Goal: Task Accomplishment & Management: Manage account settings

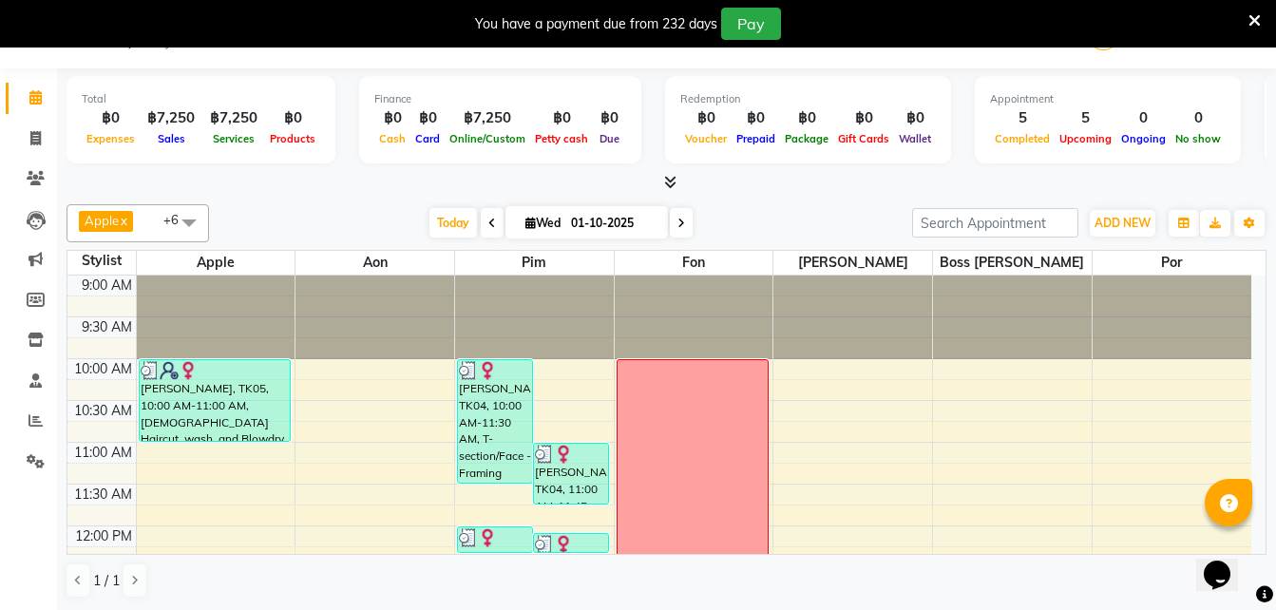
scroll to position [481, 0]
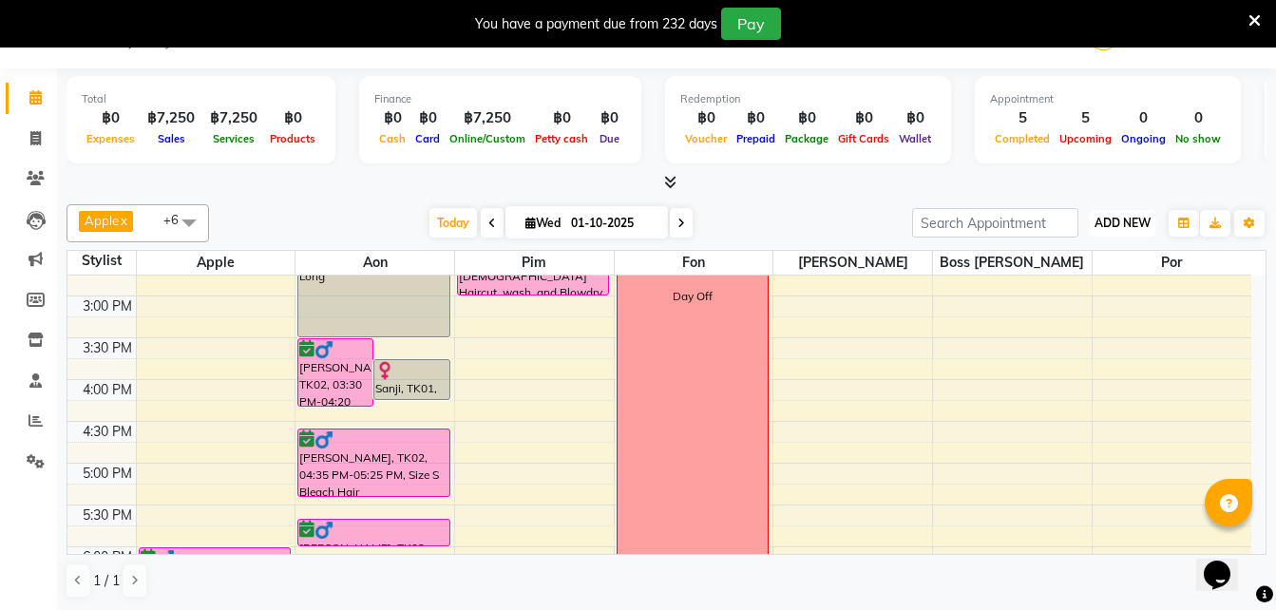
click at [1129, 223] on span "ADD NEW" at bounding box center [1123, 223] width 56 height 14
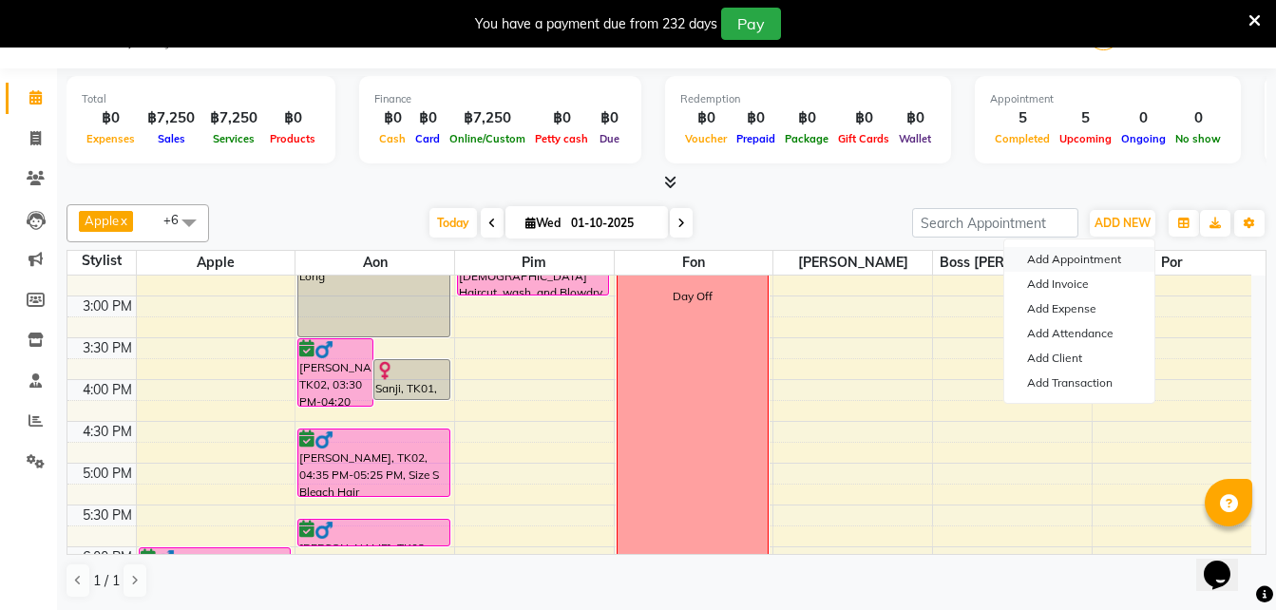
click at [1089, 261] on button "Add Appointment" at bounding box center [1079, 259] width 150 height 25
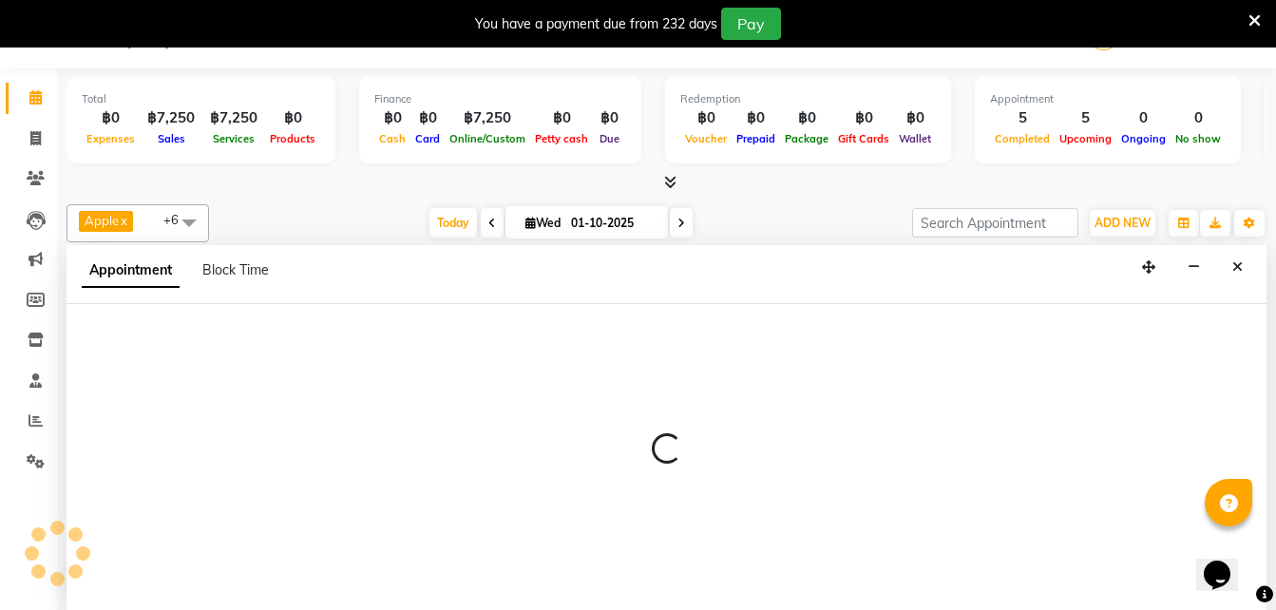
scroll to position [48, 0]
select select "600"
select select "tentative"
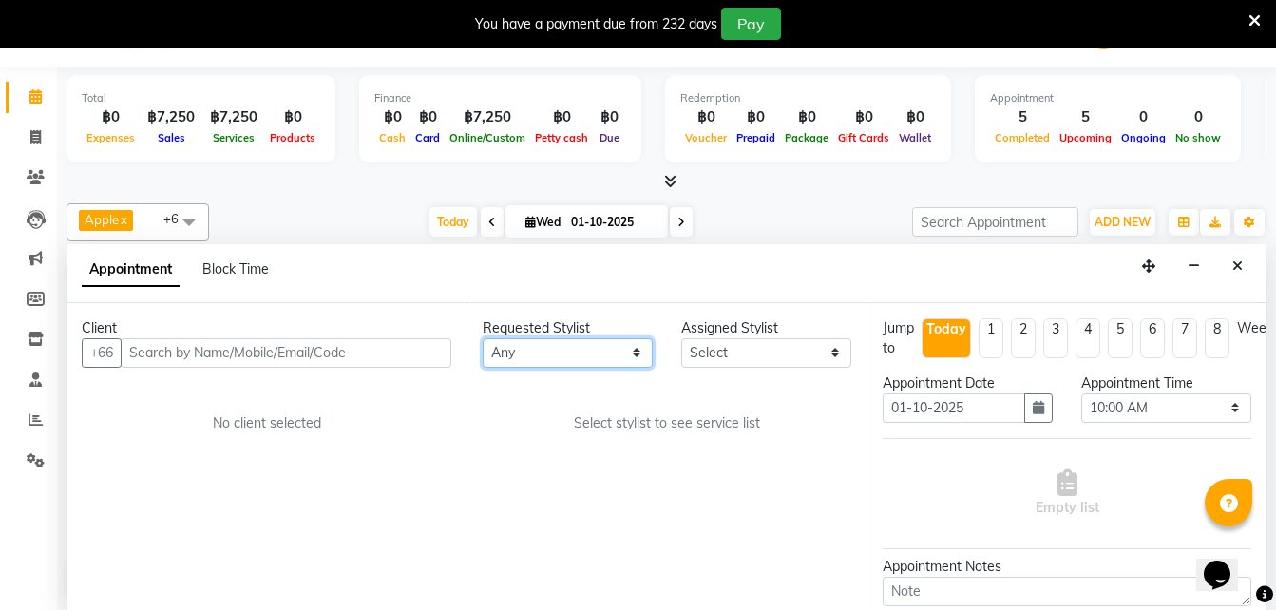
click at [563, 356] on select "Any Aon Apple Boss [PERSON_NAME] [PERSON_NAME] Pim Por" at bounding box center [568, 352] width 170 height 29
select select "56709"
click at [483, 338] on select "Any Aon Apple Boss [PERSON_NAME] [PERSON_NAME] Pim Por" at bounding box center [568, 352] width 170 height 29
select select "56709"
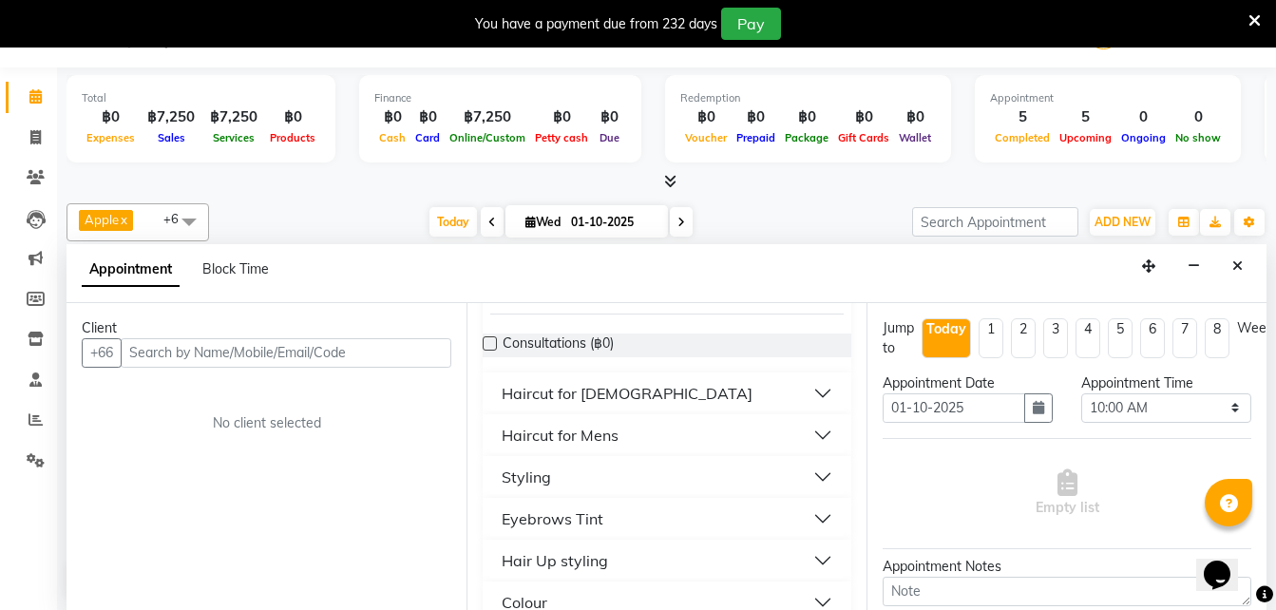
click at [739, 574] on button "Hair Up styling" at bounding box center [666, 560] width 353 height 34
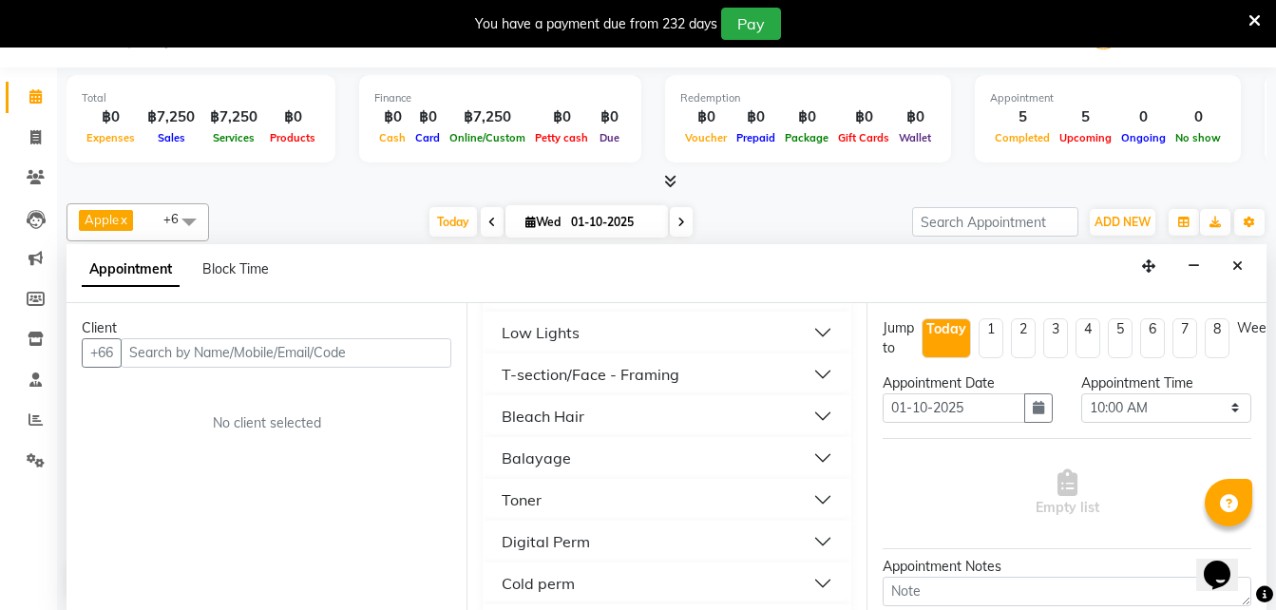
scroll to position [618, 0]
click at [582, 382] on div "T-section/Face - Framing" at bounding box center [591, 373] width 178 height 23
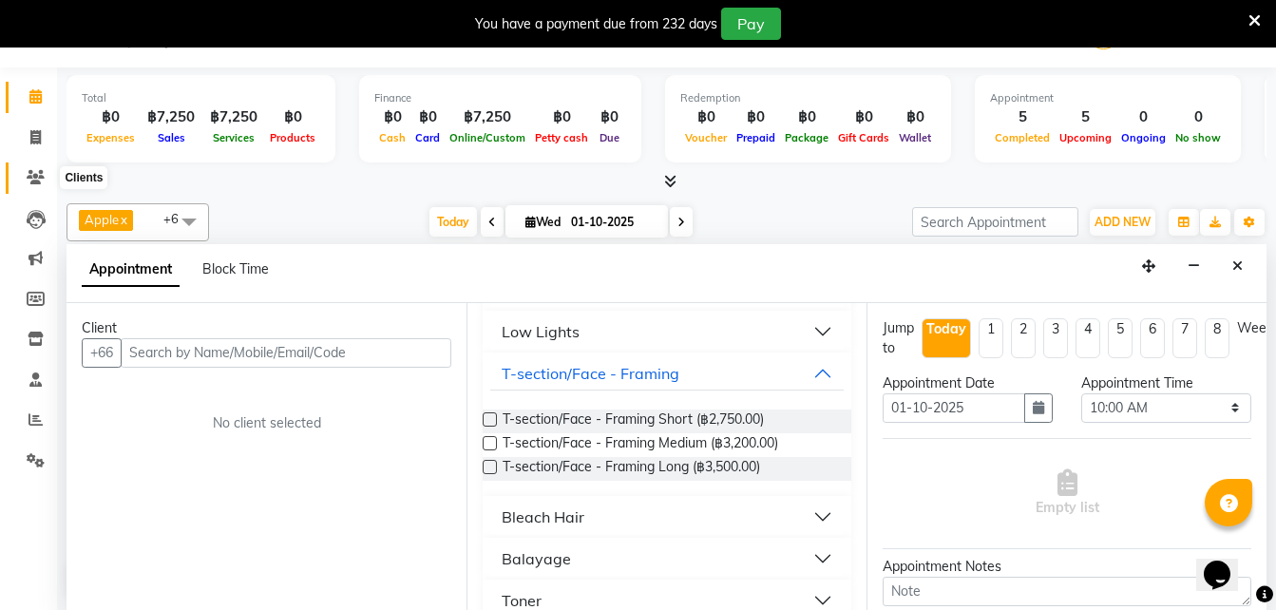
click at [41, 176] on icon at bounding box center [36, 177] width 18 height 14
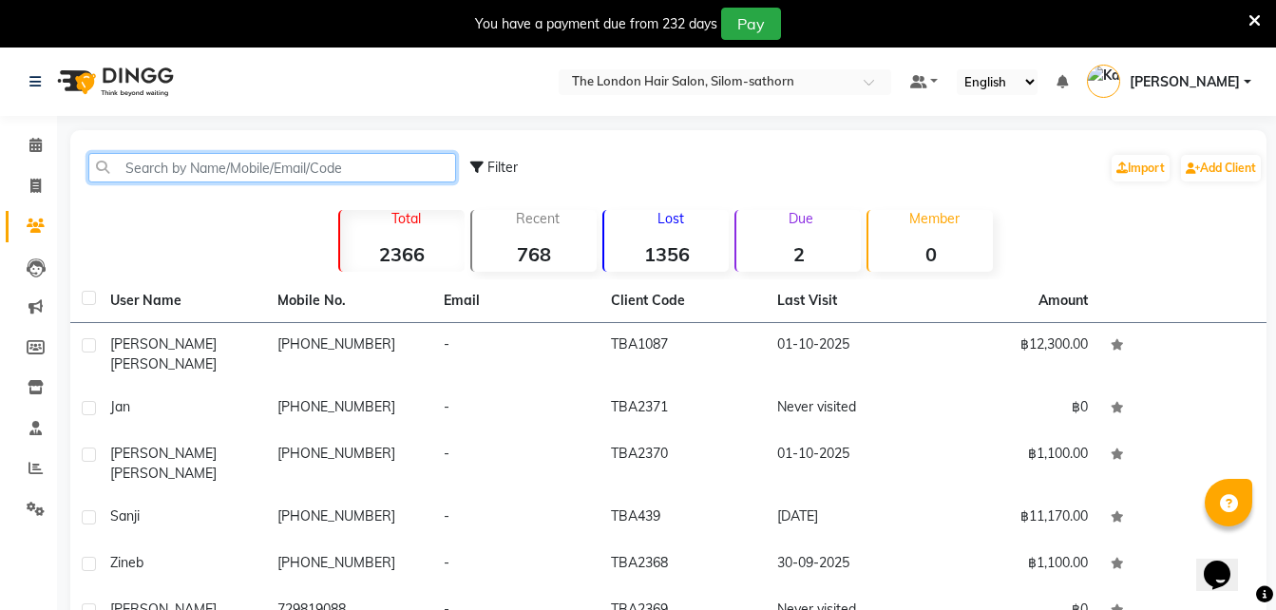
click at [187, 161] on input "text" at bounding box center [272, 167] width 368 height 29
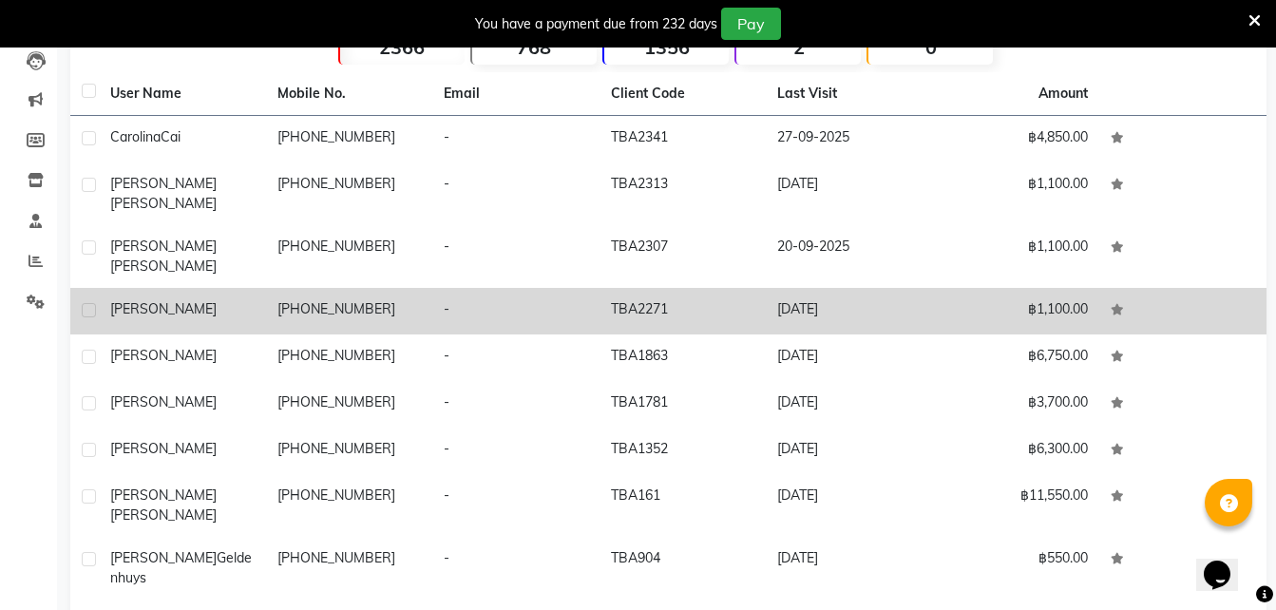
scroll to position [222, 0]
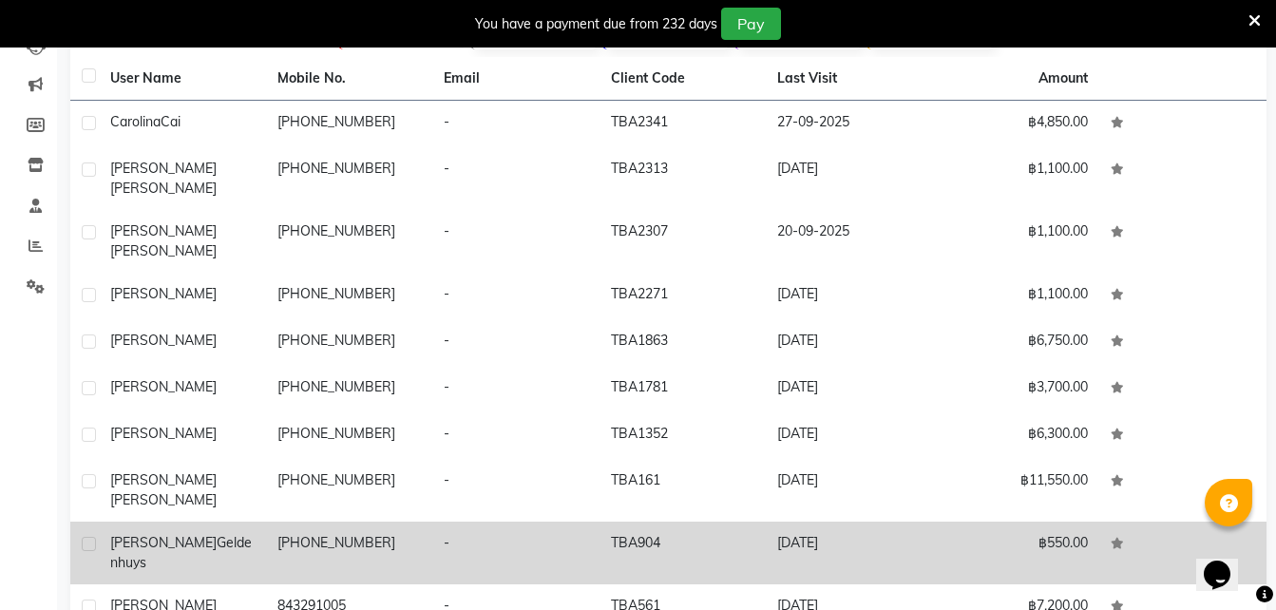
type input "[PERSON_NAME]"
click at [371, 522] on td "[PHONE_NUMBER]" at bounding box center [349, 553] width 167 height 63
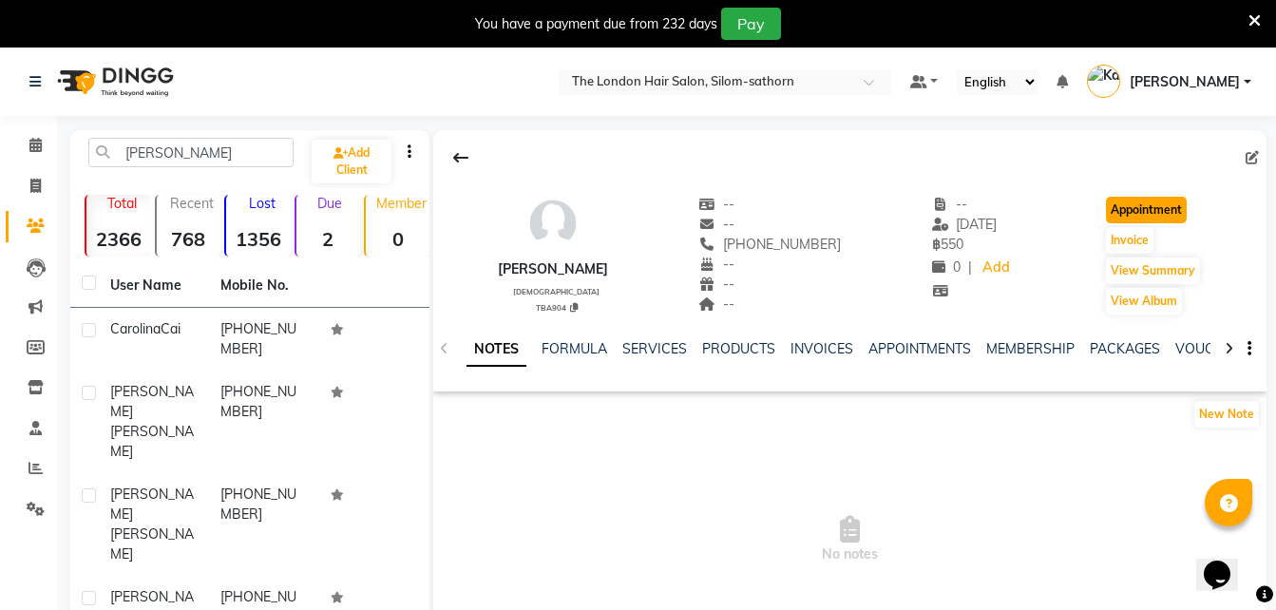
click at [1154, 198] on button "Appointment" at bounding box center [1146, 210] width 81 height 27
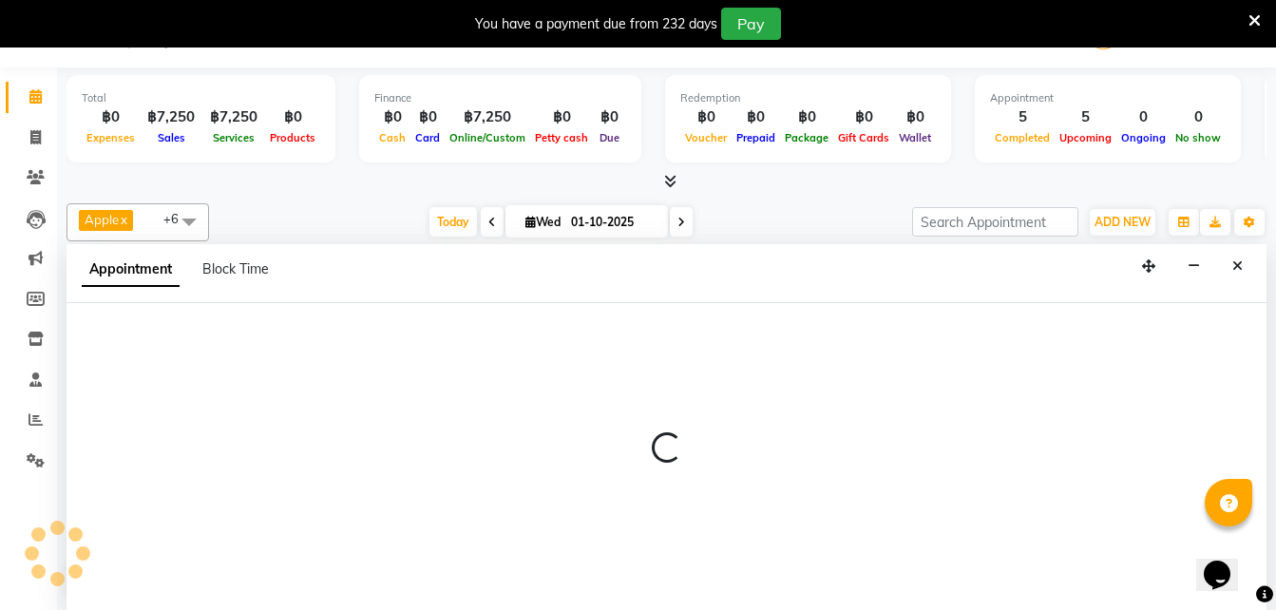
select select "tentative"
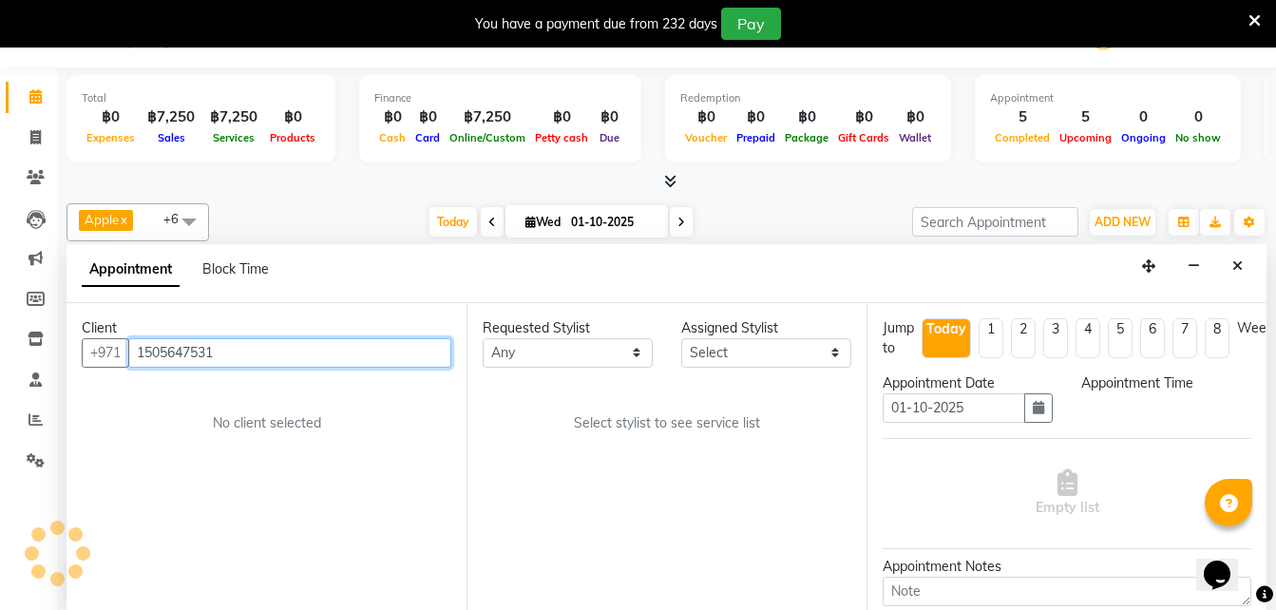
scroll to position [12, 0]
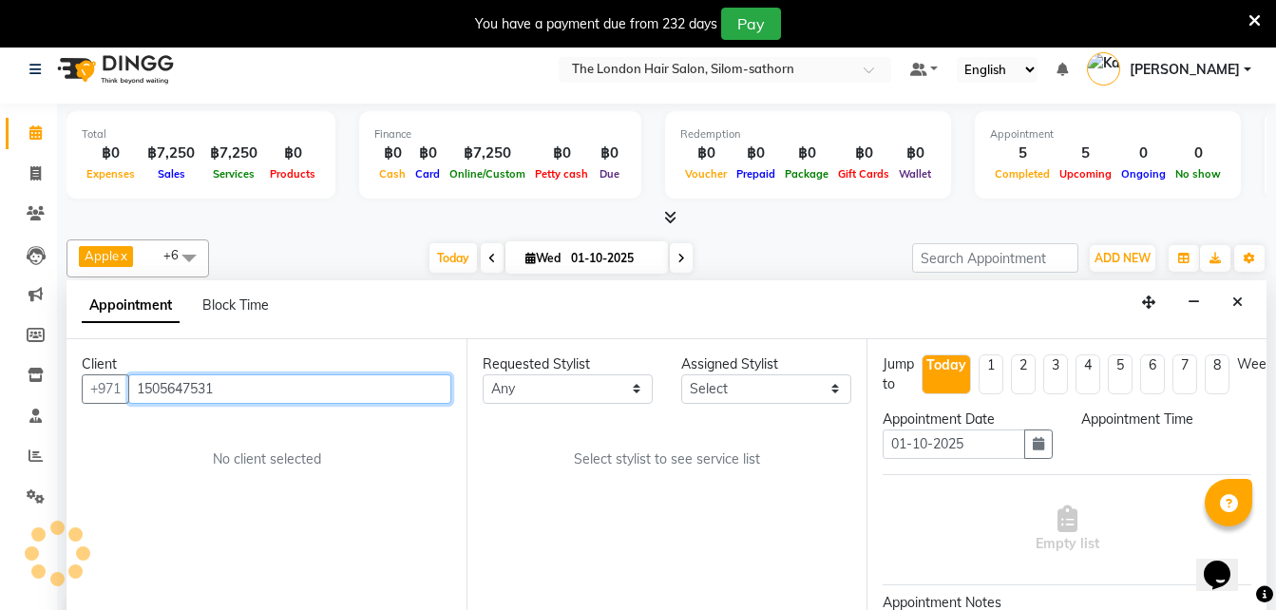
select select "600"
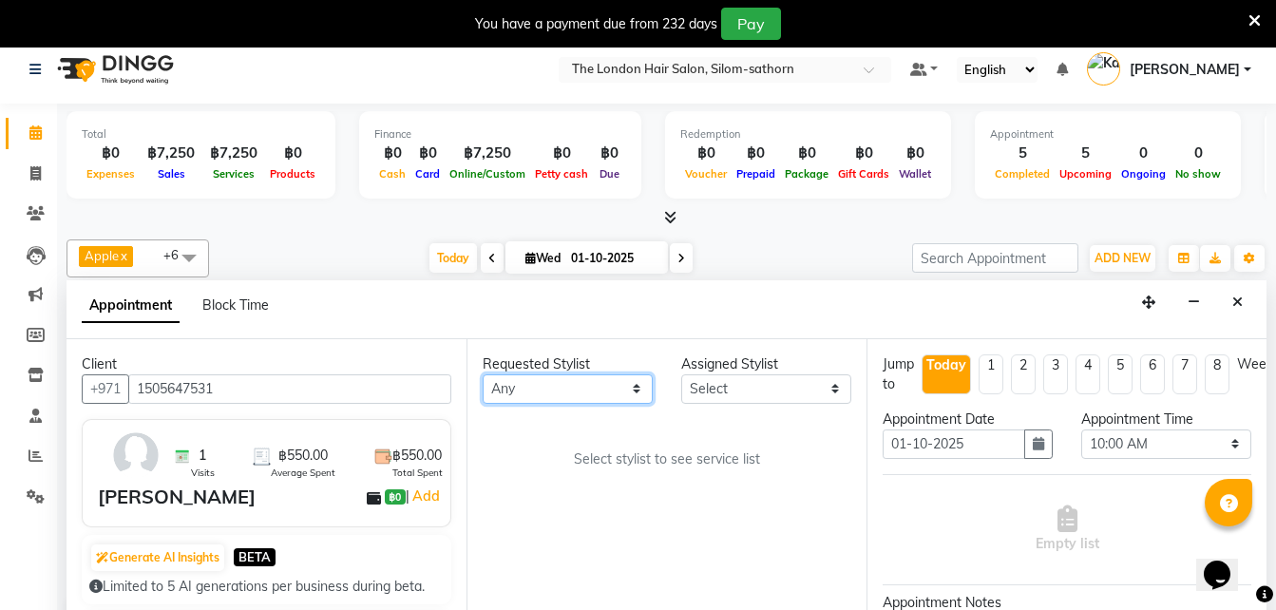
click at [503, 394] on select "Any Aon Apple Boss [PERSON_NAME] [PERSON_NAME] Pim Por" at bounding box center [568, 388] width 170 height 29
select select "56711"
click at [483, 374] on select "Any Aon Apple Boss [PERSON_NAME] [PERSON_NAME] Pim Por" at bounding box center [568, 388] width 170 height 29
select select "56711"
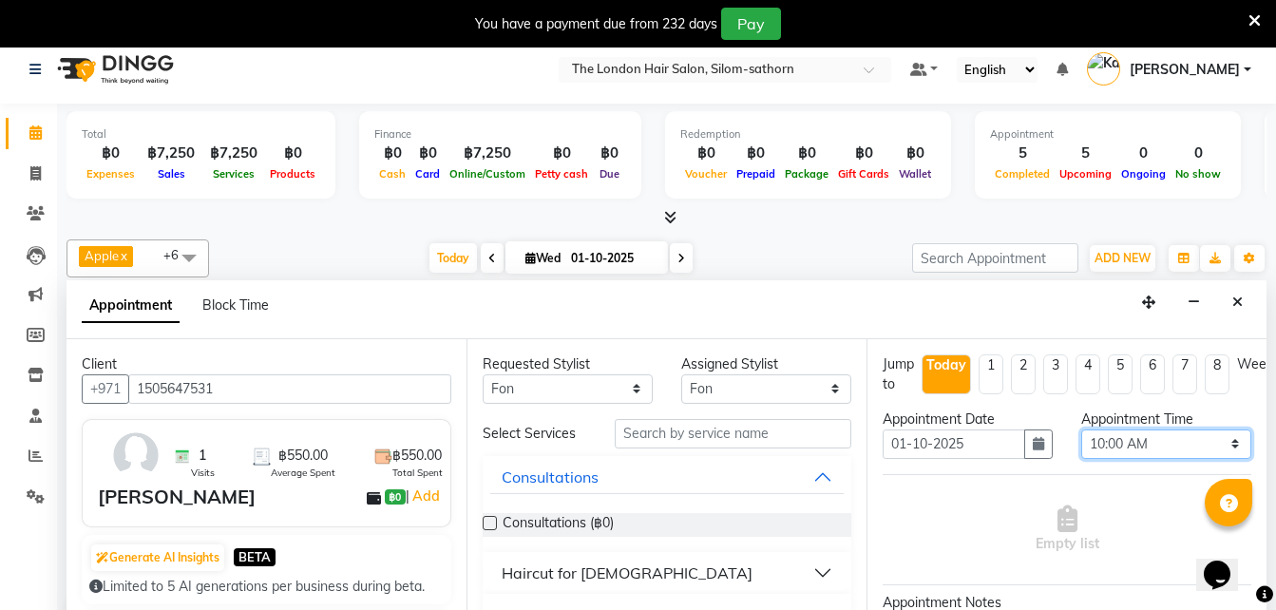
click at [1107, 449] on select "Select 10:00 AM 10:05 AM 10:10 AM 10:15 AM 10:20 AM 10:25 AM 10:30 AM 10:35 AM …" at bounding box center [1166, 443] width 170 height 29
select select "885"
click at [1081, 429] on select "Select 10:00 AM 10:05 AM 10:10 AM 10:15 AM 10:20 AM 10:25 AM 10:30 AM 10:35 AM …" at bounding box center [1166, 443] width 170 height 29
click at [587, 387] on select "Any Aon Apple Boss [PERSON_NAME] [PERSON_NAME] Pim Por" at bounding box center [568, 388] width 170 height 29
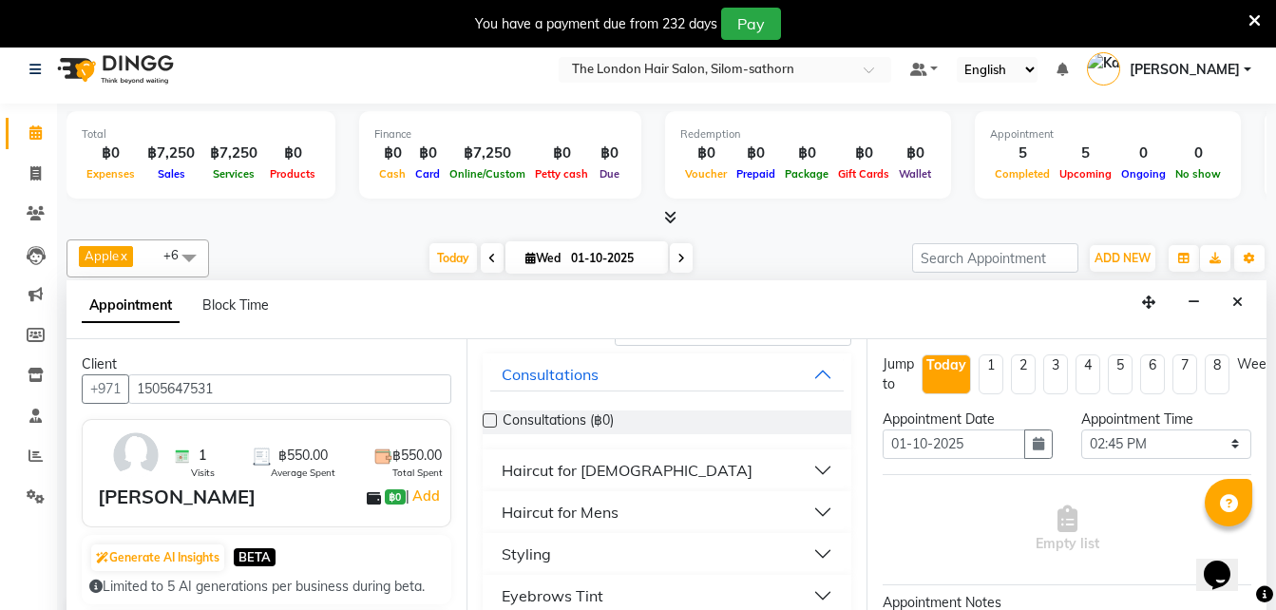
scroll to position [104, 0]
click at [525, 551] on div "Styling" at bounding box center [526, 553] width 49 height 23
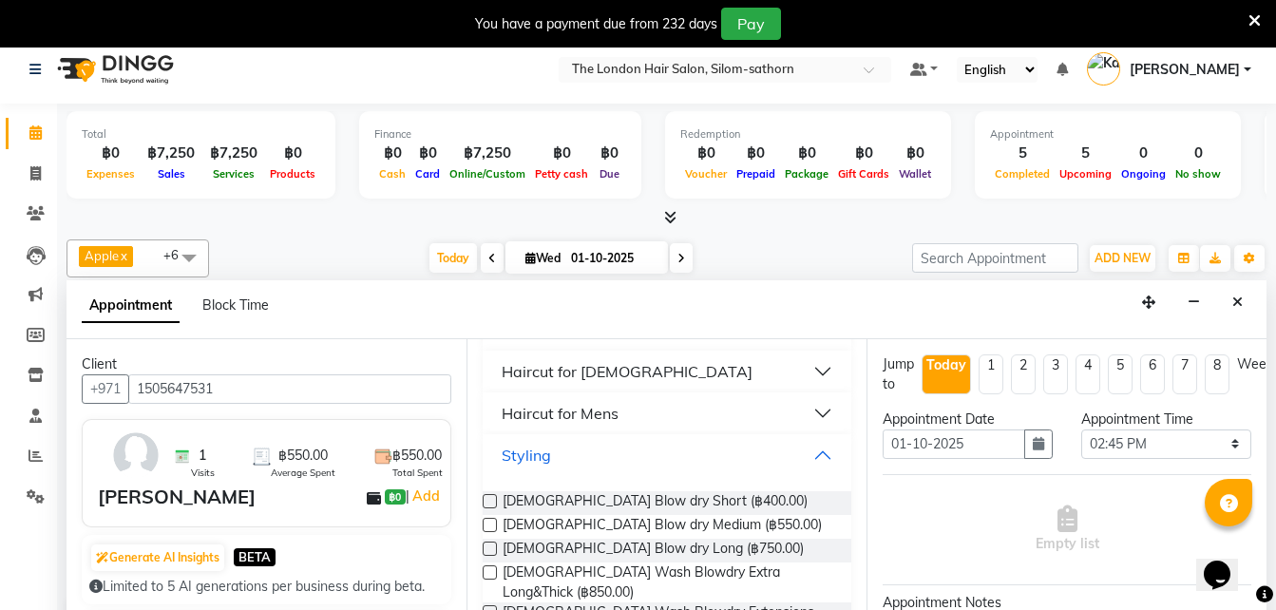
scroll to position [207, 0]
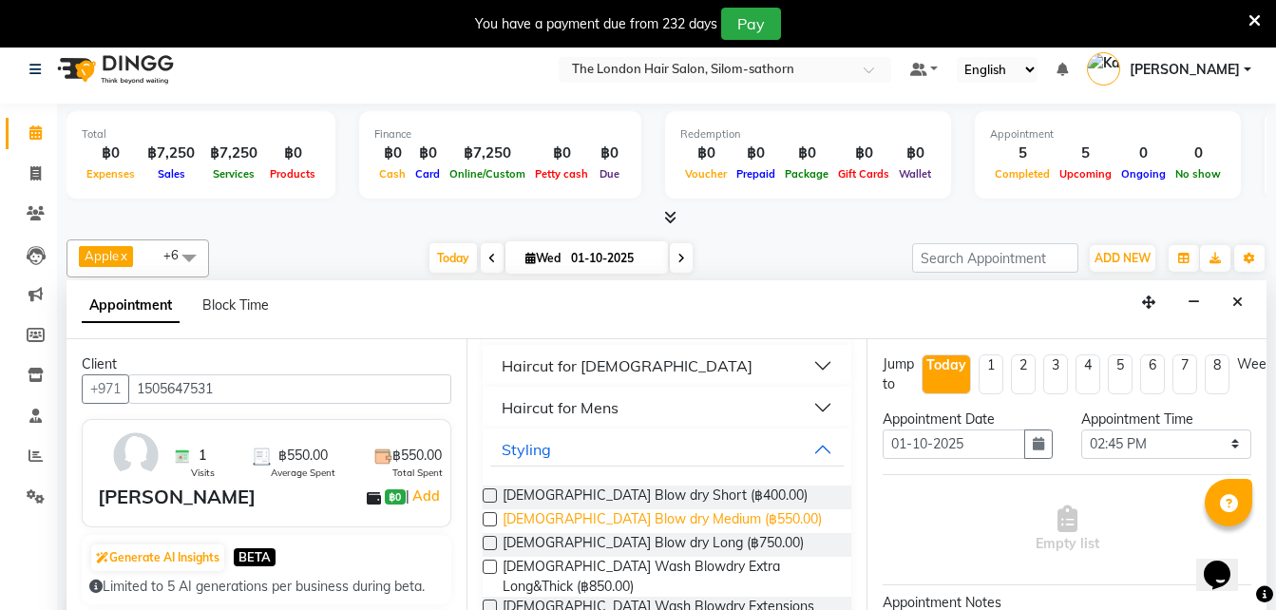
click at [670, 519] on span "[DEMOGRAPHIC_DATA] Blow dry Medium (฿550.00)" at bounding box center [662, 521] width 319 height 24
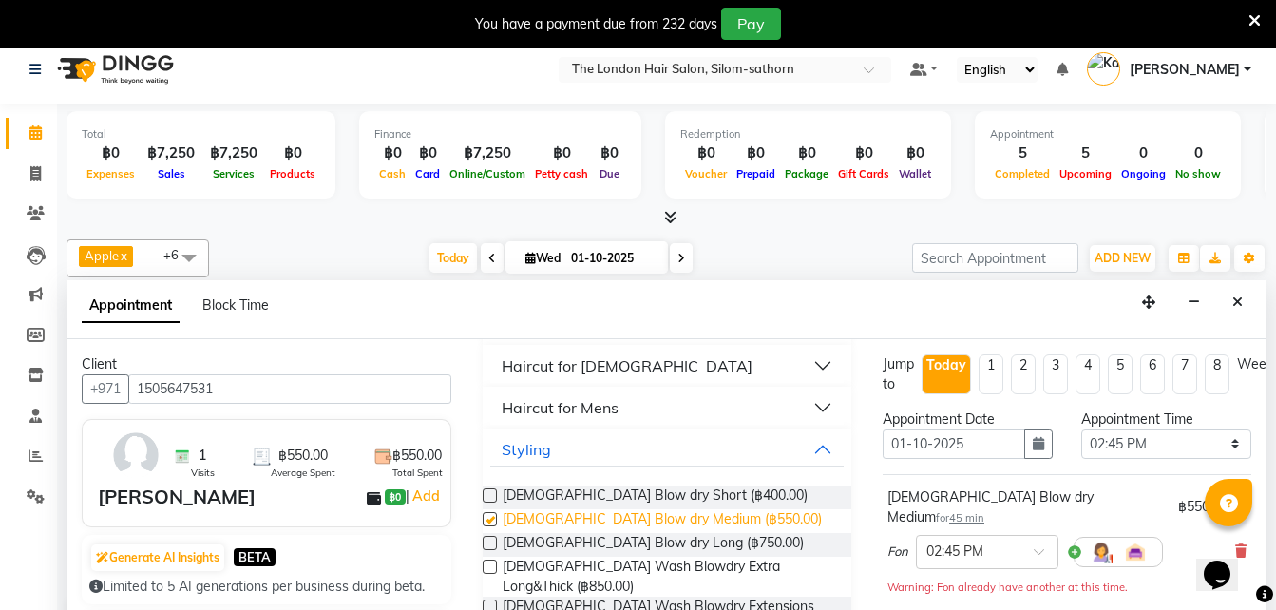
checkbox input "false"
click at [1033, 449] on icon "button" at bounding box center [1038, 443] width 11 height 13
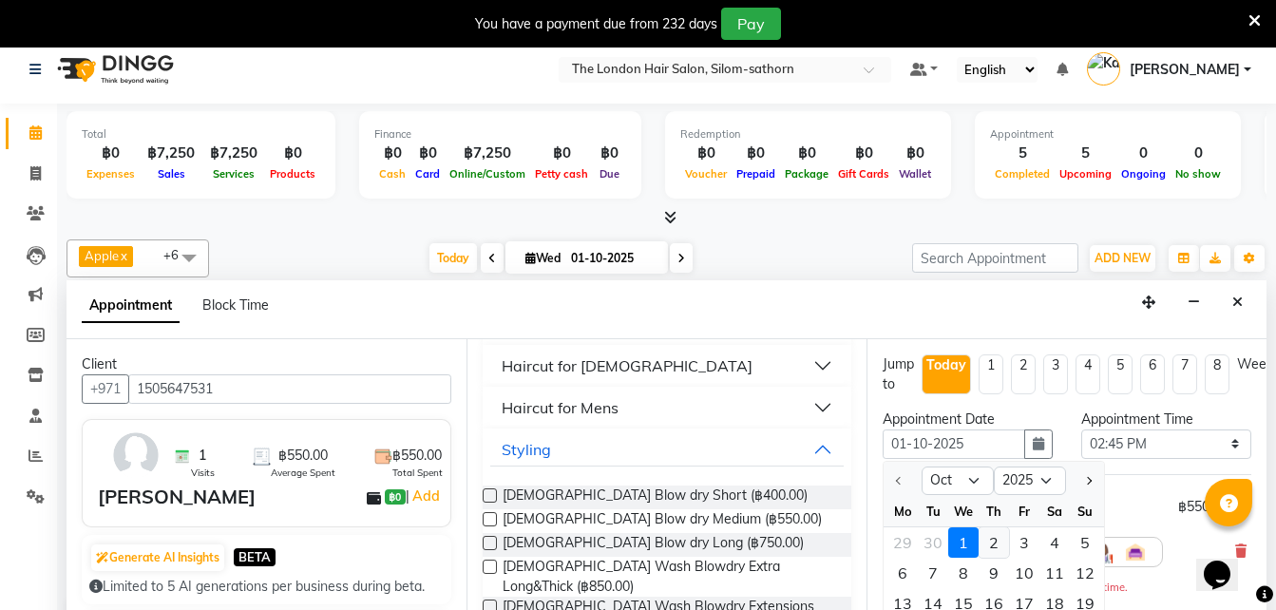
click at [994, 549] on div "2" at bounding box center [994, 542] width 30 height 30
type input "02-10-2025"
select select "885"
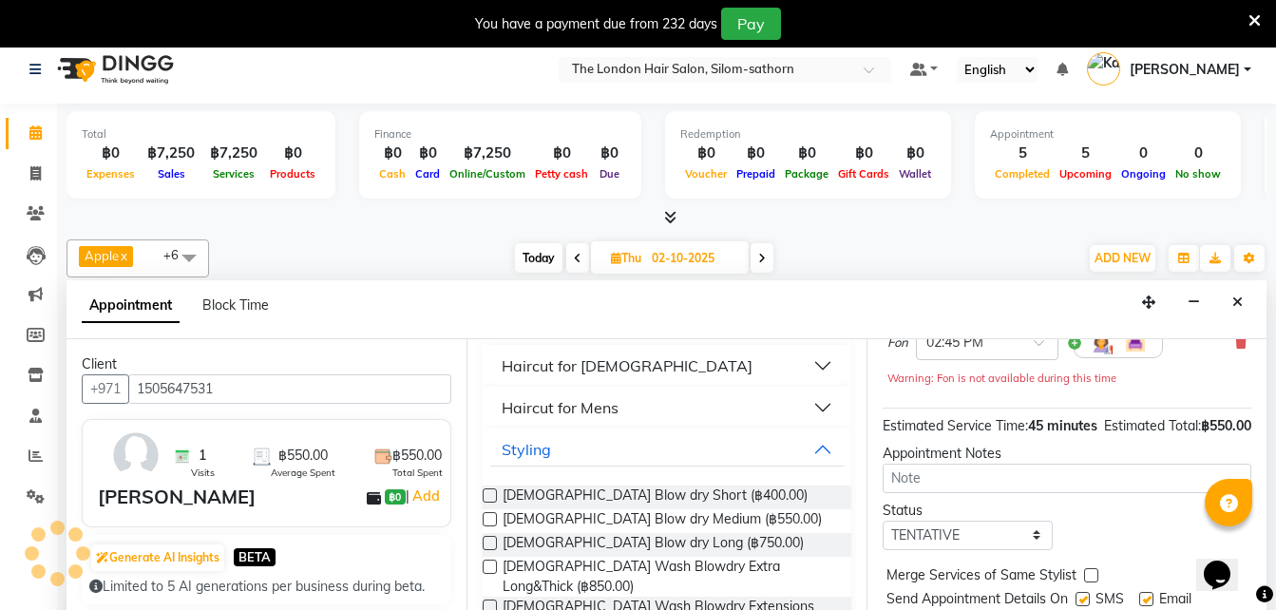
scroll to position [247, 10]
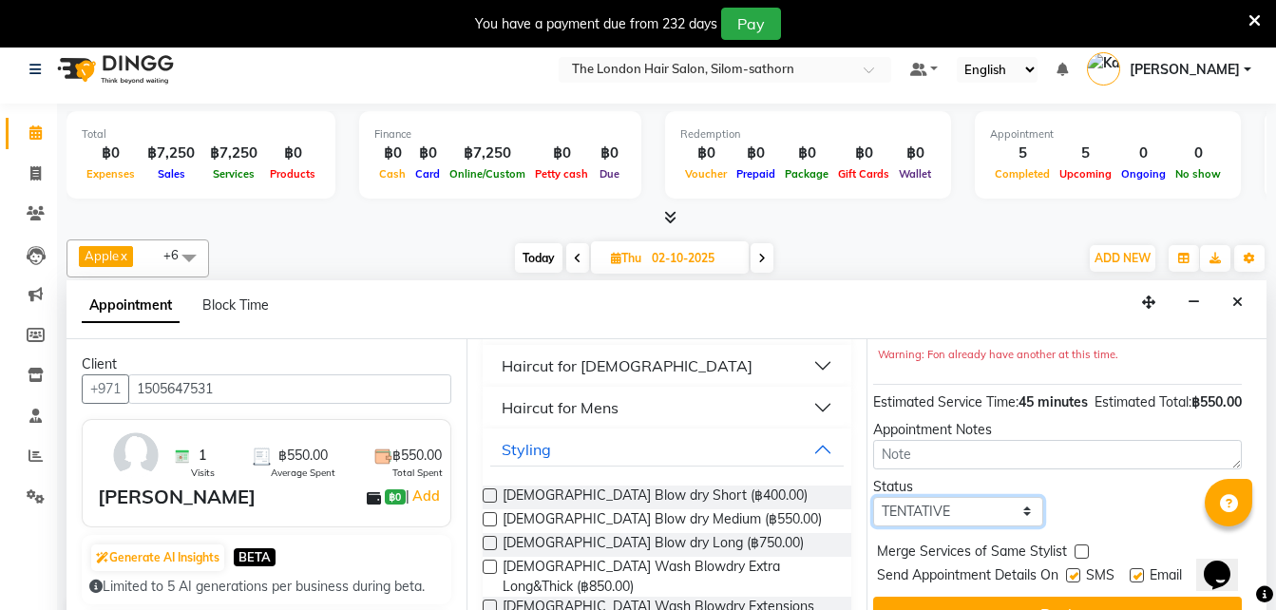
click at [921, 498] on select "Select TENTATIVE CONFIRM UPCOMING" at bounding box center [958, 511] width 170 height 29
select select "confirm booking"
click at [873, 497] on select "Select TENTATIVE CONFIRM UPCOMING" at bounding box center [958, 511] width 170 height 29
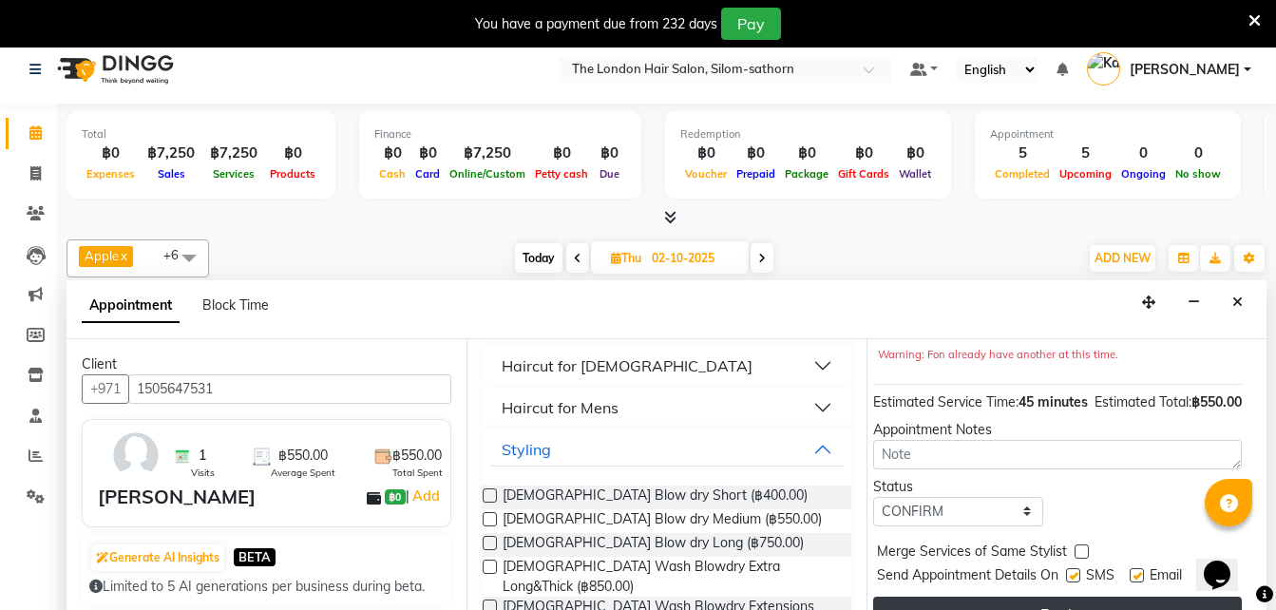
click at [984, 597] on button "Book" at bounding box center [1057, 614] width 369 height 34
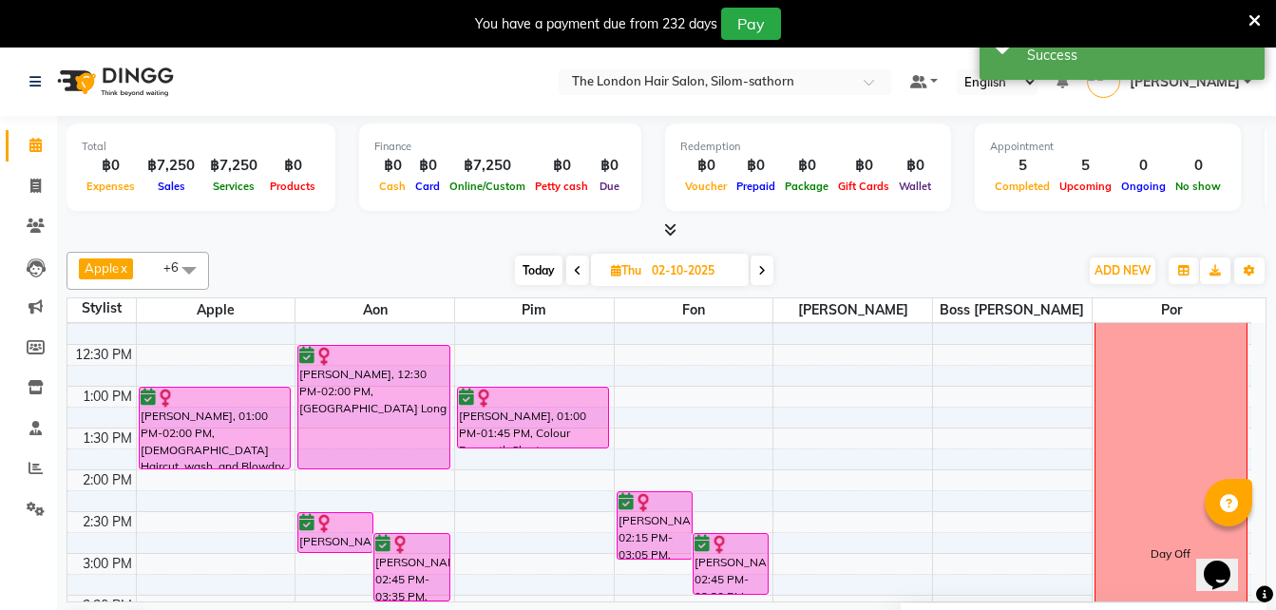
scroll to position [267, 0]
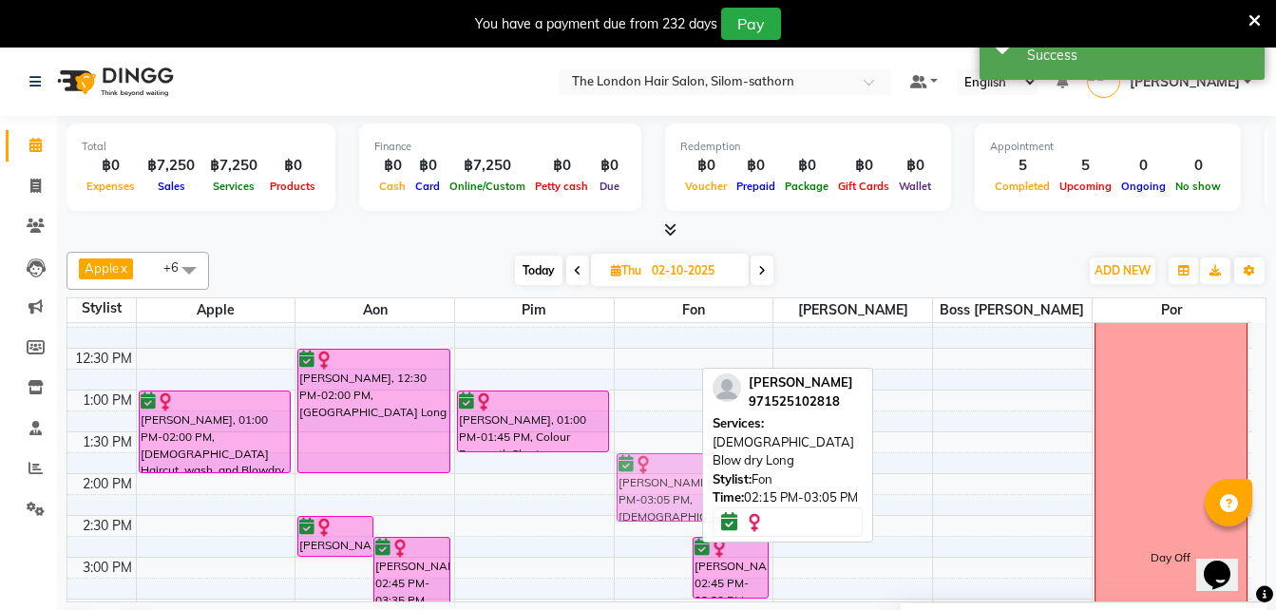
drag, startPoint x: 659, startPoint y: 514, endPoint x: 659, endPoint y: 471, distance: 42.8
click at [659, 471] on div "[PERSON_NAME], 02:15 PM-03:05 PM, [DEMOGRAPHIC_DATA] Blow dry Long [PERSON_NAME…" at bounding box center [694, 557] width 159 height 1002
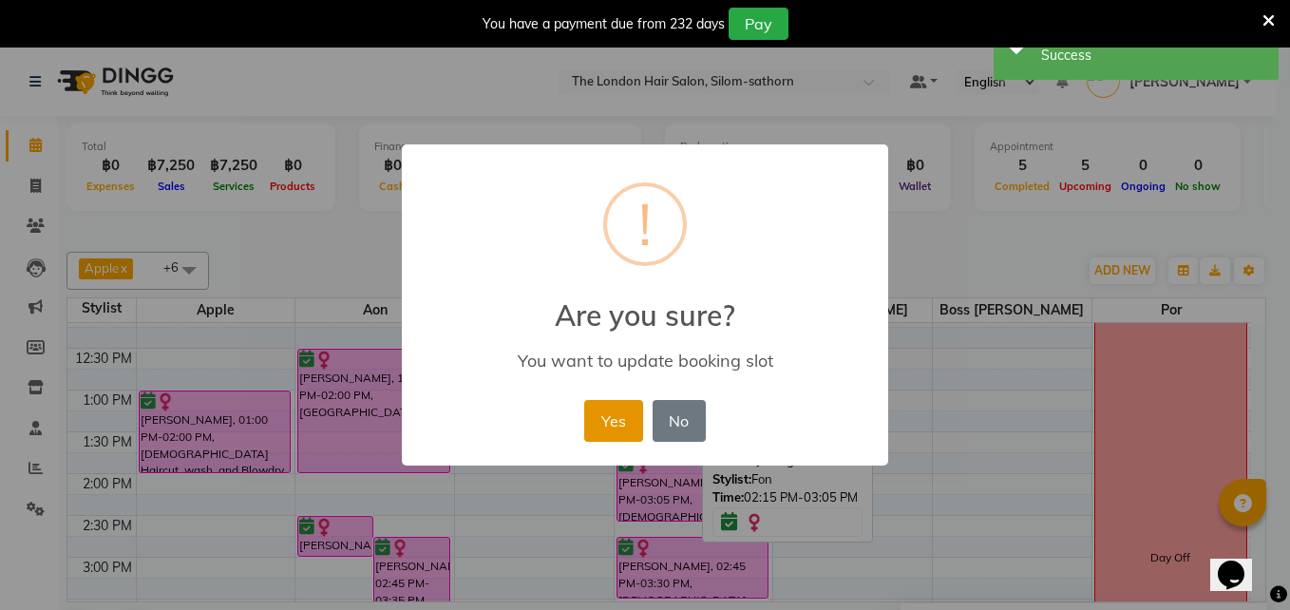
click at [616, 414] on button "Yes" at bounding box center [613, 421] width 58 height 42
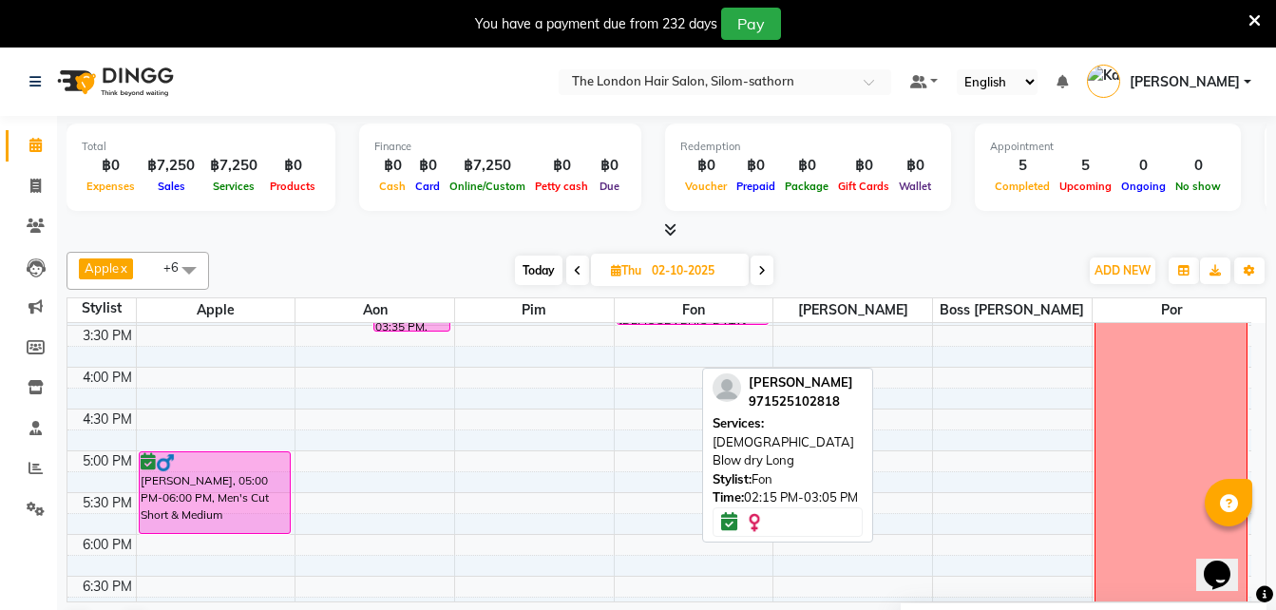
scroll to position [544, 0]
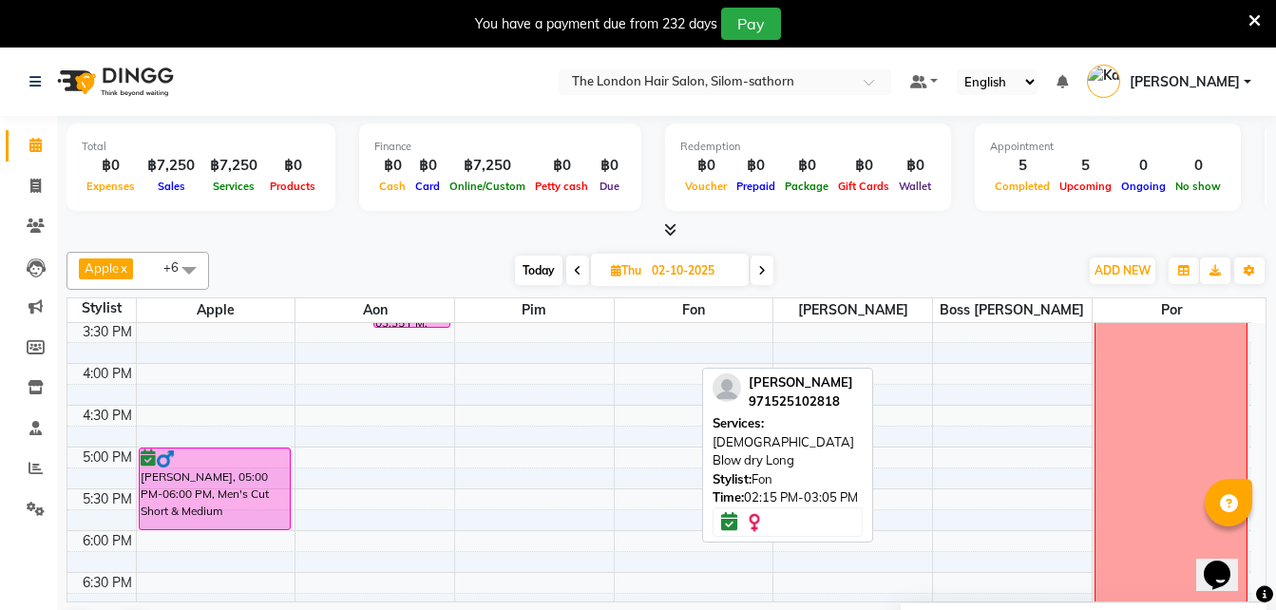
click at [764, 274] on icon at bounding box center [762, 270] width 8 height 11
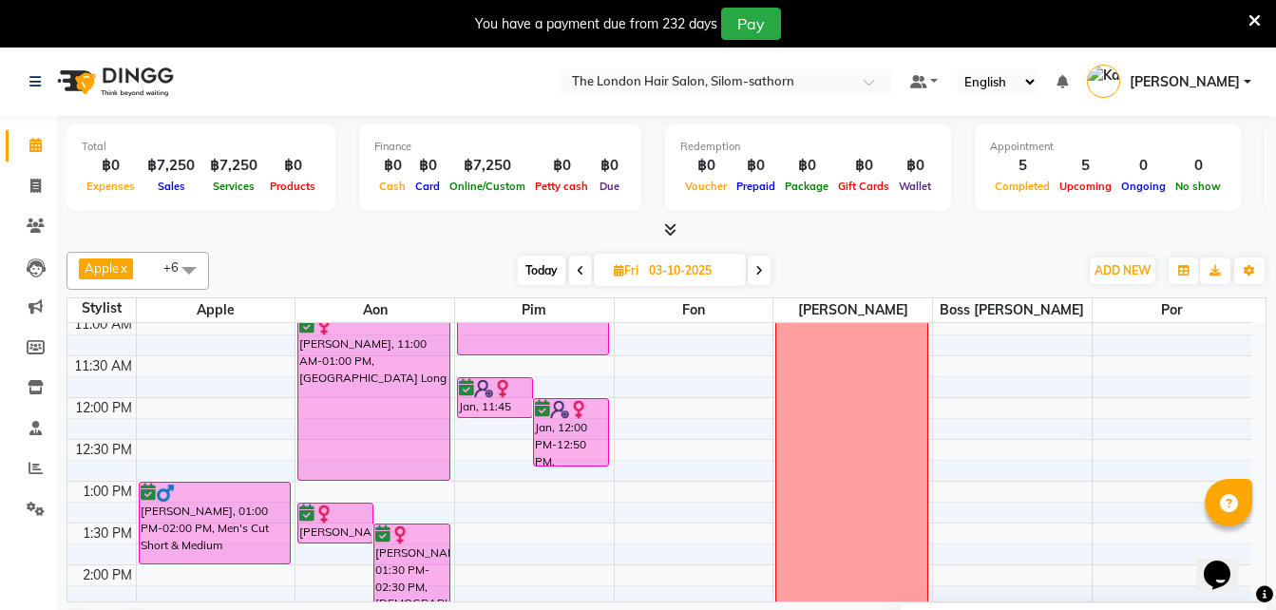
scroll to position [175, 0]
click at [542, 271] on span "Today" at bounding box center [542, 270] width 48 height 29
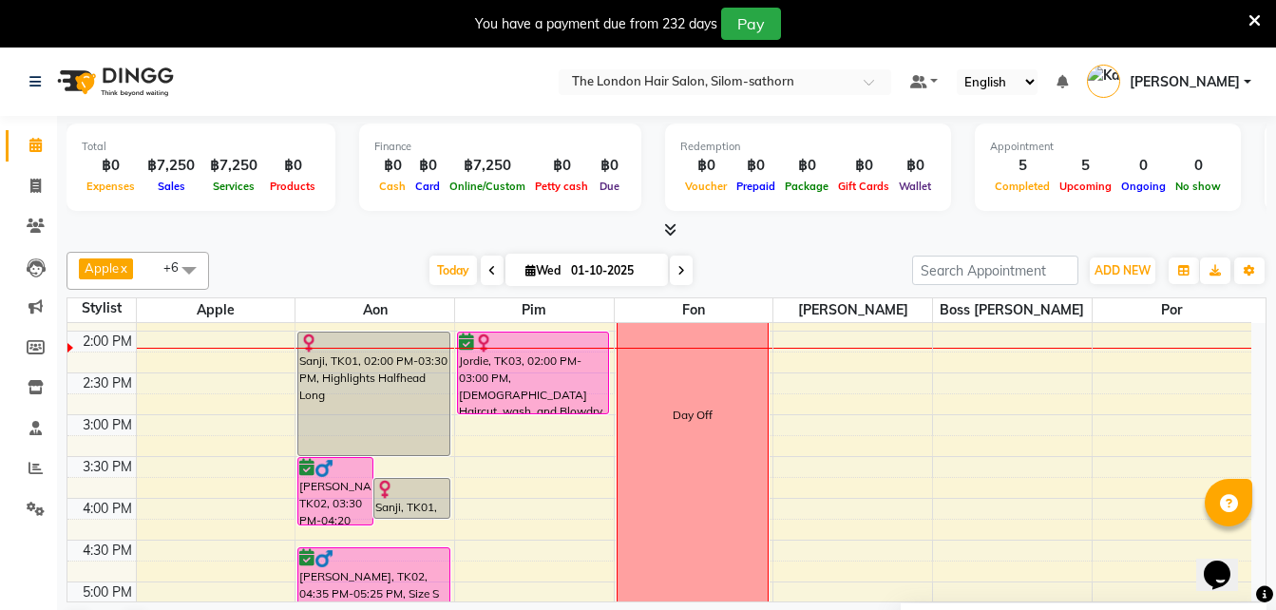
scroll to position [410, 0]
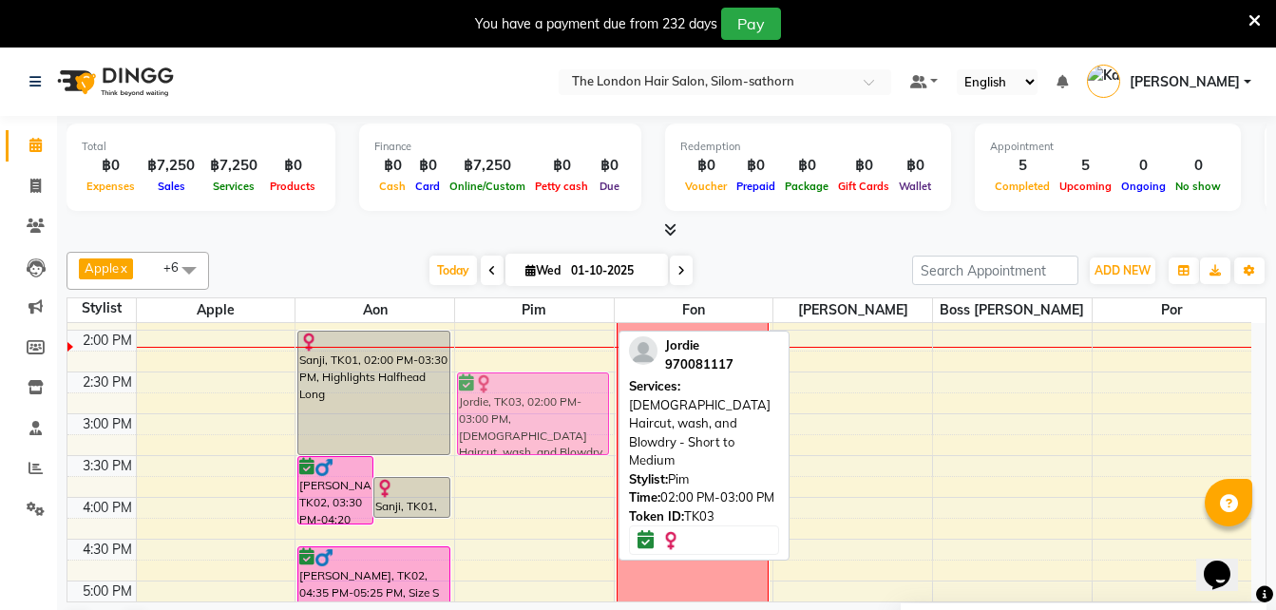
drag, startPoint x: 531, startPoint y: 370, endPoint x: 527, endPoint y: 406, distance: 36.3
click at [527, 406] on div "[PERSON_NAME], TK04, 10:00 AM-11:30 AM, T-section/Face - Framing Short [PERSON_…" at bounding box center [534, 414] width 159 height 1002
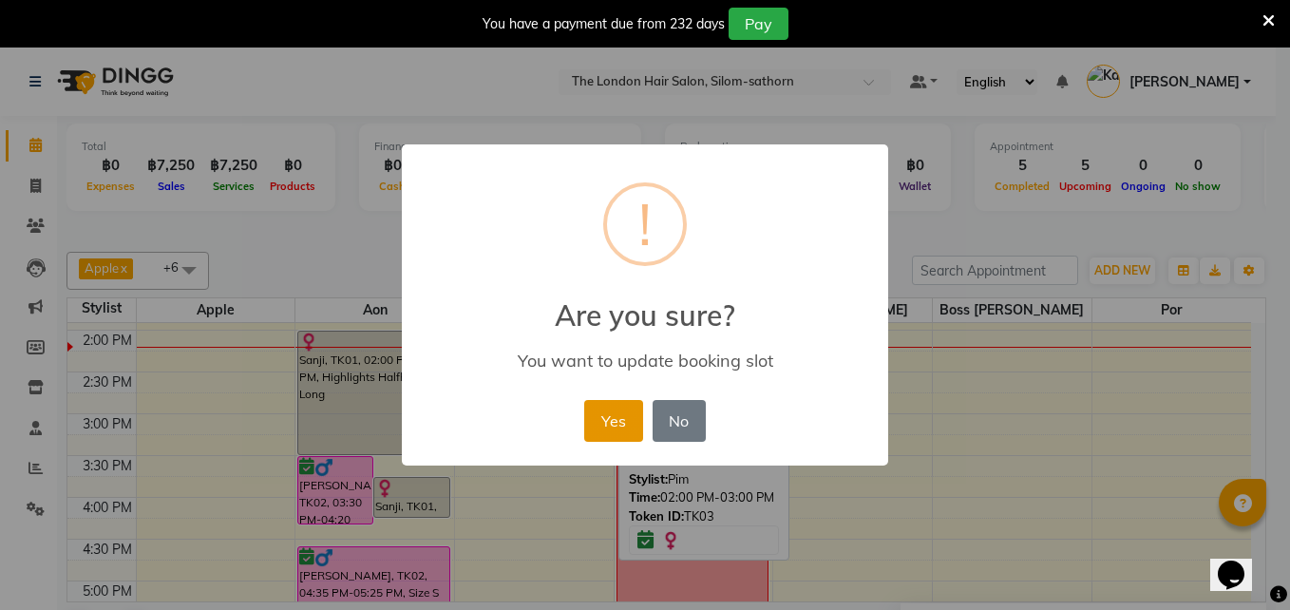
click at [612, 424] on button "Yes" at bounding box center [613, 421] width 58 height 42
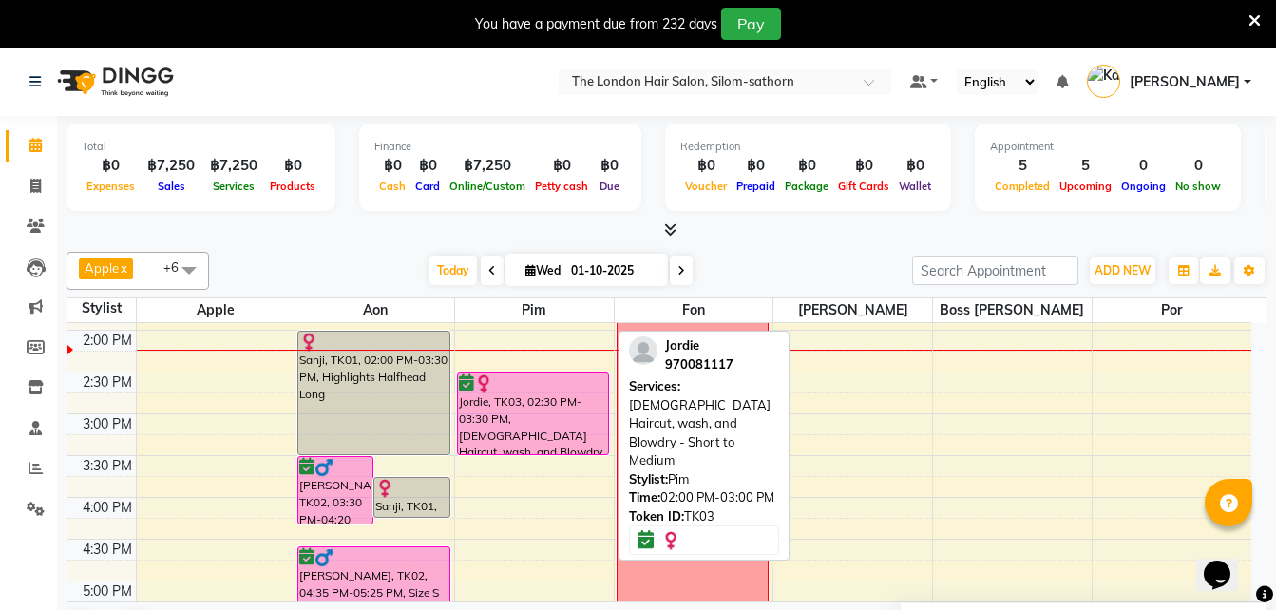
scroll to position [48, 0]
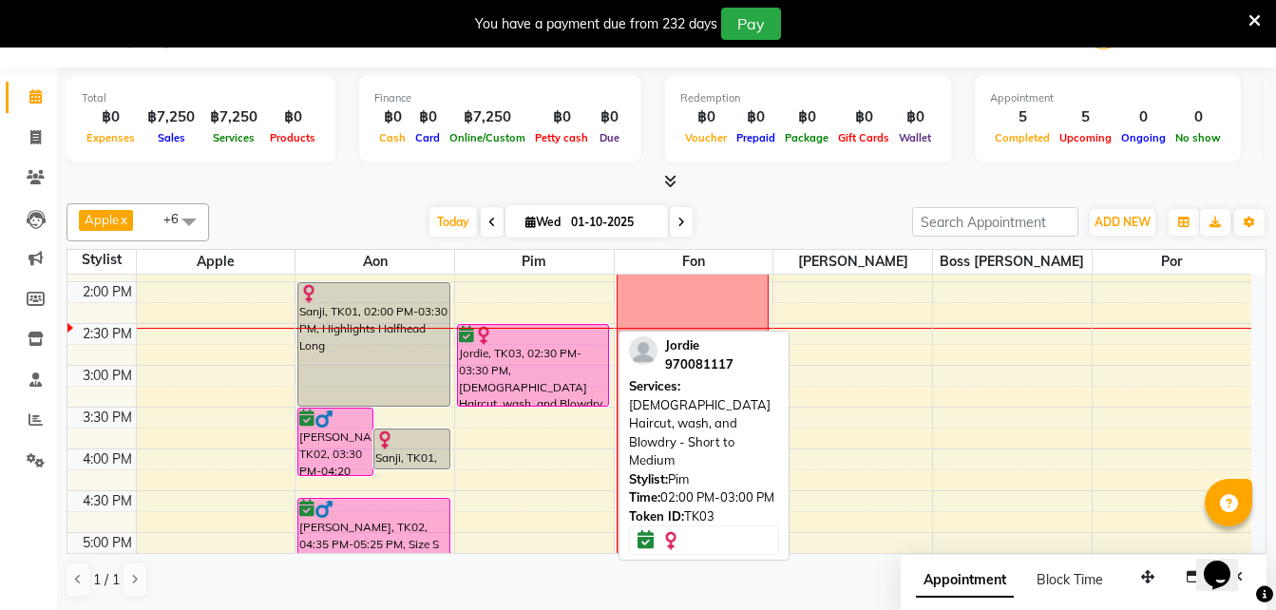
click at [680, 213] on span at bounding box center [681, 221] width 23 height 29
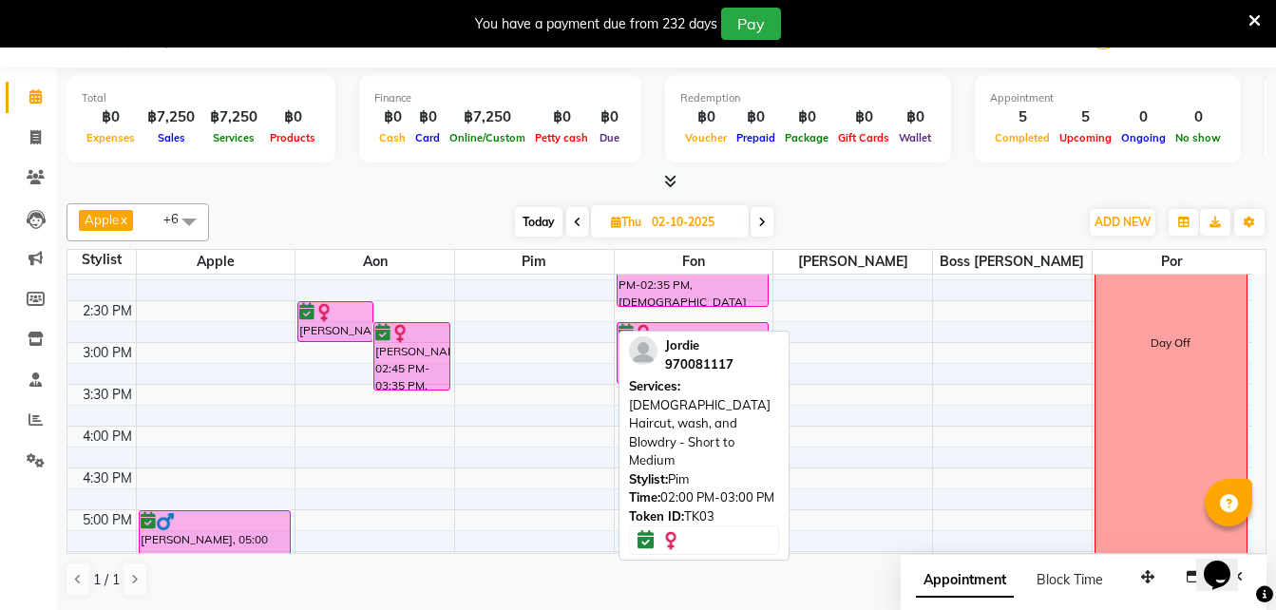
scroll to position [422, 0]
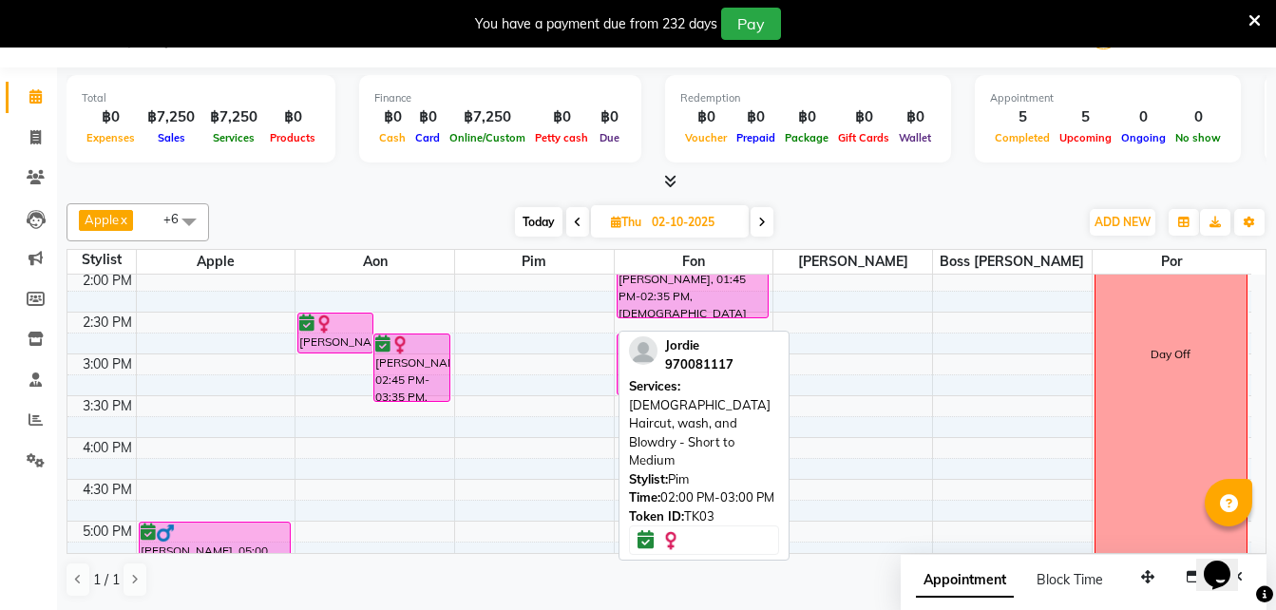
click at [767, 222] on span at bounding box center [762, 221] width 23 height 29
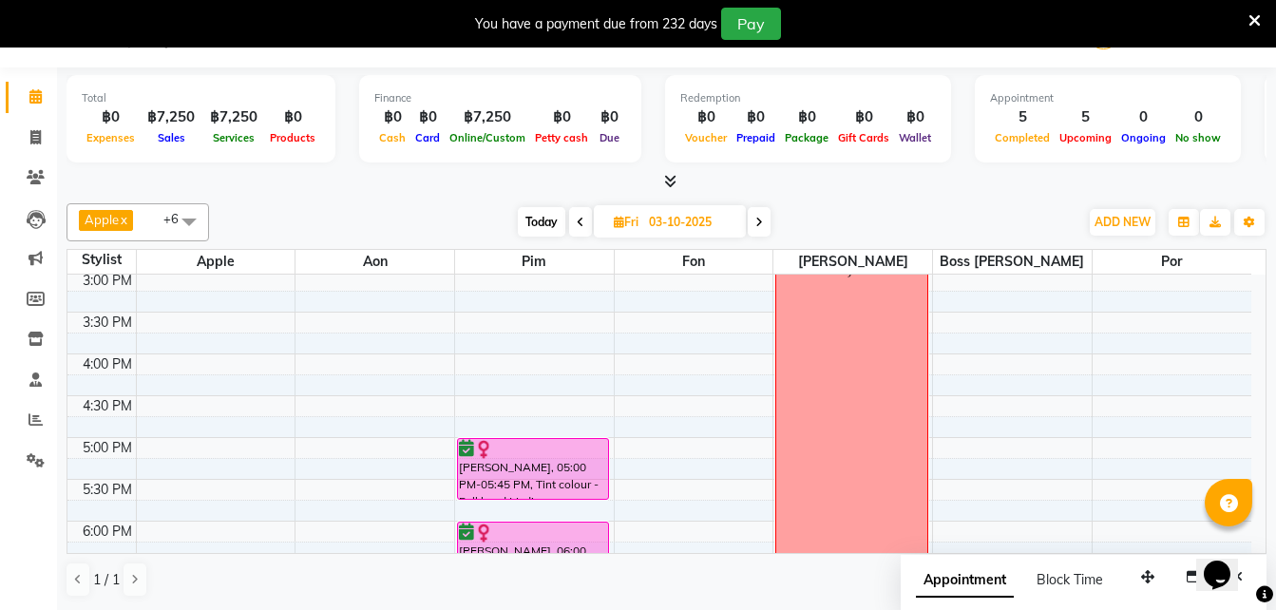
scroll to position [521, 0]
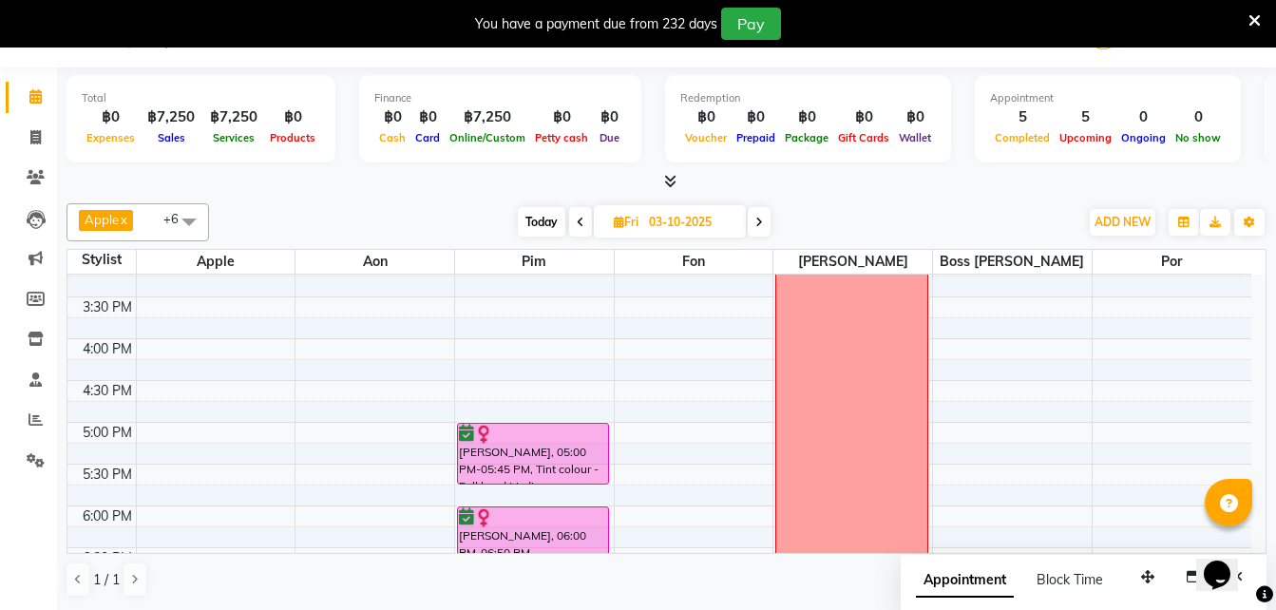
click at [579, 226] on icon at bounding box center [581, 222] width 8 height 11
type input "02-10-2025"
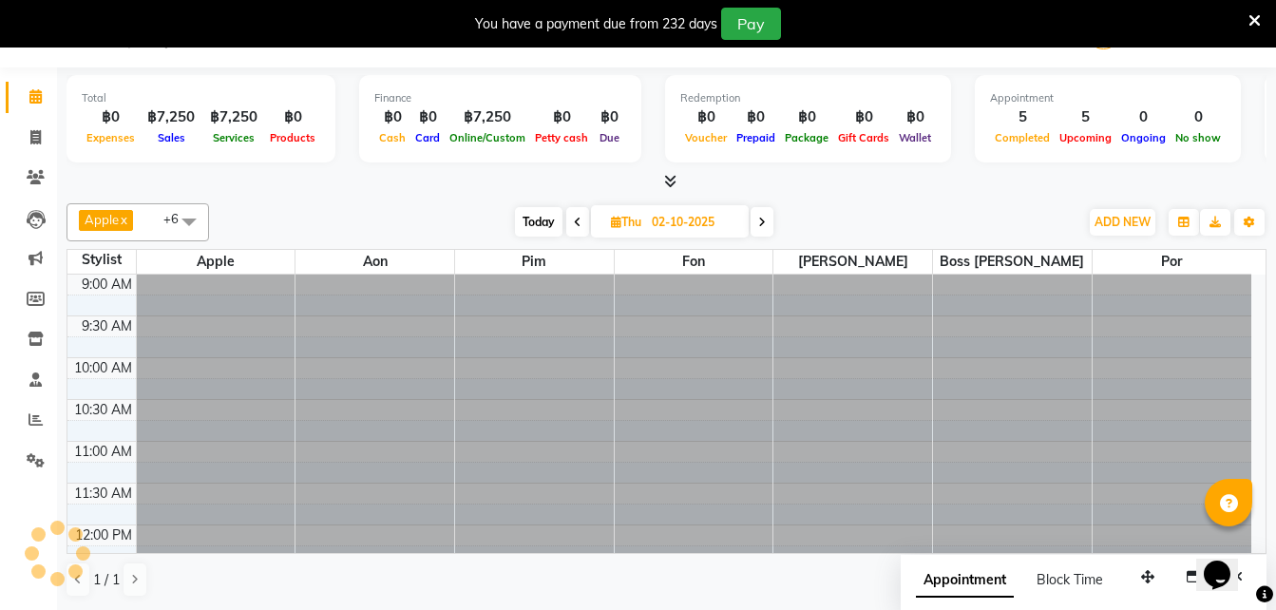
scroll to position [419, 0]
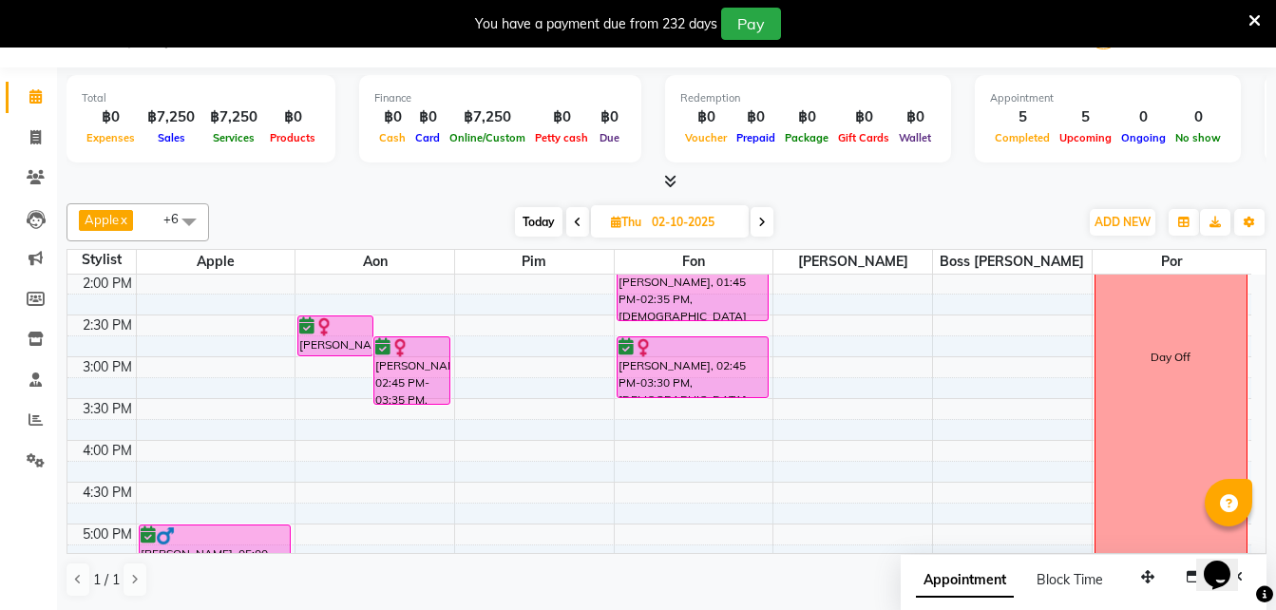
click at [671, 217] on input "02-10-2025" at bounding box center [693, 222] width 95 height 29
select select "10"
select select "2025"
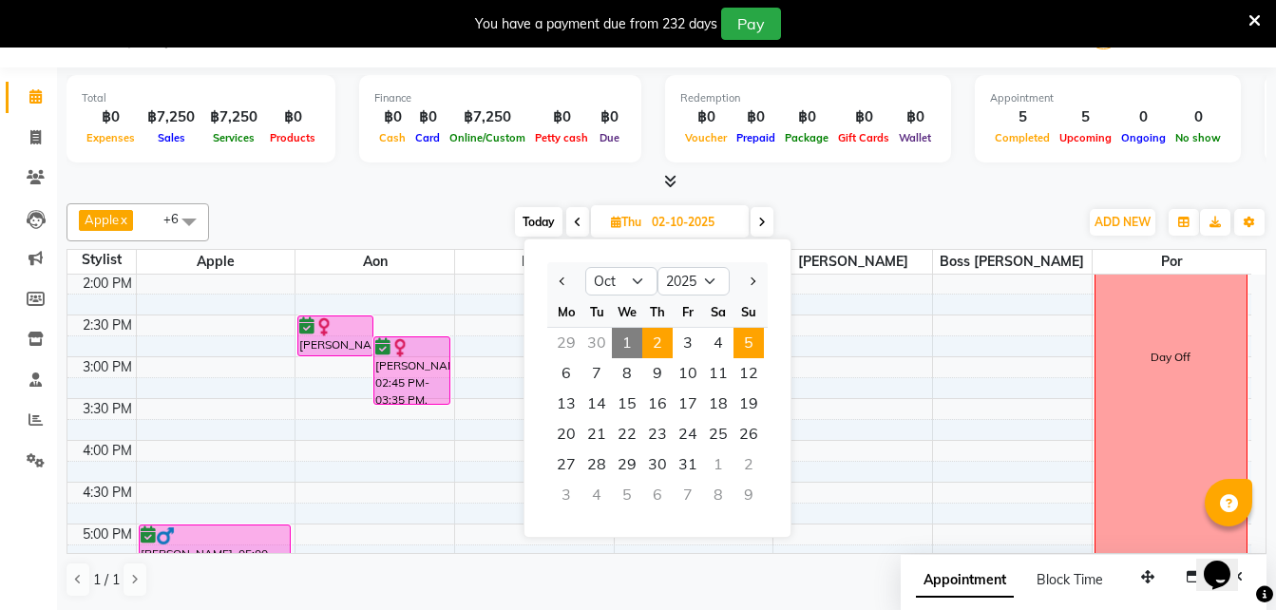
click at [754, 340] on span "5" at bounding box center [748, 343] width 30 height 30
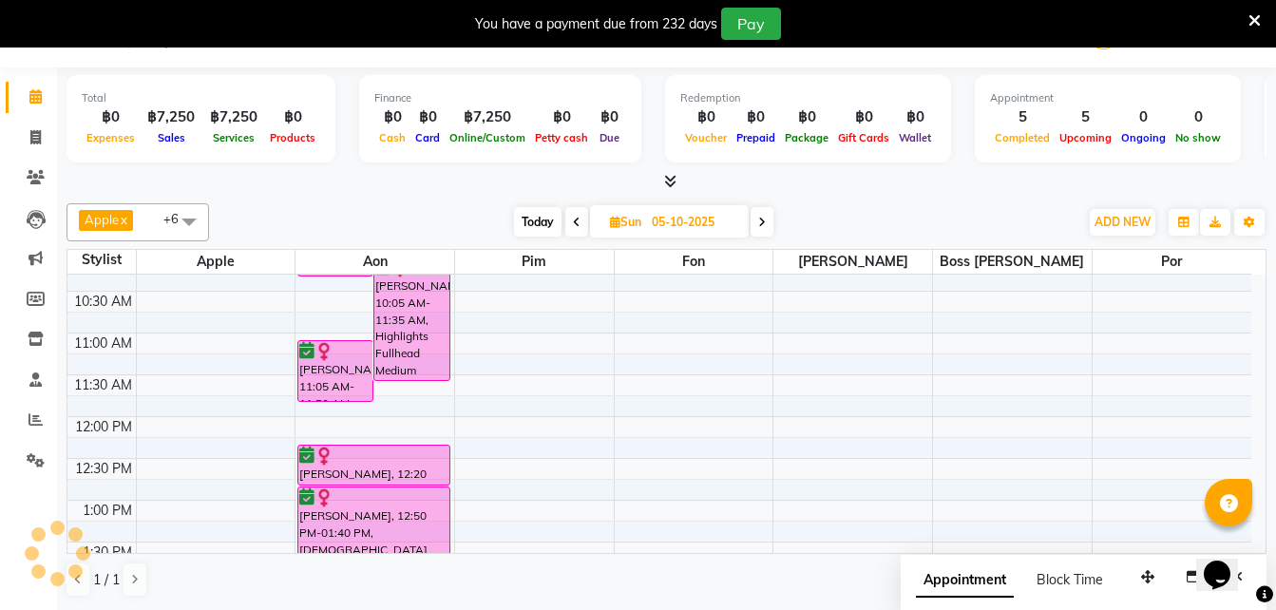
scroll to position [0, 0]
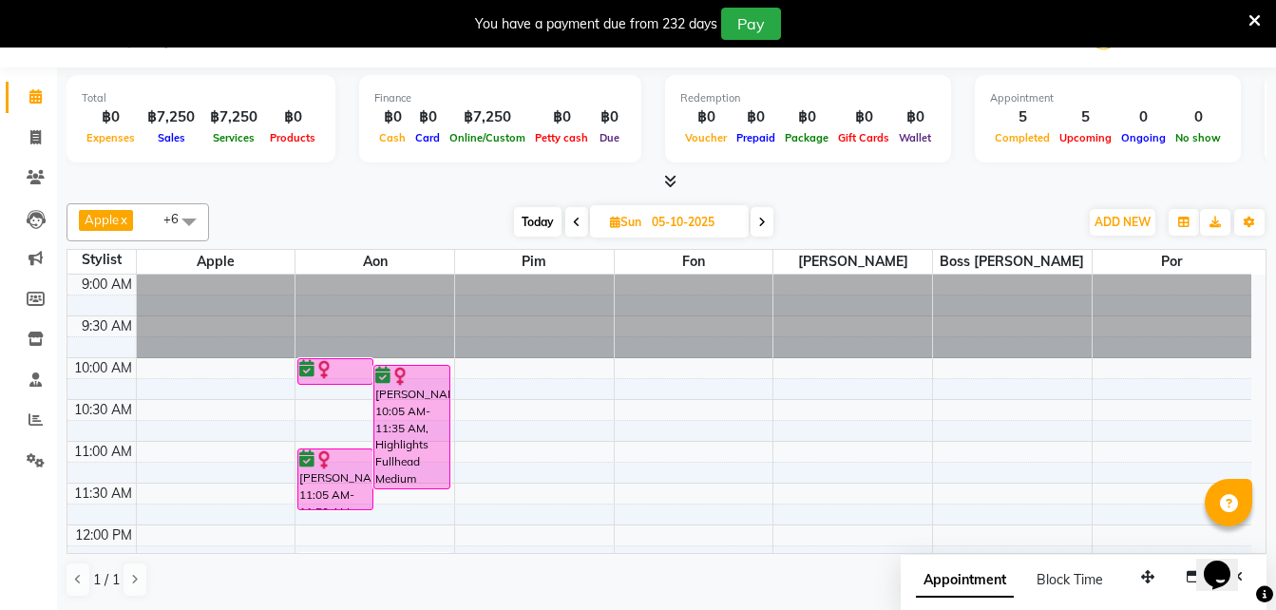
click at [573, 223] on icon at bounding box center [577, 222] width 8 height 11
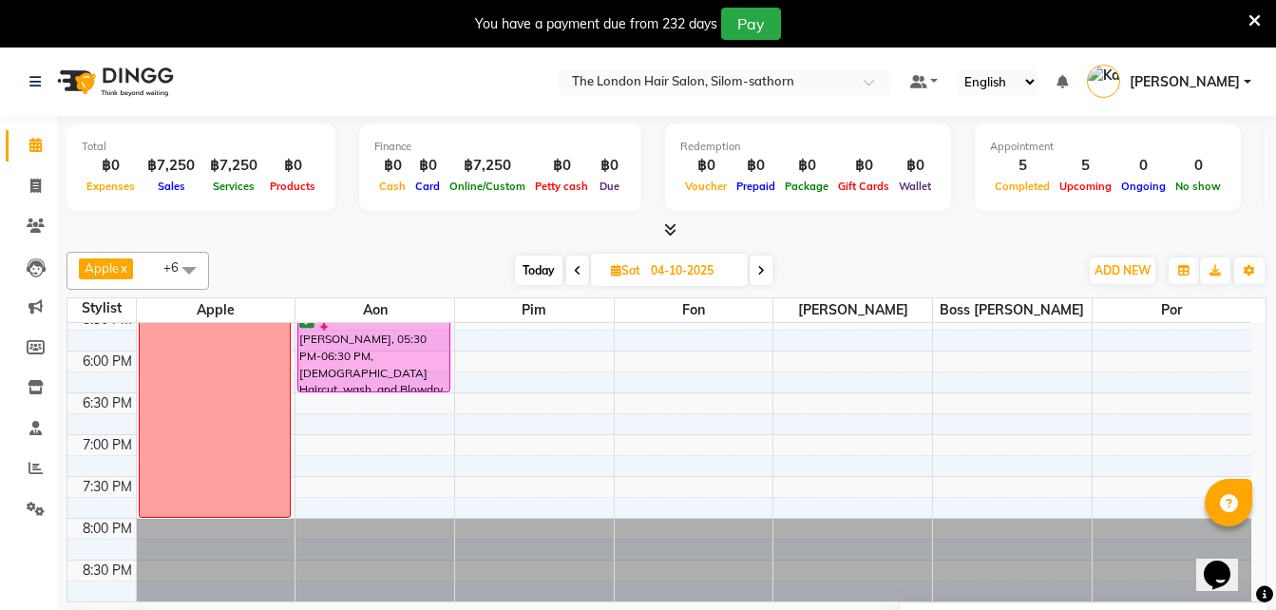
click at [578, 273] on icon at bounding box center [578, 270] width 8 height 11
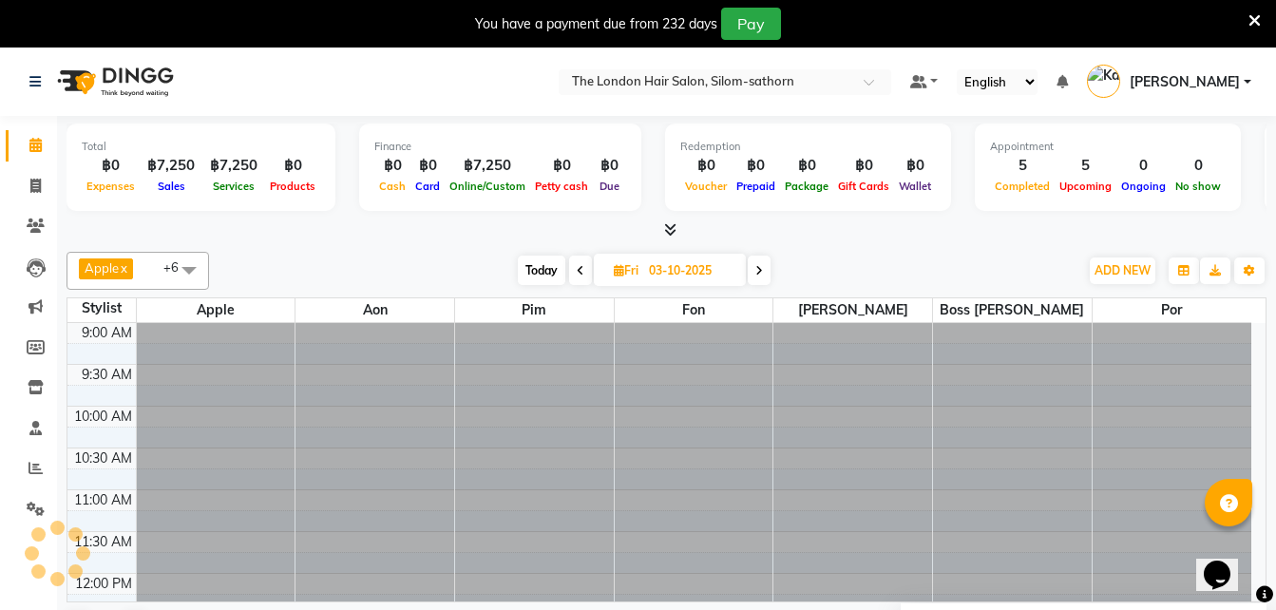
scroll to position [419, 0]
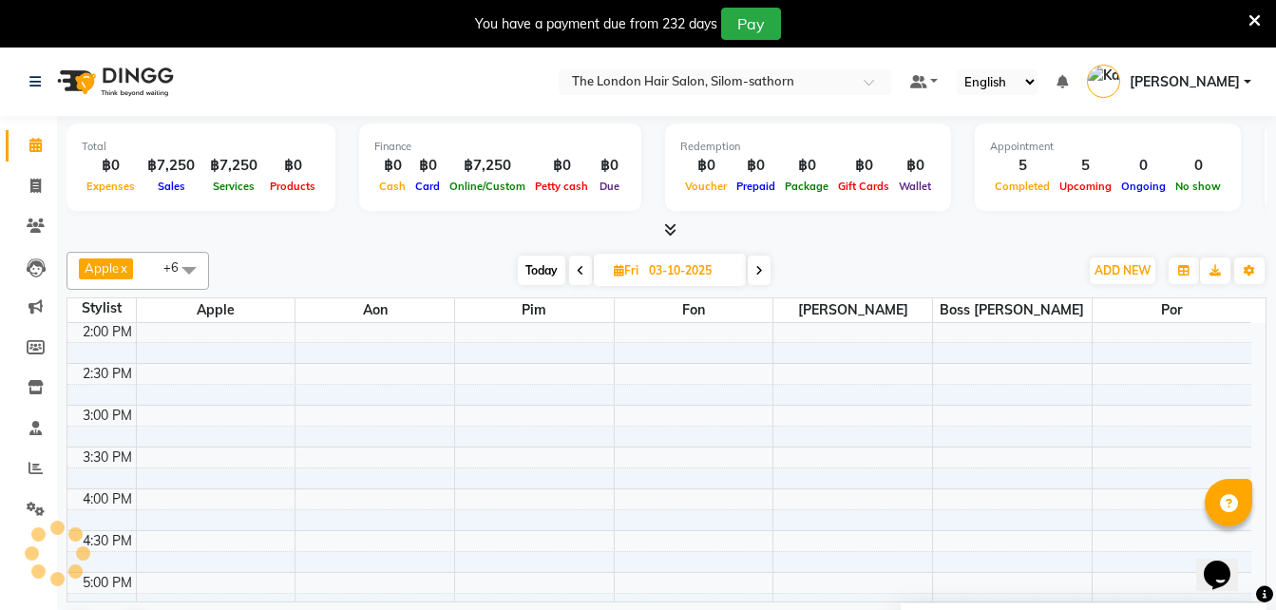
click at [545, 273] on span "Today" at bounding box center [542, 270] width 48 height 29
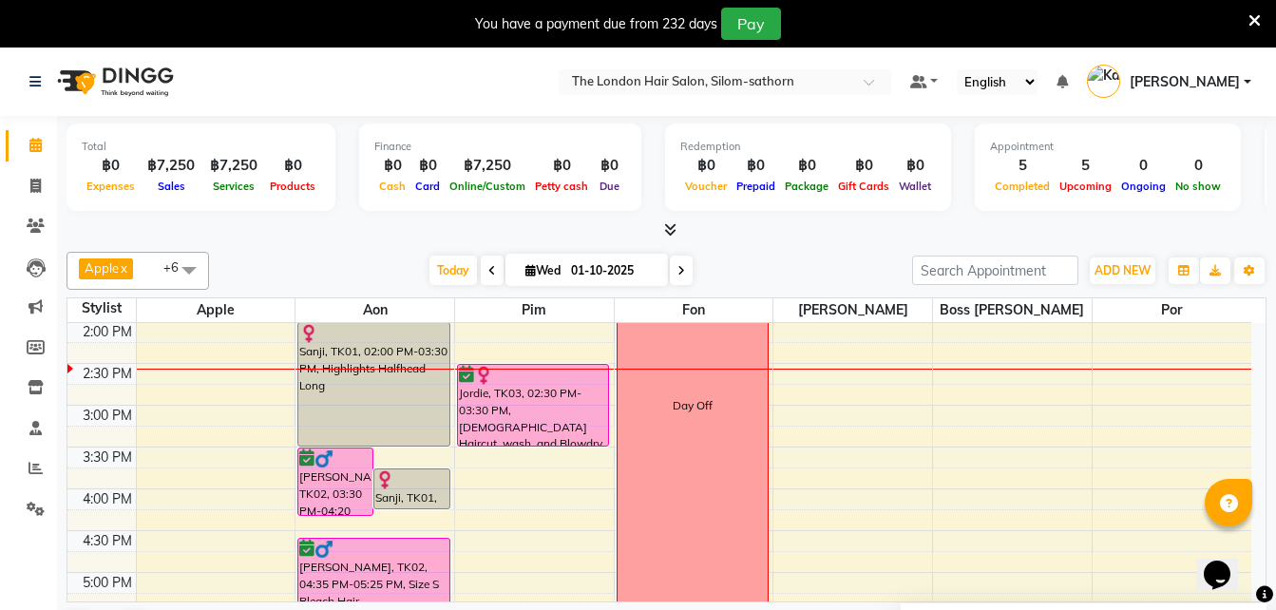
click at [677, 275] on icon at bounding box center [681, 270] width 8 height 11
type input "02-10-2025"
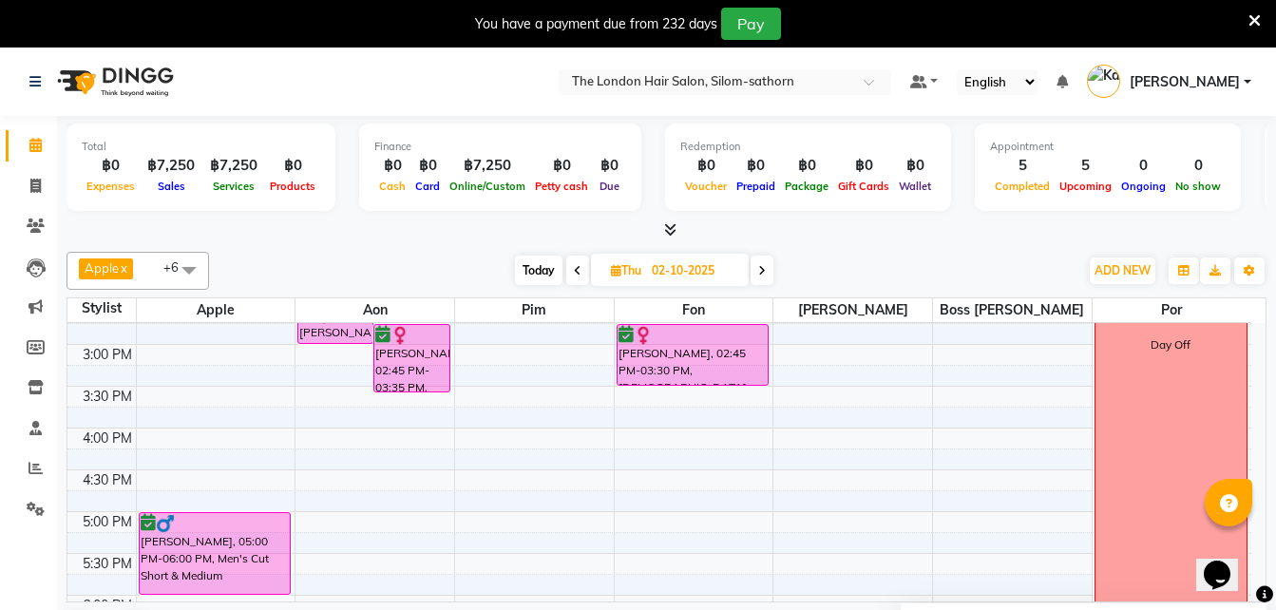
scroll to position [440, 0]
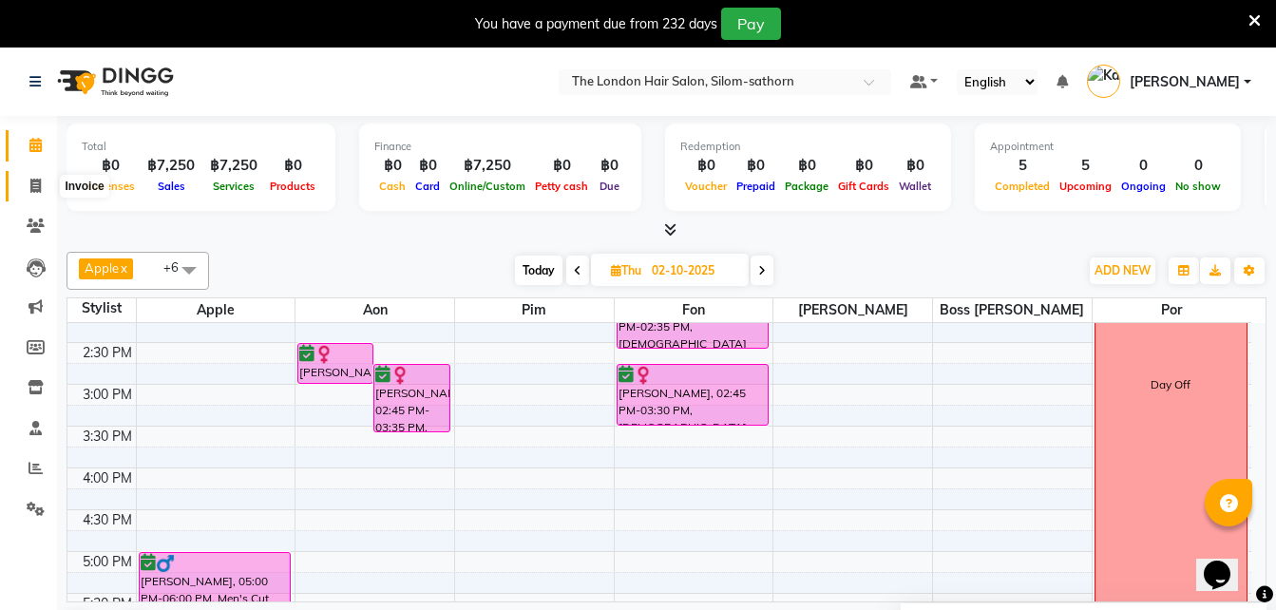
click at [42, 185] on span at bounding box center [35, 187] width 33 height 22
select select "service"
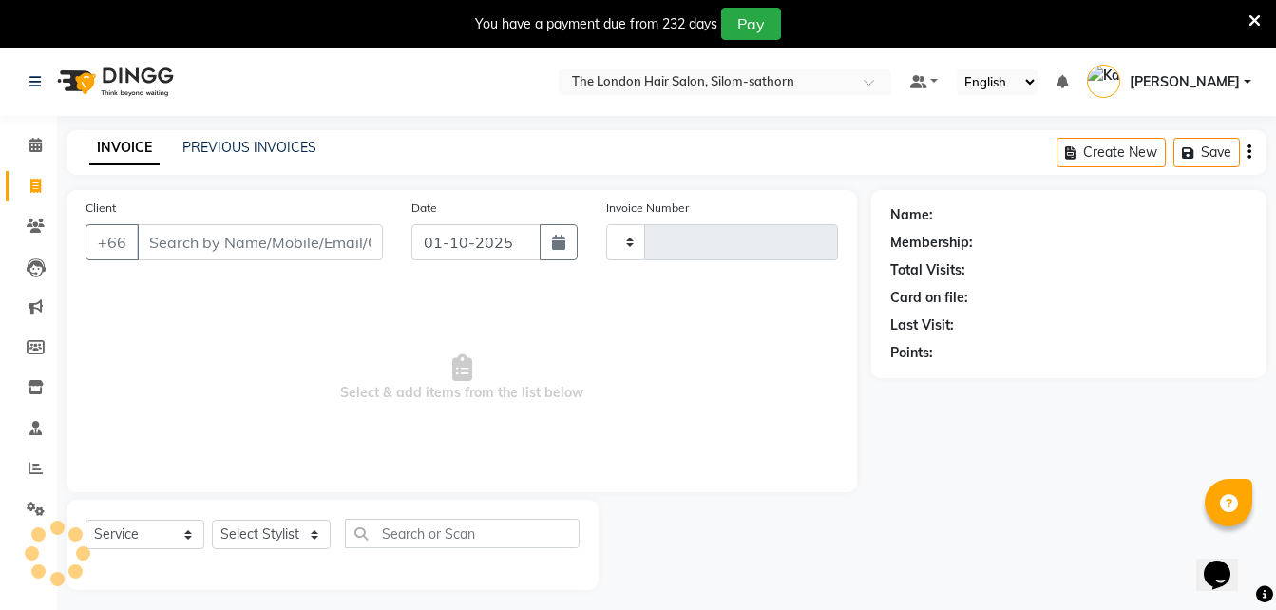
type input "1836"
select select "6977"
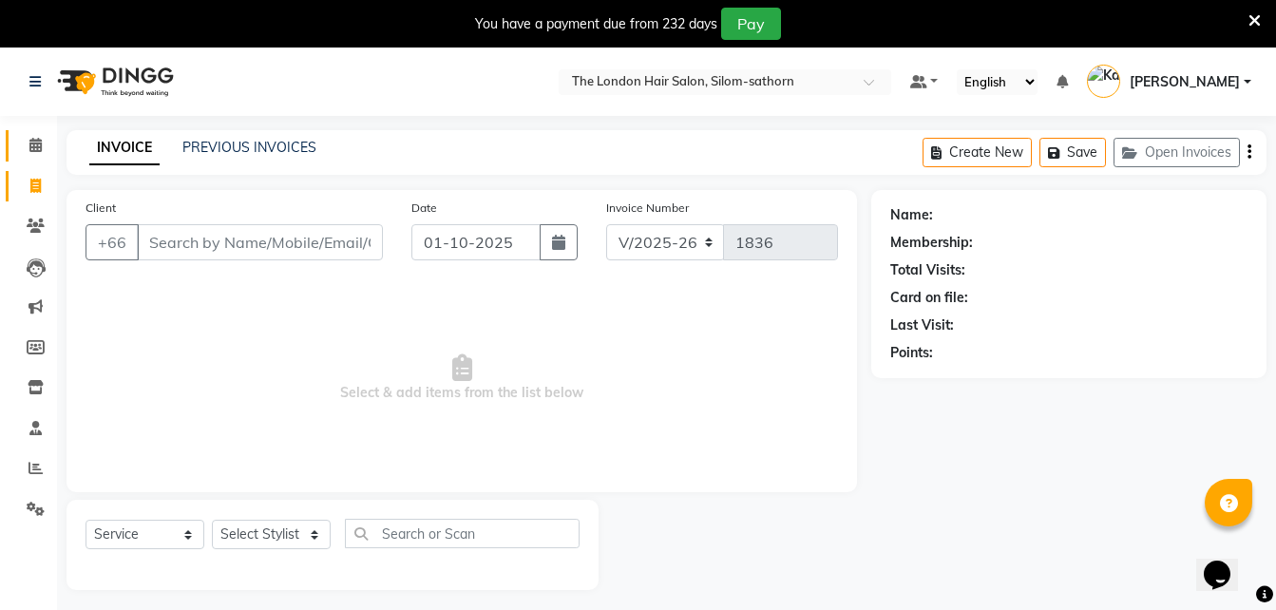
click at [39, 134] on link "Calendar" at bounding box center [29, 145] width 46 height 31
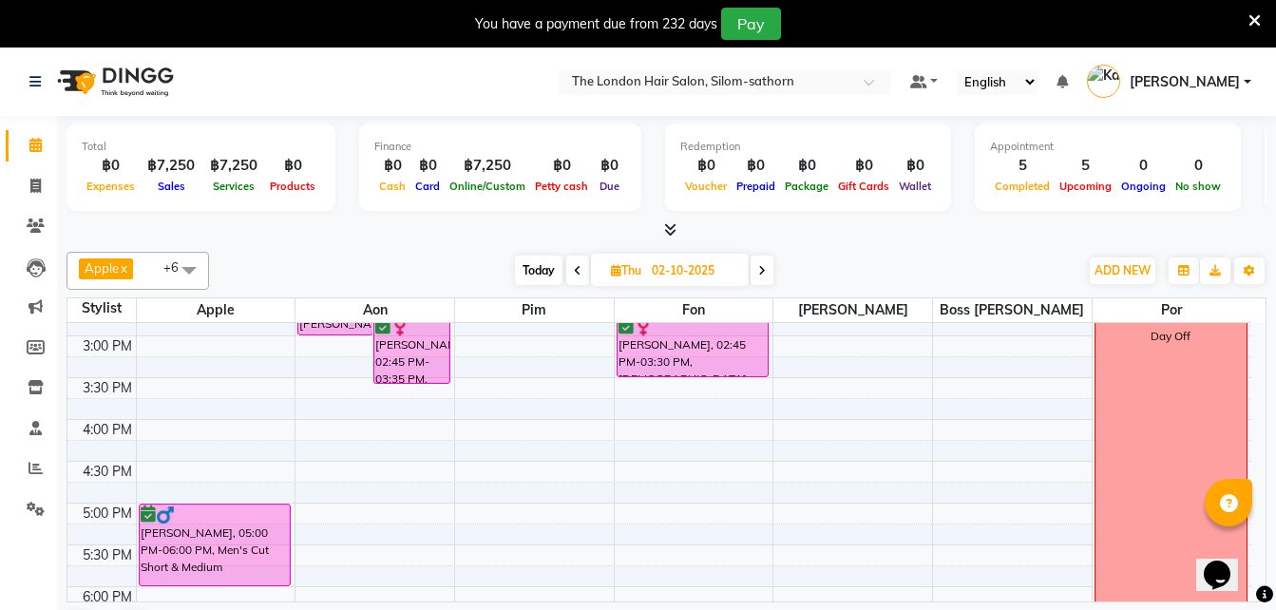
scroll to position [489, 0]
click at [35, 180] on icon at bounding box center [35, 186] width 10 height 14
select select "service"
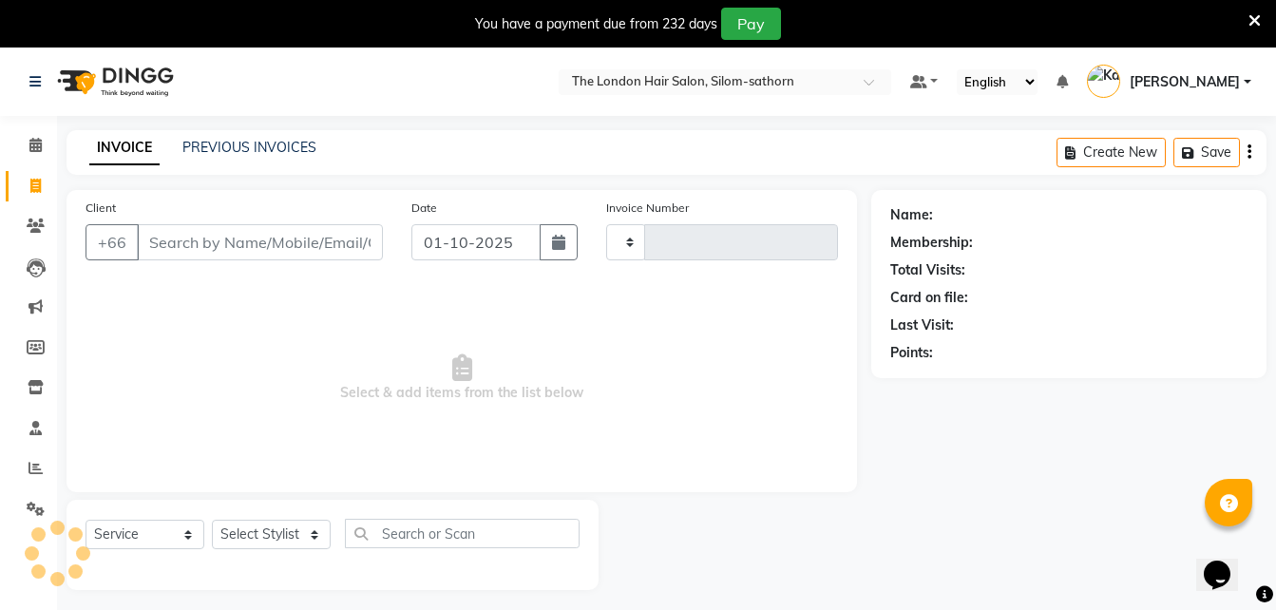
type input "1836"
select select "6977"
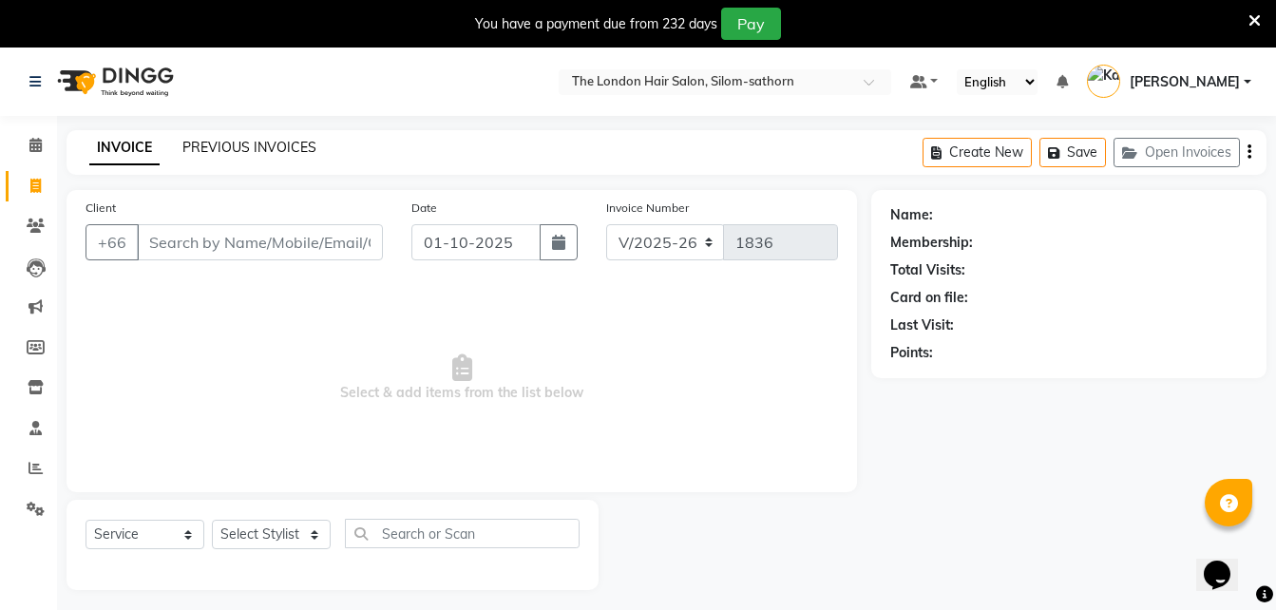
click at [248, 144] on link "PREVIOUS INVOICES" at bounding box center [249, 147] width 134 height 17
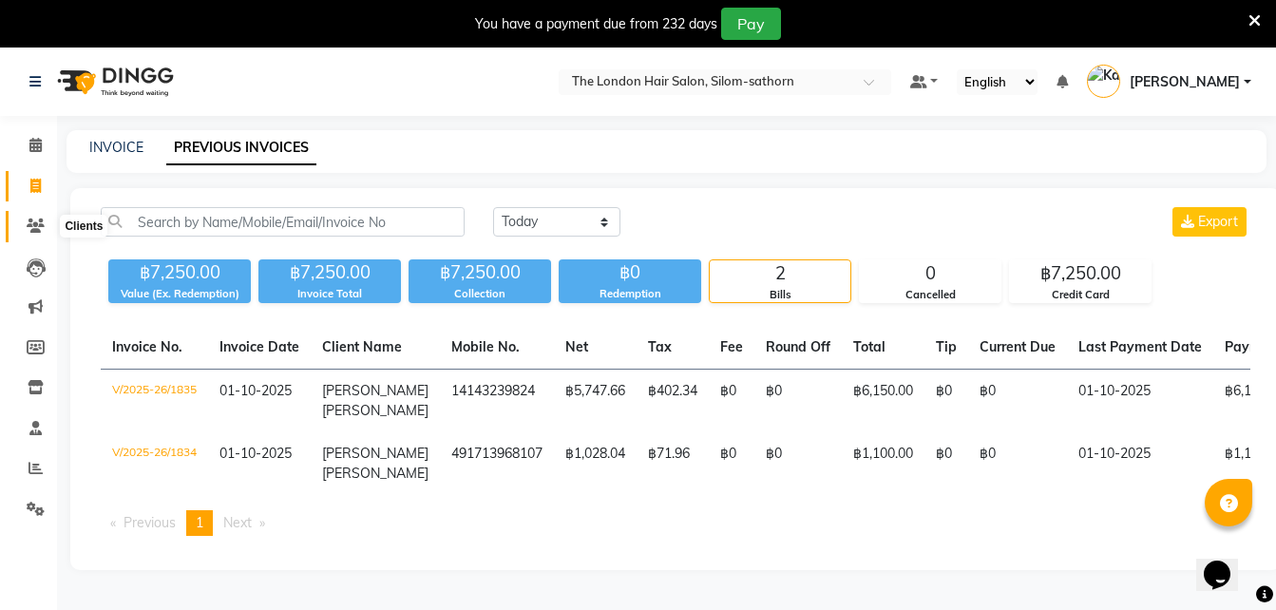
click at [30, 228] on icon at bounding box center [36, 226] width 18 height 14
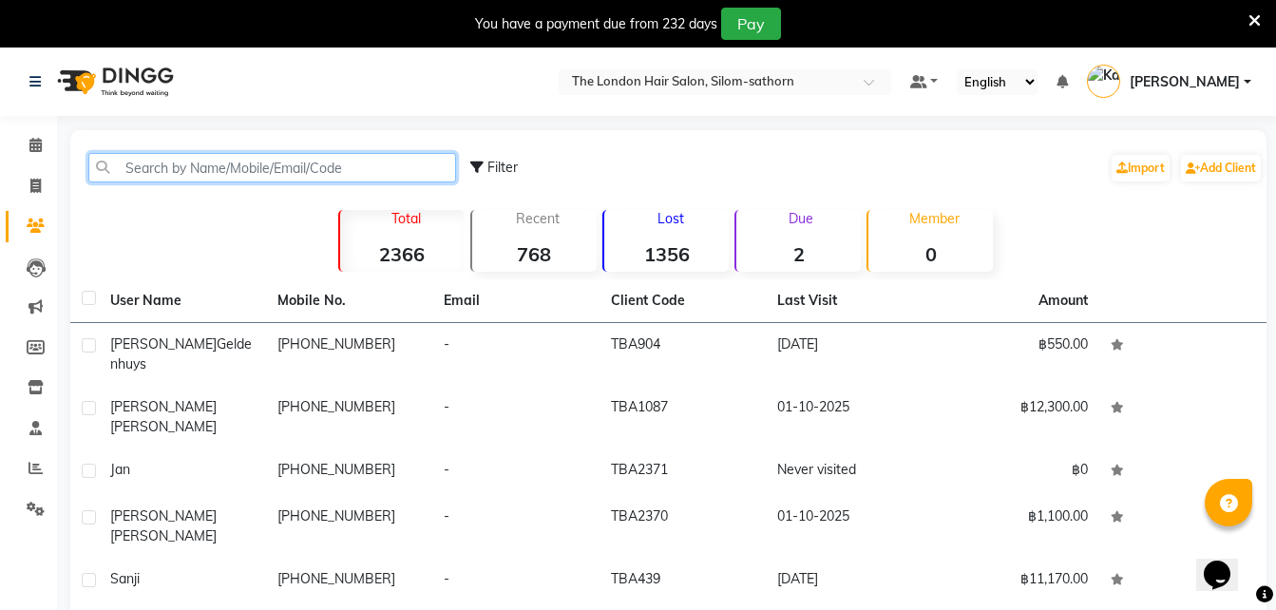
click at [256, 172] on input "text" at bounding box center [272, 167] width 368 height 29
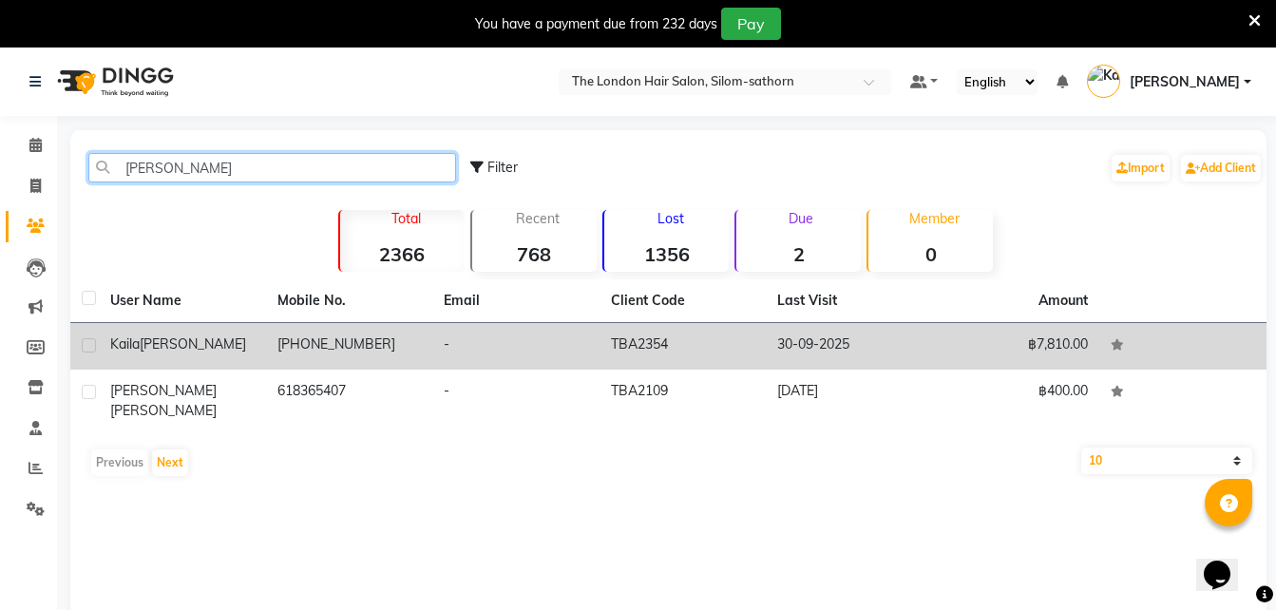
type input "[PERSON_NAME]"
click at [302, 349] on td "[PHONE_NUMBER]" at bounding box center [349, 346] width 167 height 47
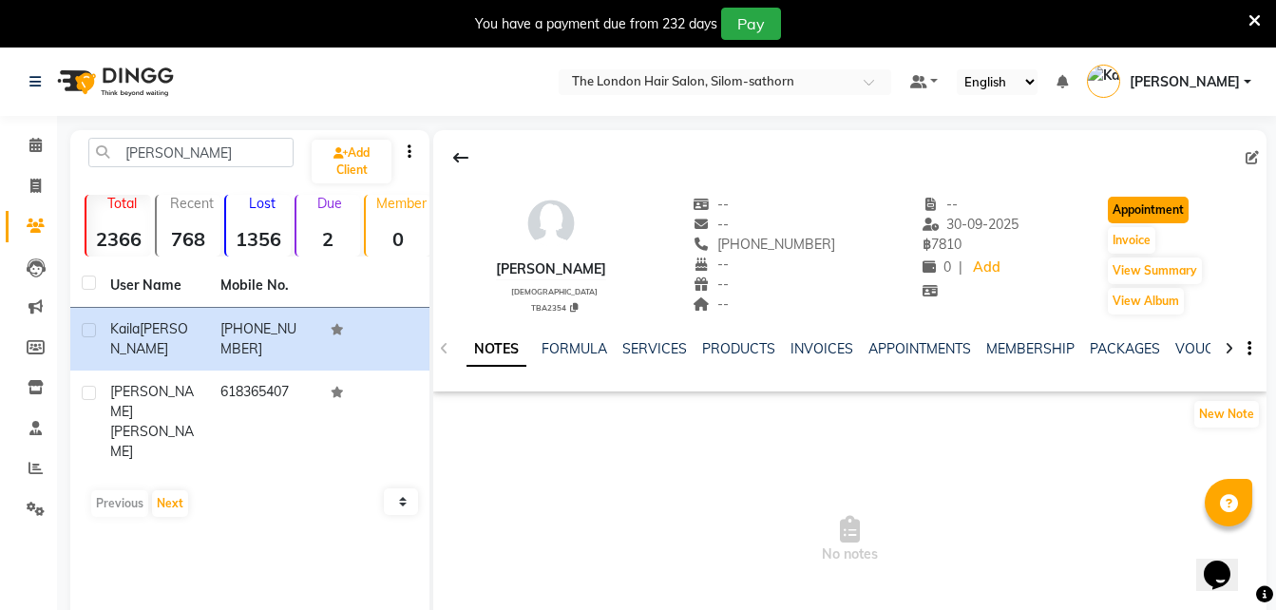
click at [1142, 216] on button "Appointment" at bounding box center [1148, 210] width 81 height 27
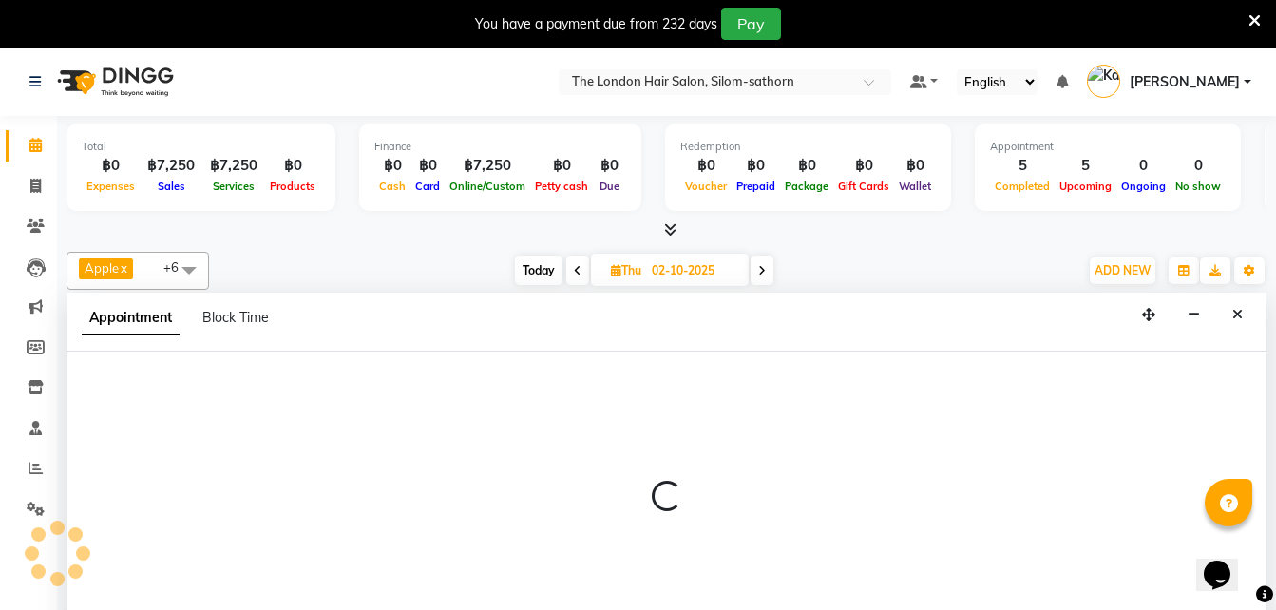
type input "01-10-2025"
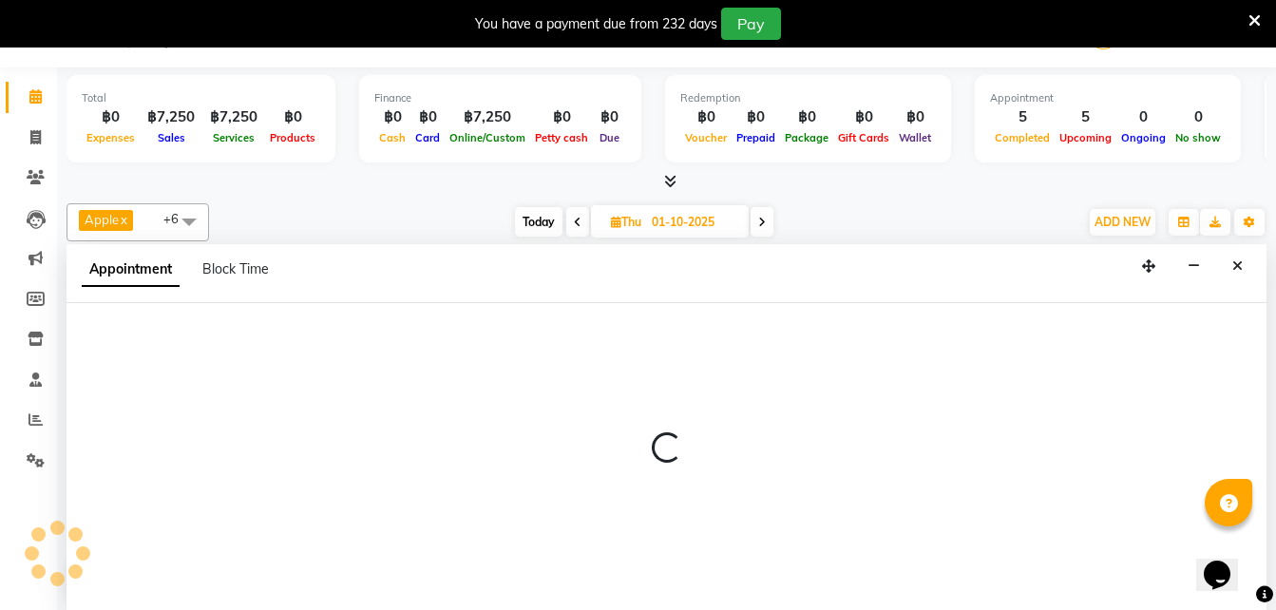
select select "600"
select select "tentative"
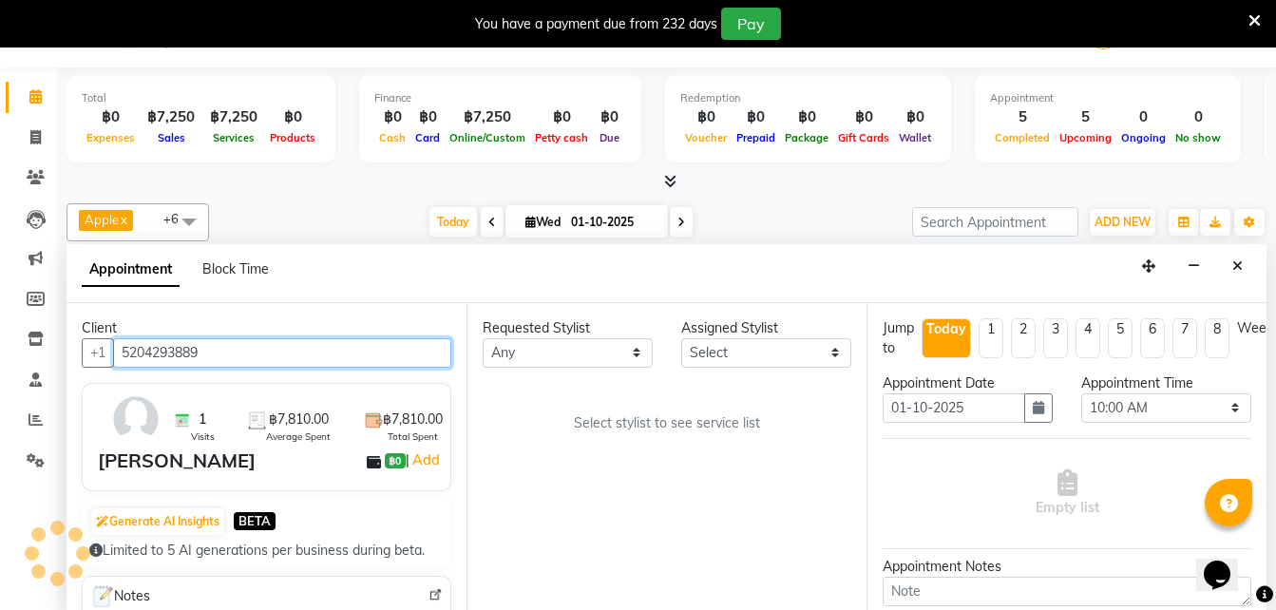
scroll to position [0, 0]
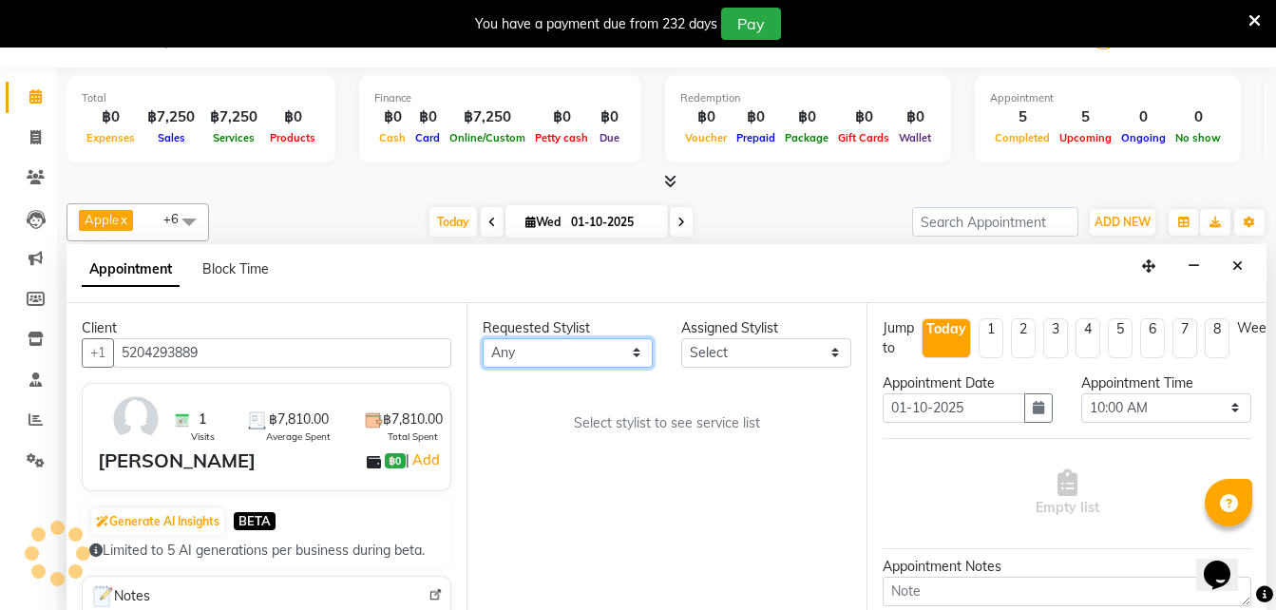
click at [528, 354] on select "Any Aon Apple Boss [PERSON_NAME] [PERSON_NAME] Pim Por" at bounding box center [568, 352] width 170 height 29
select select "56709"
click at [483, 338] on select "Any Aon Apple Boss [PERSON_NAME] [PERSON_NAME] Pim Por" at bounding box center [568, 352] width 170 height 29
select select "56709"
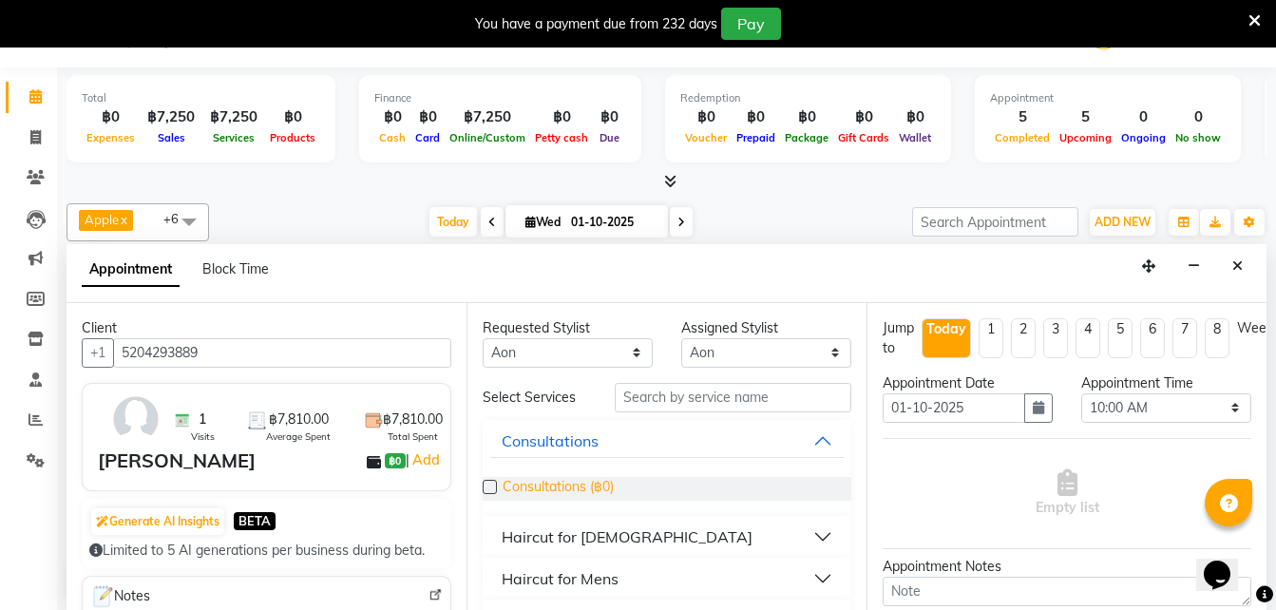
click at [583, 487] on span "Consultations (฿0)" at bounding box center [558, 489] width 111 height 24
checkbox input "false"
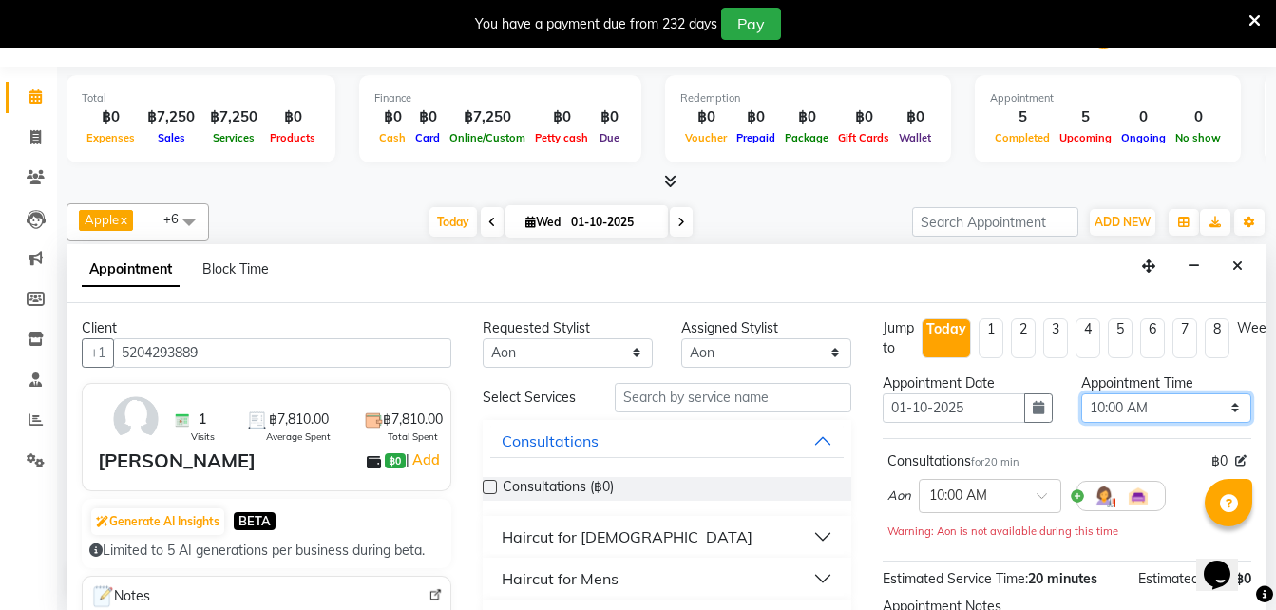
click at [1109, 410] on select "Select 10:00 AM 10:05 AM 10:10 AM 10:15 AM 10:20 AM 10:25 AM 10:30 AM 10:35 AM …" at bounding box center [1166, 407] width 170 height 29
select select "960"
click at [1081, 393] on select "Select 10:00 AM 10:05 AM 10:10 AM 10:15 AM 10:20 AM 10:25 AM 10:30 AM 10:35 AM …" at bounding box center [1166, 407] width 170 height 29
click at [1033, 409] on icon "button" at bounding box center [1038, 407] width 11 height 13
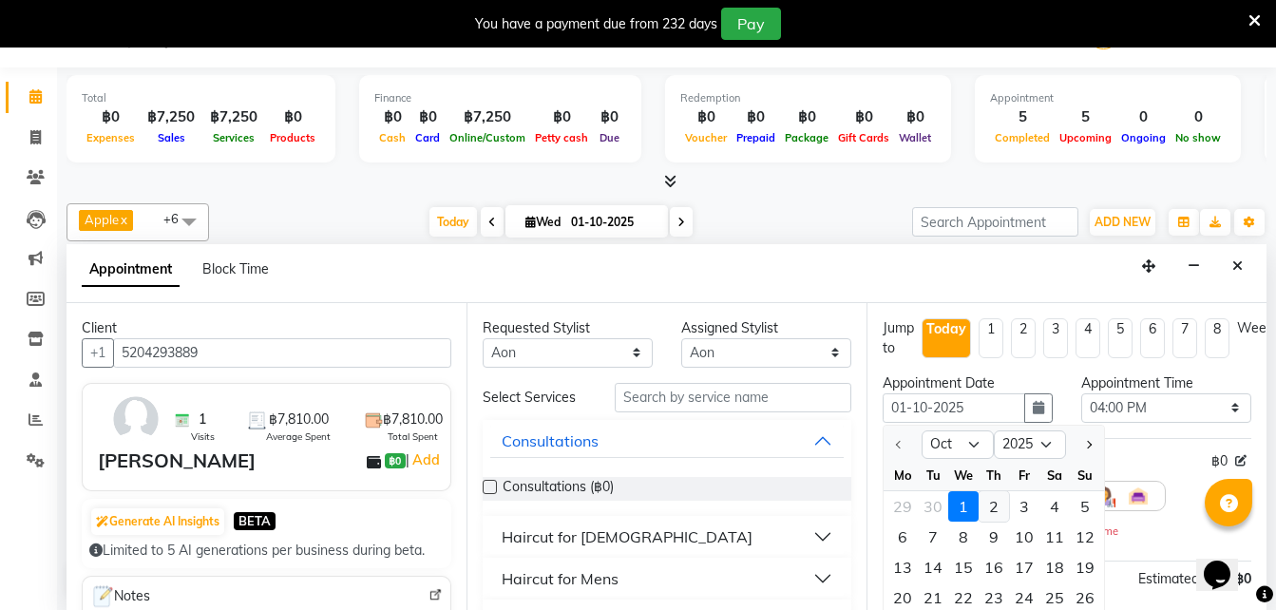
click at [993, 504] on div "2" at bounding box center [994, 506] width 30 height 30
type input "02-10-2025"
select select "960"
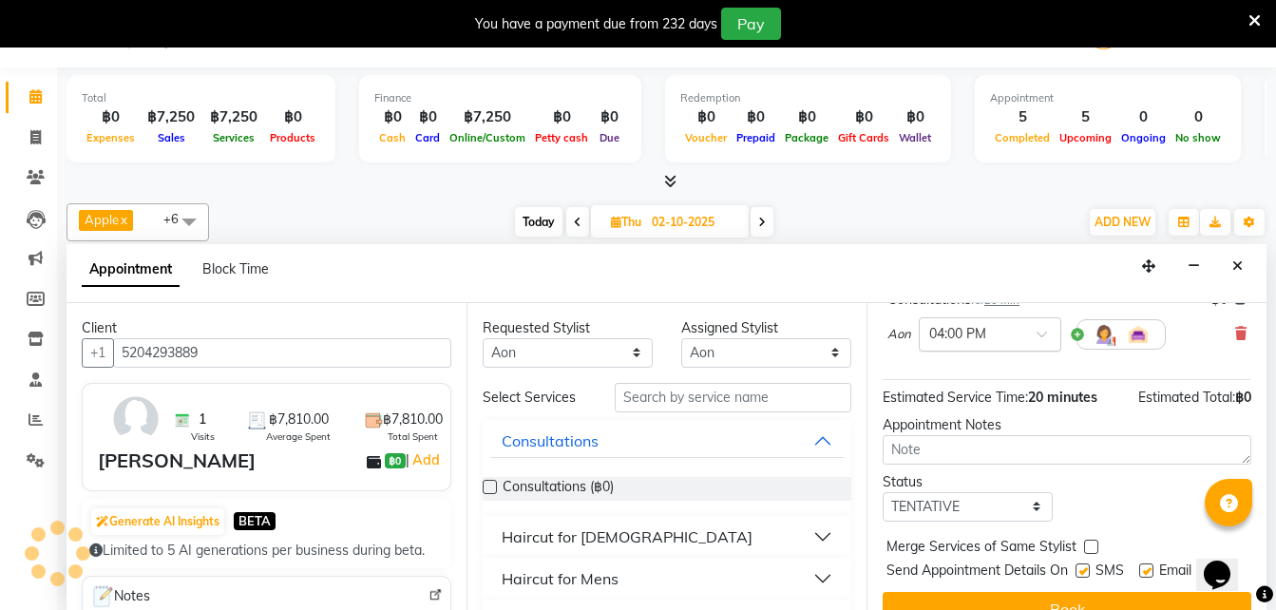
scroll to position [207, 0]
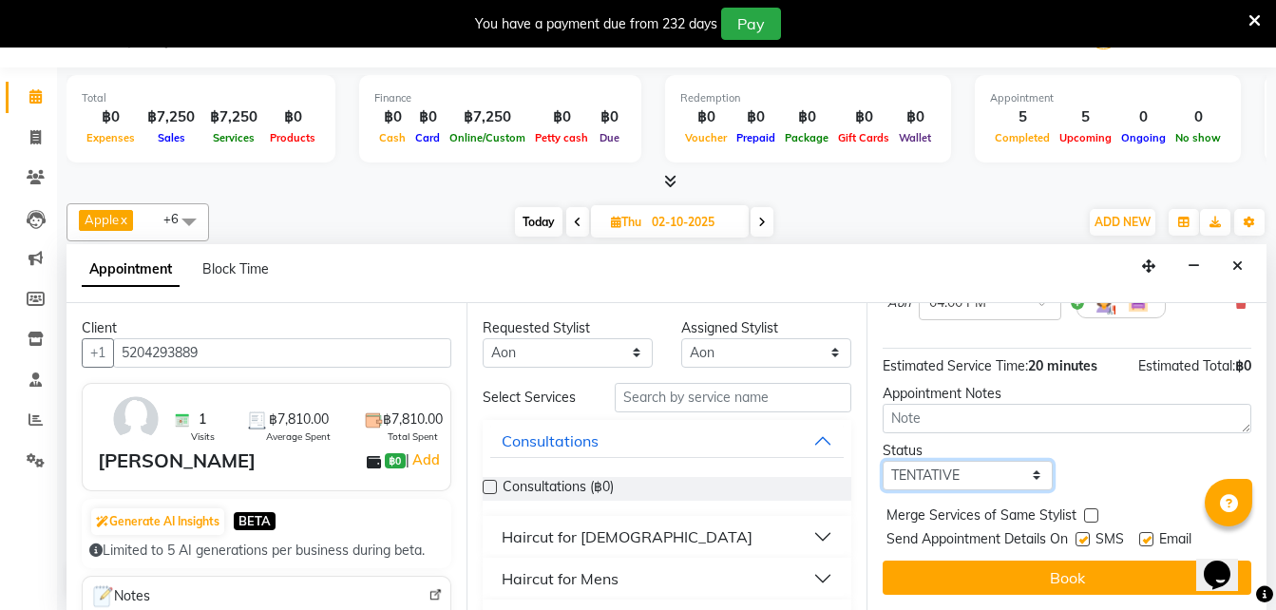
click at [958, 461] on select "Select TENTATIVE CONFIRM UPCOMING" at bounding box center [968, 475] width 170 height 29
select select "confirm booking"
click at [883, 461] on select "Select TENTATIVE CONFIRM UPCOMING" at bounding box center [968, 475] width 170 height 29
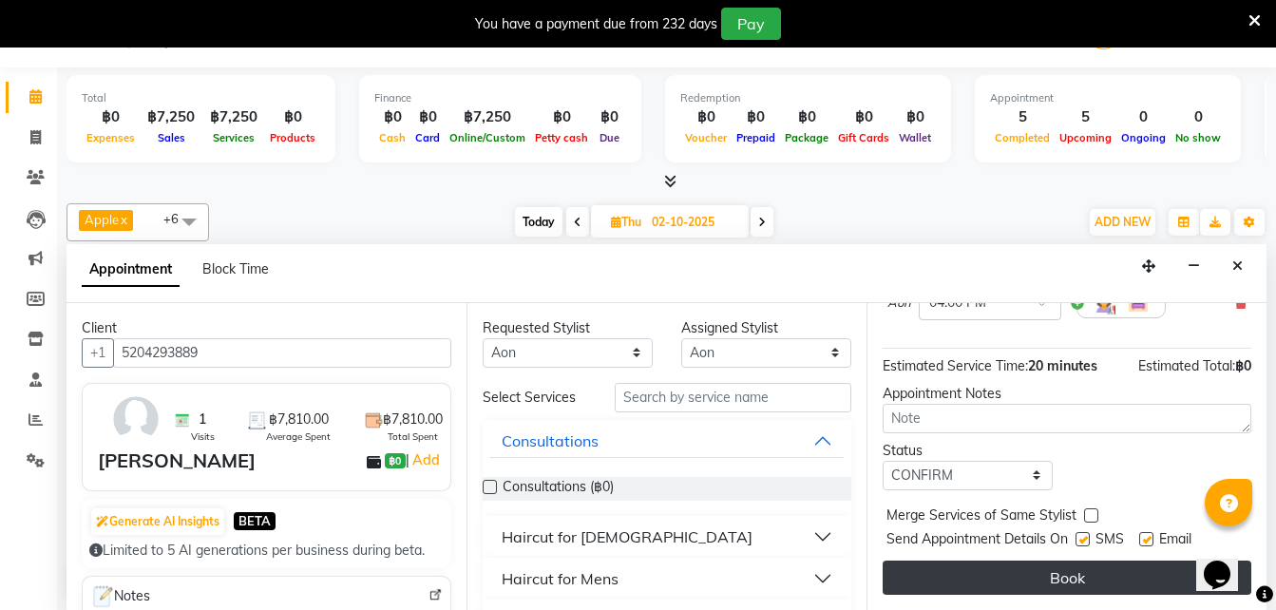
click at [982, 571] on button "Book" at bounding box center [1067, 578] width 369 height 34
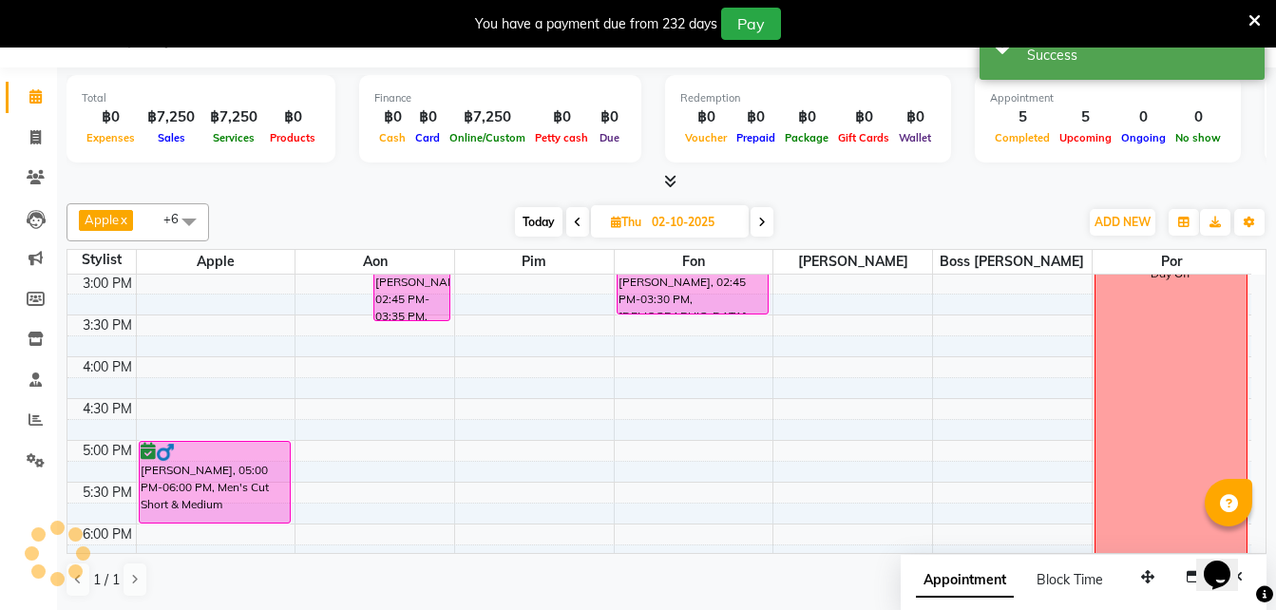
scroll to position [0, 0]
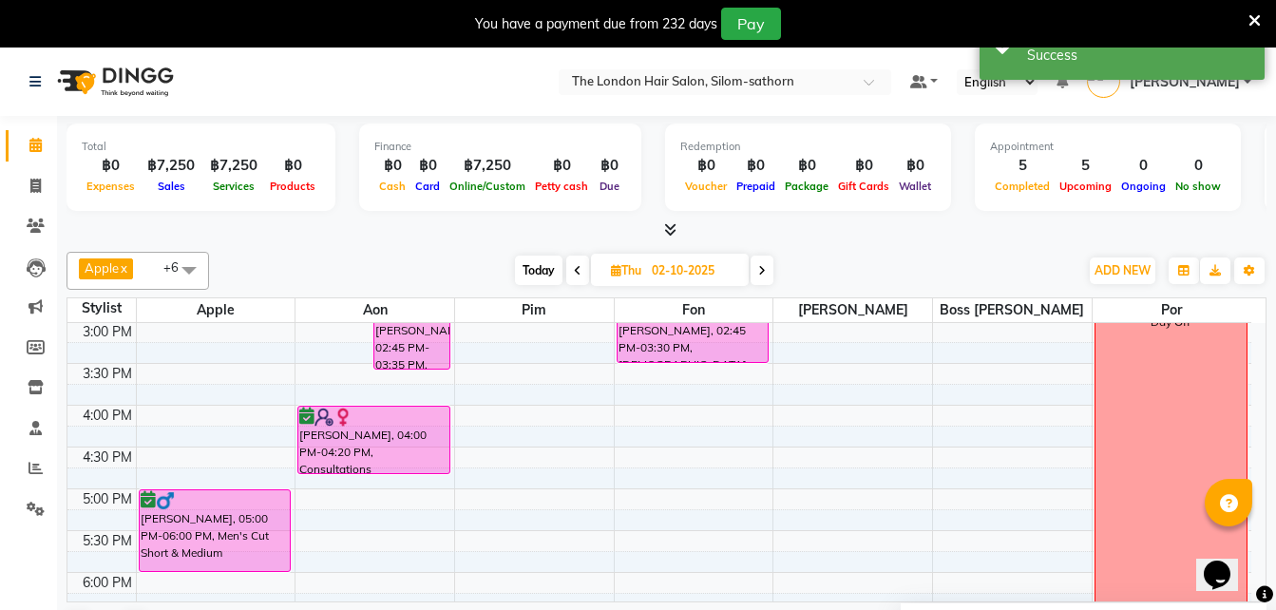
drag, startPoint x: 363, startPoint y: 431, endPoint x: 376, endPoint y: 485, distance: 55.8
click at [376, 485] on div "9:00 AM 9:30 AM 10:00 AM 10:30 AM 11:00 AM 11:30 AM 12:00 PM 12:30 PM 1:00 PM 1…" at bounding box center [659, 321] width 1184 height 1002
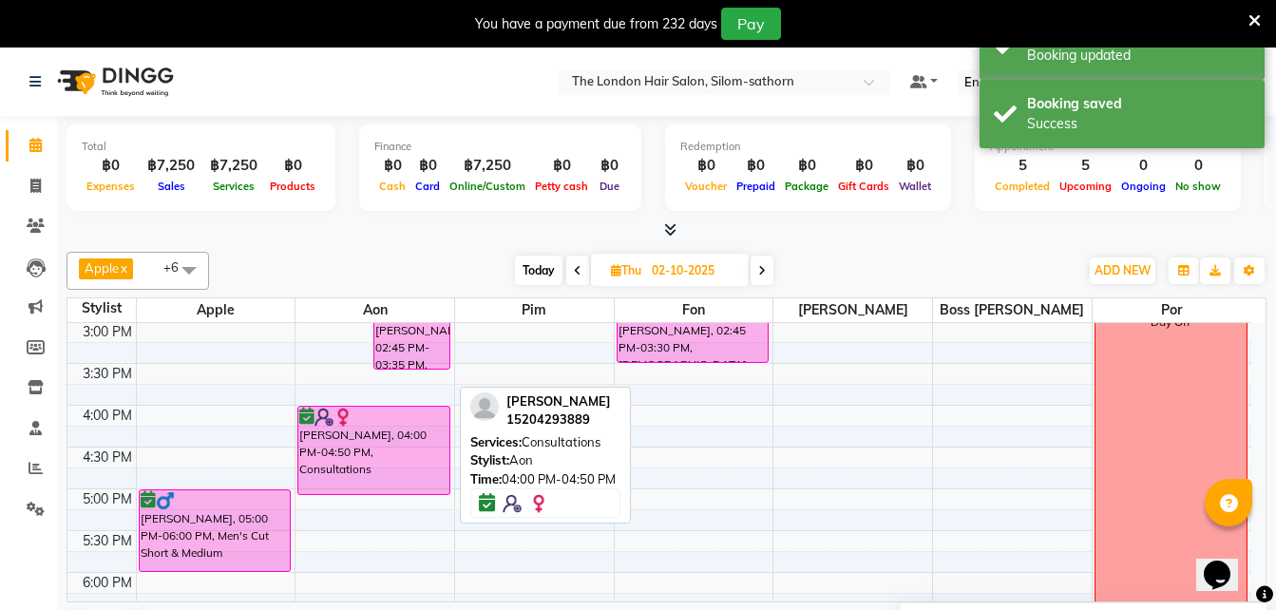
drag, startPoint x: 362, startPoint y: 470, endPoint x: 363, endPoint y: 503, distance: 32.3
click at [363, 503] on div "9:00 AM 9:30 AM 10:00 AM 10:30 AM 11:00 AM 11:30 AM 12:00 PM 12:30 PM 1:00 PM 1…" at bounding box center [659, 321] width 1184 height 1002
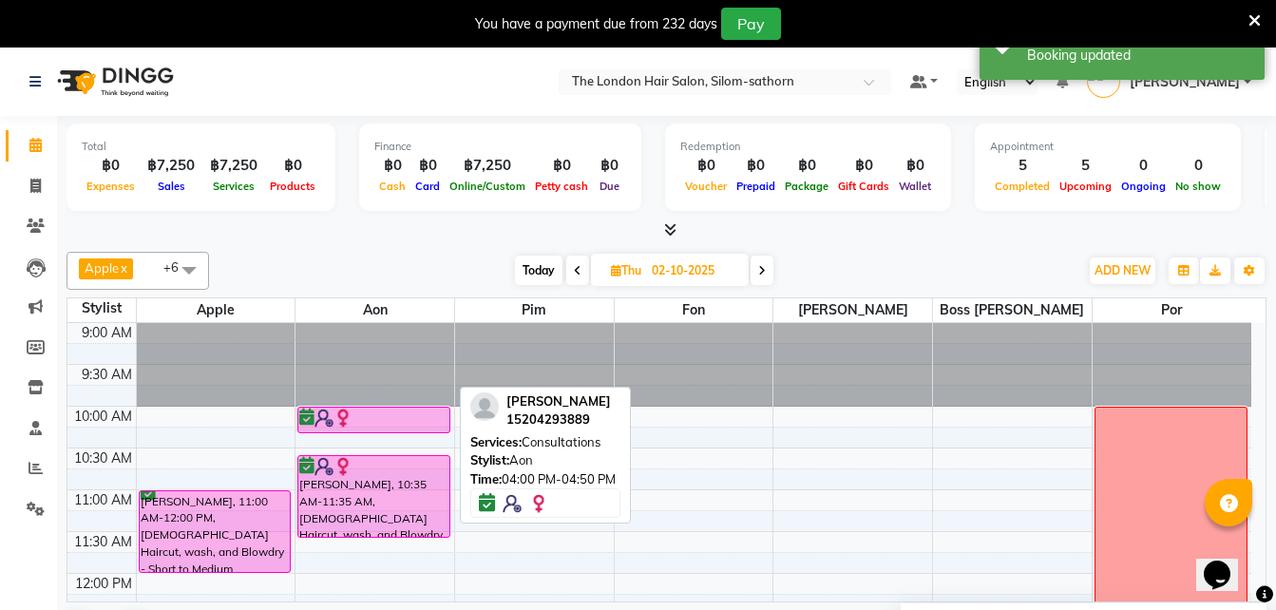
click at [529, 270] on span "Today" at bounding box center [539, 270] width 48 height 29
type input "01-10-2025"
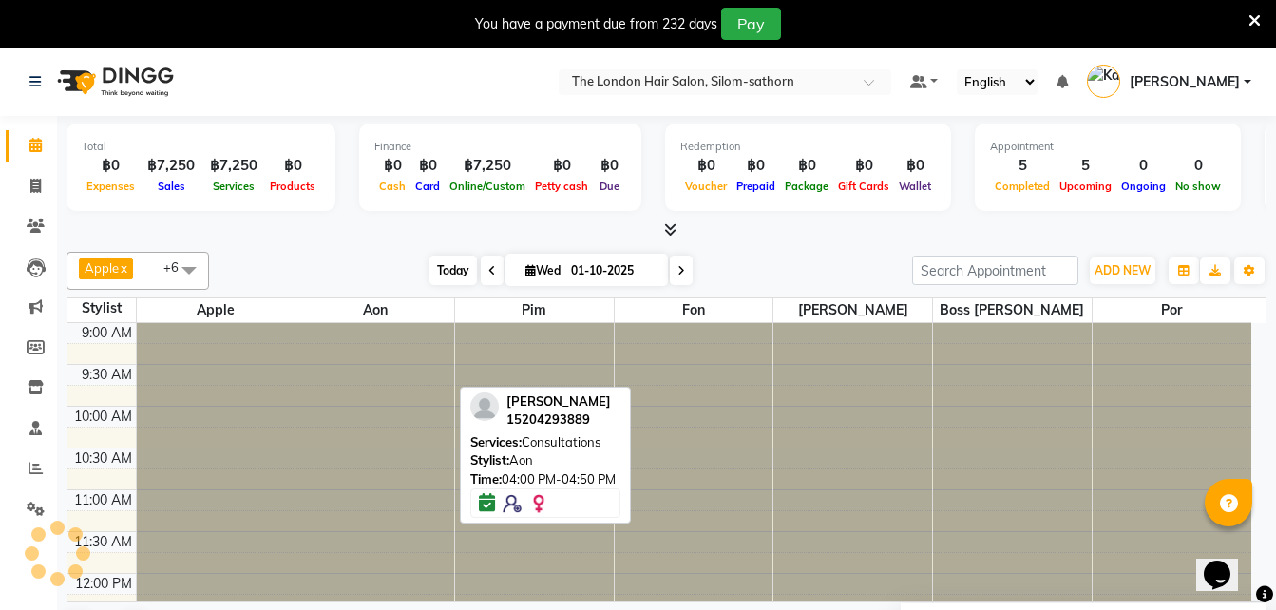
scroll to position [503, 0]
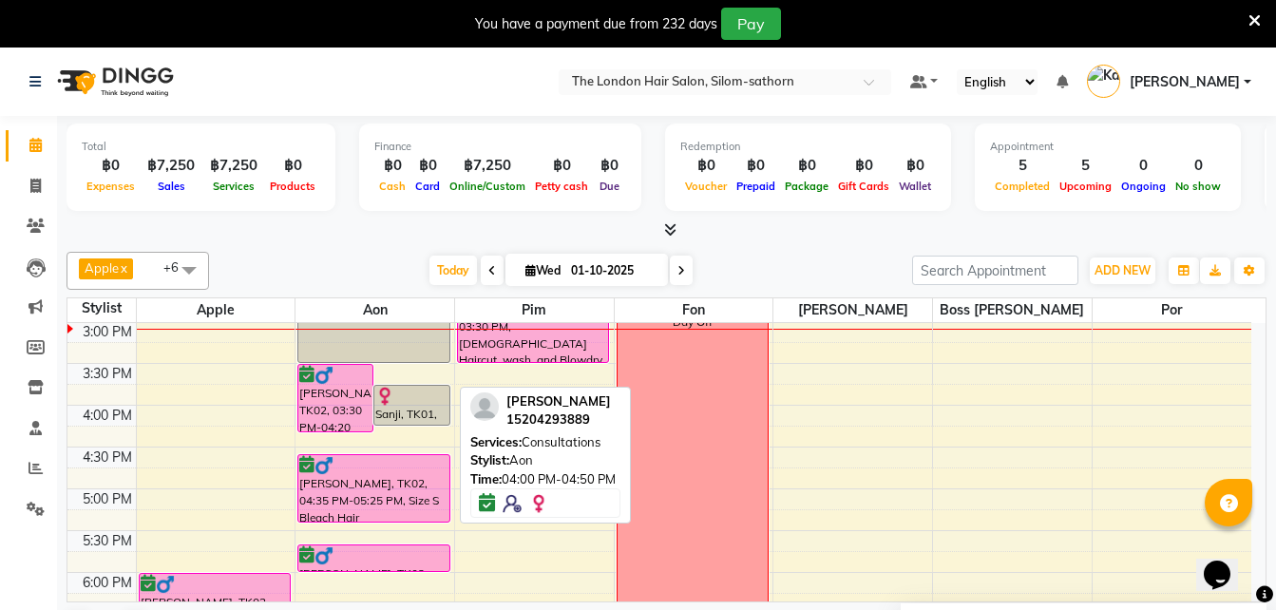
click at [595, 266] on input "01-10-2025" at bounding box center [612, 271] width 95 height 29
select select "10"
select select "2025"
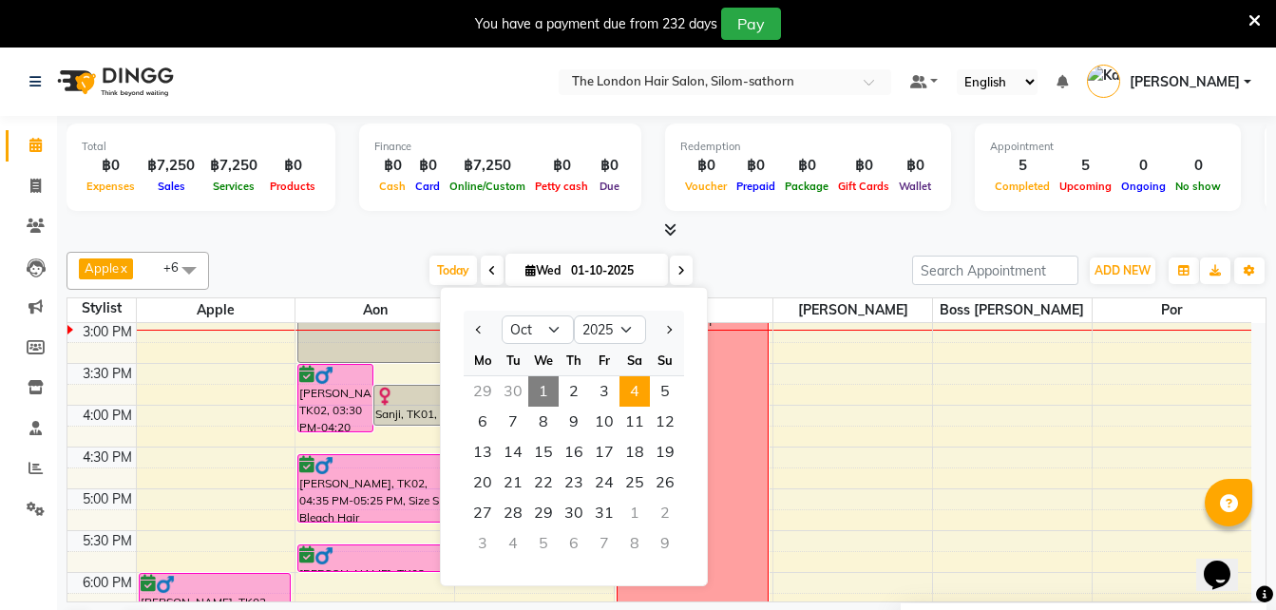
click at [637, 393] on span "4" at bounding box center [634, 391] width 30 height 30
type input "04-10-2025"
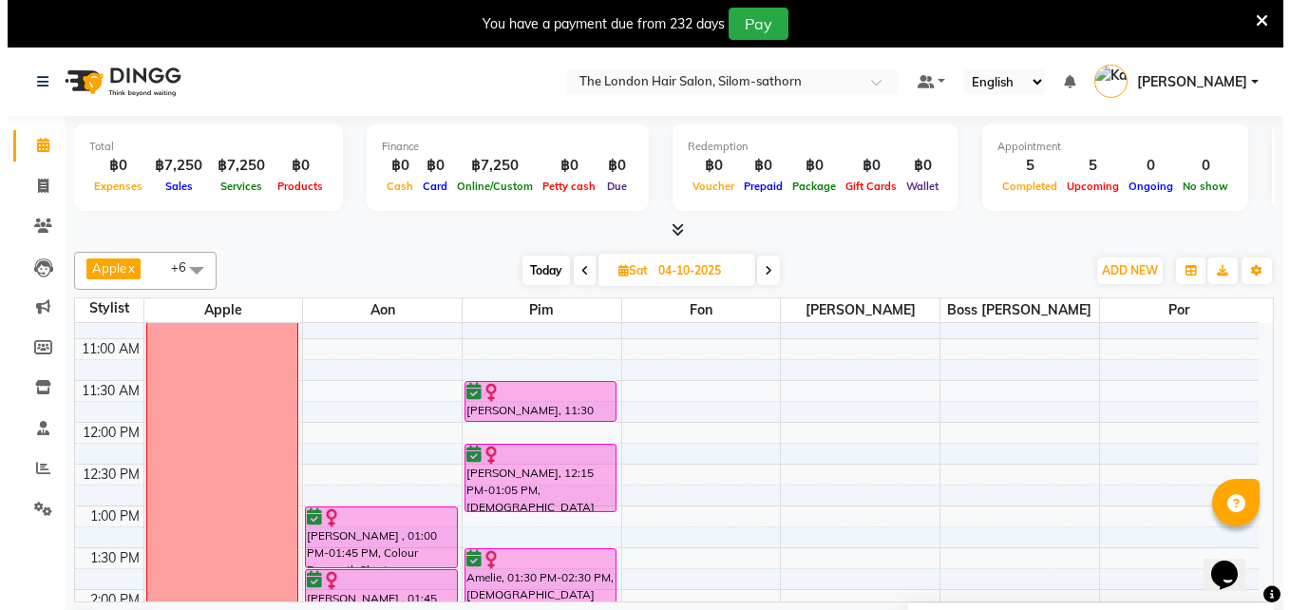
scroll to position [71, 0]
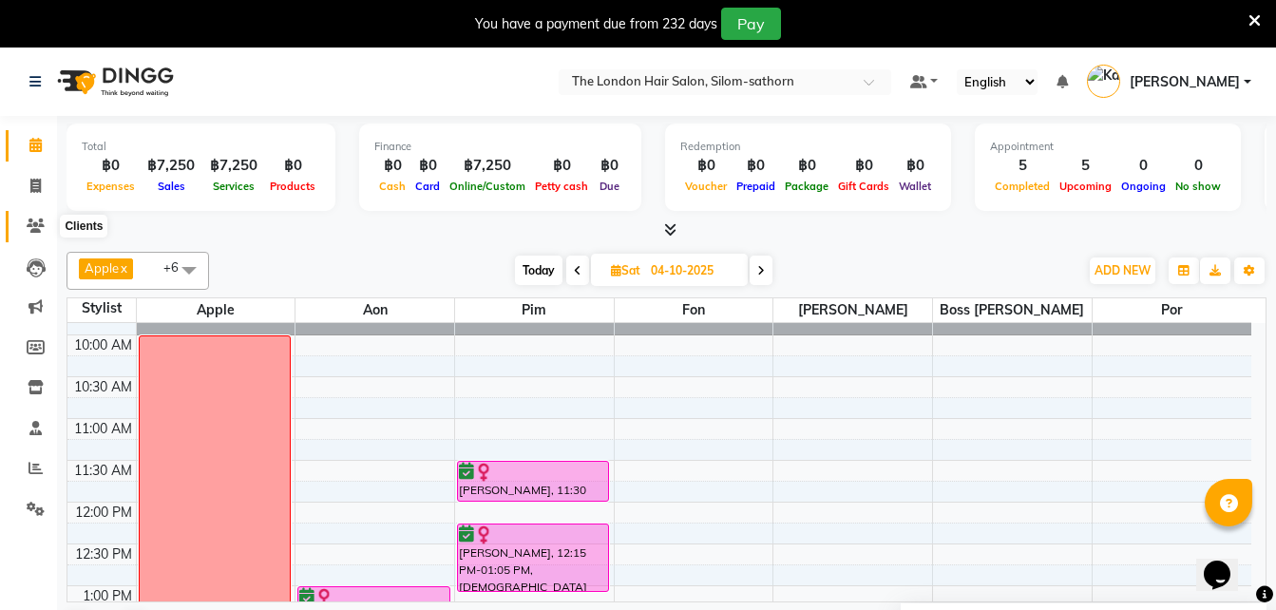
click at [38, 223] on icon at bounding box center [36, 226] width 18 height 14
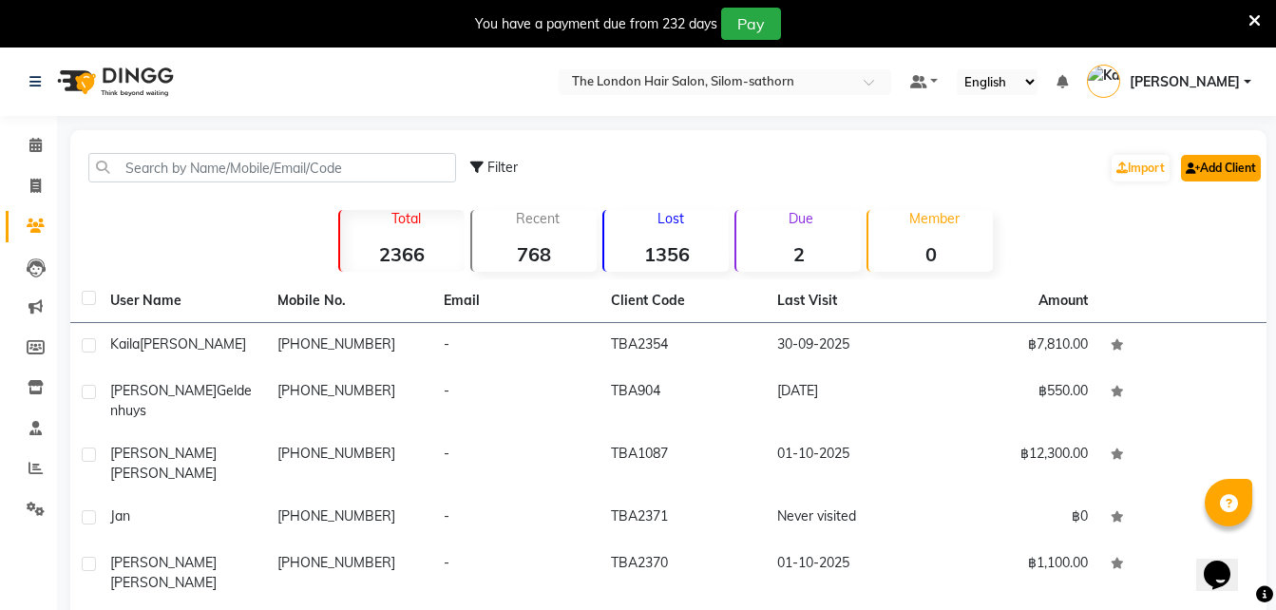
click at [1223, 169] on link "Add Client" at bounding box center [1221, 168] width 80 height 27
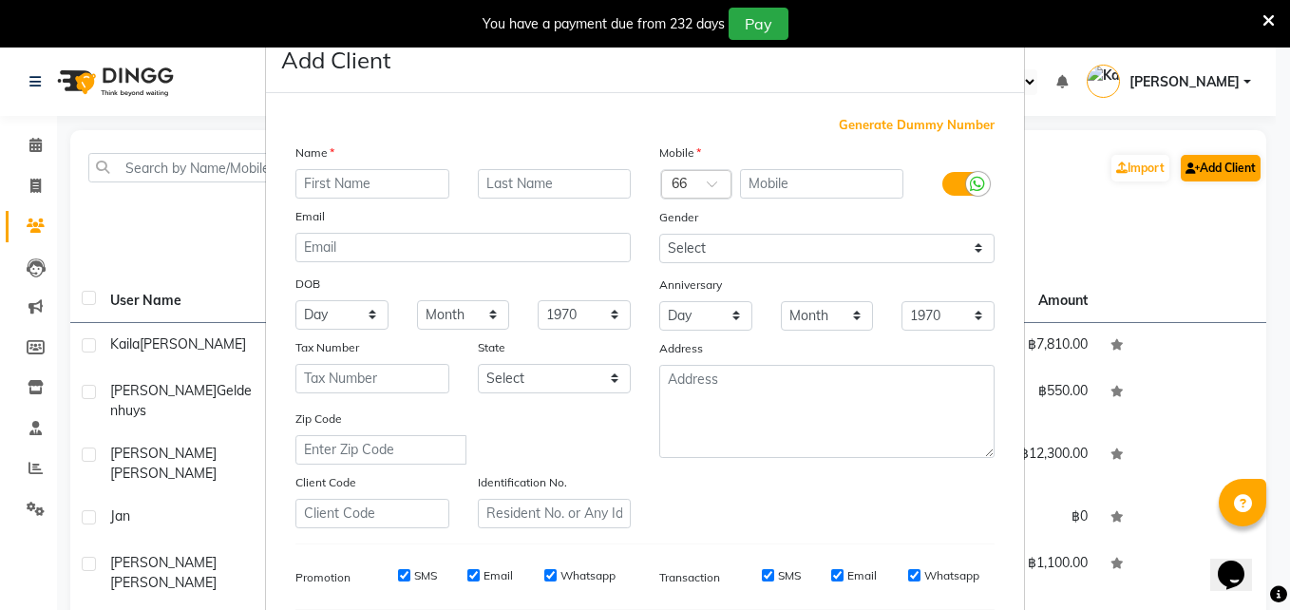
click at [1223, 169] on ngb-modal-window "Add Client Generate Dummy Number Name Email DOB Day 01 02 03 04 05 06 07 08 09 …" at bounding box center [645, 305] width 1290 height 610
click at [357, 190] on input "text" at bounding box center [372, 183] width 154 height 29
type input "[PERSON_NAME]"
click at [506, 188] on input "text" at bounding box center [555, 183] width 154 height 29
type input "[PERSON_NAME]"
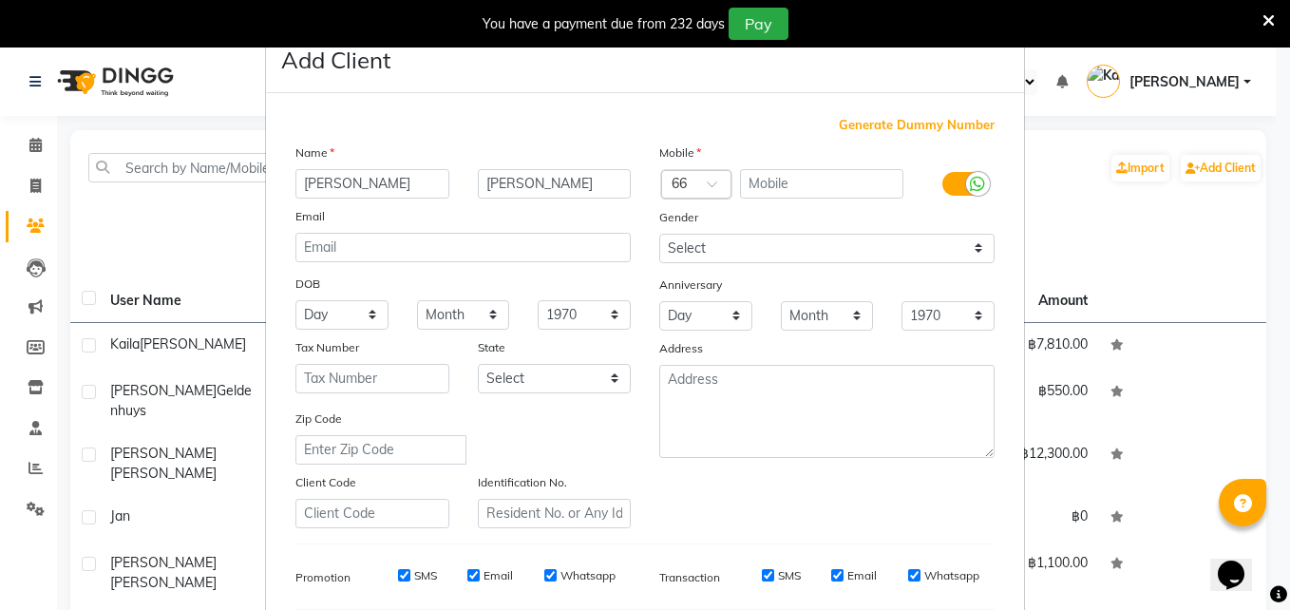
click at [707, 182] on span at bounding box center [719, 190] width 24 height 20
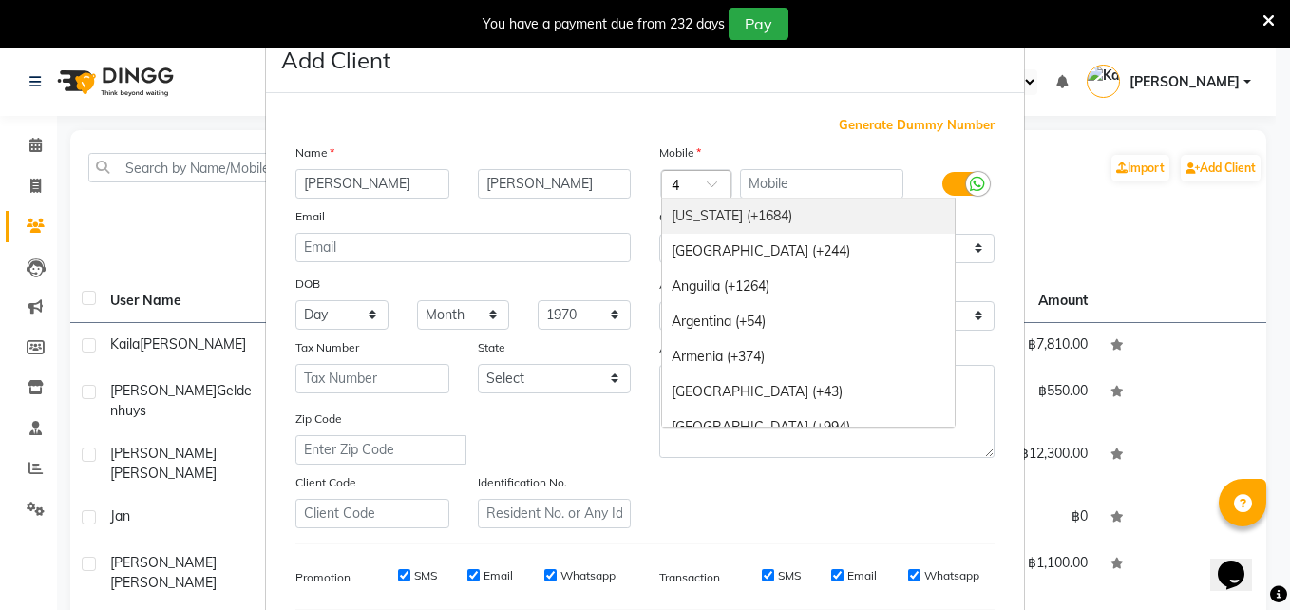
type input "49"
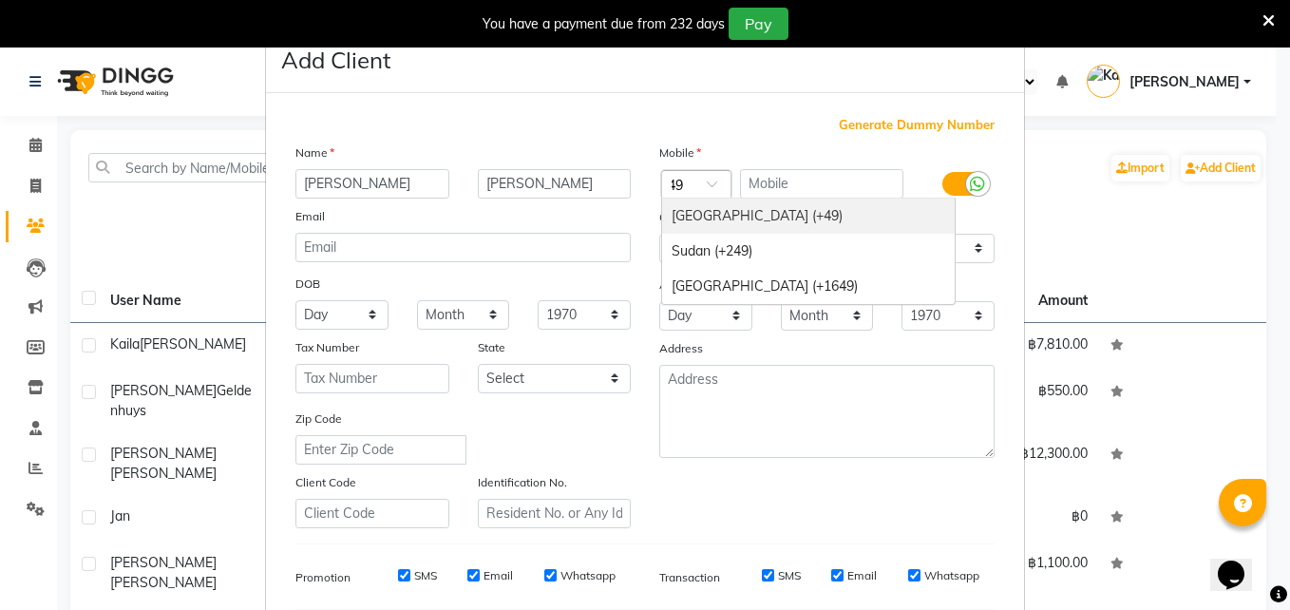
click at [693, 216] on div "[GEOGRAPHIC_DATA] (+49)" at bounding box center [808, 216] width 293 height 35
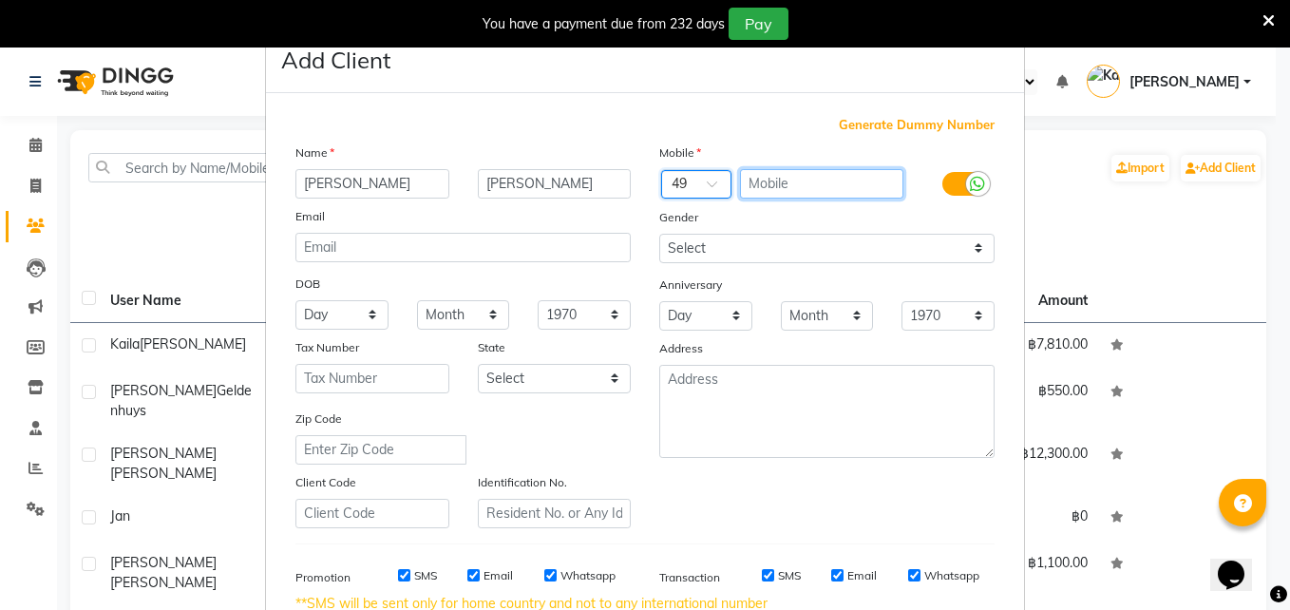
click at [789, 189] on input "text" at bounding box center [822, 183] width 164 height 29
type input "15734945454"
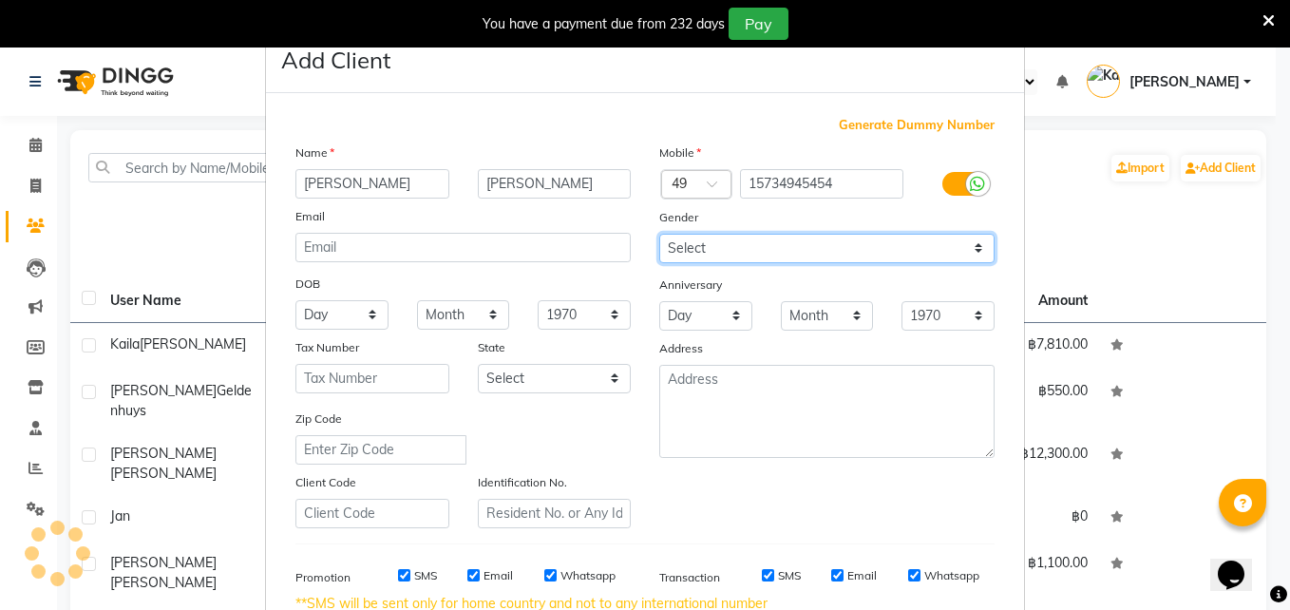
click at [697, 251] on select "Select [DEMOGRAPHIC_DATA] [DEMOGRAPHIC_DATA] Other Prefer Not To Say" at bounding box center [826, 248] width 335 height 29
select select "[DEMOGRAPHIC_DATA]"
click at [659, 234] on select "Select [DEMOGRAPHIC_DATA] [DEMOGRAPHIC_DATA] Other Prefer Not To Say" at bounding box center [826, 248] width 335 height 29
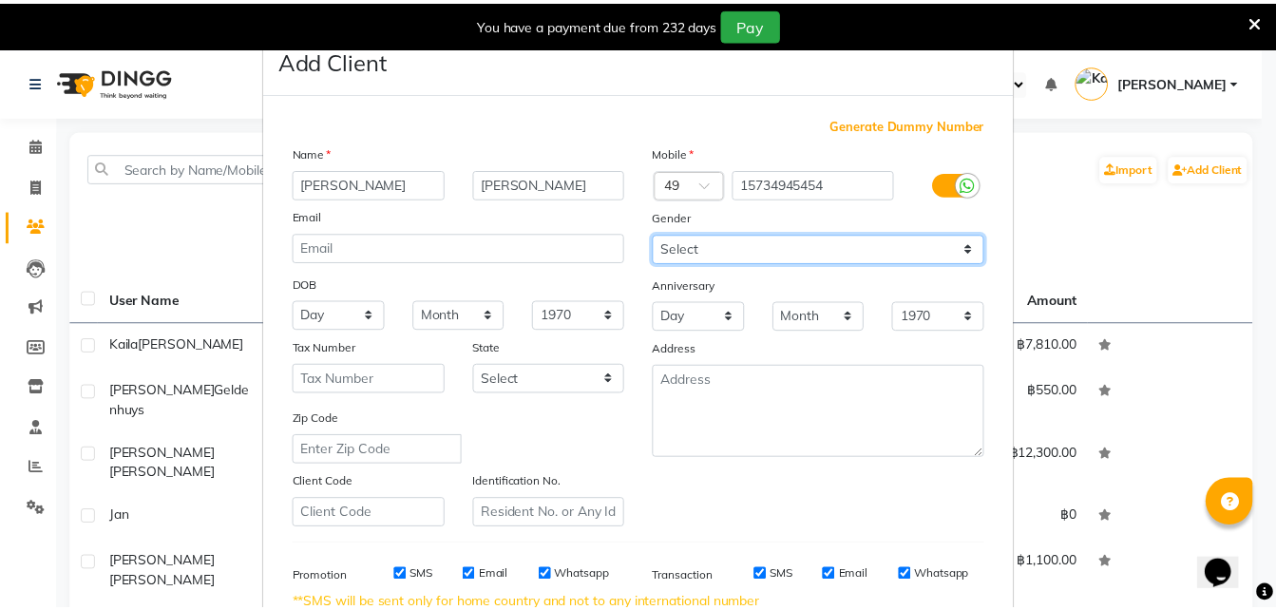
scroll to position [287, 0]
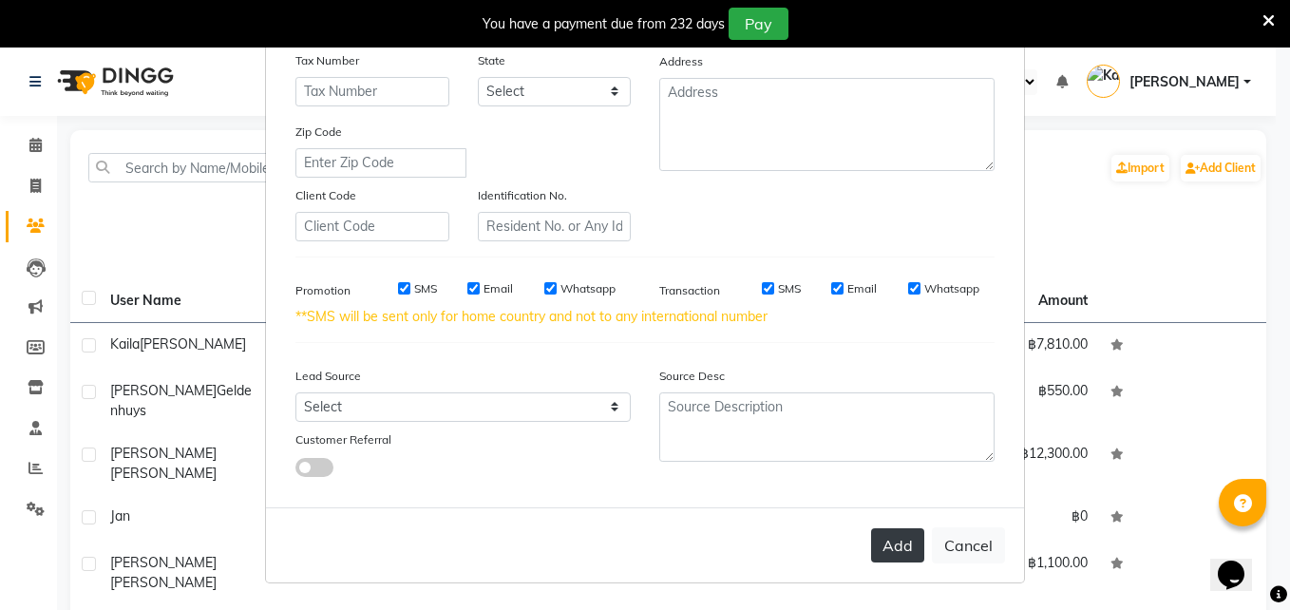
click at [883, 543] on button "Add" at bounding box center [897, 545] width 53 height 34
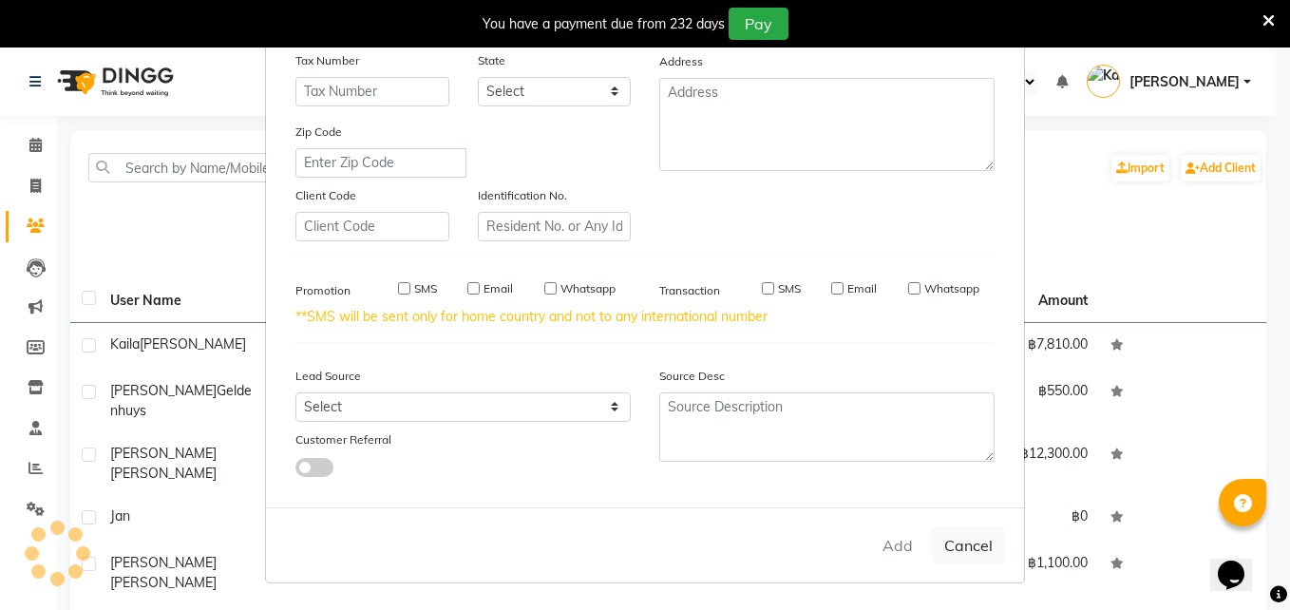
select select
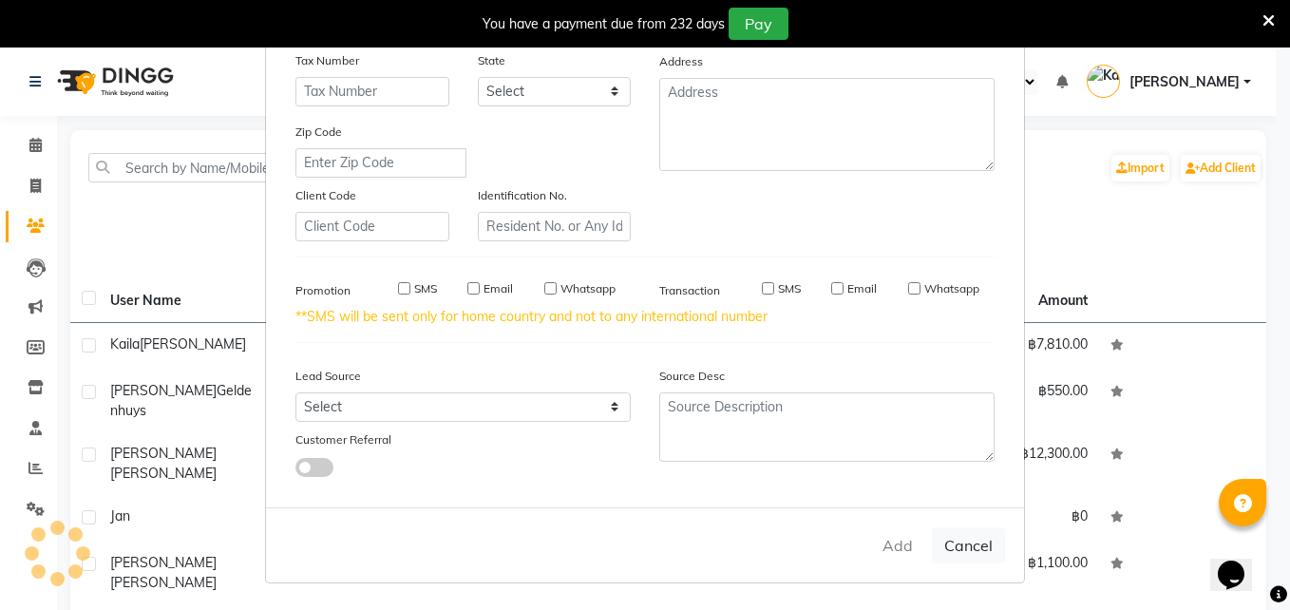
select select
checkbox input "false"
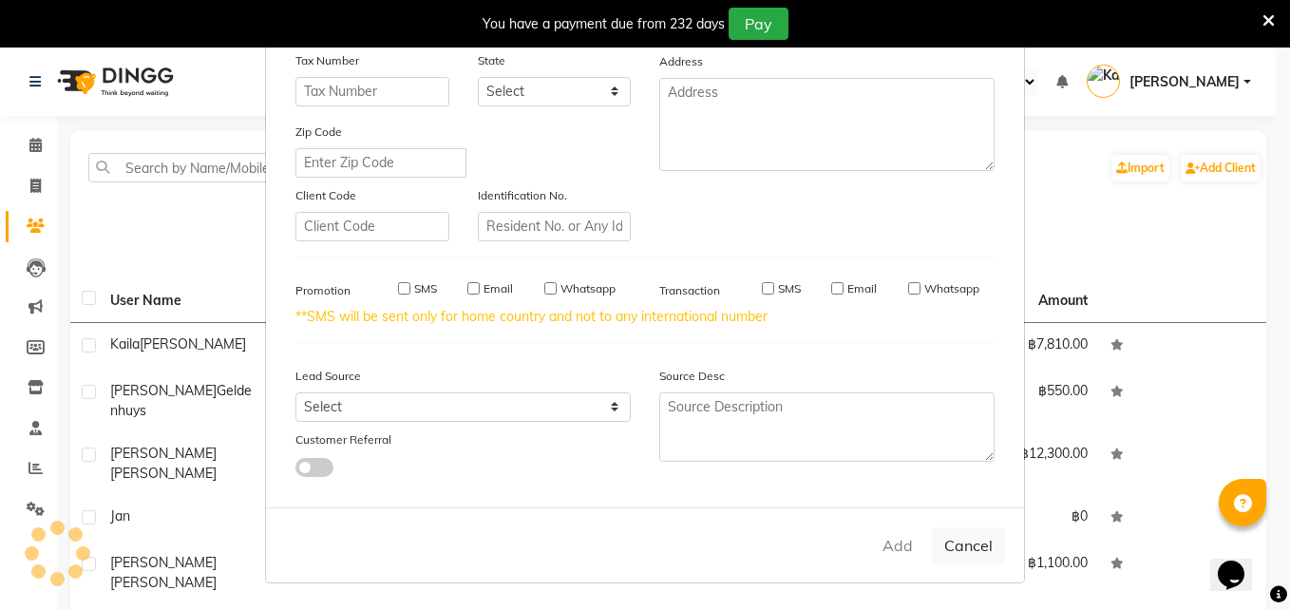
checkbox input "false"
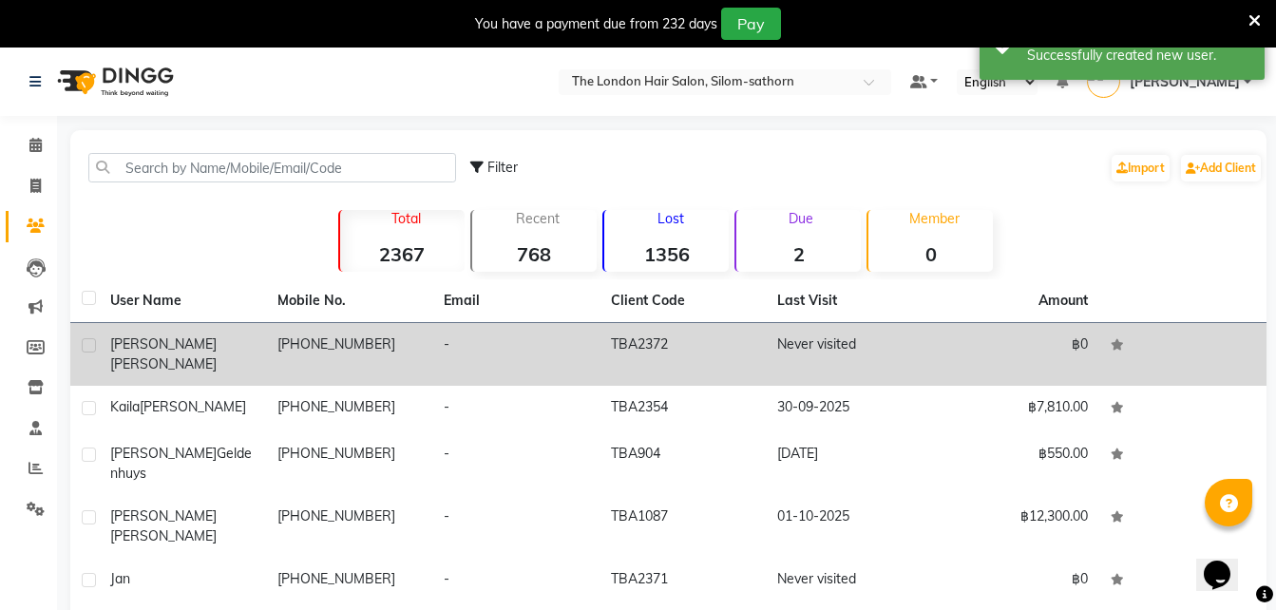
click at [268, 341] on td "[PHONE_NUMBER]" at bounding box center [349, 354] width 167 height 63
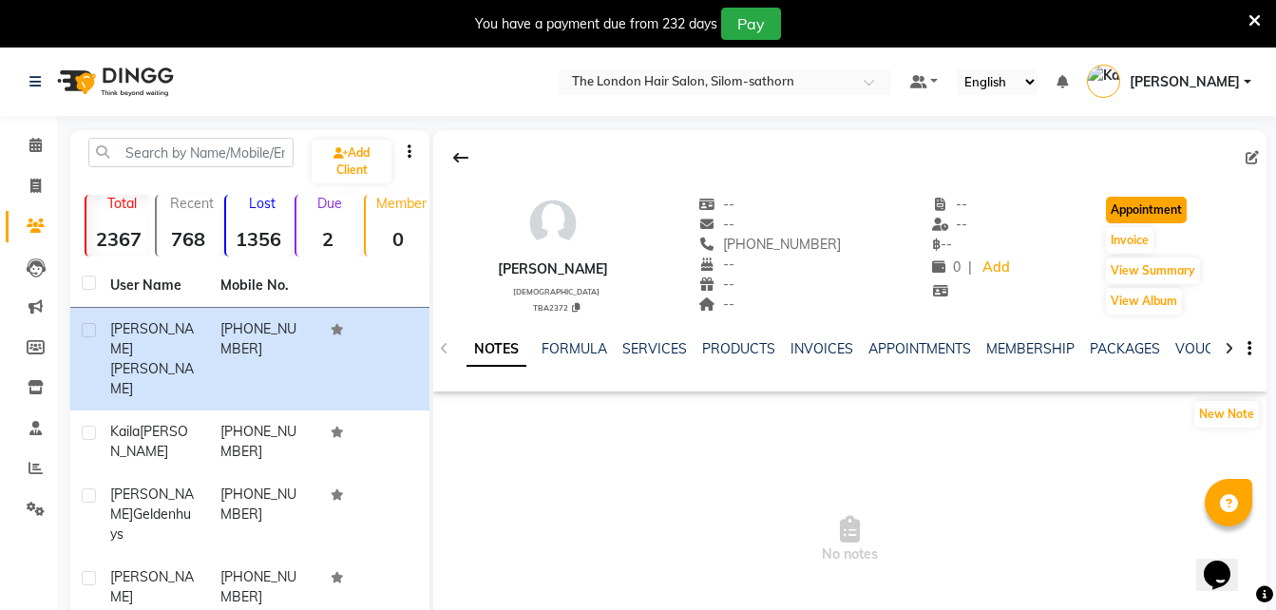
click at [1138, 206] on button "Appointment" at bounding box center [1146, 210] width 81 height 27
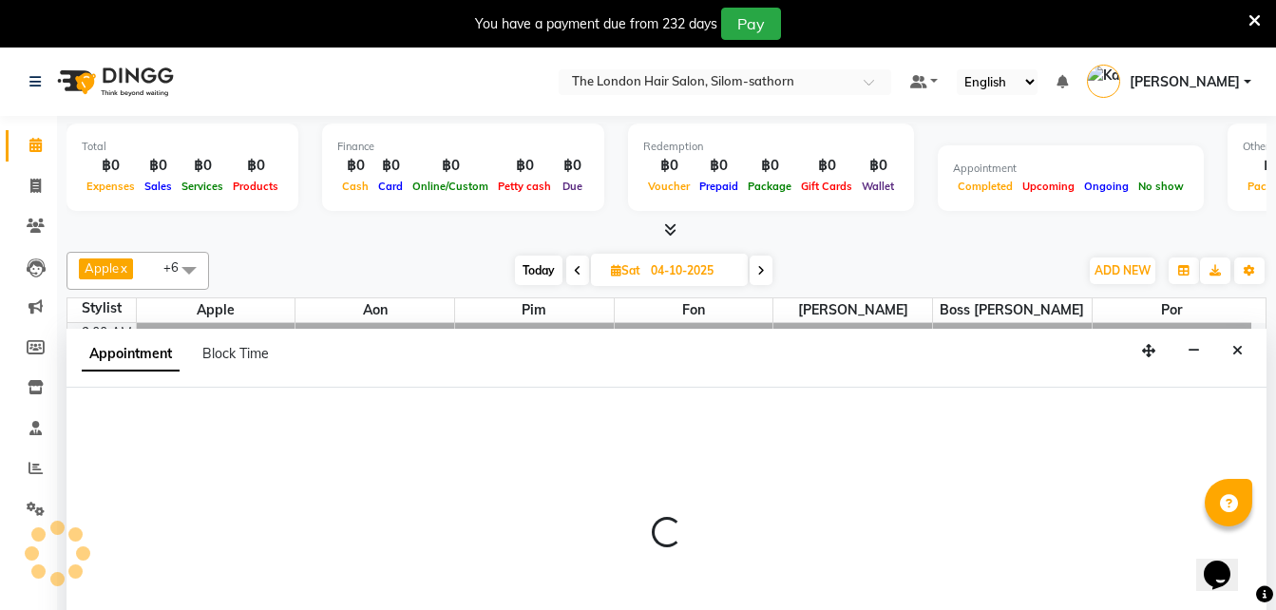
type input "01-10-2025"
select select "tentative"
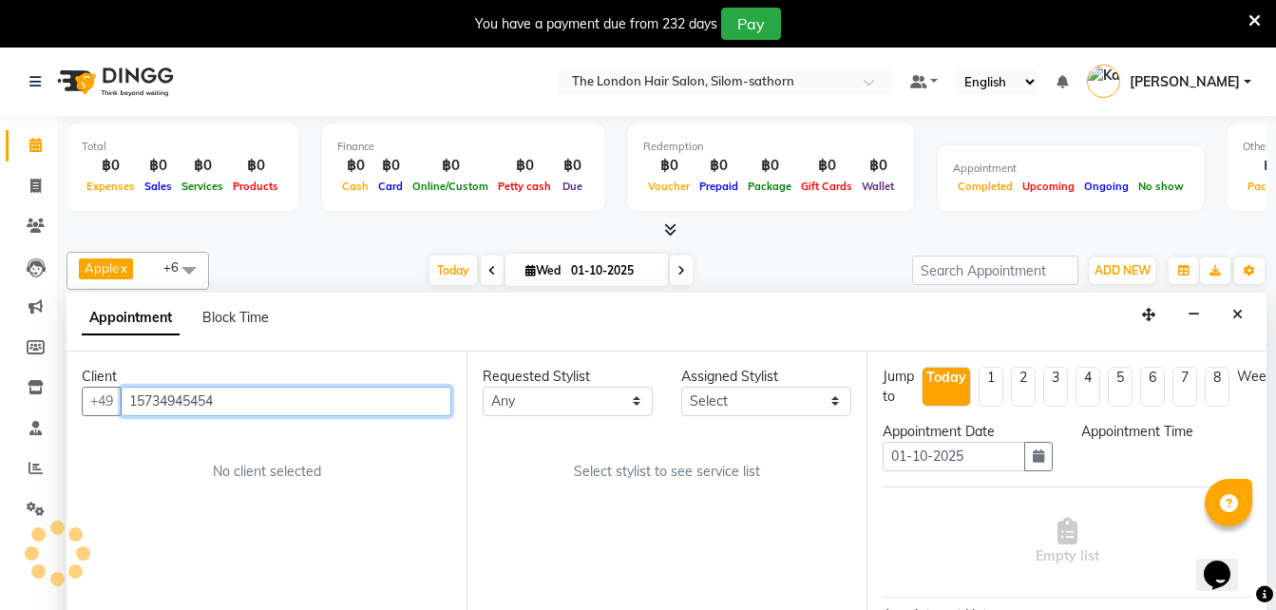
scroll to position [48, 0]
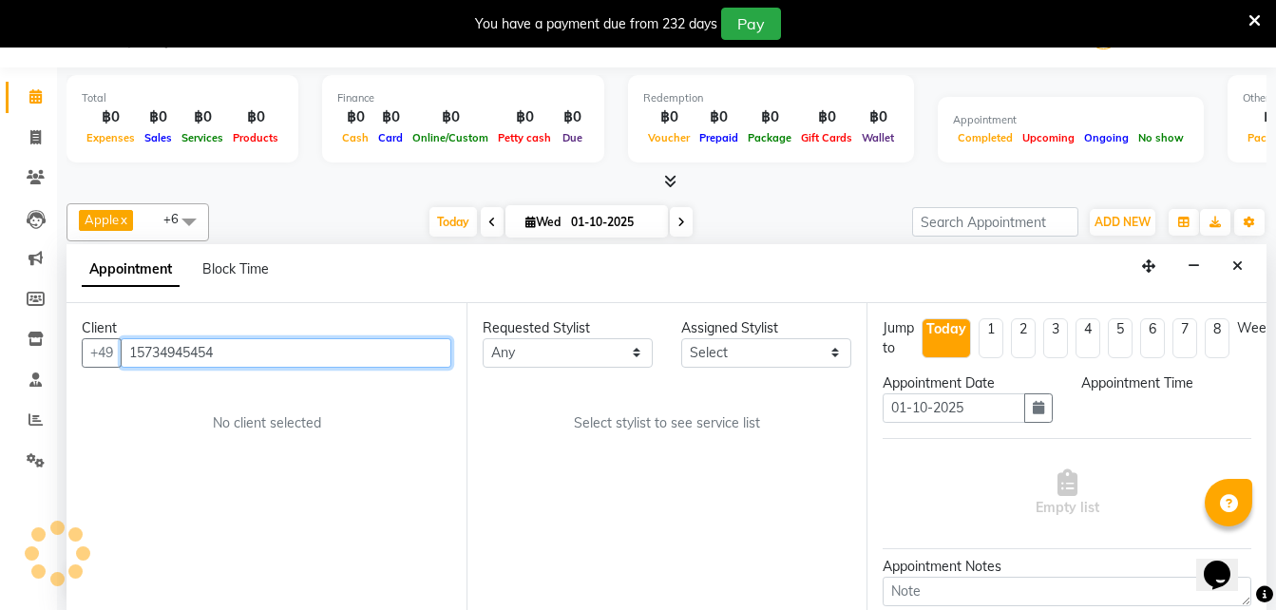
select select "600"
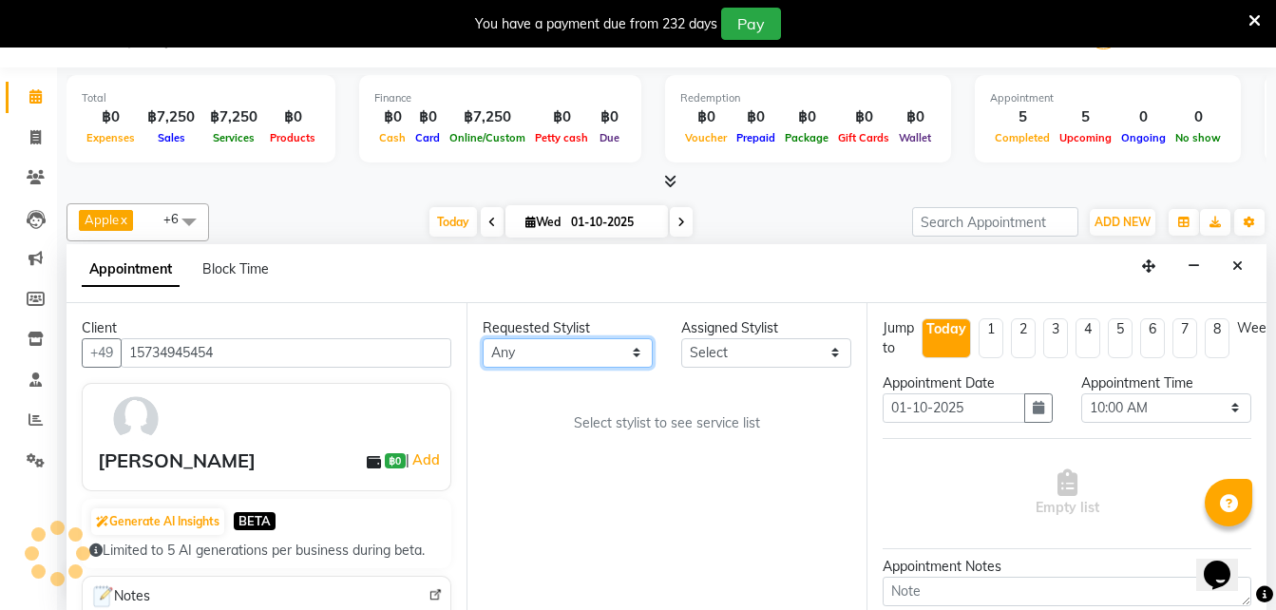
click at [522, 349] on select "Any Aon Apple Boss [PERSON_NAME] [PERSON_NAME] Pim Por" at bounding box center [568, 352] width 170 height 29
select select "56709"
click at [483, 338] on select "Any Aon Apple Boss [PERSON_NAME] [PERSON_NAME] Pim Por" at bounding box center [568, 352] width 170 height 29
select select "56709"
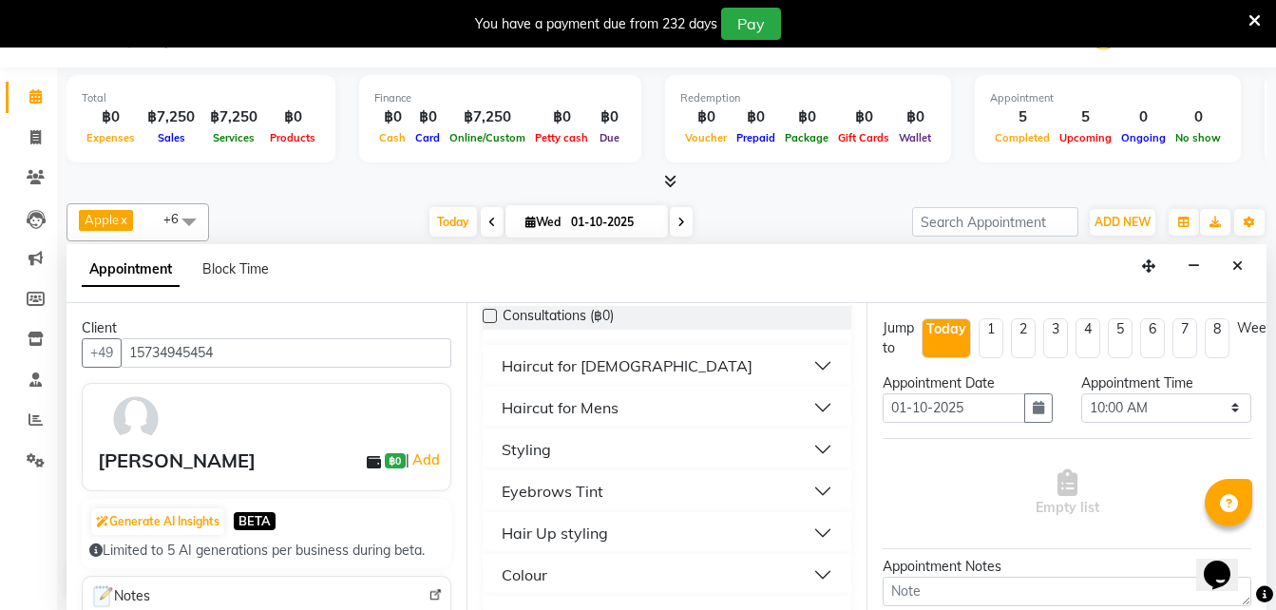
scroll to position [172, 0]
click at [592, 367] on div "Haircut for [DEMOGRAPHIC_DATA]" at bounding box center [627, 364] width 251 height 23
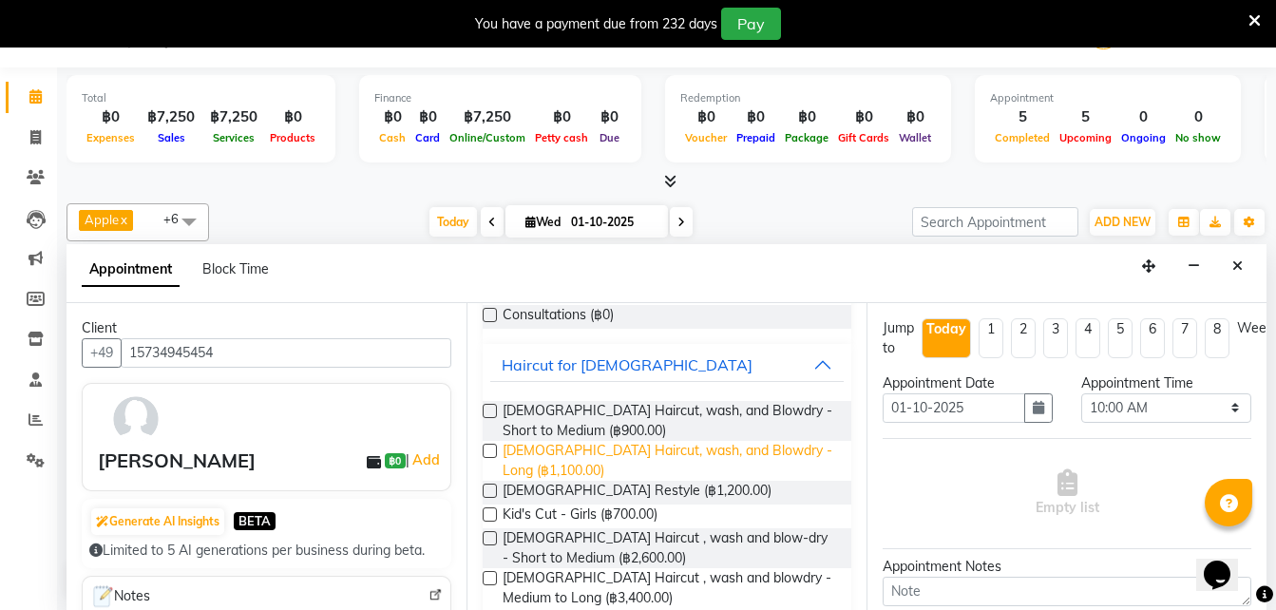
click at [667, 452] on span "[DEMOGRAPHIC_DATA] Haircut, wash, and Blowdry - Long (฿1,100.00)" at bounding box center [669, 461] width 333 height 40
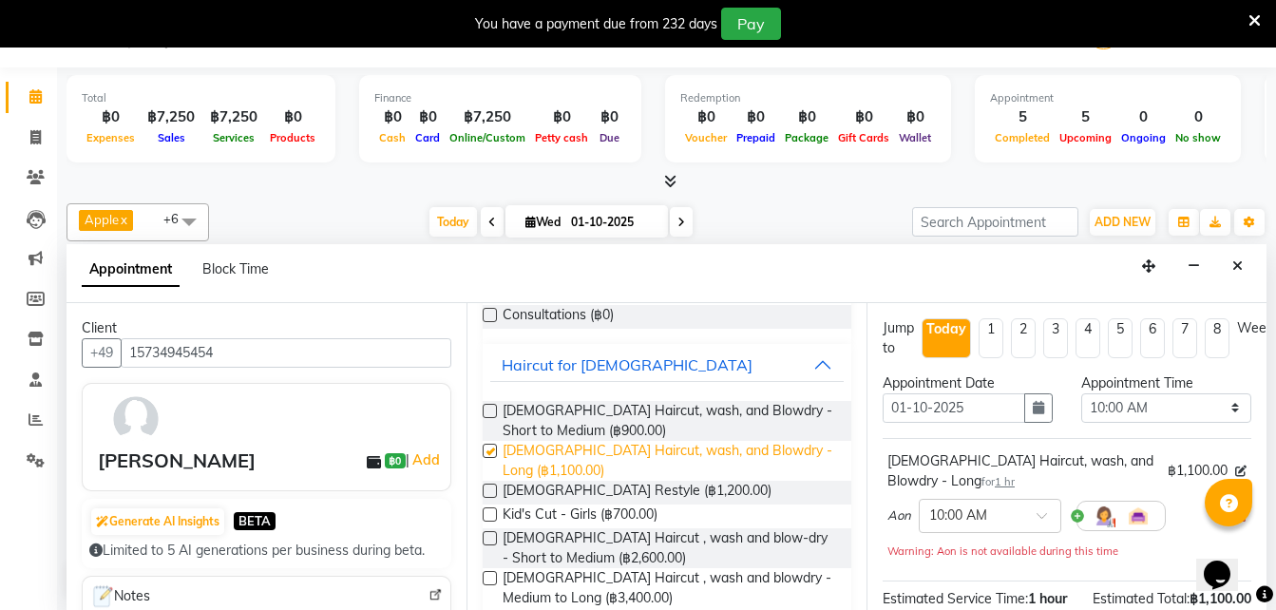
checkbox input "false"
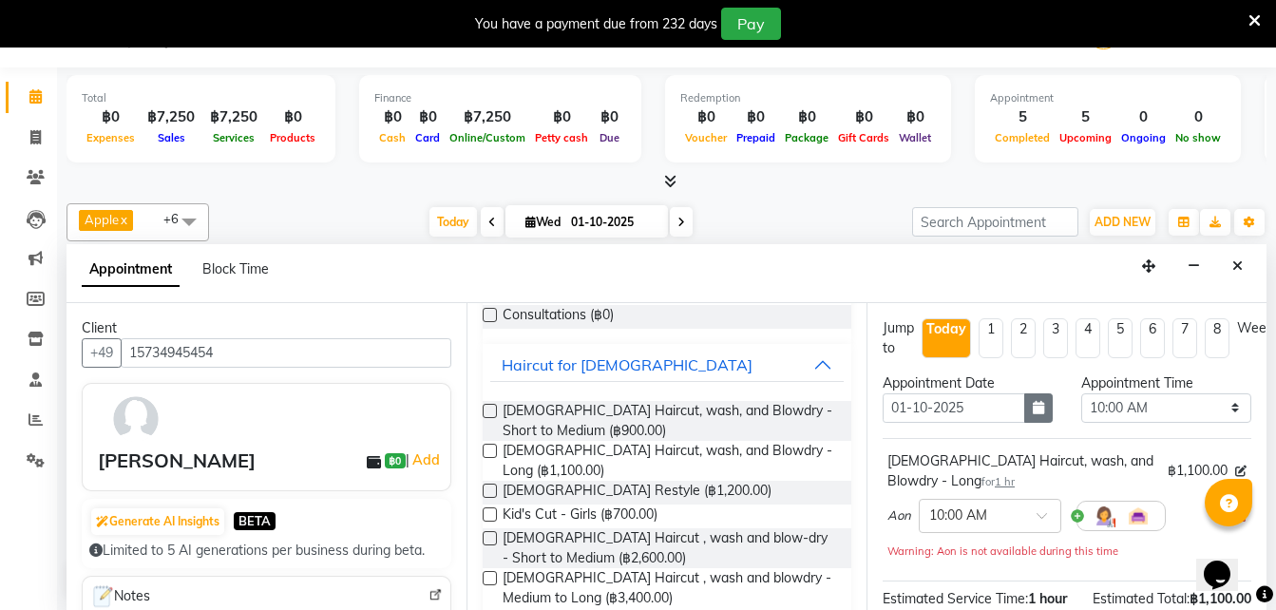
click at [1033, 409] on icon "button" at bounding box center [1038, 407] width 11 height 13
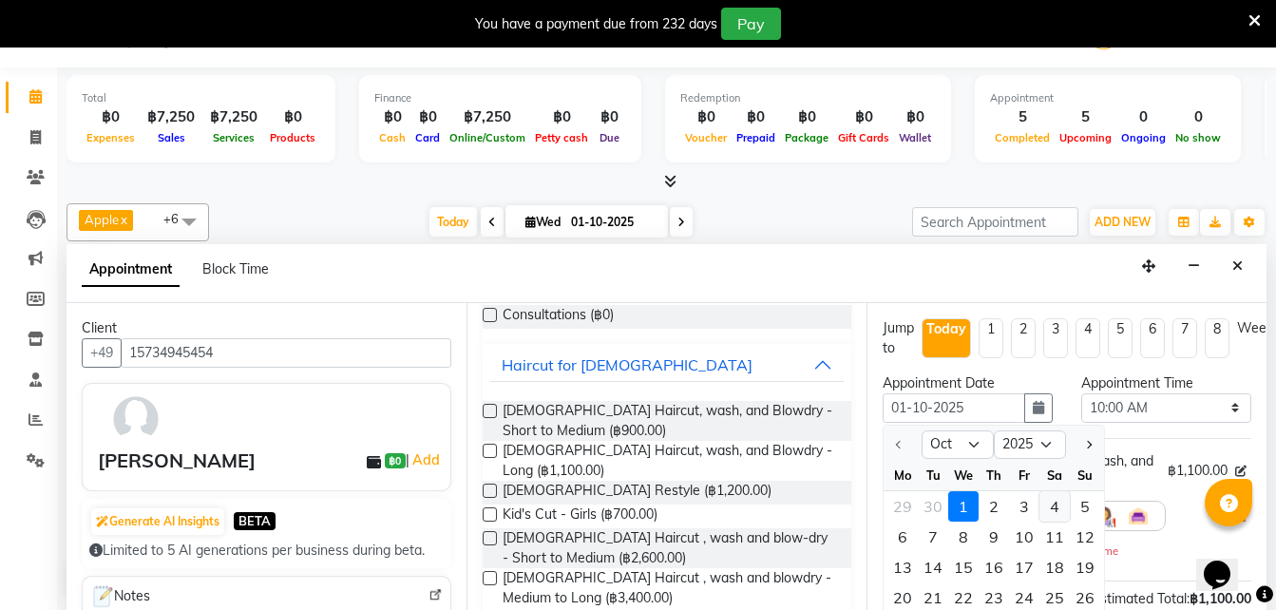
click at [1052, 511] on div "4" at bounding box center [1054, 506] width 30 height 30
type input "04-10-2025"
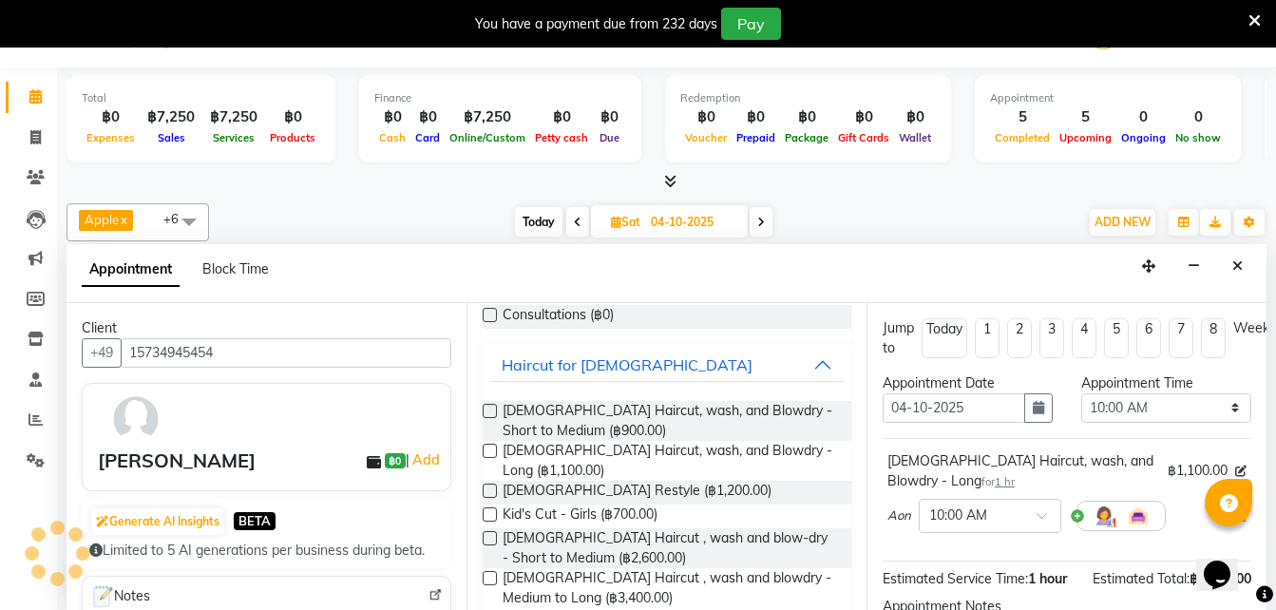
scroll to position [503, 0]
click at [1107, 407] on select "Select 10:00 AM 10:05 AM 10:10 AM 10:15 AM 10:20 AM 10:25 AM 10:30 AM 10:35 AM …" at bounding box center [1166, 407] width 170 height 29
select select "660"
click at [1081, 393] on select "Select 10:00 AM 10:05 AM 10:10 AM 10:15 AM 10:20 AM 10:25 AM 10:30 AM 10:35 AM …" at bounding box center [1166, 407] width 170 height 29
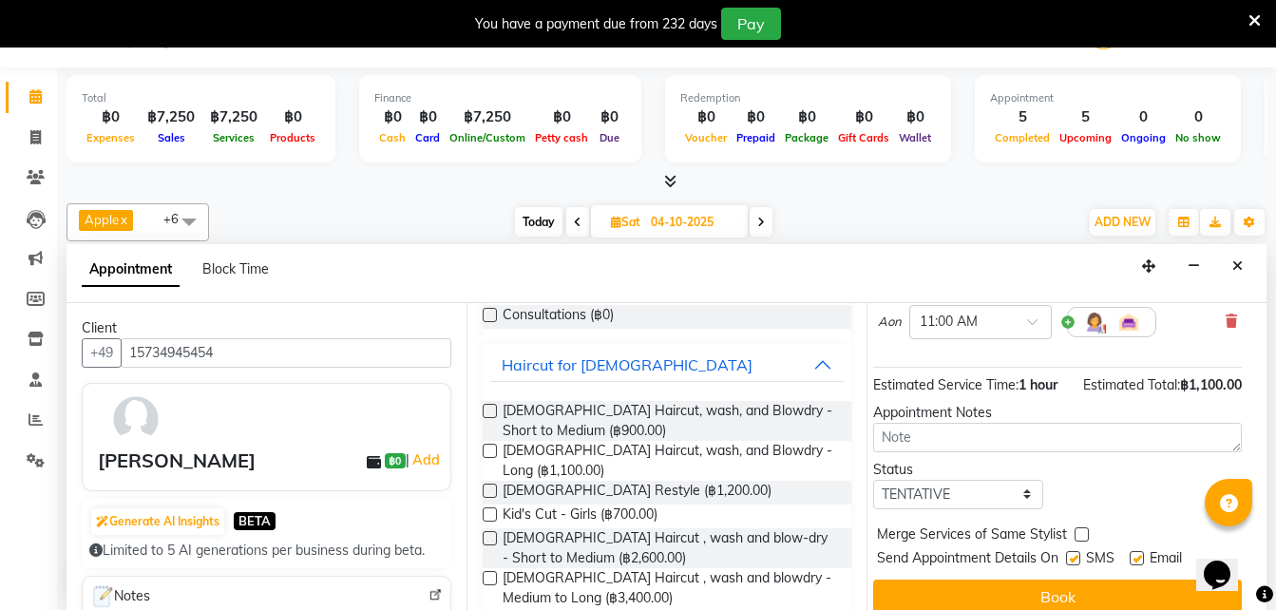
scroll to position [247, 17]
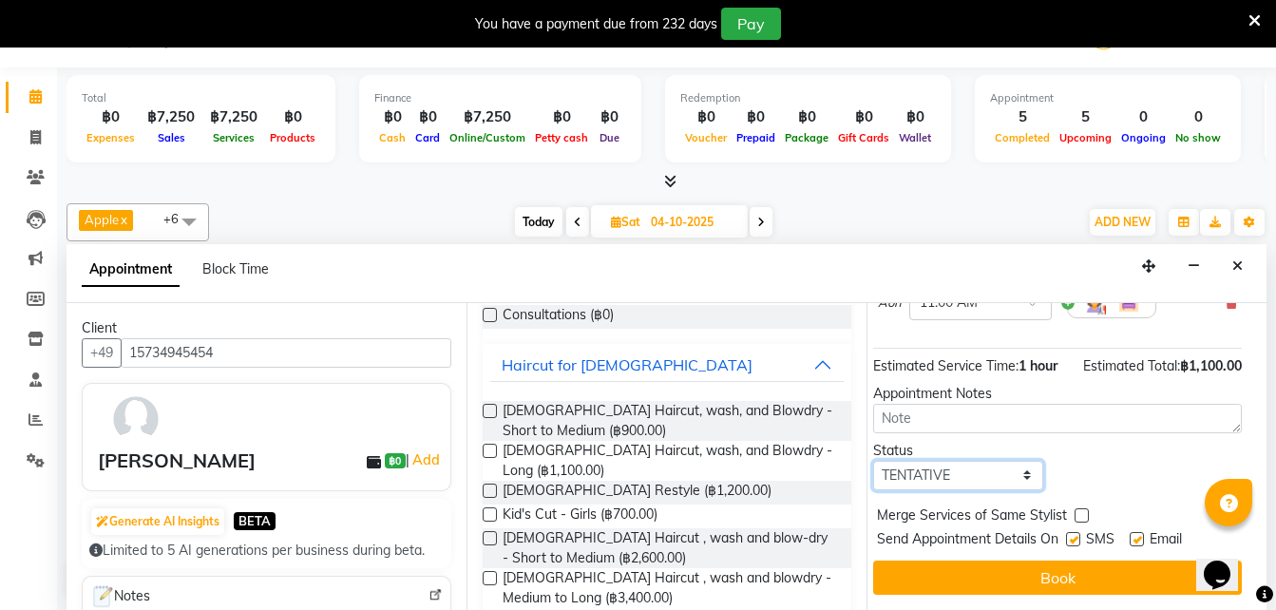
click at [923, 466] on select "Select TENTATIVE CONFIRM UPCOMING" at bounding box center [958, 475] width 170 height 29
select select "confirm booking"
click at [873, 461] on select "Select TENTATIVE CONFIRM UPCOMING" at bounding box center [958, 475] width 170 height 29
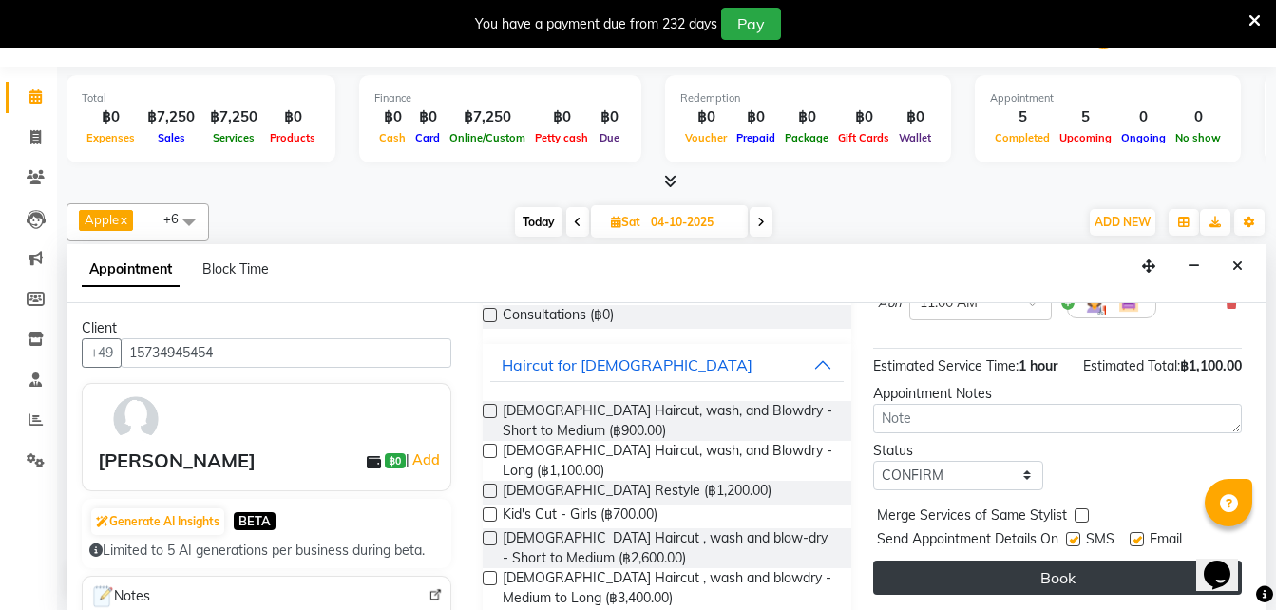
click at [949, 561] on button "Book" at bounding box center [1057, 578] width 369 height 34
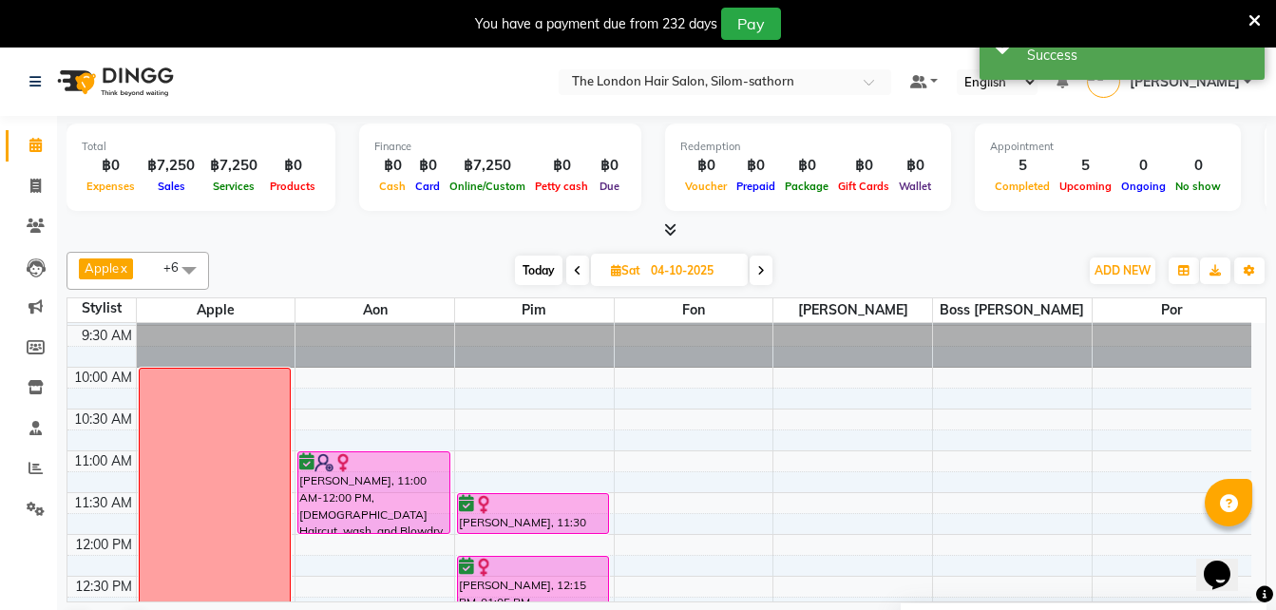
scroll to position [37, 0]
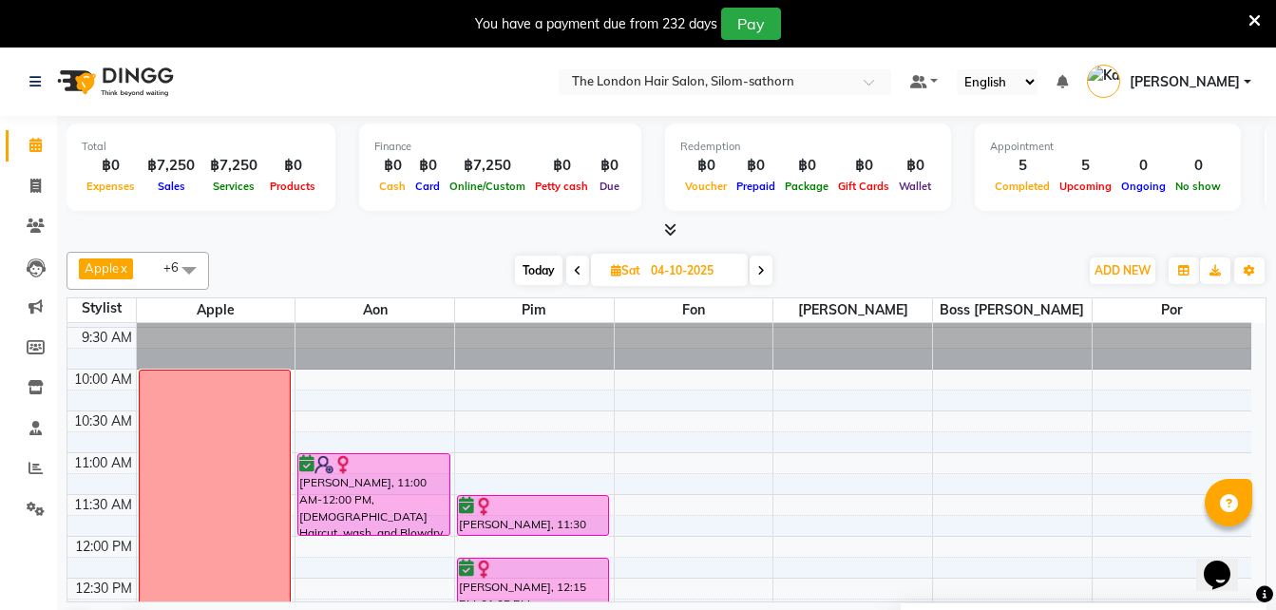
click at [543, 265] on span "Today" at bounding box center [539, 270] width 48 height 29
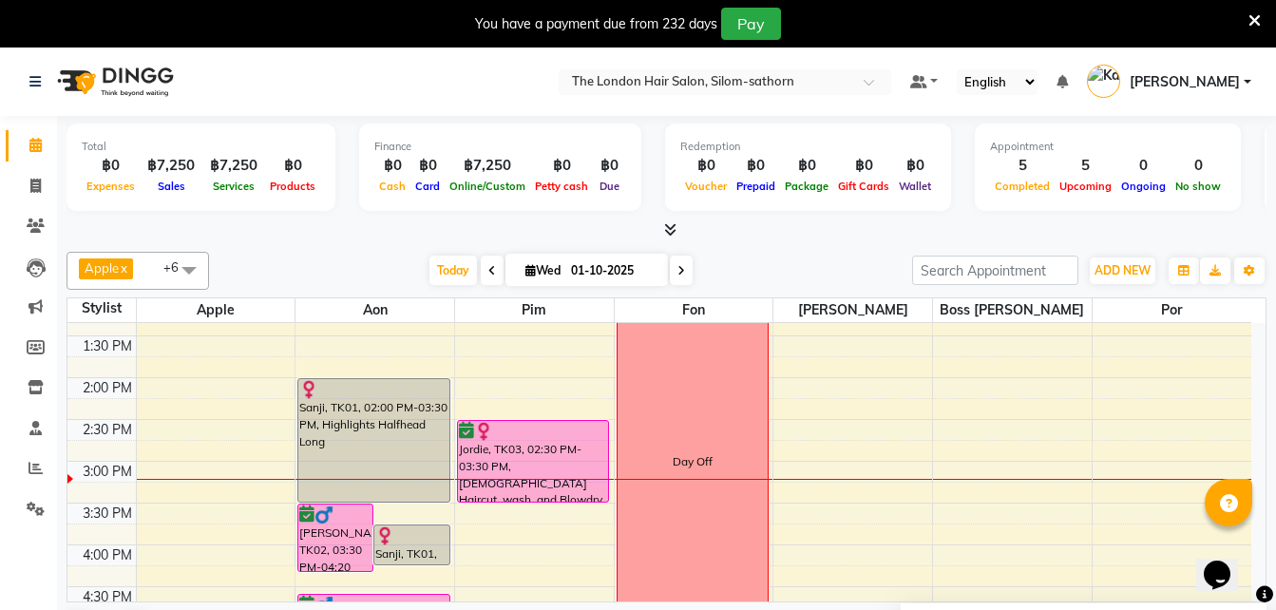
scroll to position [361, 0]
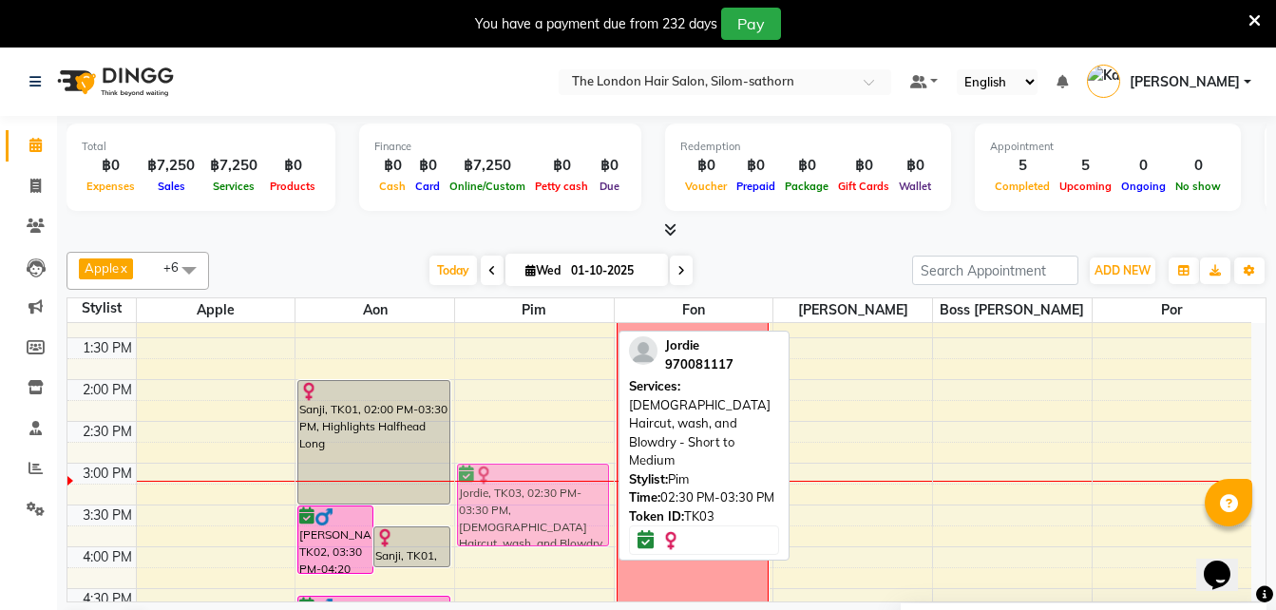
drag, startPoint x: 518, startPoint y: 442, endPoint x: 514, endPoint y: 487, distance: 45.8
click at [514, 487] on div "[PERSON_NAME], TK04, 10:00 AM-11:30 AM, T-section/Face - Framing Short [PERSON_…" at bounding box center [534, 463] width 159 height 1002
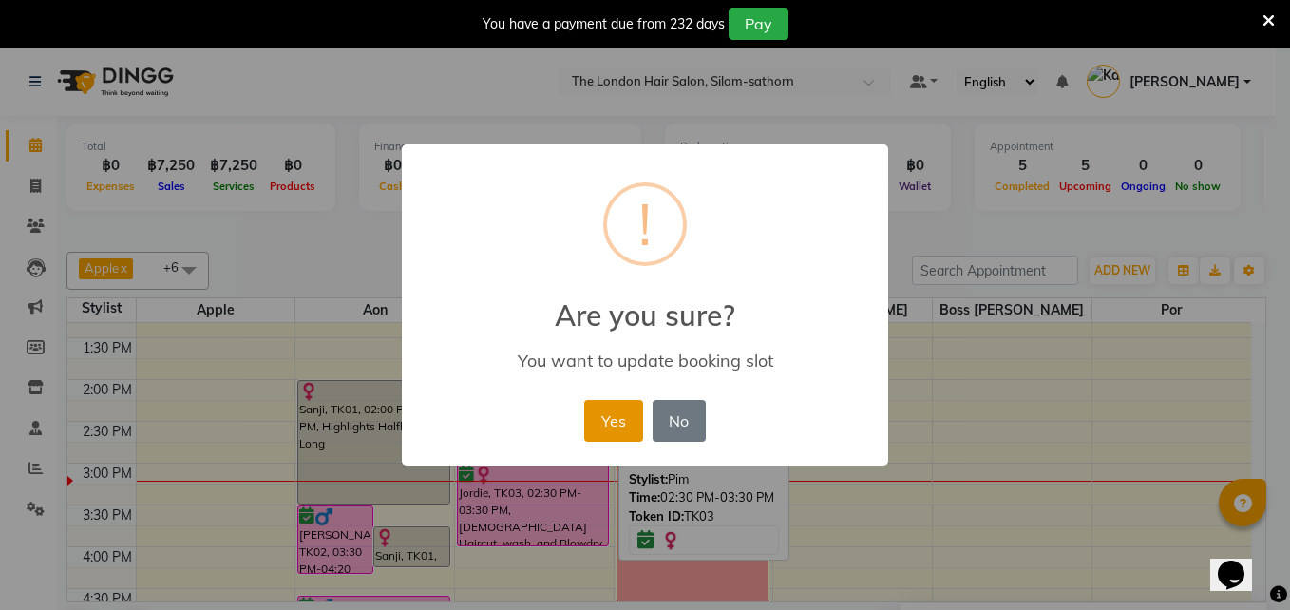
click at [614, 422] on button "Yes" at bounding box center [613, 421] width 58 height 42
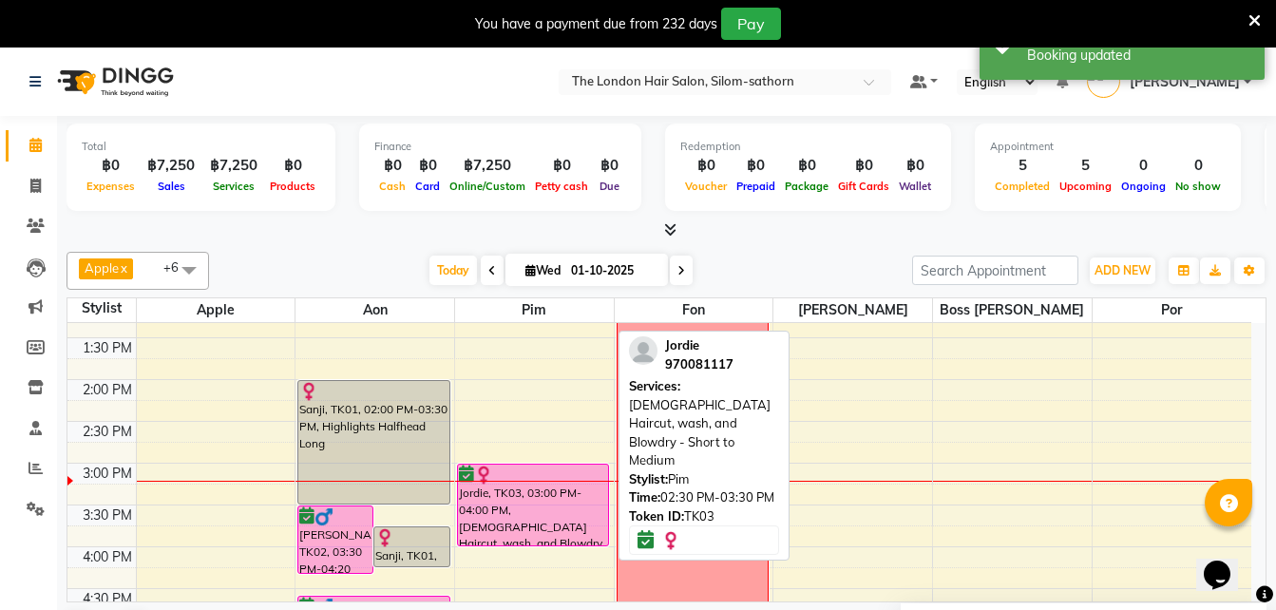
click at [681, 271] on icon at bounding box center [681, 270] width 8 height 11
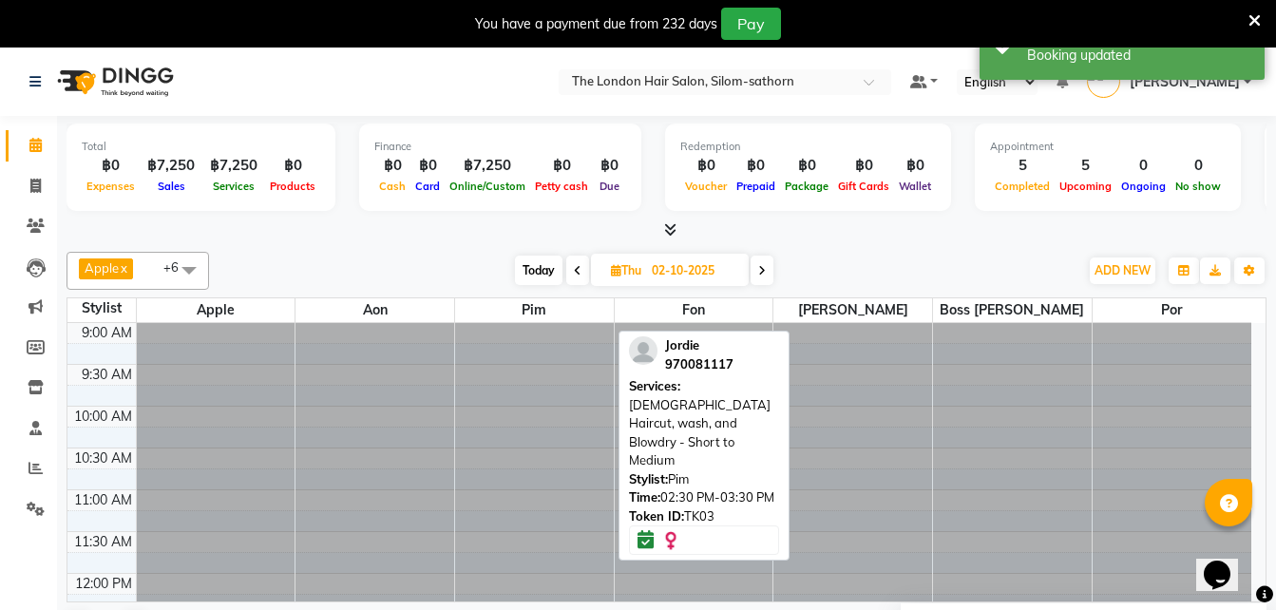
scroll to position [503, 0]
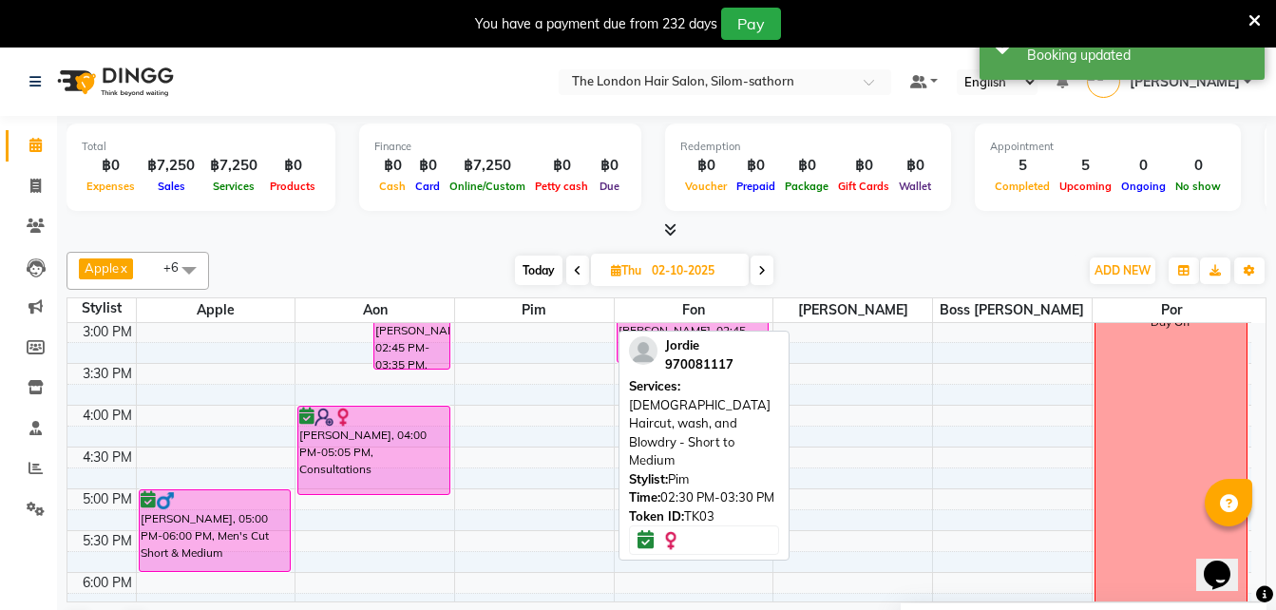
click at [766, 272] on icon at bounding box center [762, 270] width 8 height 11
type input "03-10-2025"
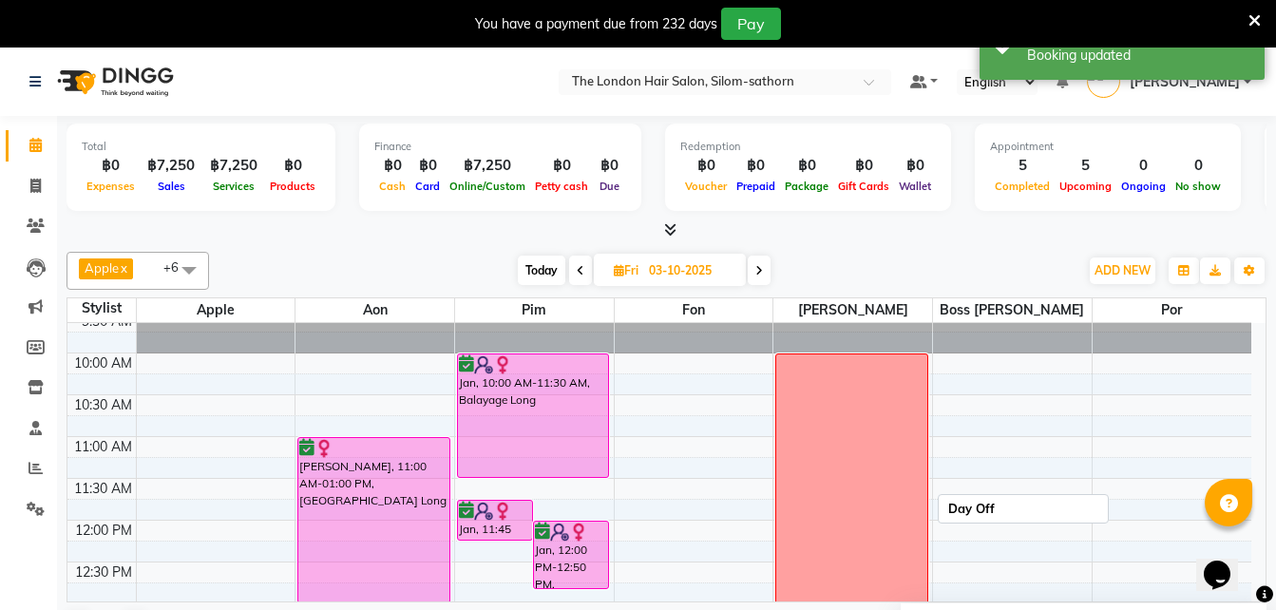
scroll to position [0, 0]
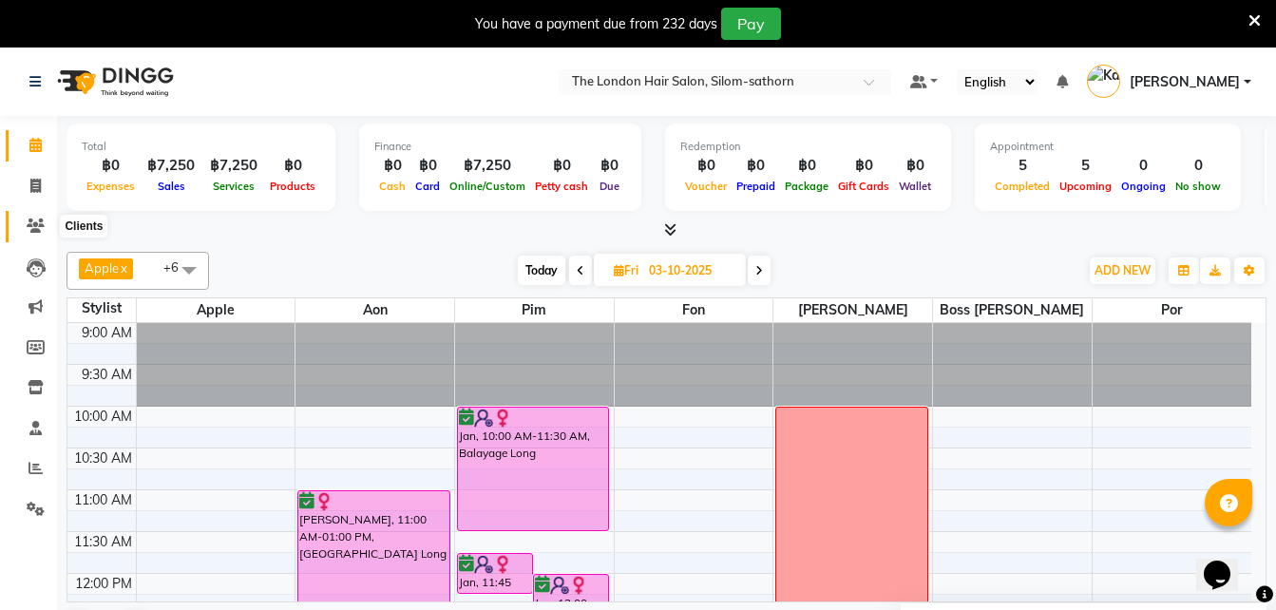
click at [42, 219] on icon at bounding box center [36, 226] width 18 height 14
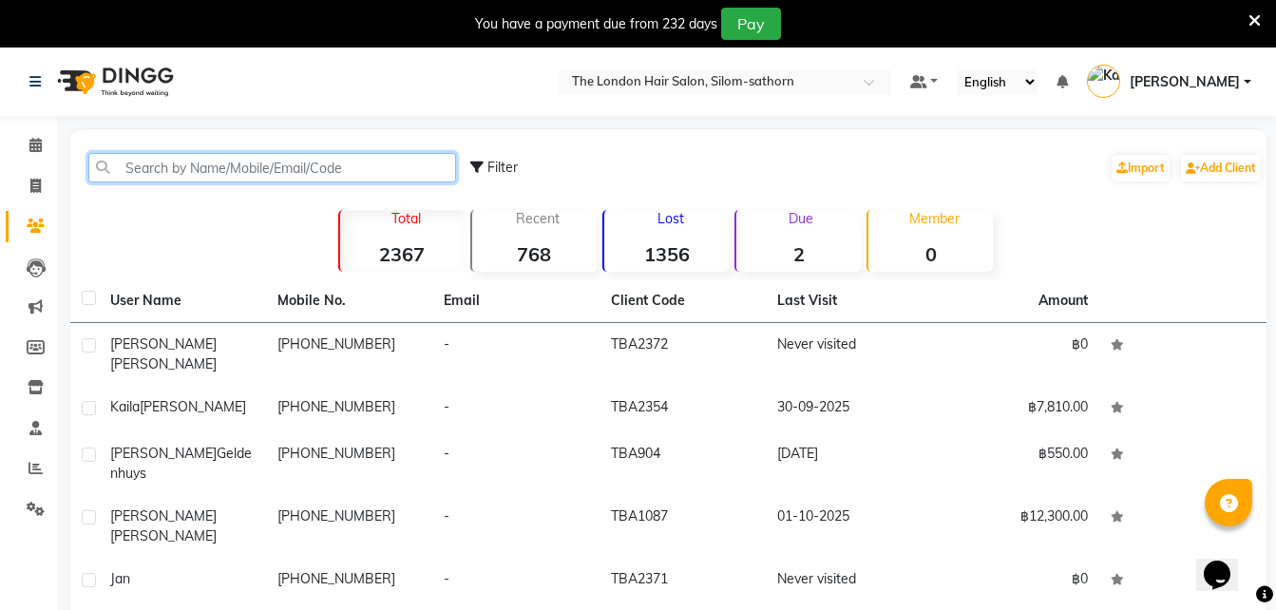
click at [173, 162] on input "text" at bounding box center [272, 167] width 368 height 29
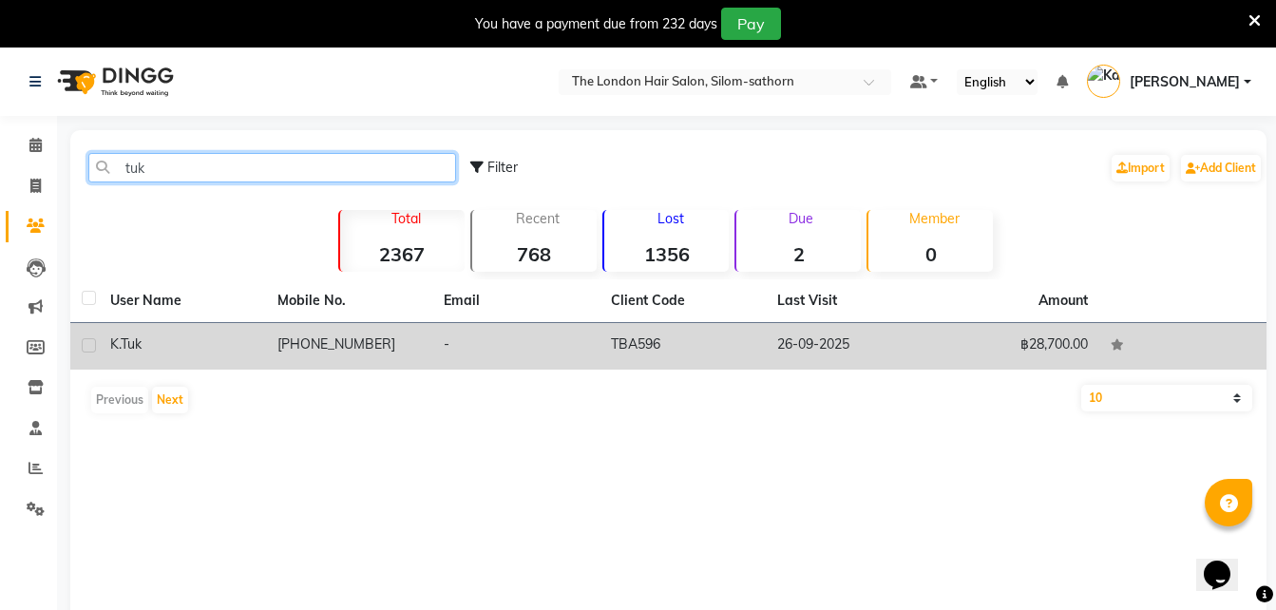
type input "tuk"
click at [313, 352] on td "[PHONE_NUMBER]" at bounding box center [349, 346] width 167 height 47
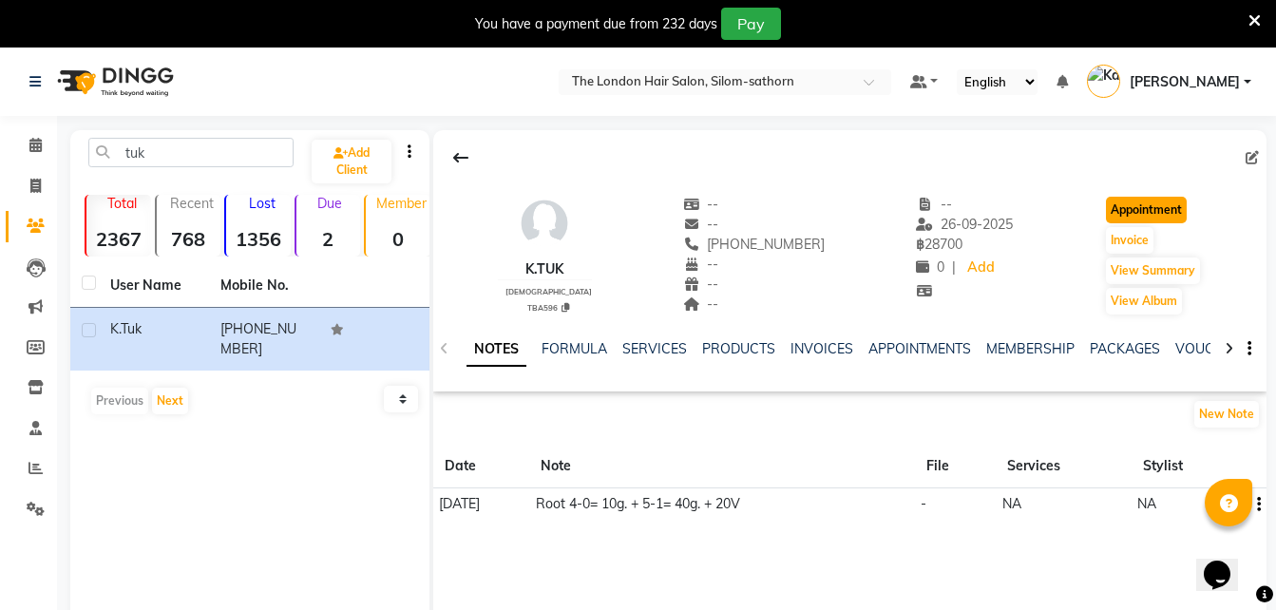
click at [1149, 213] on button "Appointment" at bounding box center [1146, 210] width 81 height 27
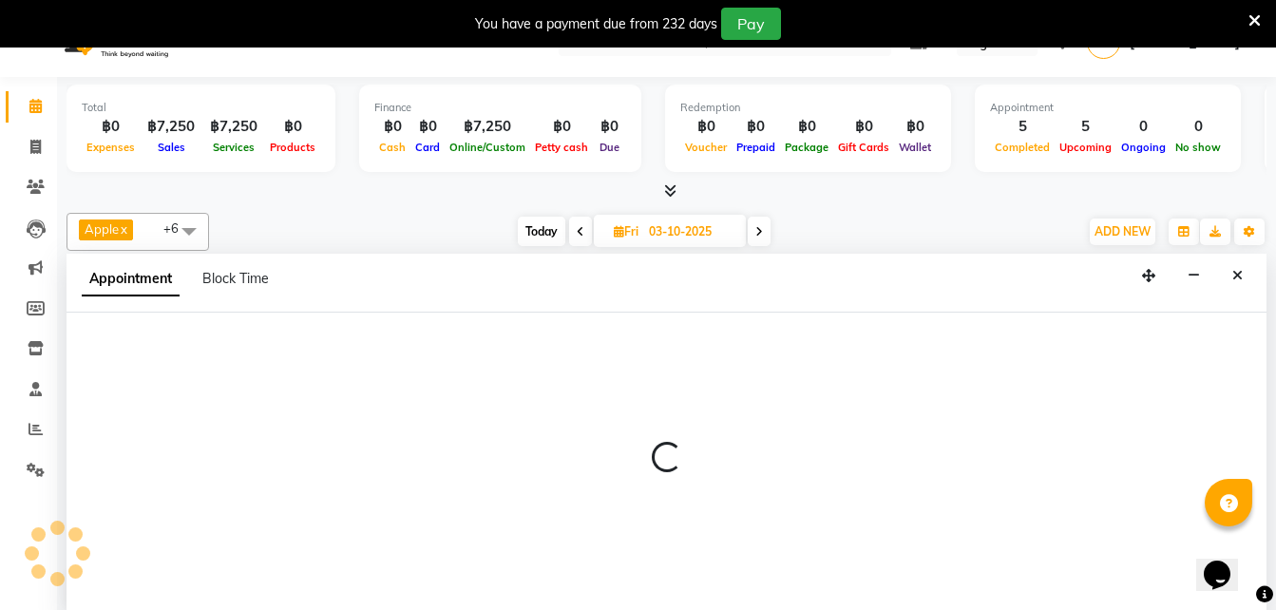
type input "01-10-2025"
select select "tentative"
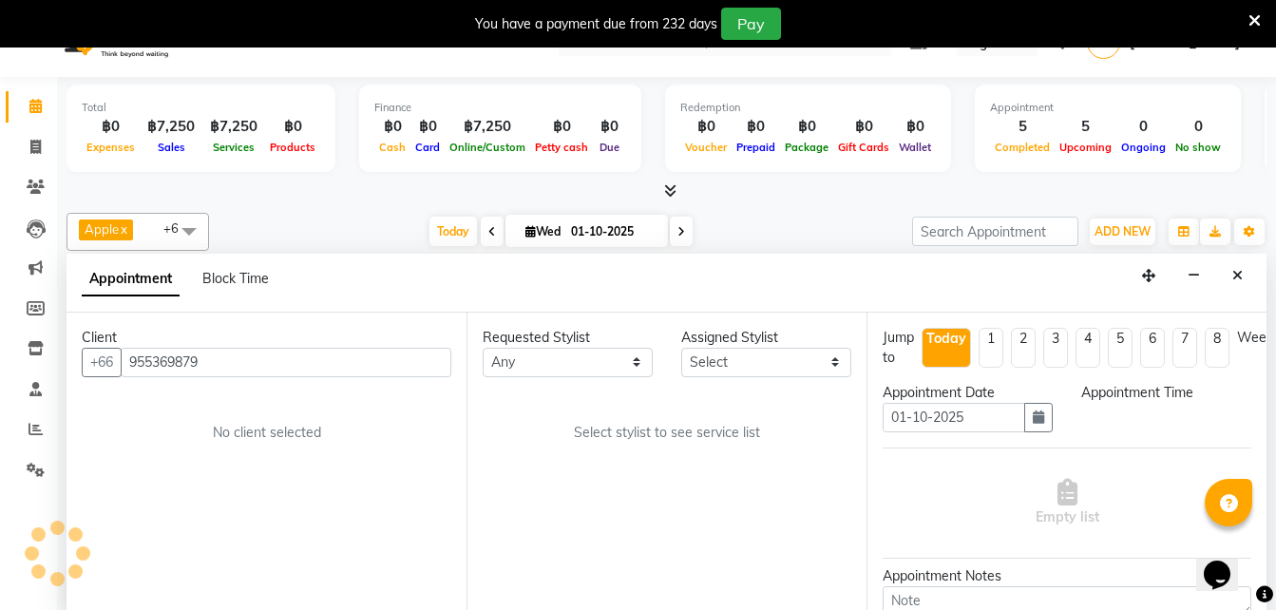
scroll to position [48, 0]
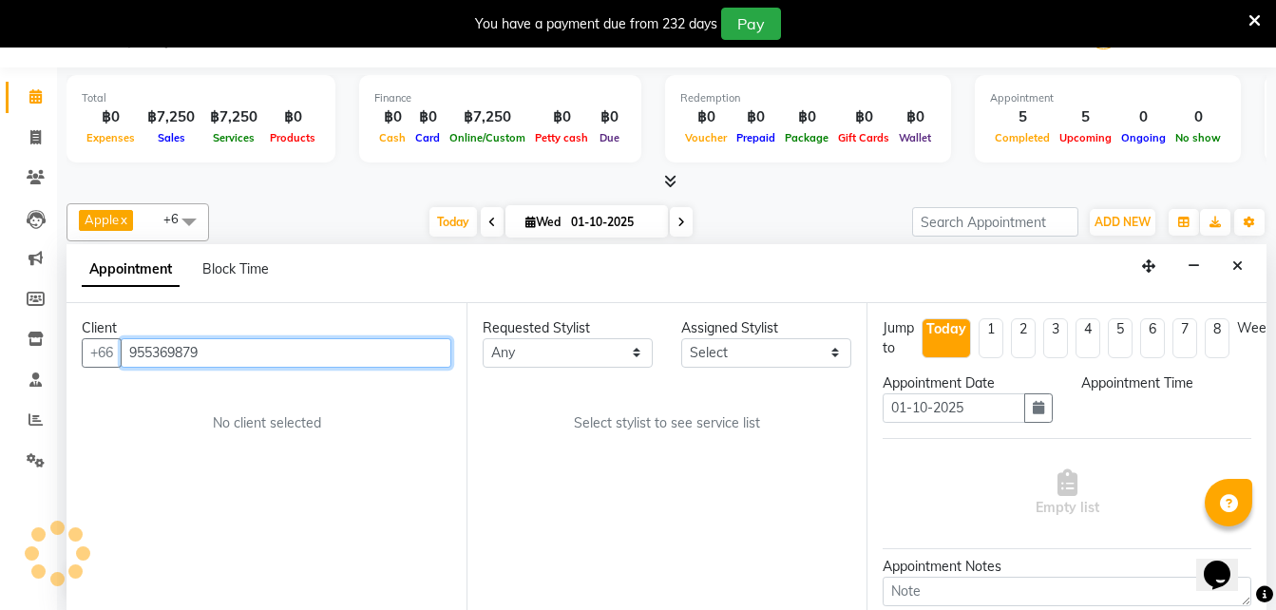
select select "600"
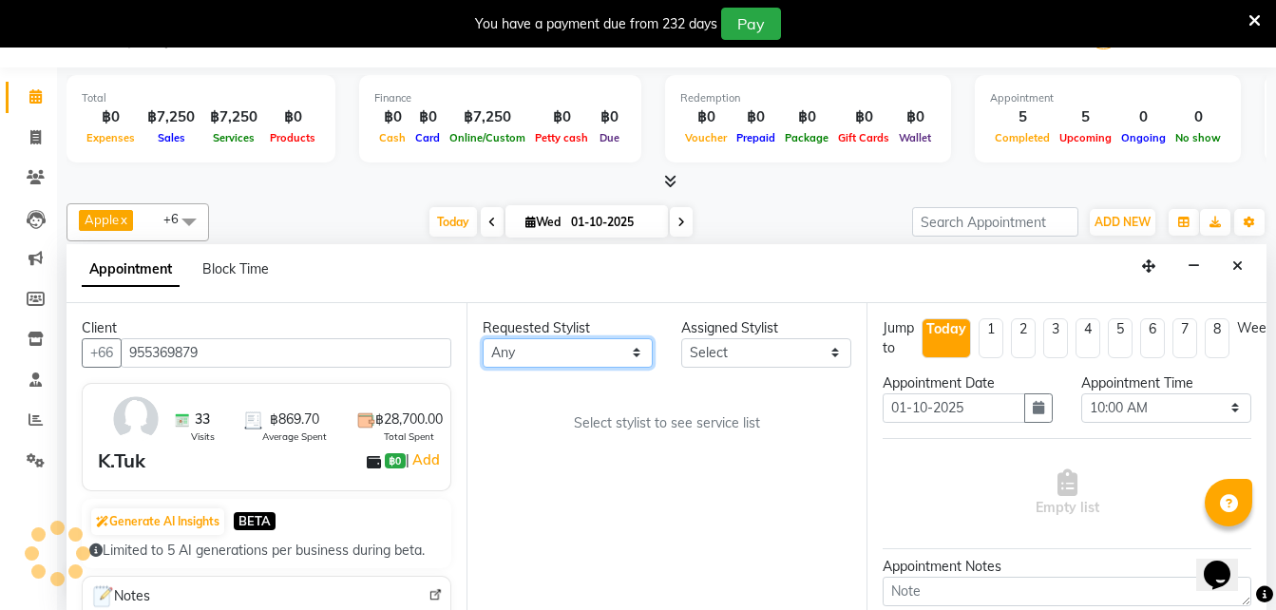
click at [566, 356] on select "Any Aon Apple Boss [PERSON_NAME] [PERSON_NAME] Pim Por" at bounding box center [568, 352] width 170 height 29
select select "56711"
click at [483, 338] on select "Any Aon Apple Boss [PERSON_NAME] [PERSON_NAME] Pim Por" at bounding box center [568, 352] width 170 height 29
select select "56711"
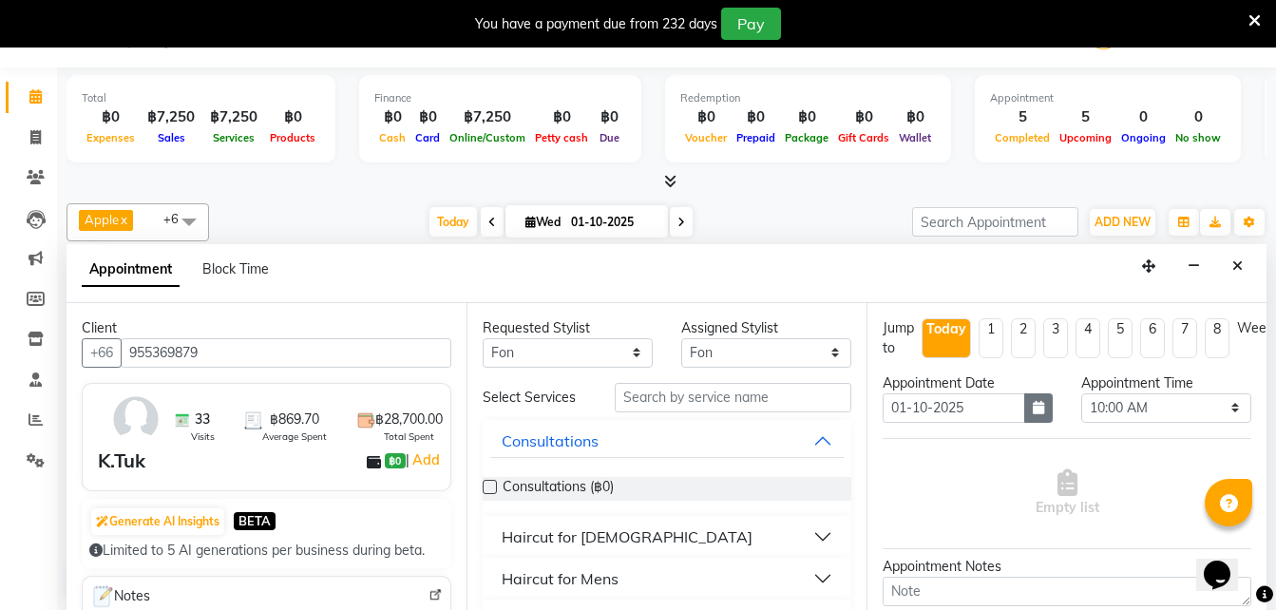
click at [1024, 405] on button "button" at bounding box center [1038, 407] width 29 height 29
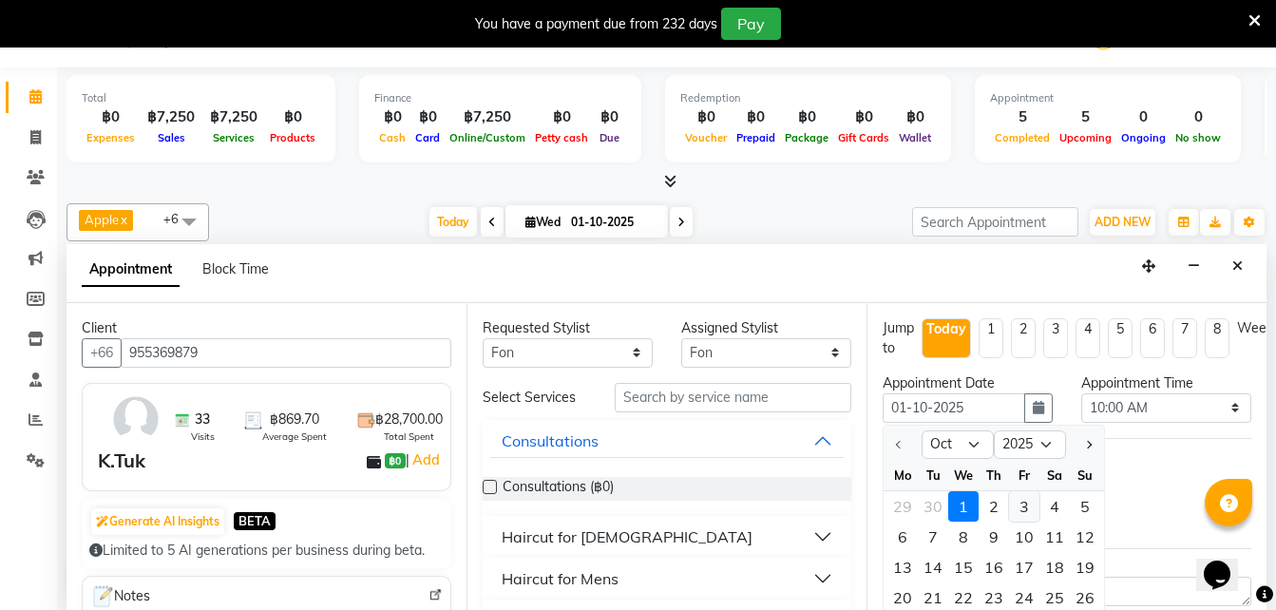
click at [1025, 508] on div "3" at bounding box center [1024, 506] width 30 height 30
type input "03-10-2025"
select select "600"
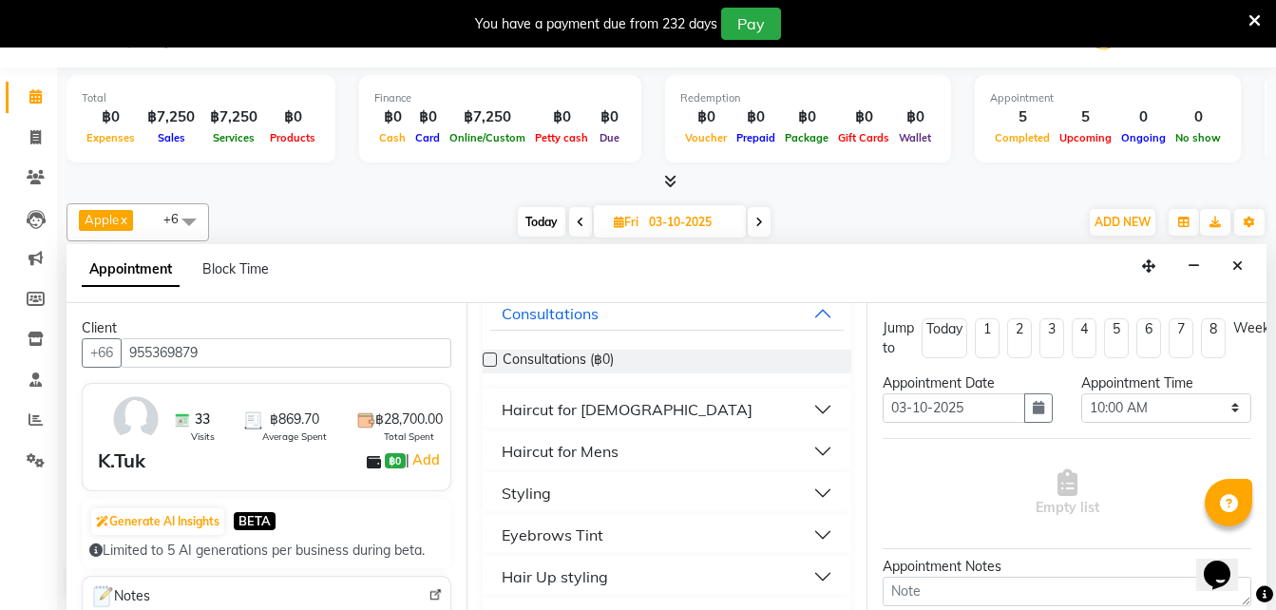
scroll to position [134, 0]
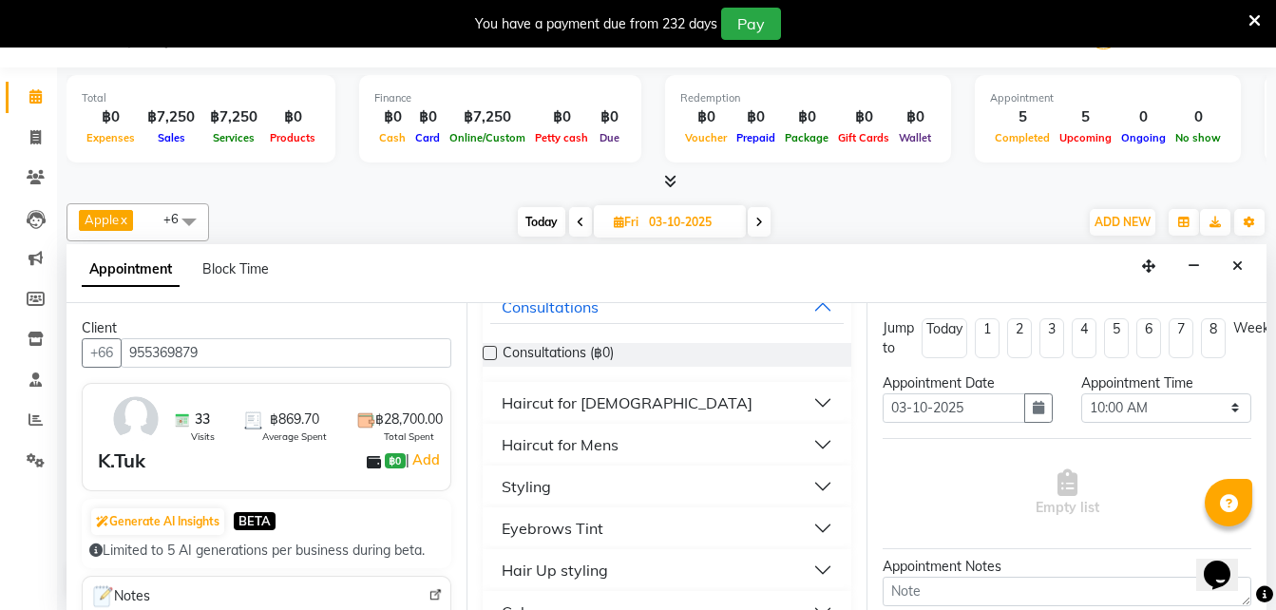
click at [530, 487] on div "Styling" at bounding box center [526, 486] width 49 height 23
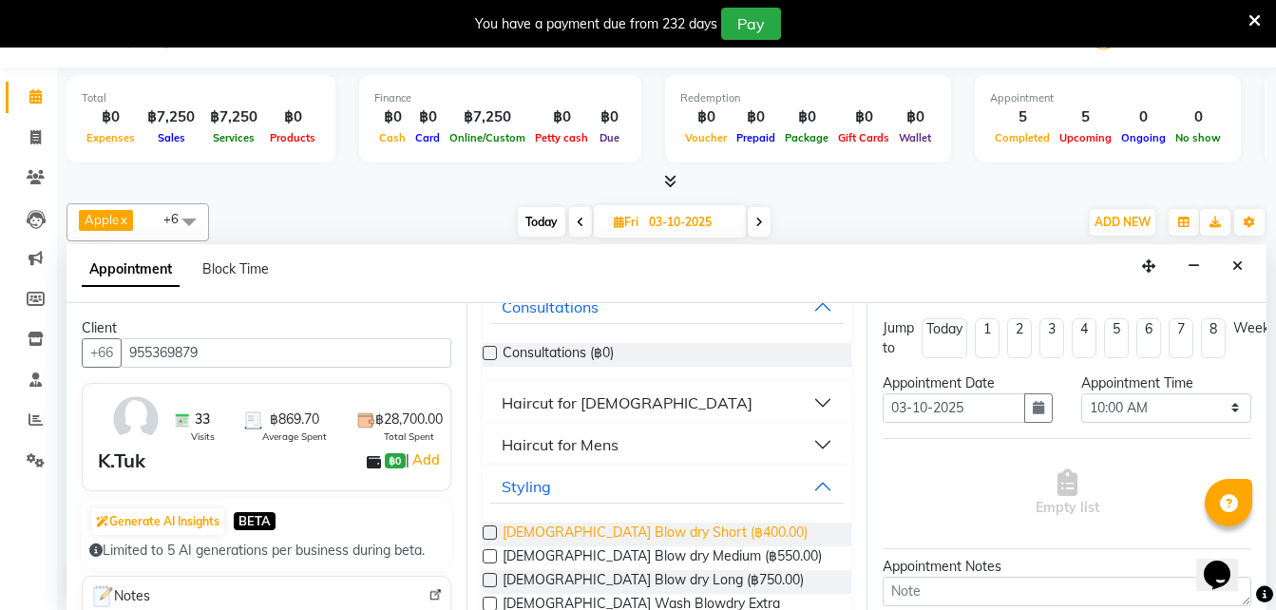
click at [622, 527] on span "[DEMOGRAPHIC_DATA] Blow dry Short (฿400.00)" at bounding box center [655, 535] width 305 height 24
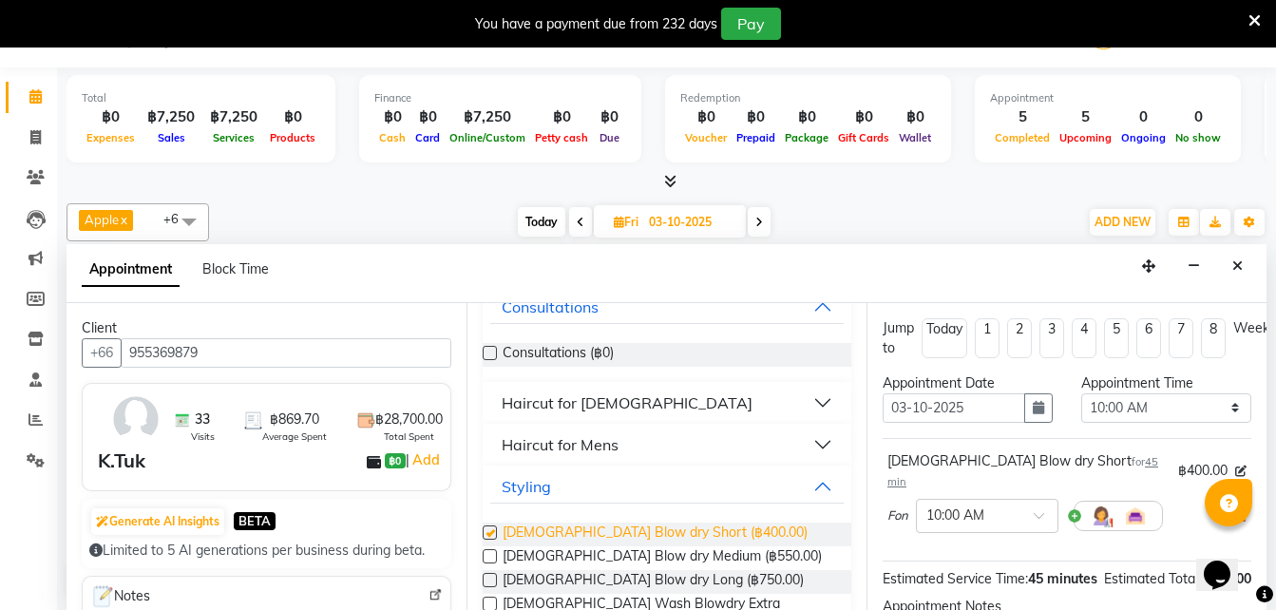
checkbox input "false"
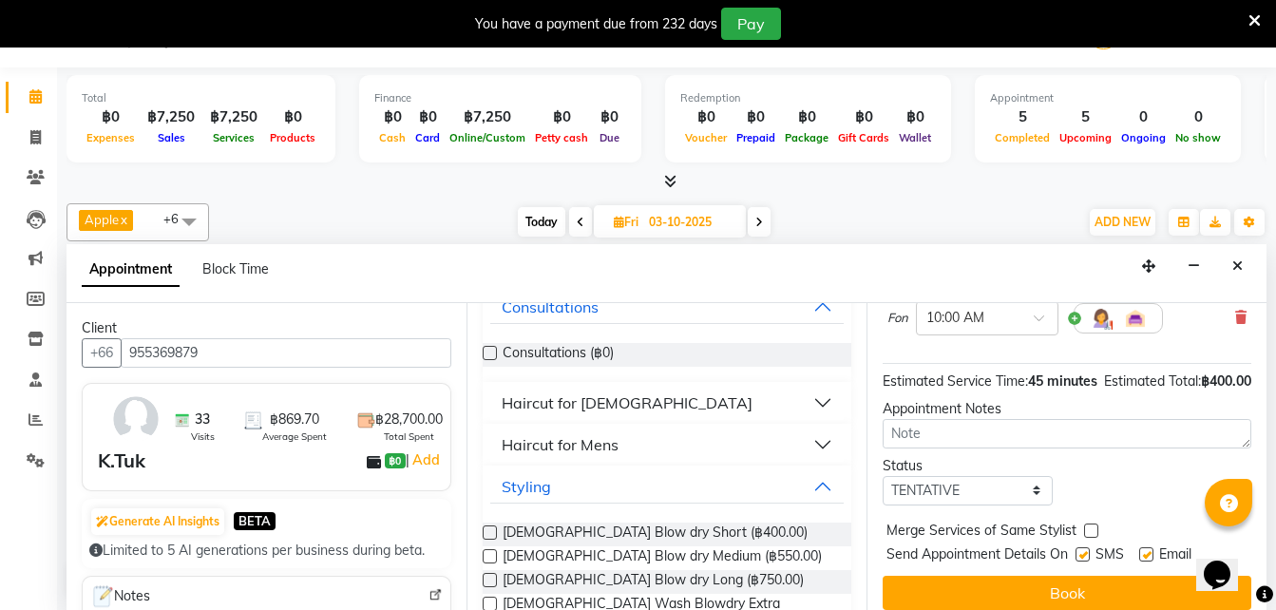
scroll to position [214, 0]
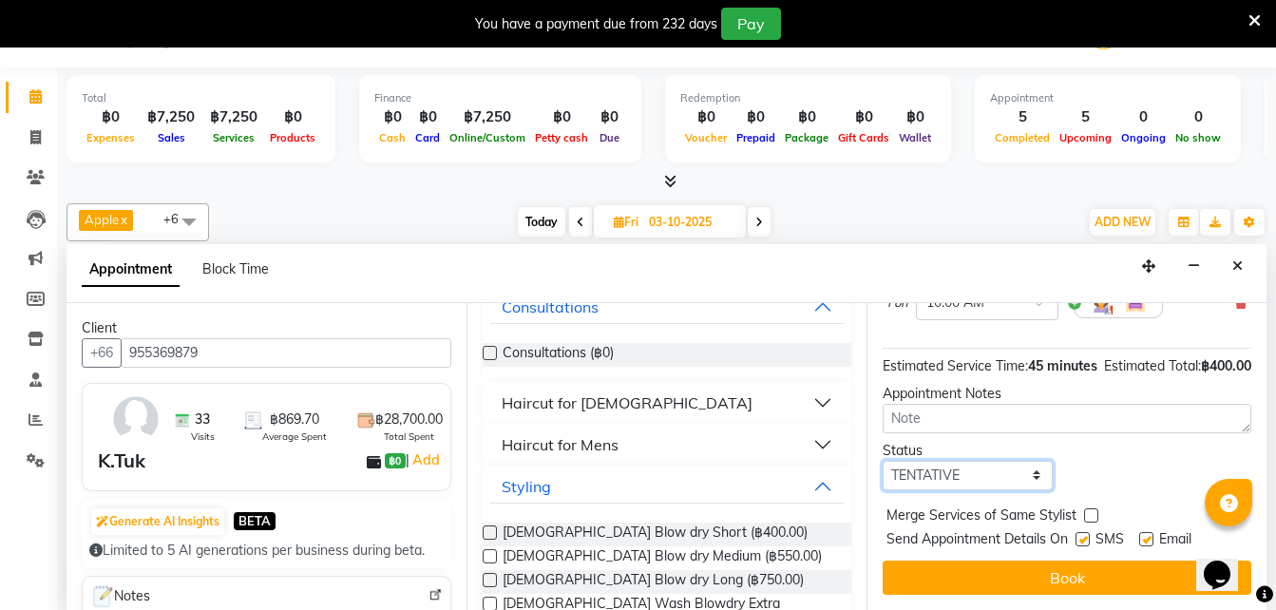
click at [938, 475] on select "Select TENTATIVE CONFIRM UPCOMING" at bounding box center [968, 475] width 170 height 29
select select "confirm booking"
click at [883, 461] on select "Select TENTATIVE CONFIRM UPCOMING" at bounding box center [968, 475] width 170 height 29
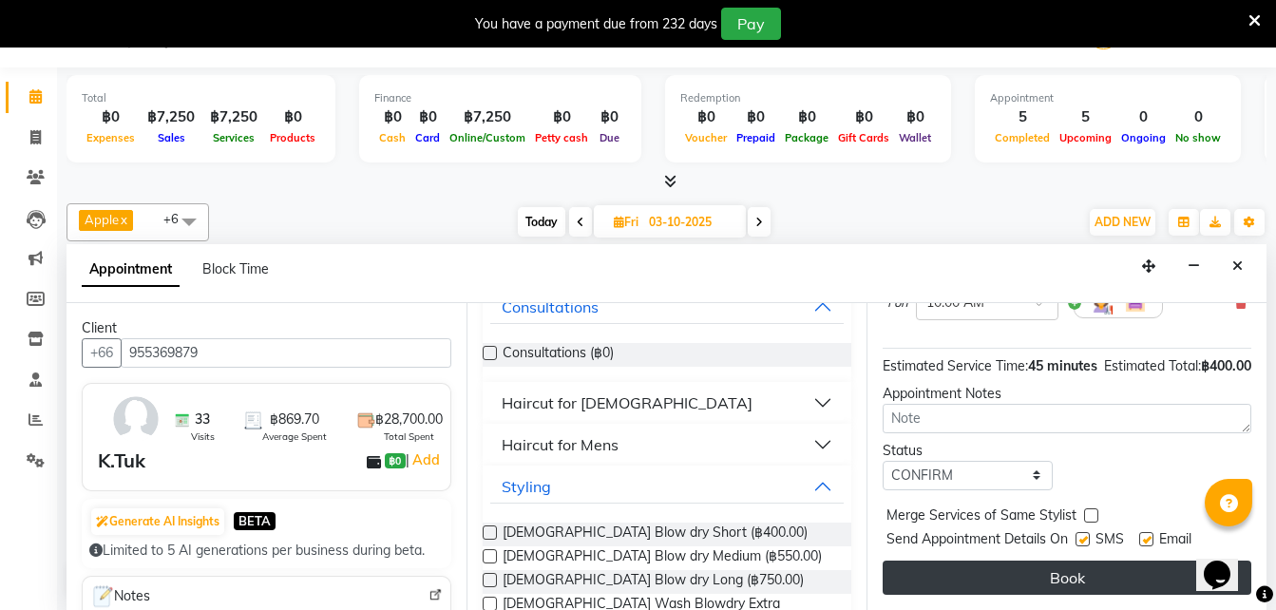
click at [978, 582] on button "Book" at bounding box center [1067, 578] width 369 height 34
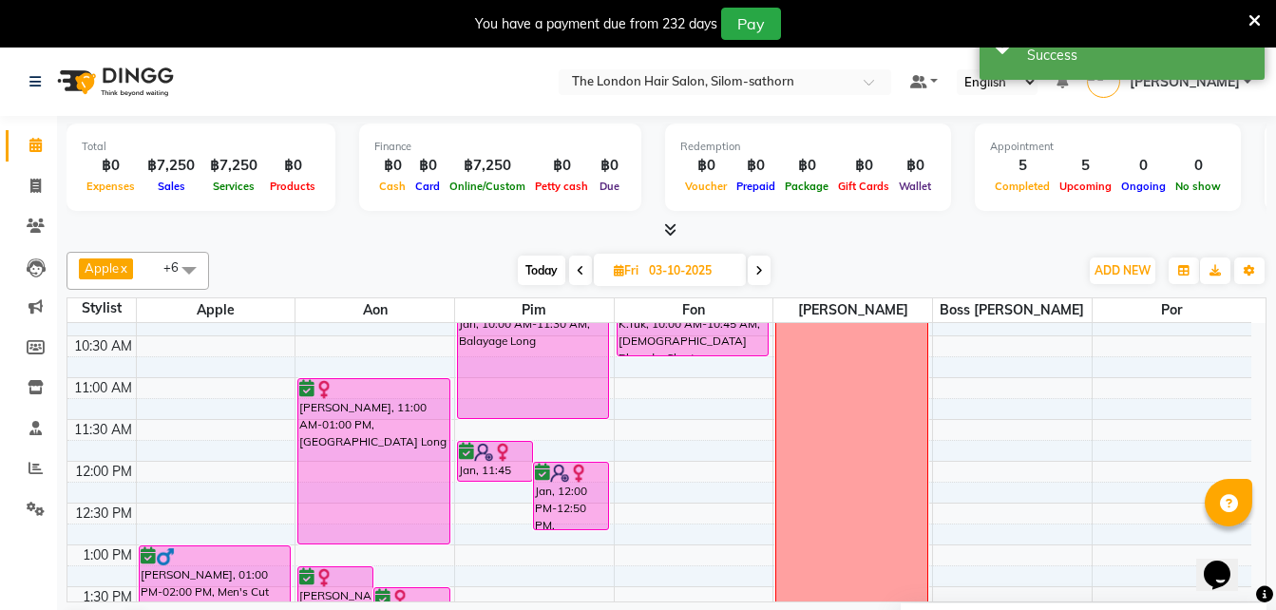
scroll to position [0, 0]
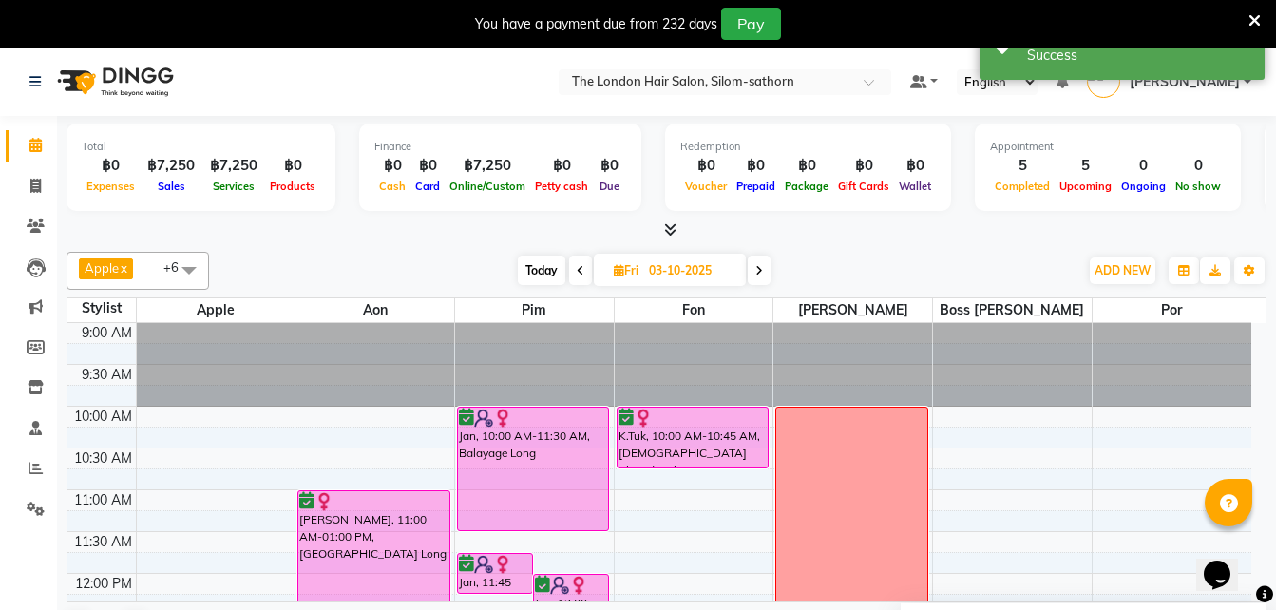
click at [535, 268] on span "Today" at bounding box center [542, 270] width 48 height 29
type input "01-10-2025"
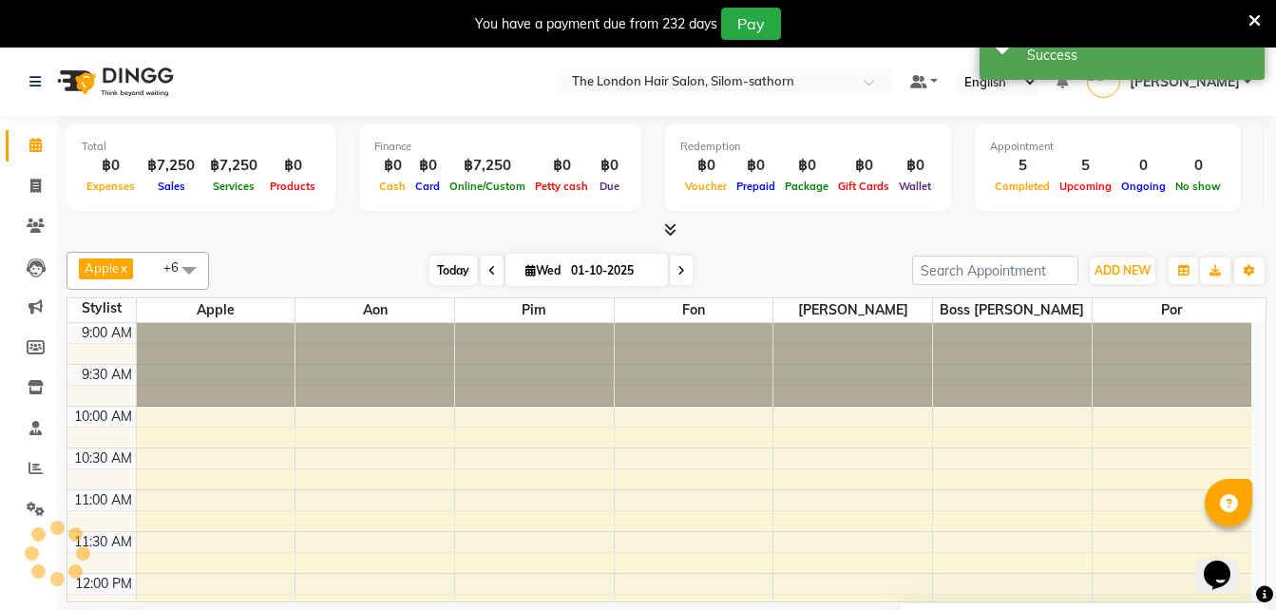
scroll to position [503, 0]
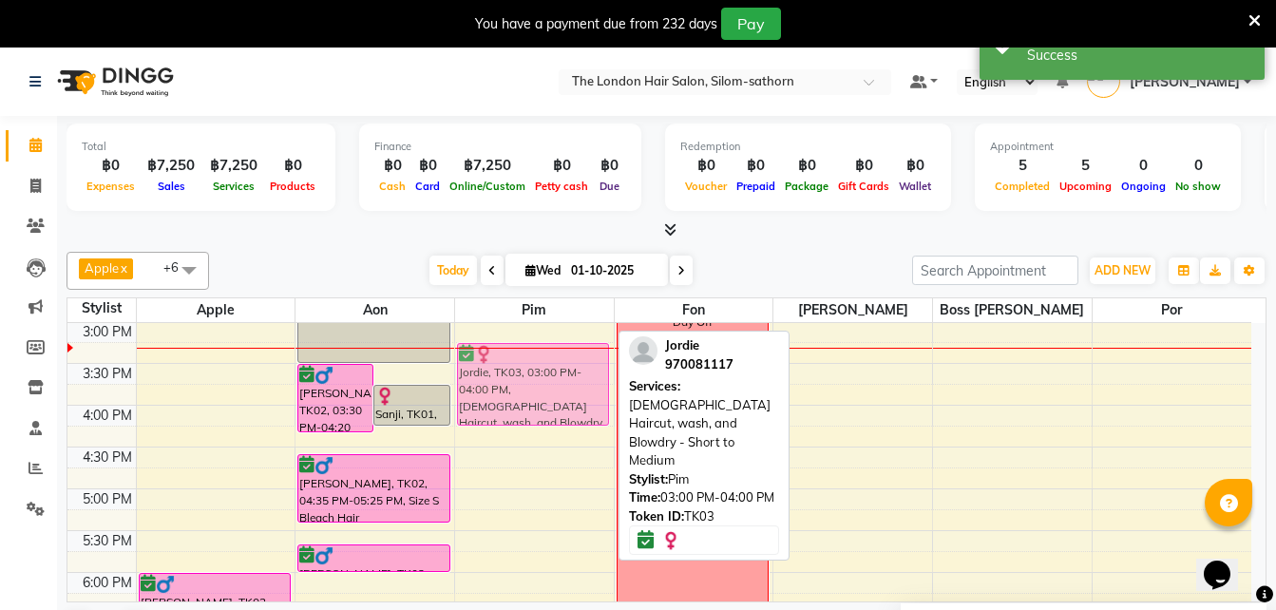
drag, startPoint x: 515, startPoint y: 365, endPoint x: 501, endPoint y: 383, distance: 23.0
click at [501, 383] on div "[PERSON_NAME], TK04, 10:00 AM-11:30 AM, T-section/Face - Framing Short [PERSON_…" at bounding box center [534, 321] width 159 height 1002
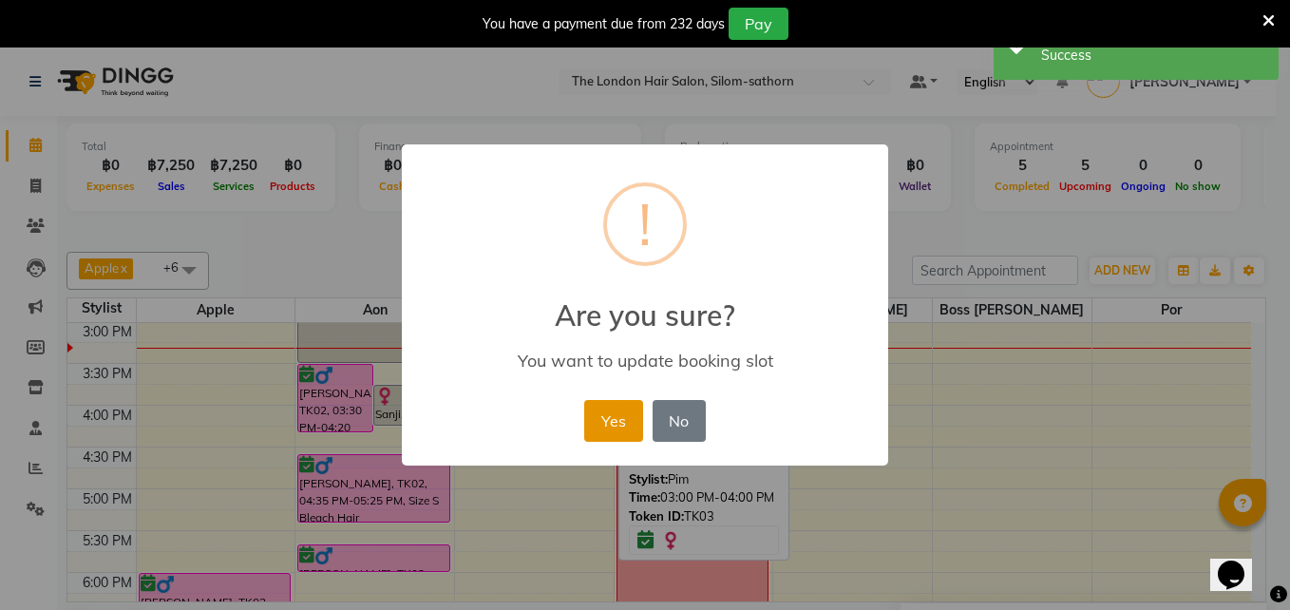
click at [605, 409] on button "Yes" at bounding box center [613, 421] width 58 height 42
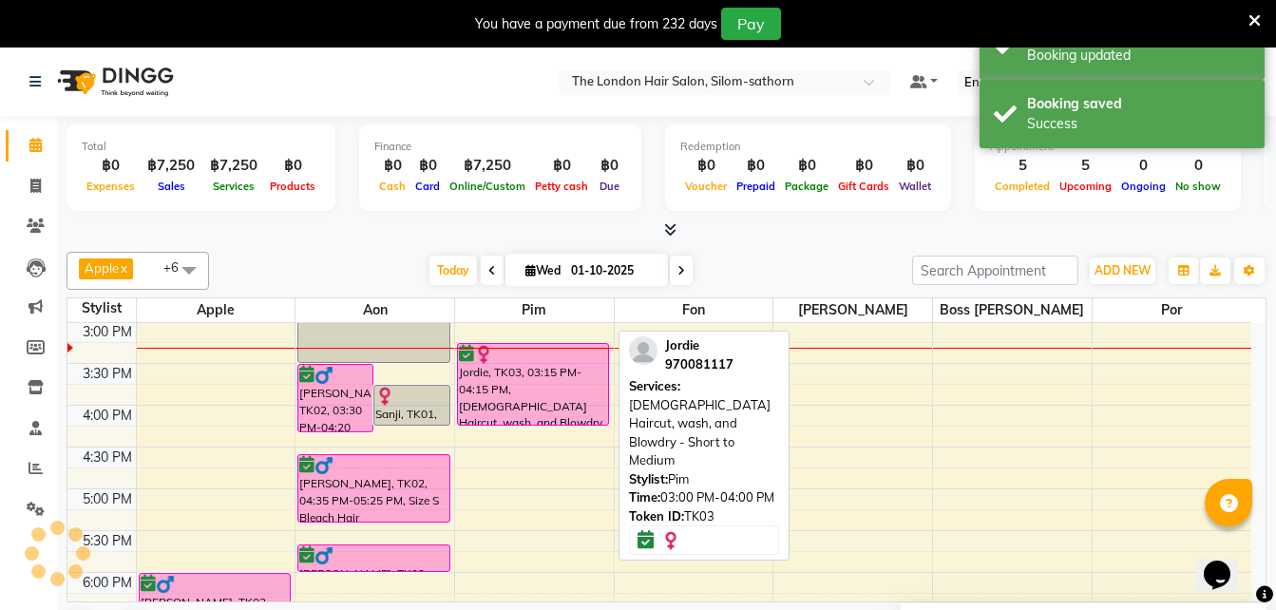
click at [549, 403] on div "Jordie, TK03, 03:15 PM-04:15 PM, [DEMOGRAPHIC_DATA] Haircut, wash, and Blowdry …" at bounding box center [533, 384] width 151 height 81
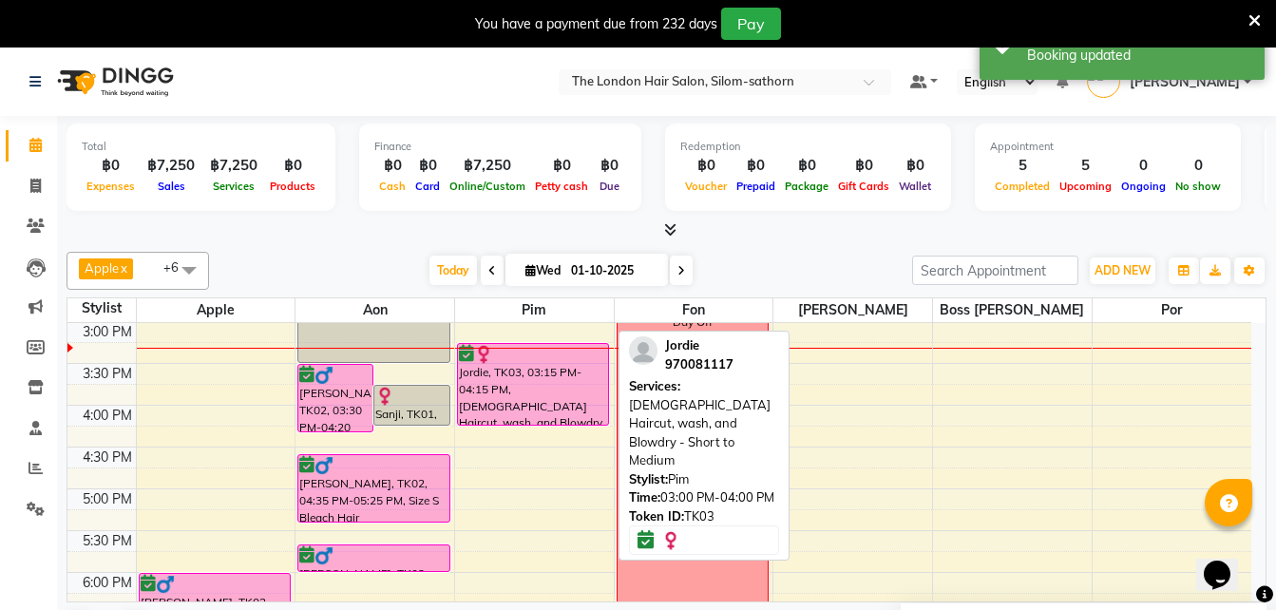
click at [549, 404] on div "Jordie, TK03, 03:15 PM-04:15 PM, [DEMOGRAPHIC_DATA] Haircut, wash, and Blowdry …" at bounding box center [533, 384] width 151 height 81
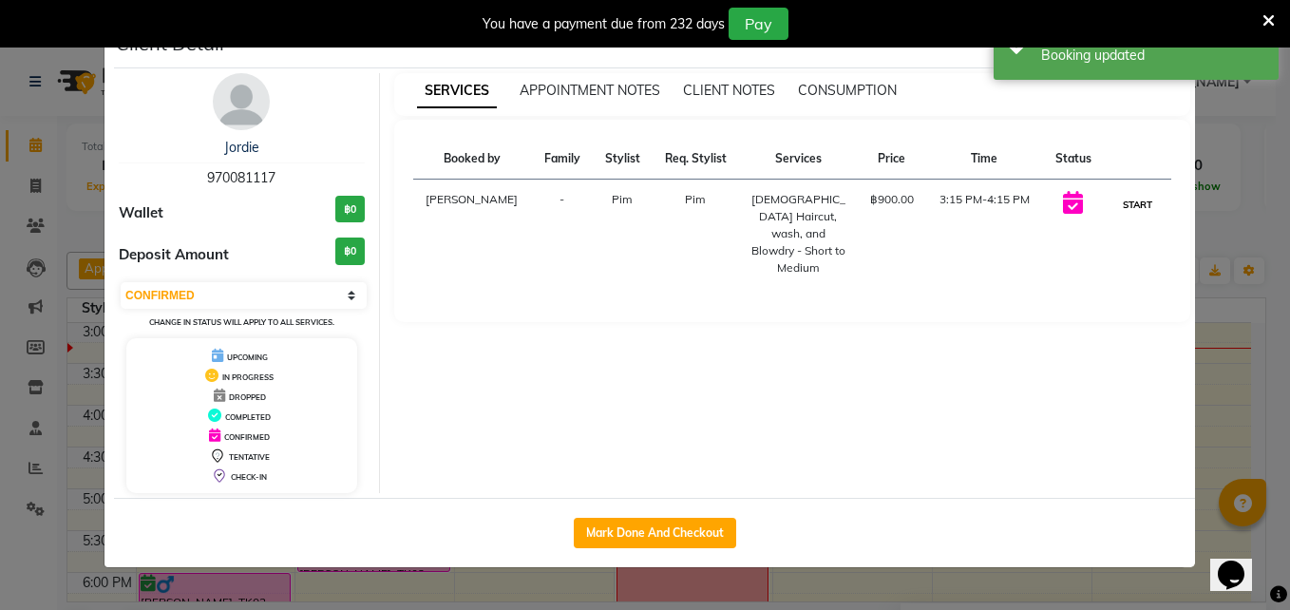
click at [1135, 209] on button "START" at bounding box center [1137, 205] width 39 height 24
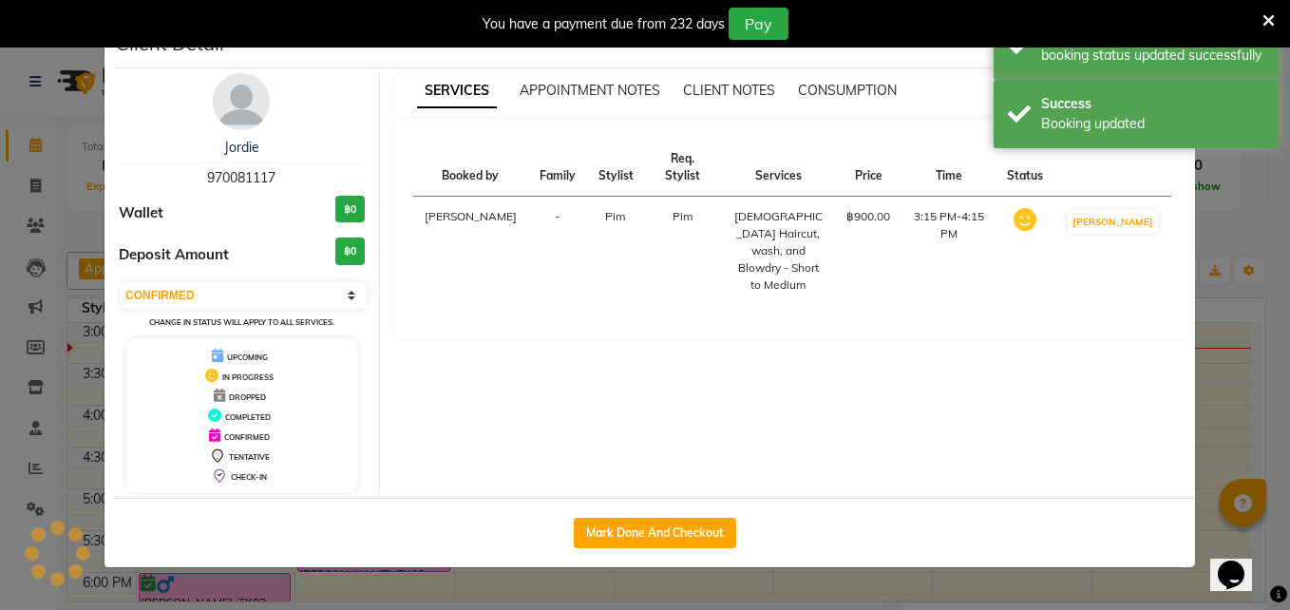
select select "1"
click at [1208, 412] on ngb-modal-window "Client Detail Jordie 970081117 Wallet ฿0 Deposit Amount ฿0 Select IN SERVICE CO…" at bounding box center [645, 305] width 1290 height 610
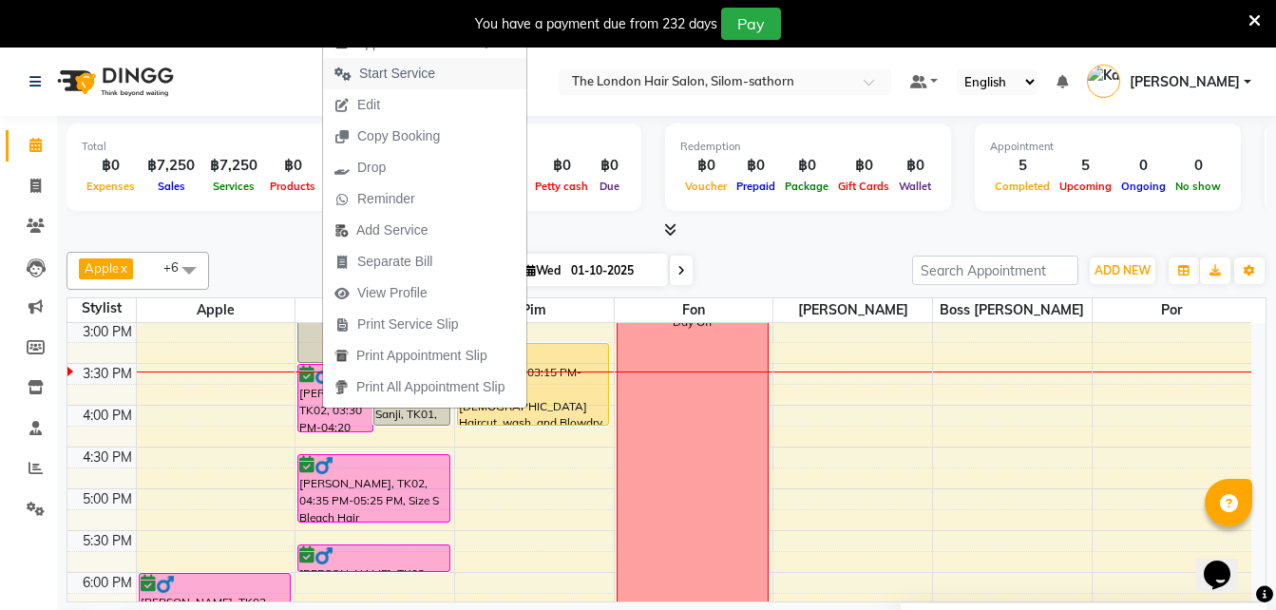
click at [419, 74] on span "Start Service" at bounding box center [397, 74] width 76 height 20
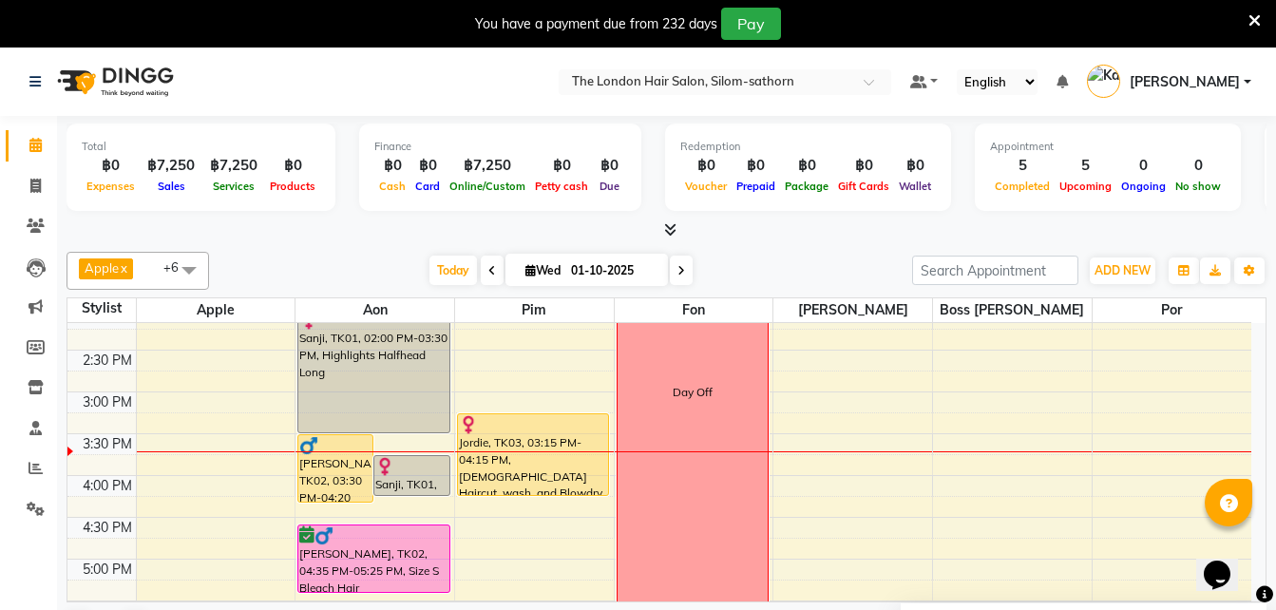
scroll to position [443, 0]
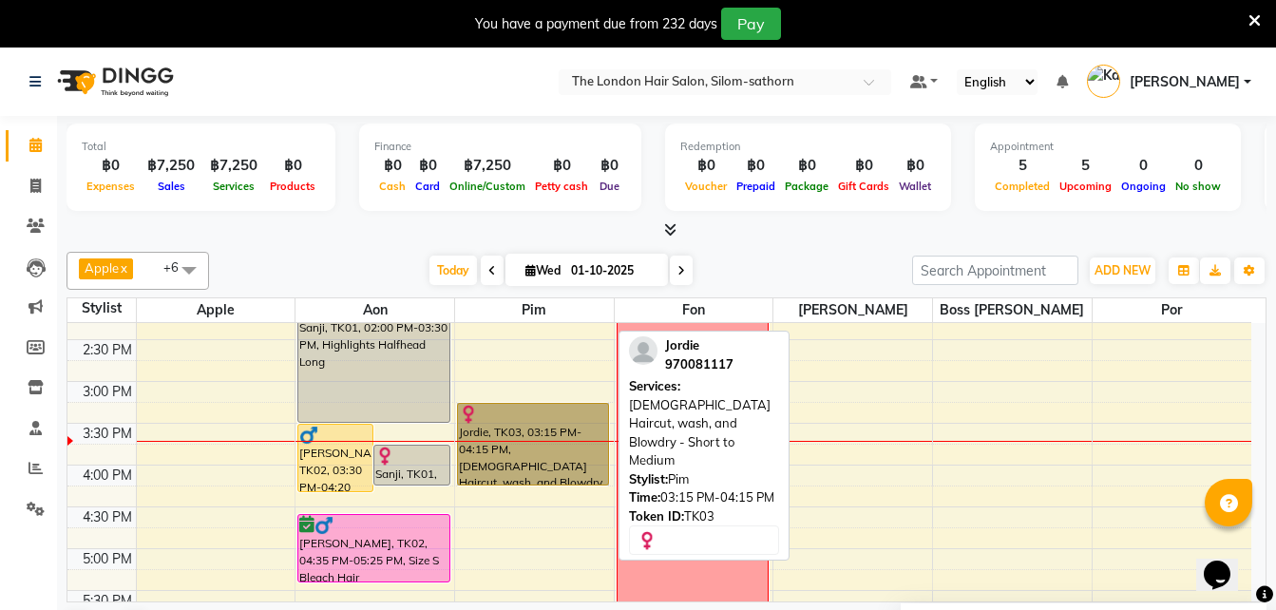
drag, startPoint x: 533, startPoint y: 484, endPoint x: 540, endPoint y: 462, distance: 22.8
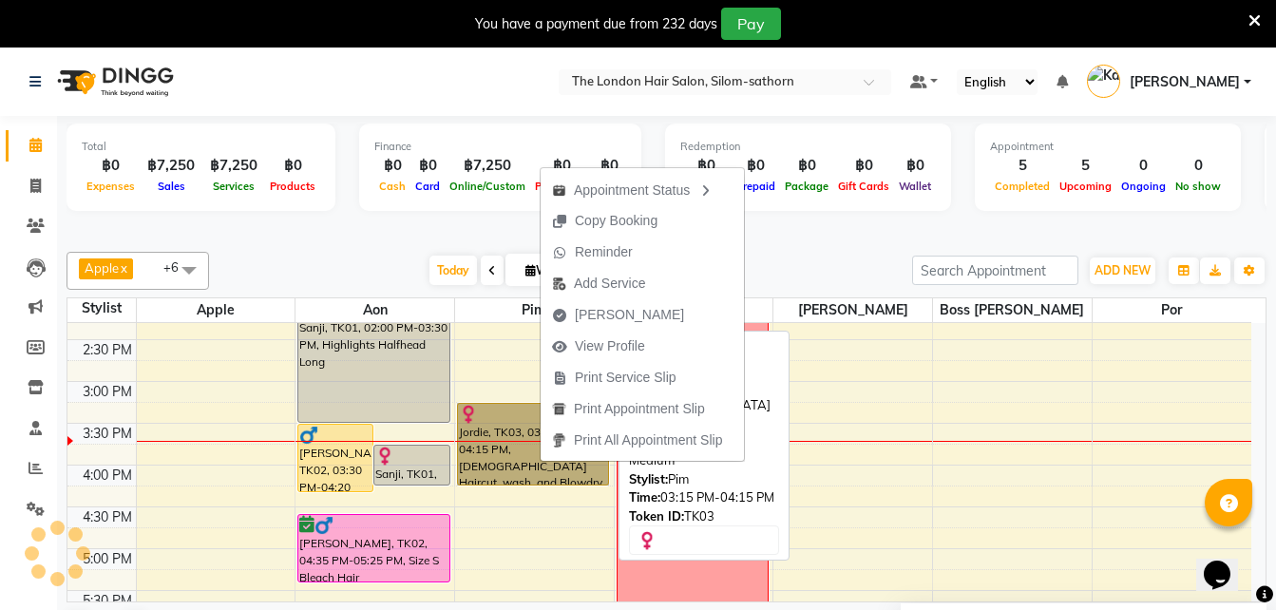
drag, startPoint x: 533, startPoint y: 485, endPoint x: 537, endPoint y: 466, distance: 19.4
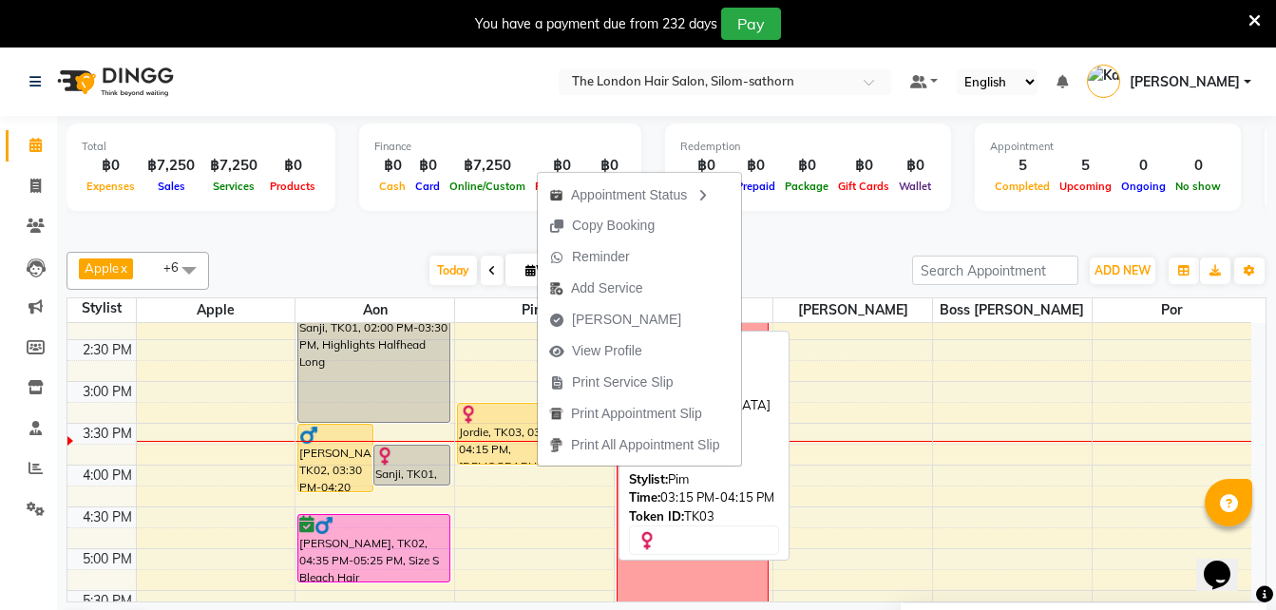
drag, startPoint x: 529, startPoint y: 483, endPoint x: 528, endPoint y: 462, distance: 20.9
click at [528, 462] on div "[PERSON_NAME], TK04, 10:00 AM-11:30 AM, T-section/Face - Framing Short [PERSON_…" at bounding box center [534, 381] width 159 height 1002
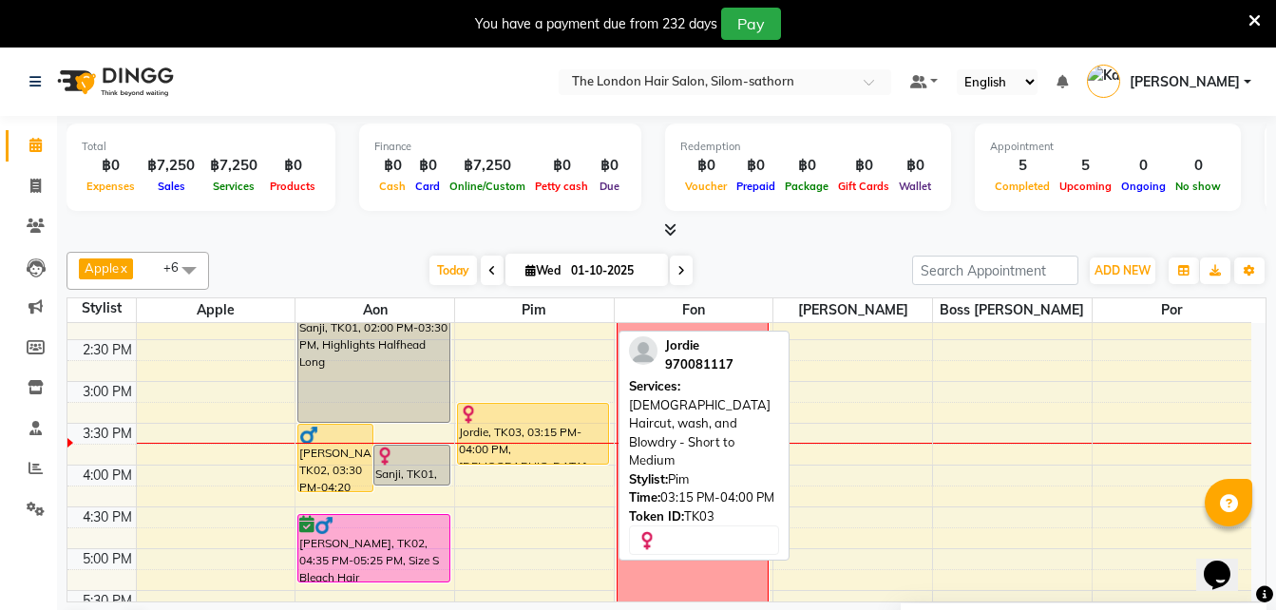
click at [508, 425] on div "Jordie, TK03, 03:15 PM-04:00 PM, [DEMOGRAPHIC_DATA] Haircut, wash, and Blowdry …" at bounding box center [533, 434] width 151 height 60
select select "1"
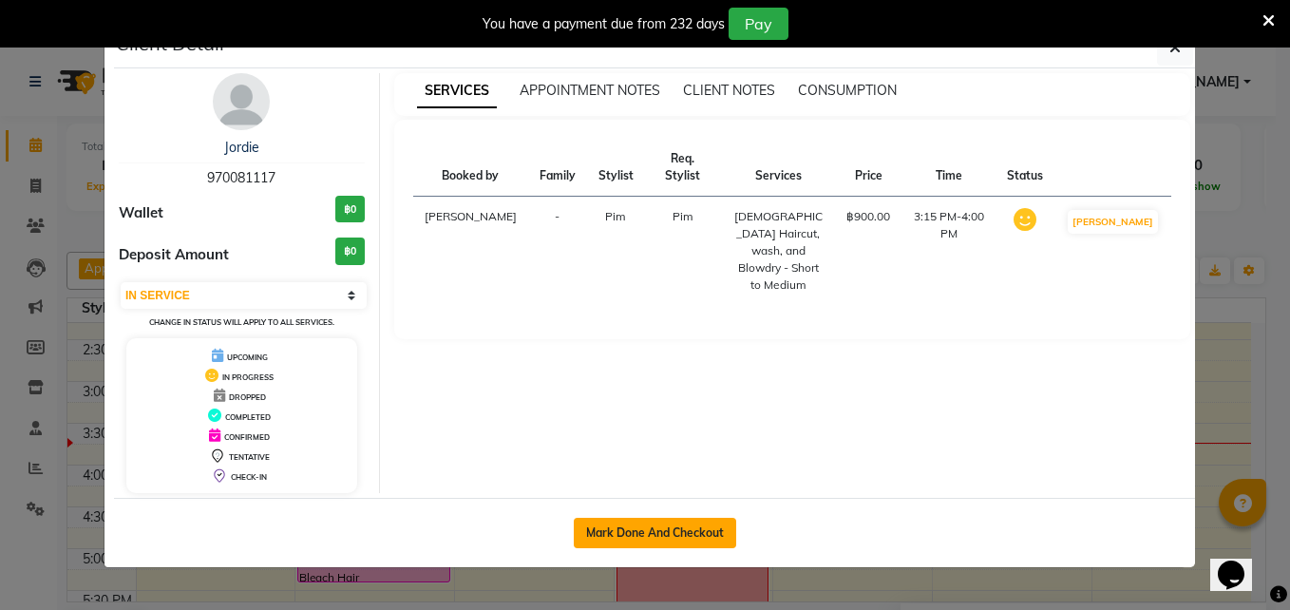
click at [641, 533] on button "Mark Done And Checkout" at bounding box center [655, 533] width 162 height 30
select select "service"
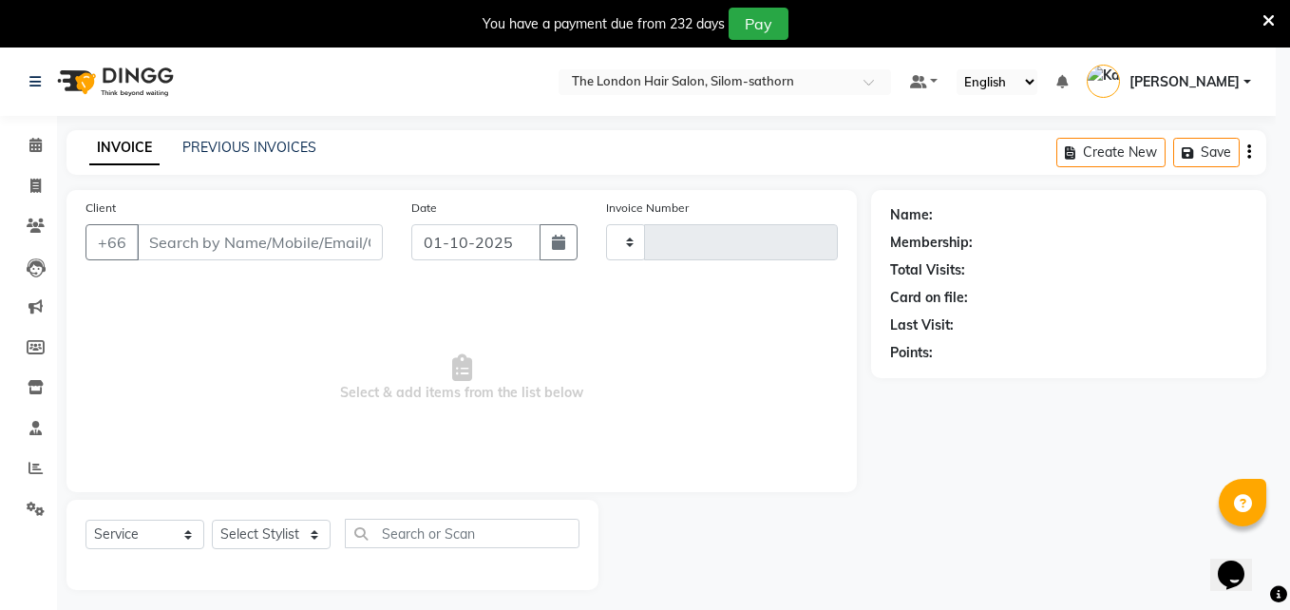
type input "1836"
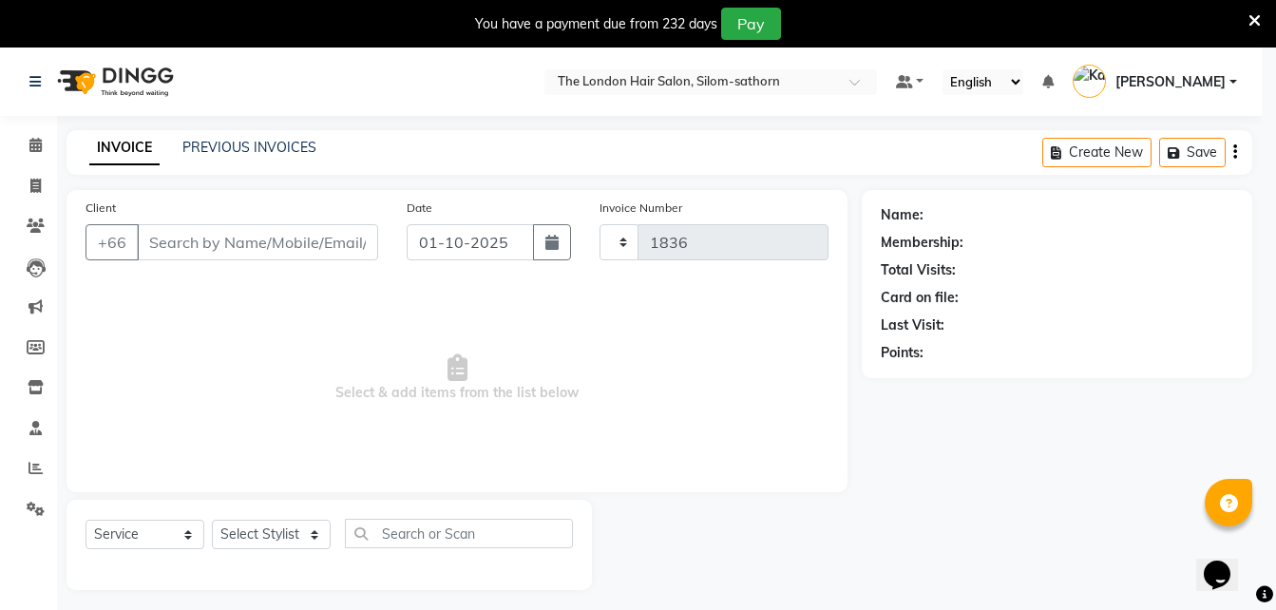
select select "6977"
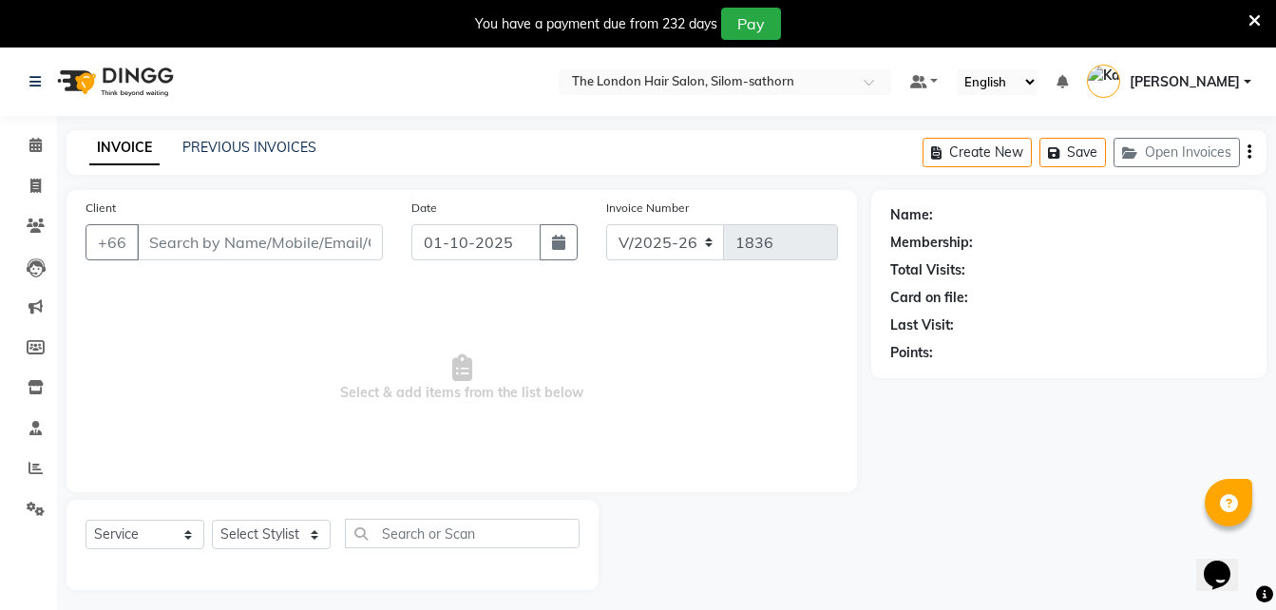
type input "970081117"
select select "65351"
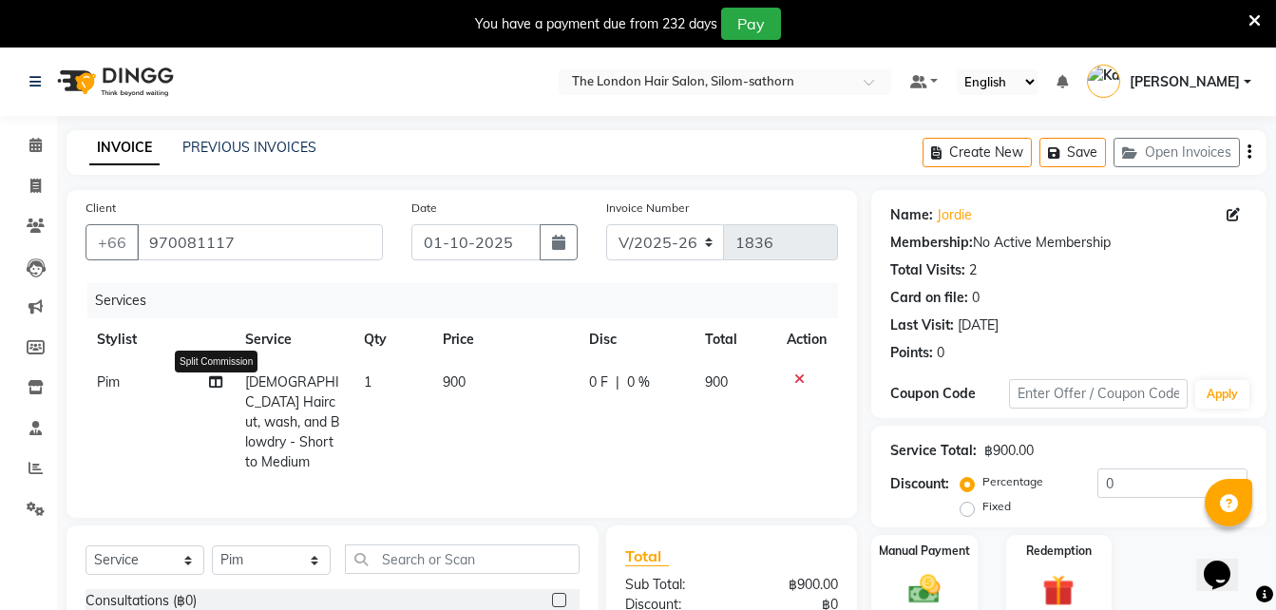
click at [219, 384] on icon at bounding box center [215, 381] width 13 height 13
select select "65351"
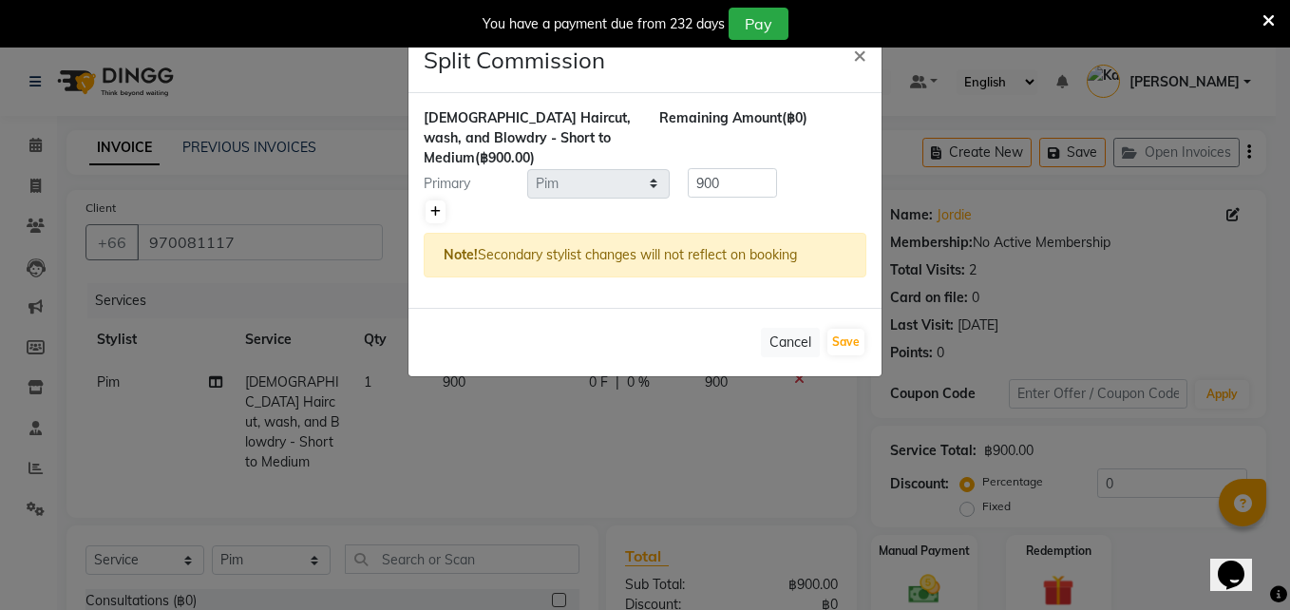
click at [428, 216] on link at bounding box center [436, 211] width 20 height 23
type input "450"
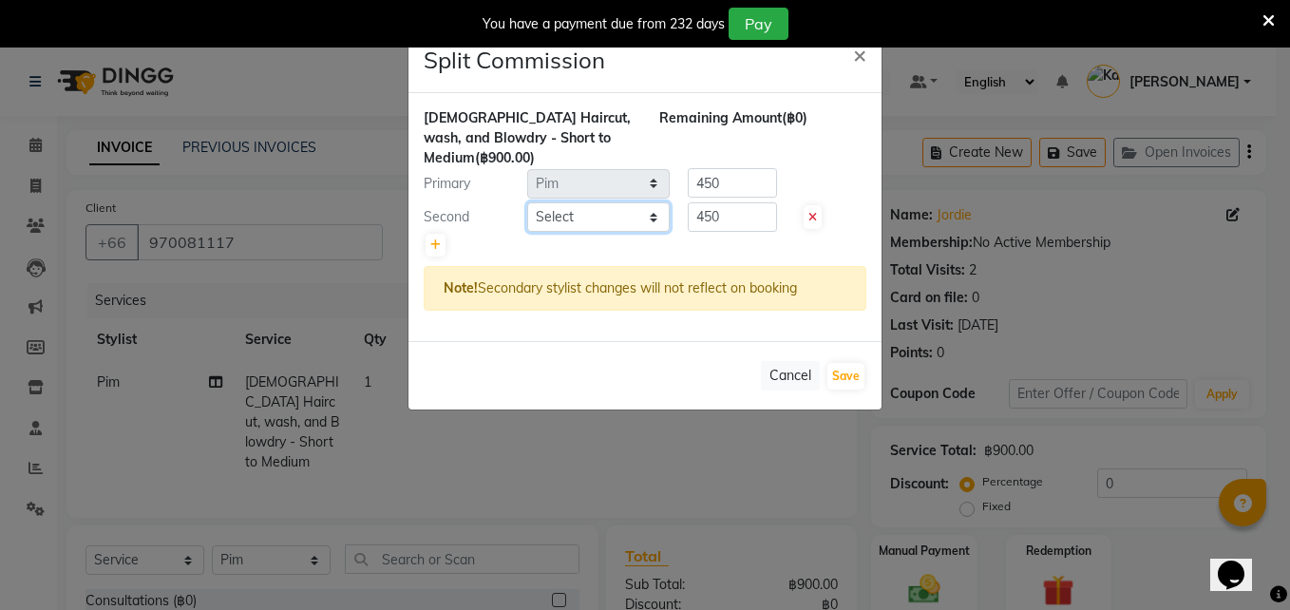
click at [579, 206] on select "Select Aon Apple Boss [PERSON_NAME] [PERSON_NAME] Pim Por" at bounding box center [598, 216] width 143 height 29
select select "91913"
click at [527, 202] on select "Select Aon Apple Boss [PERSON_NAME] [PERSON_NAME] Pim Por" at bounding box center [598, 216] width 143 height 29
click at [744, 210] on input "450" at bounding box center [732, 216] width 89 height 29
type input "4"
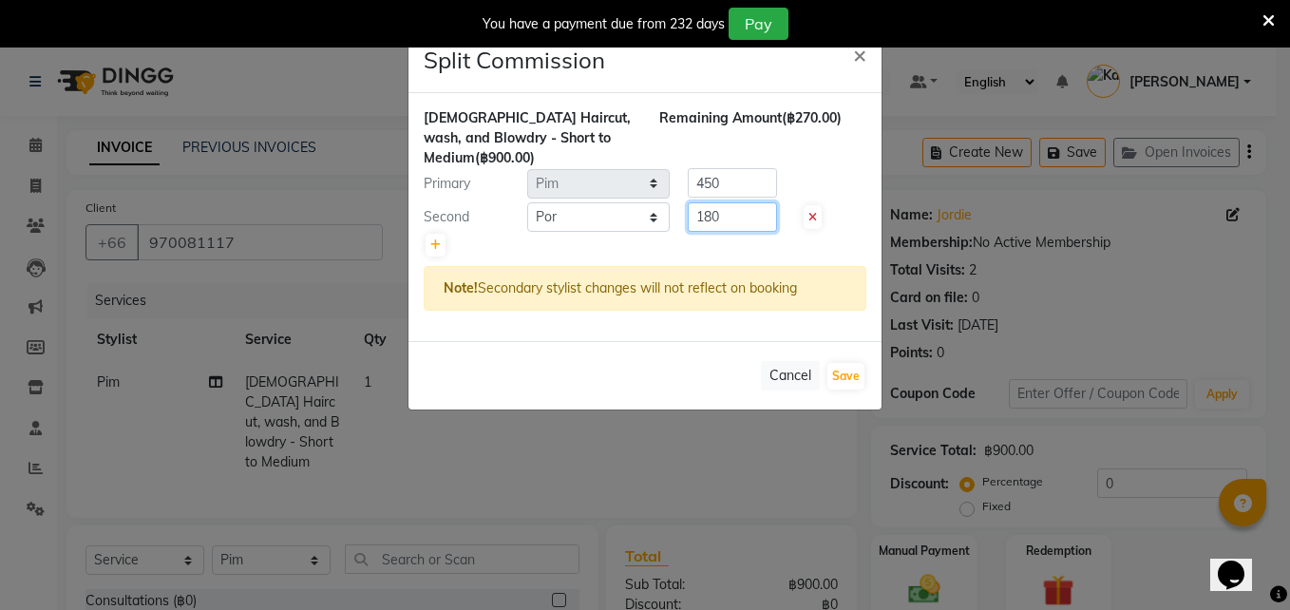
type input "180"
click at [734, 188] on input "450" at bounding box center [732, 182] width 89 height 29
type input "4"
type input "720"
click at [845, 388] on button "Save" at bounding box center [846, 376] width 37 height 27
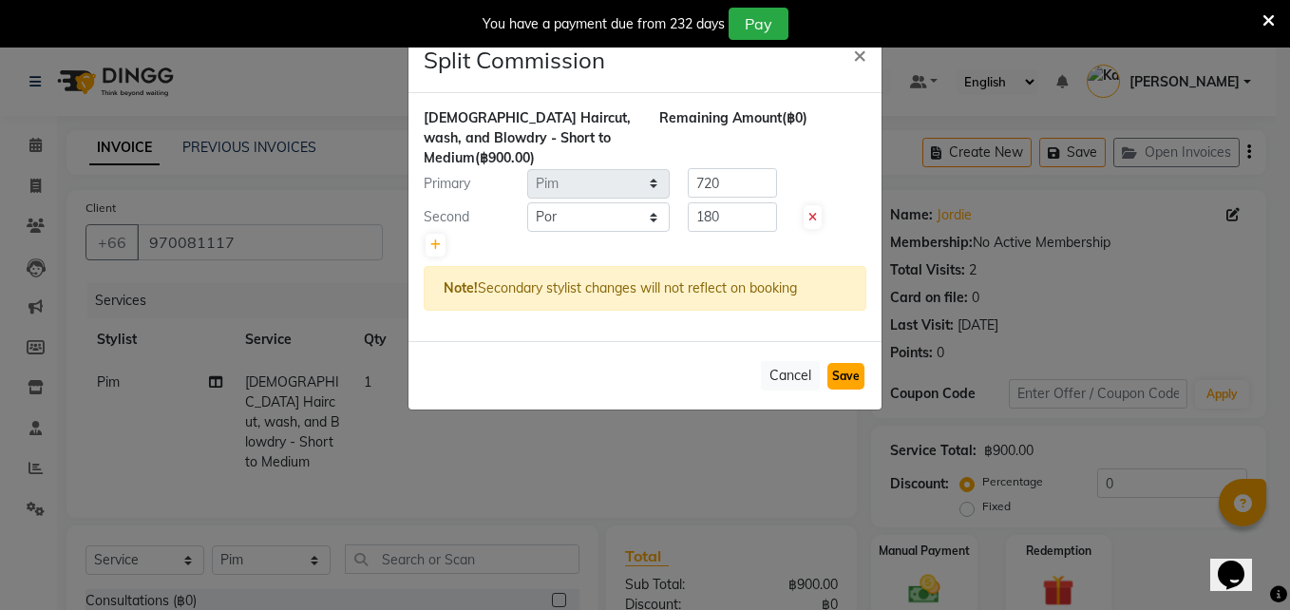
select select "Select"
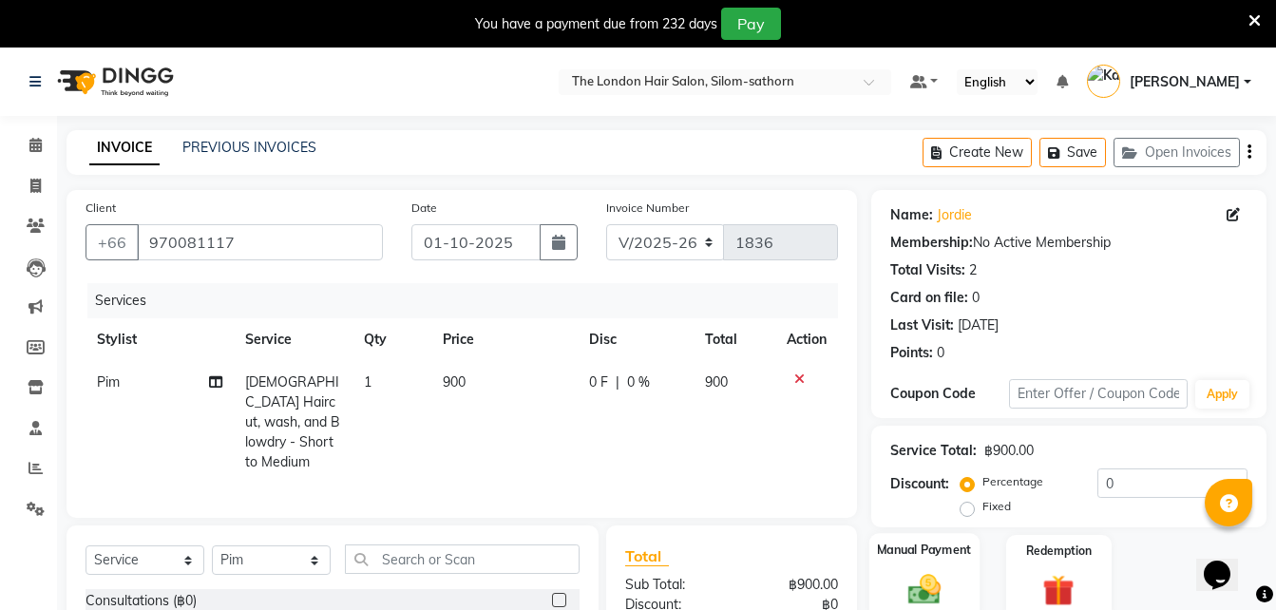
scroll to position [83, 0]
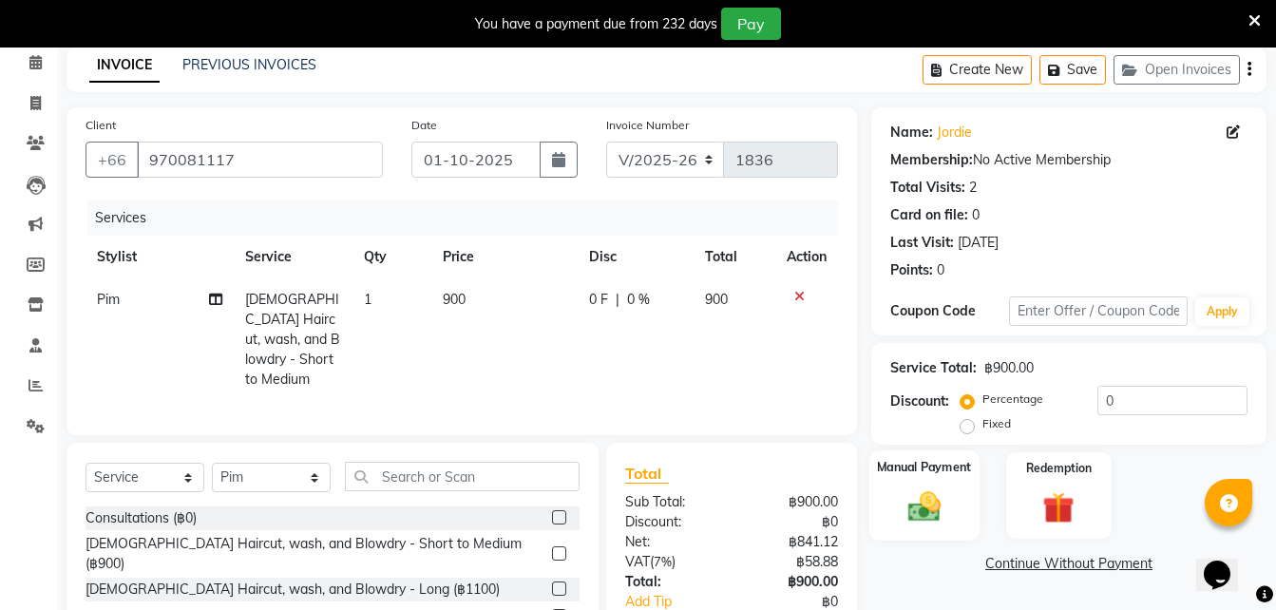
click at [929, 497] on img at bounding box center [924, 506] width 53 height 38
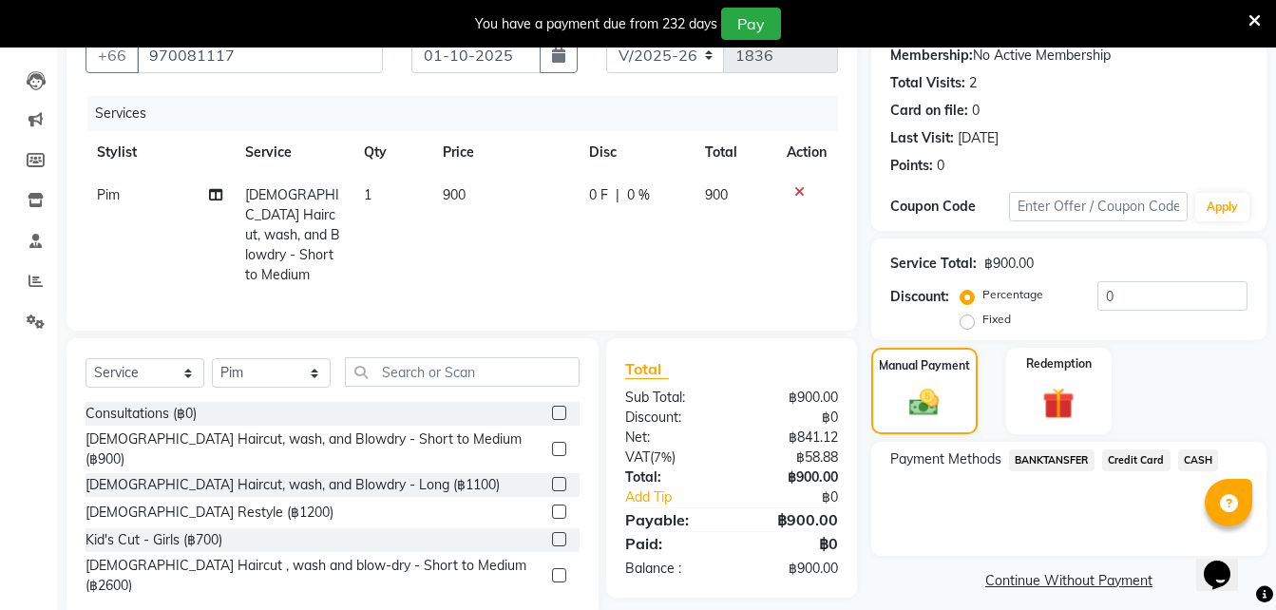
scroll to position [188, 0]
click at [1043, 466] on span "BANKTANSFER" at bounding box center [1052, 459] width 86 height 22
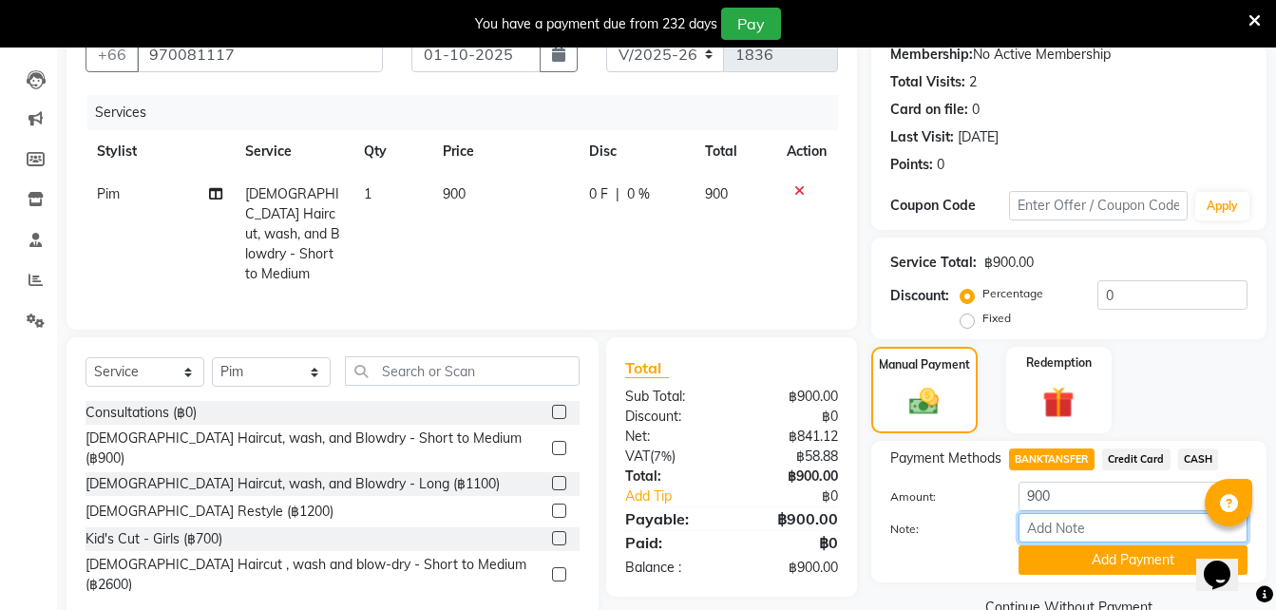
click at [1062, 536] on input "Note:" at bounding box center [1132, 527] width 229 height 29
type input "SCB"
click at [1070, 555] on button "Add Payment" at bounding box center [1132, 559] width 229 height 29
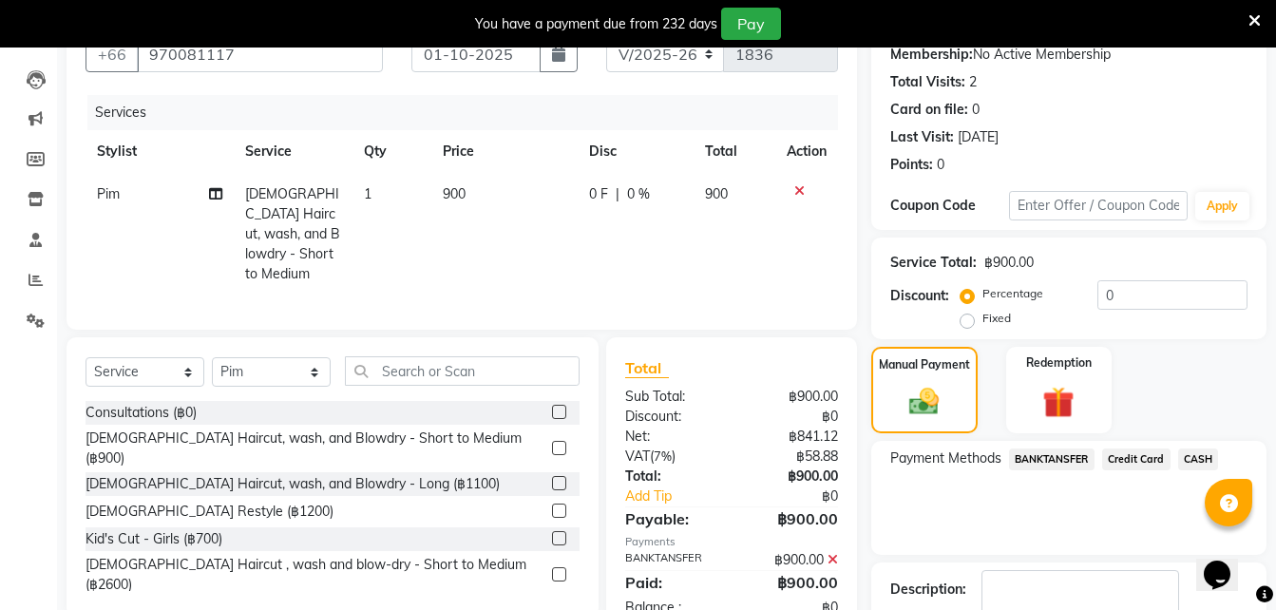
scroll to position [308, 0]
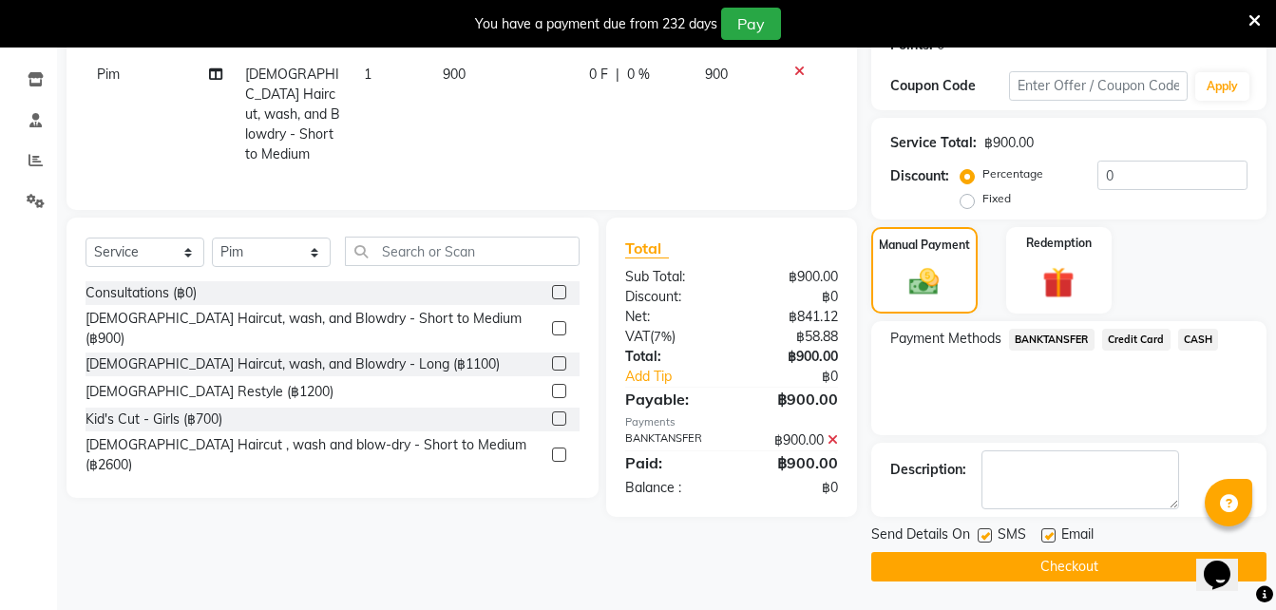
click at [1021, 569] on button "Checkout" at bounding box center [1068, 566] width 395 height 29
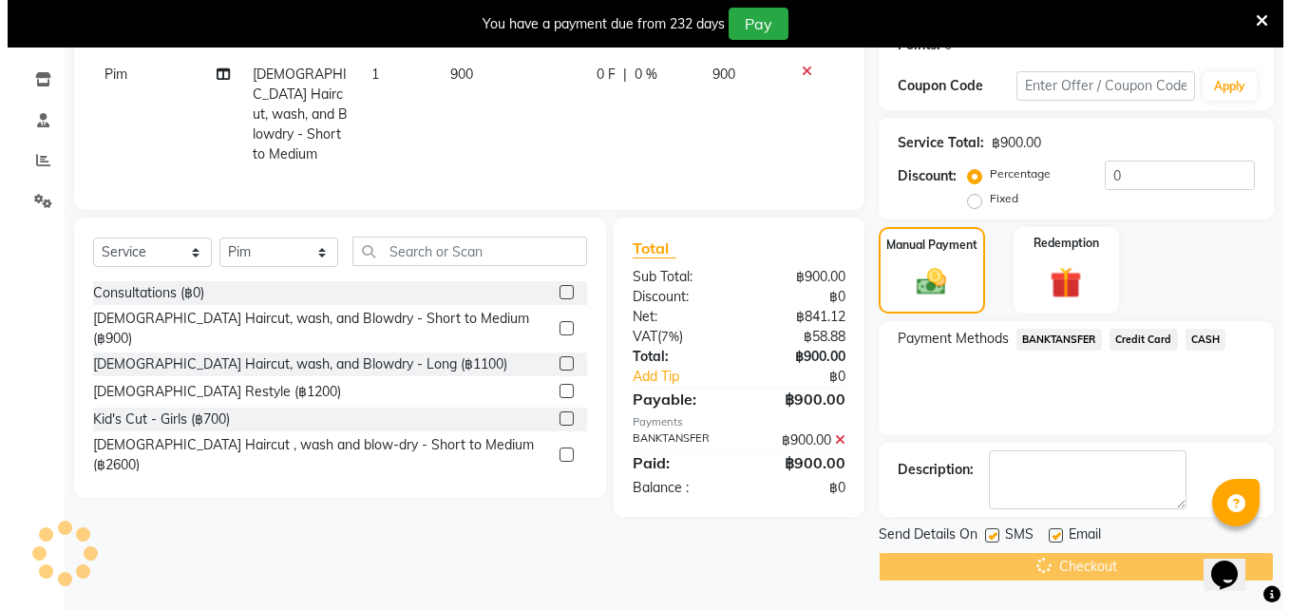
scroll to position [48, 0]
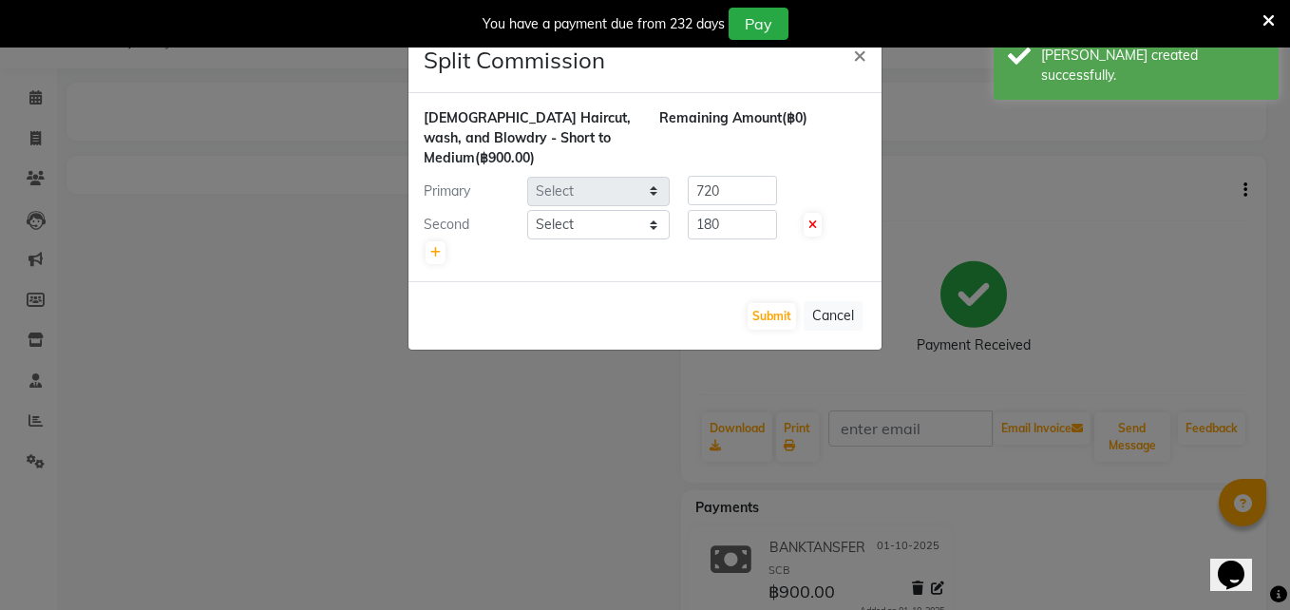
select select "65351"
select select "91913"
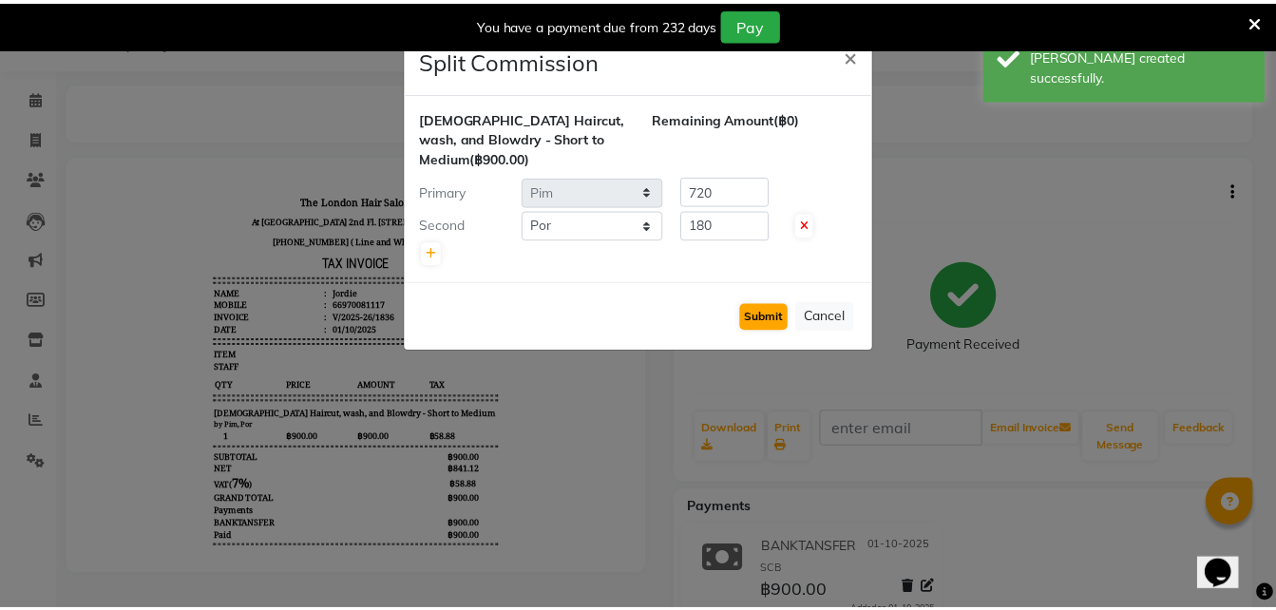
scroll to position [0, 0]
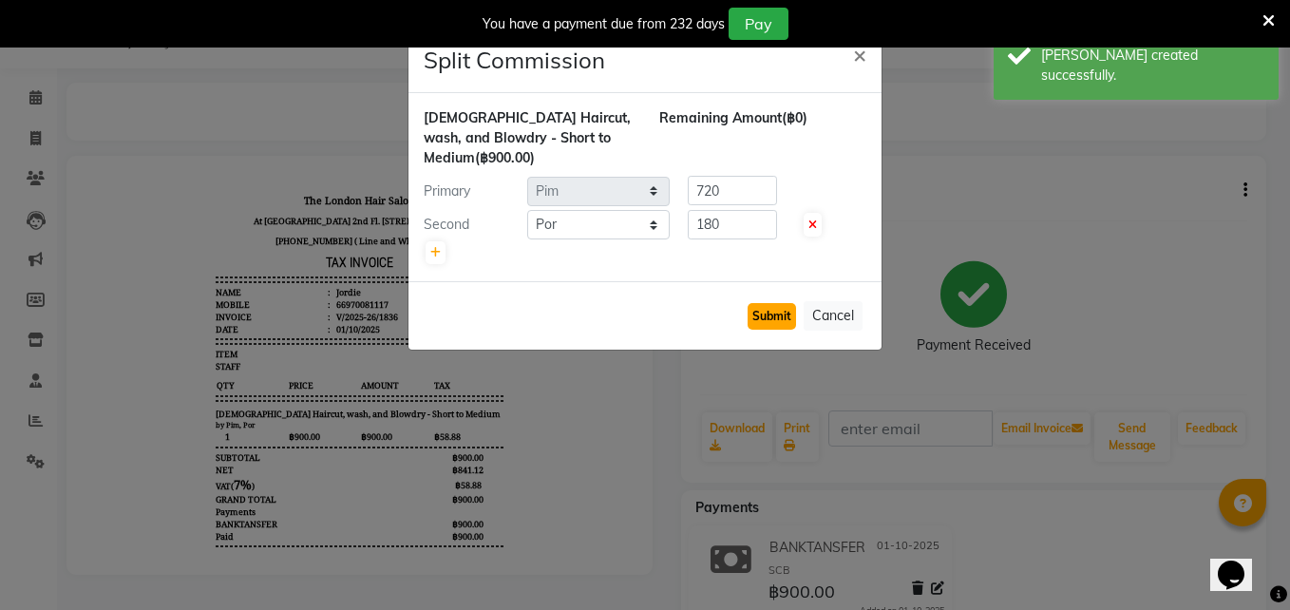
click at [787, 310] on button "Submit" at bounding box center [772, 316] width 48 height 27
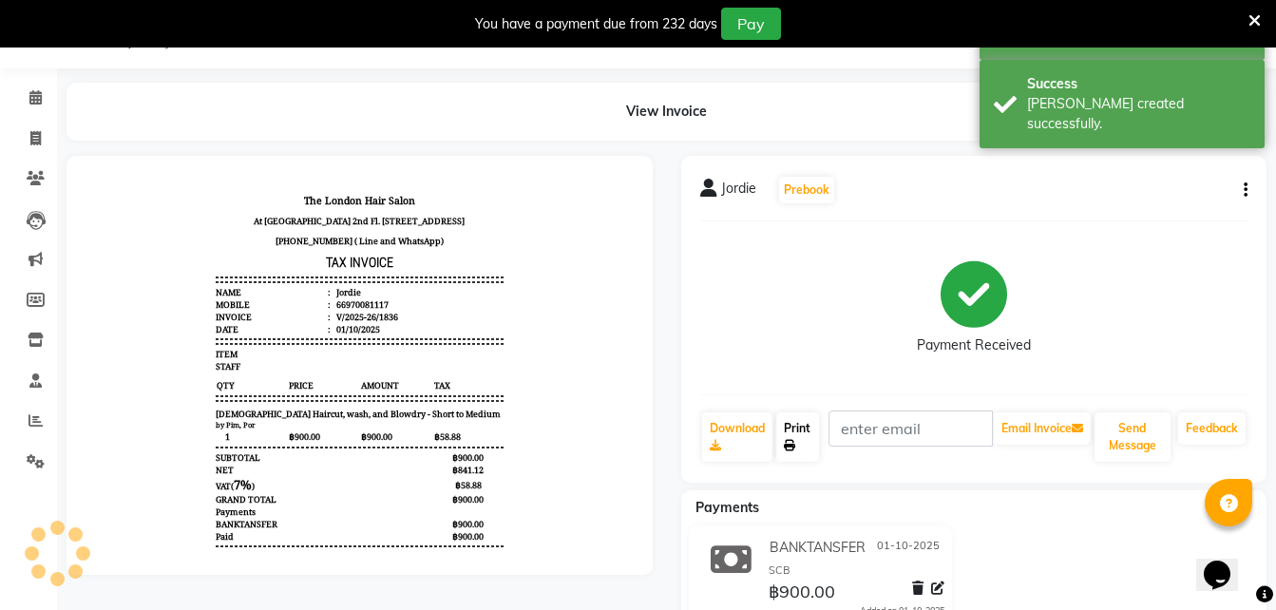
click at [793, 438] on link "Print" at bounding box center [798, 436] width 44 height 49
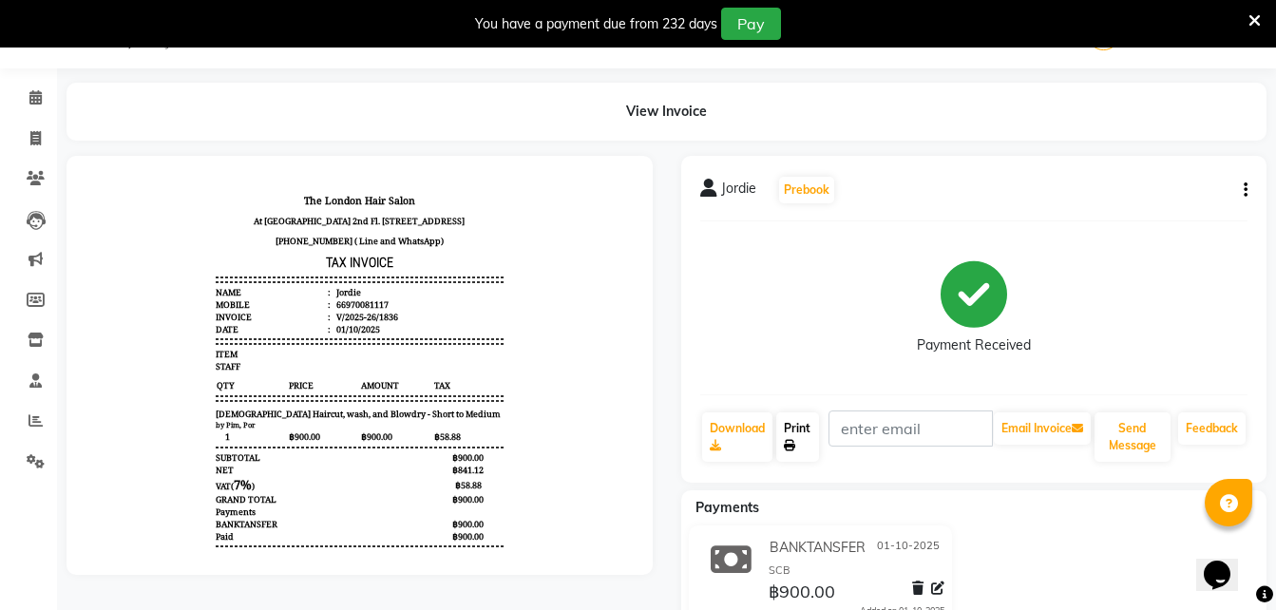
click at [790, 445] on icon at bounding box center [789, 445] width 11 height 11
click at [44, 175] on icon at bounding box center [36, 178] width 18 height 14
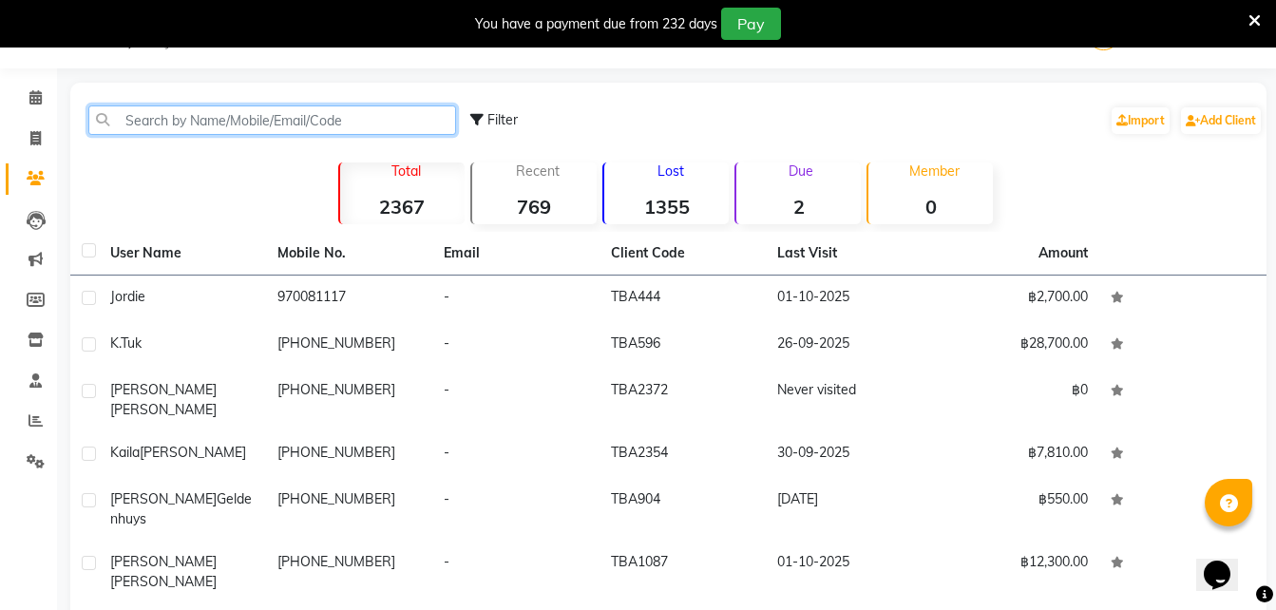
click at [347, 123] on input "text" at bounding box center [272, 119] width 368 height 29
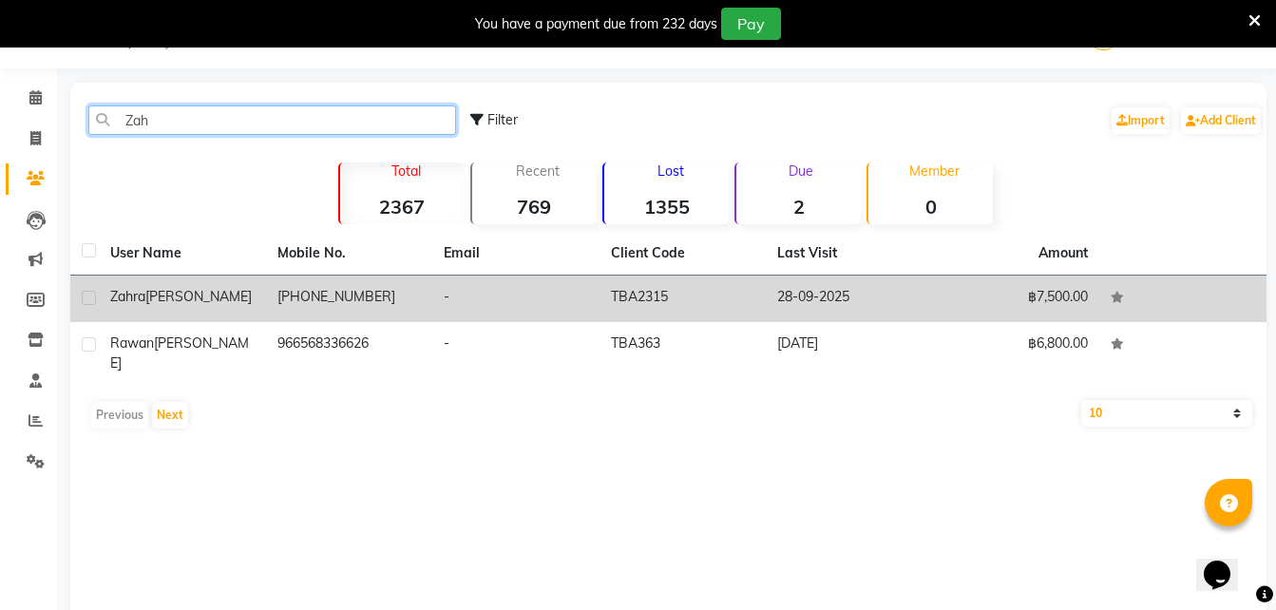
type input "Zah"
click at [168, 301] on span "[PERSON_NAME]" at bounding box center [198, 296] width 106 height 17
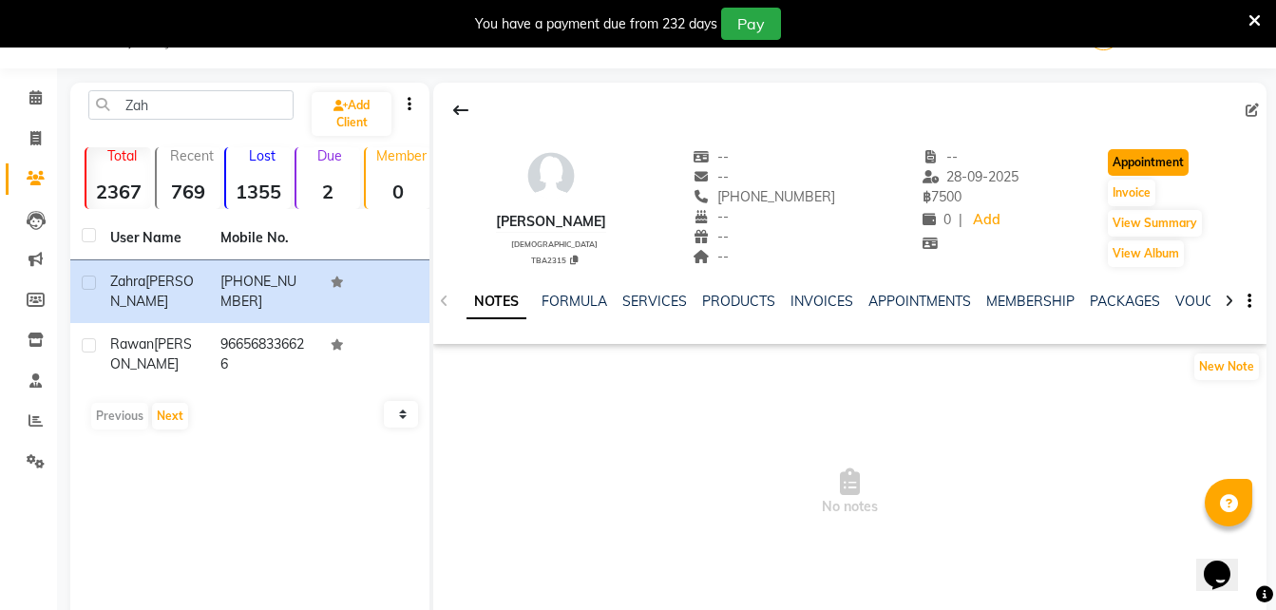
click at [1144, 163] on button "Appointment" at bounding box center [1148, 162] width 81 height 27
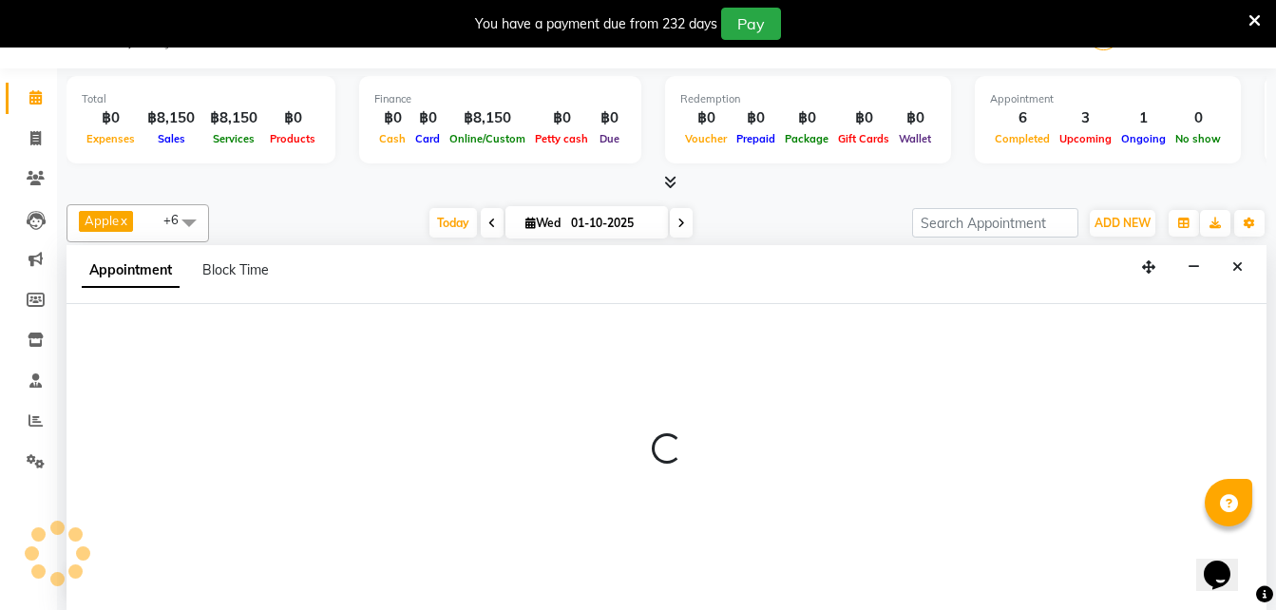
scroll to position [48, 0]
select select "600"
select select "tentative"
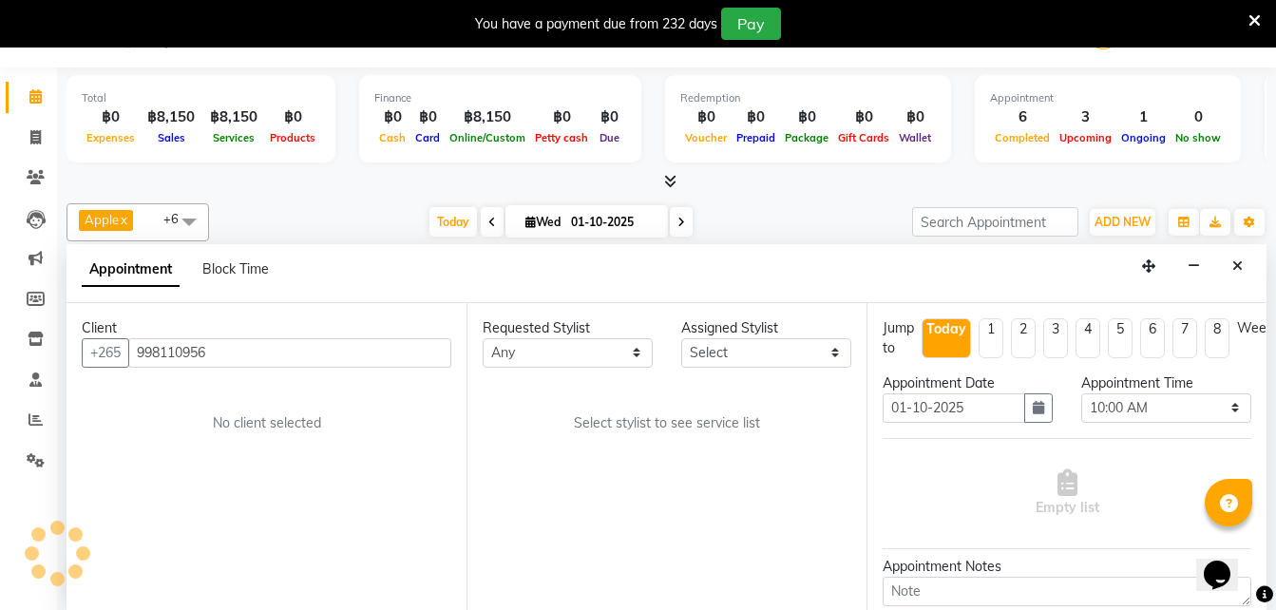
scroll to position [503, 0]
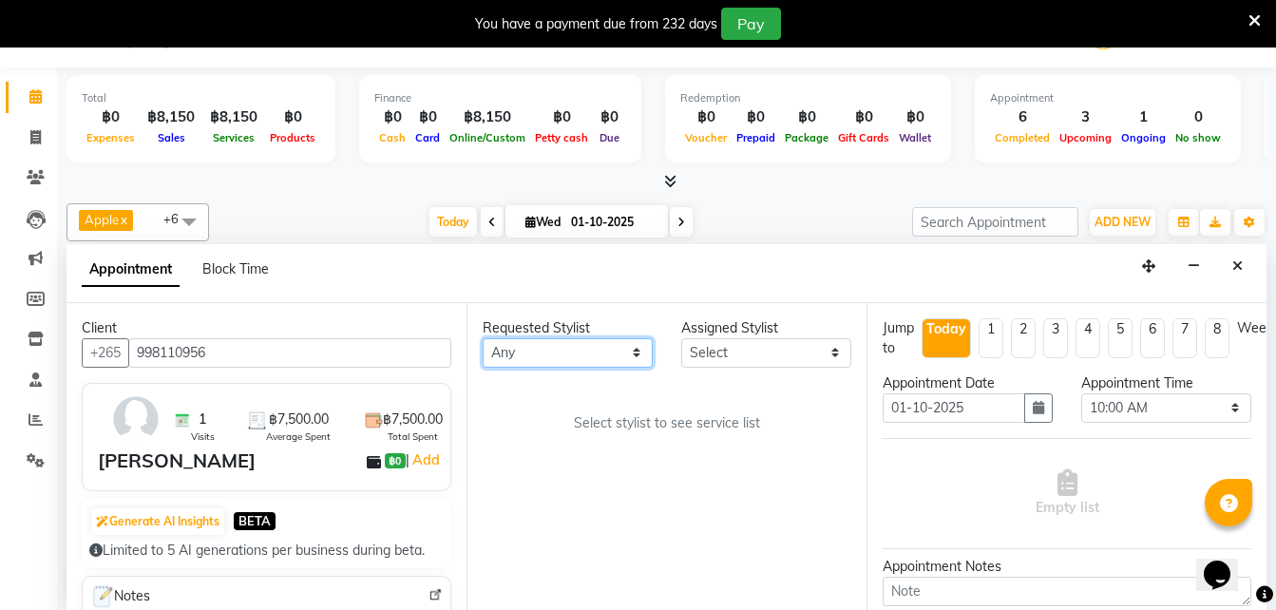
click at [529, 354] on select "Any Aon Apple Boss [PERSON_NAME] [PERSON_NAME] Pim Por" at bounding box center [568, 352] width 170 height 29
click at [1235, 273] on button "Close" at bounding box center [1238, 266] width 28 height 29
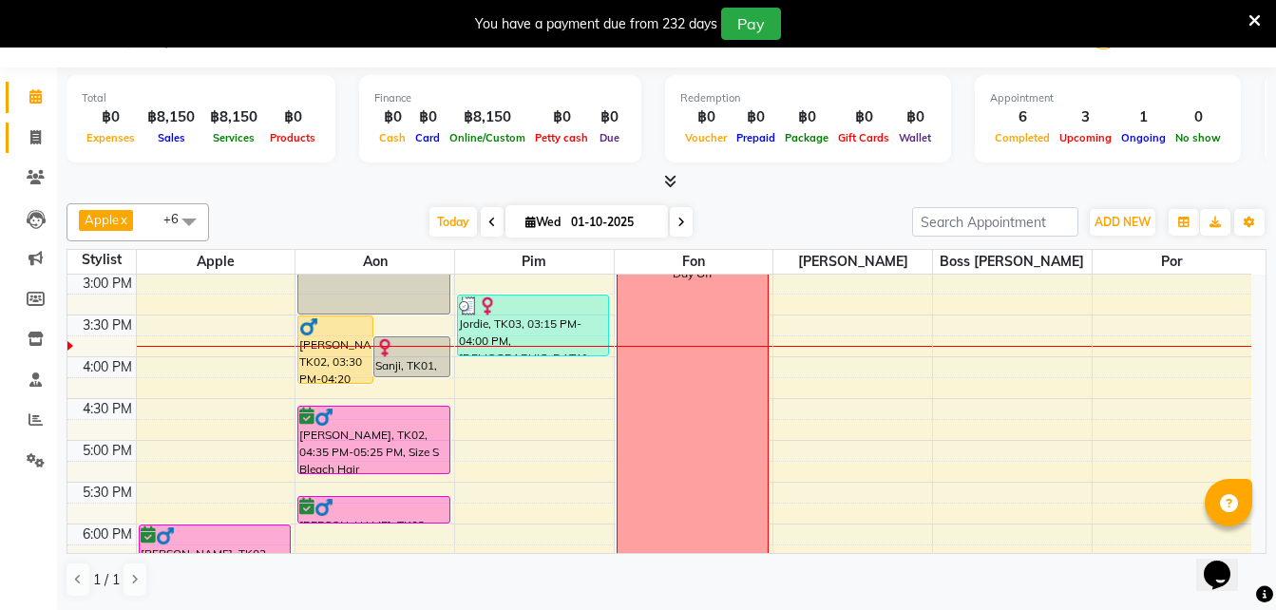
click at [36, 151] on link "Invoice" at bounding box center [29, 138] width 46 height 31
select select "service"
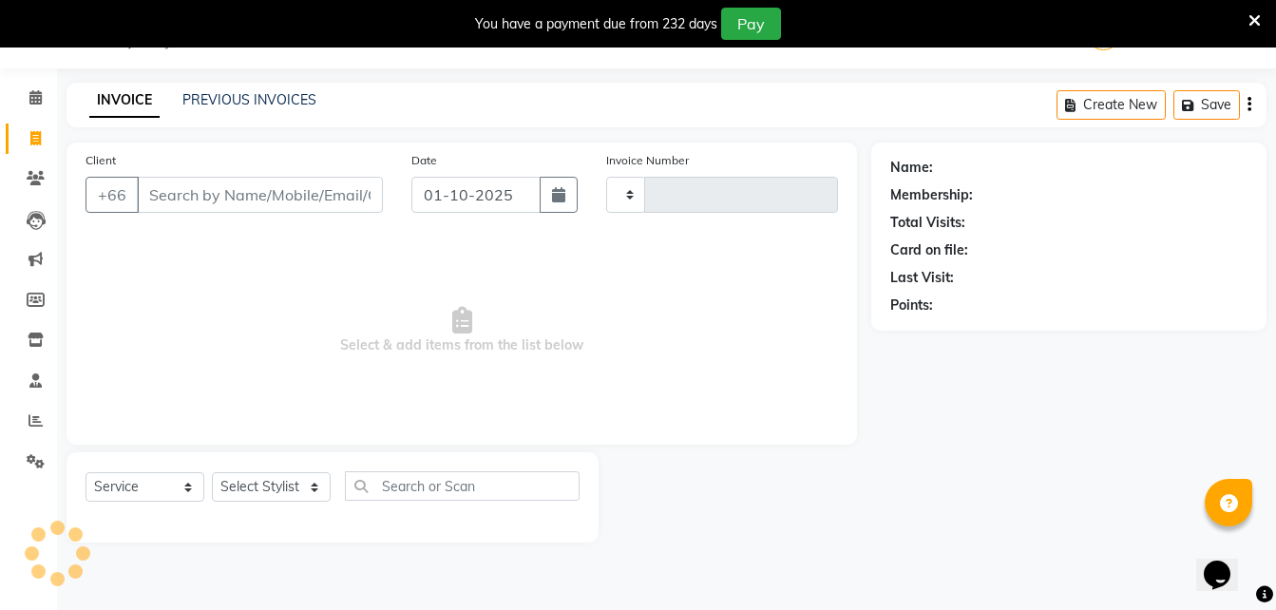
scroll to position [48, 0]
type input "1837"
select select "6977"
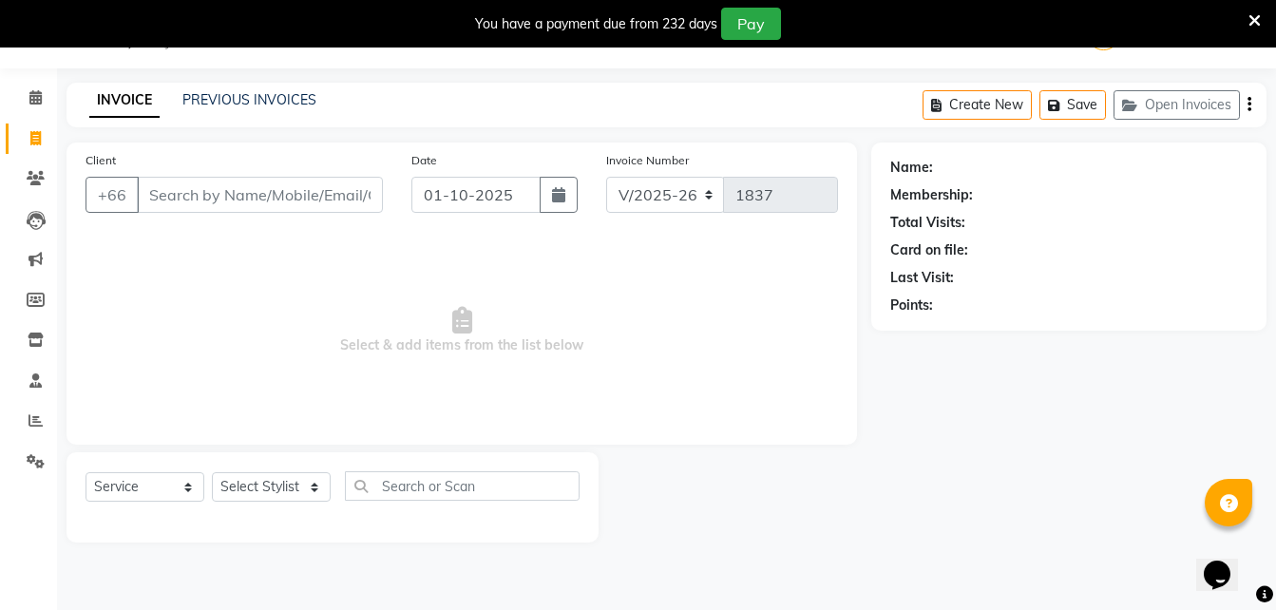
click at [181, 200] on input "Client" at bounding box center [260, 195] width 246 height 36
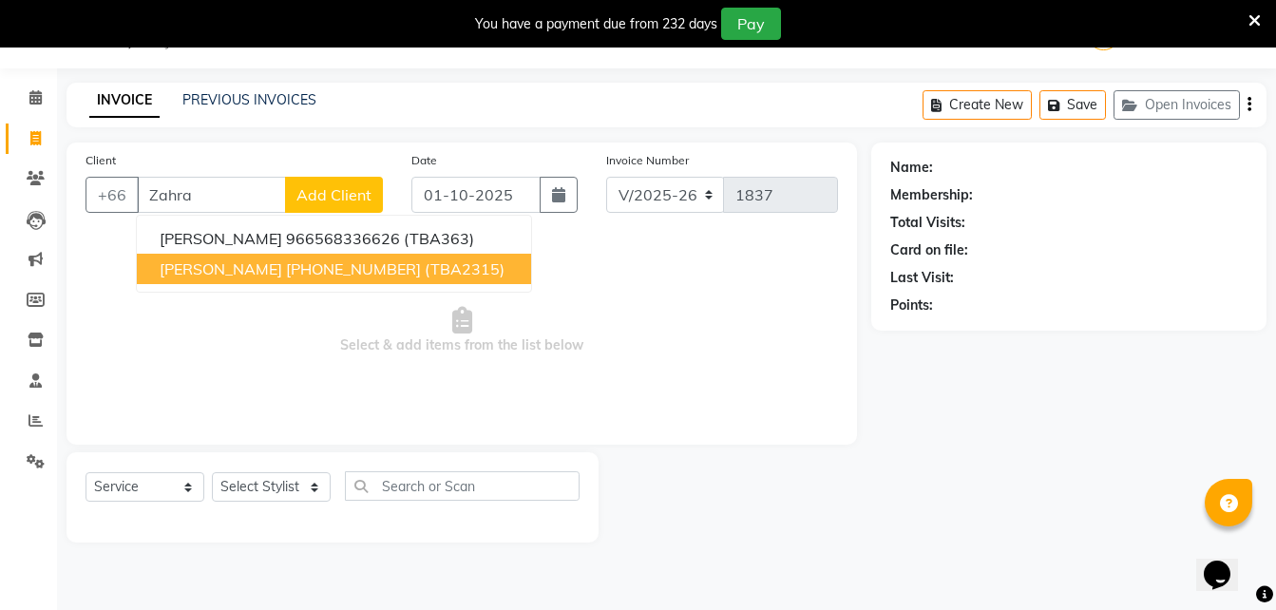
click at [221, 274] on span "[PERSON_NAME]" at bounding box center [221, 268] width 123 height 19
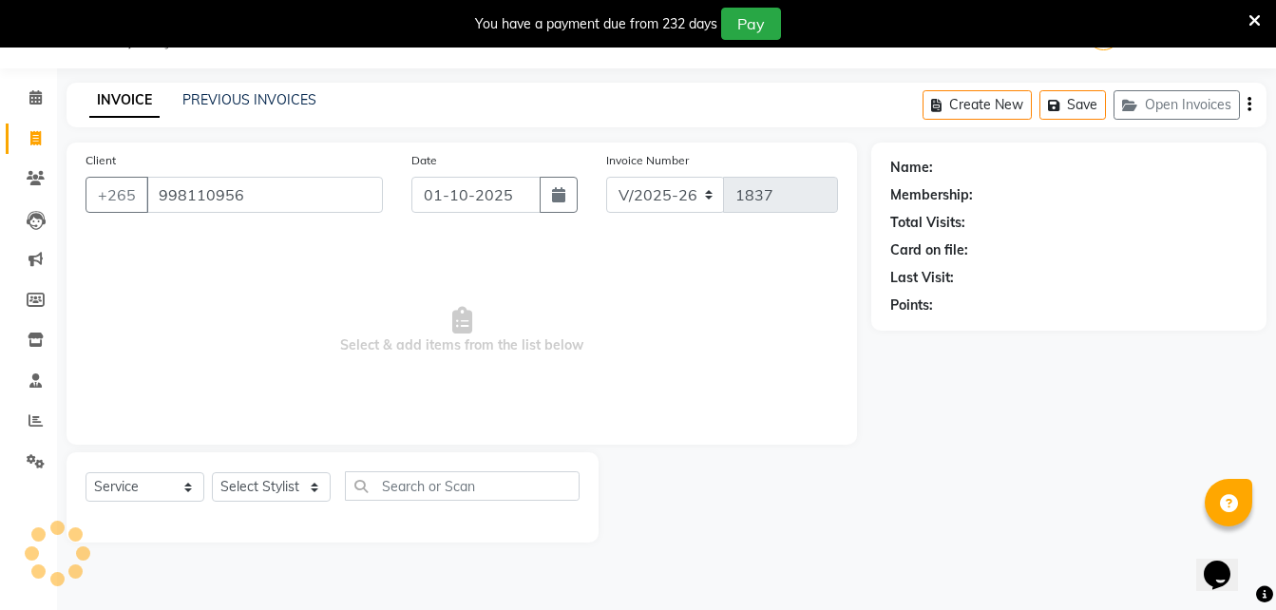
type input "998110956"
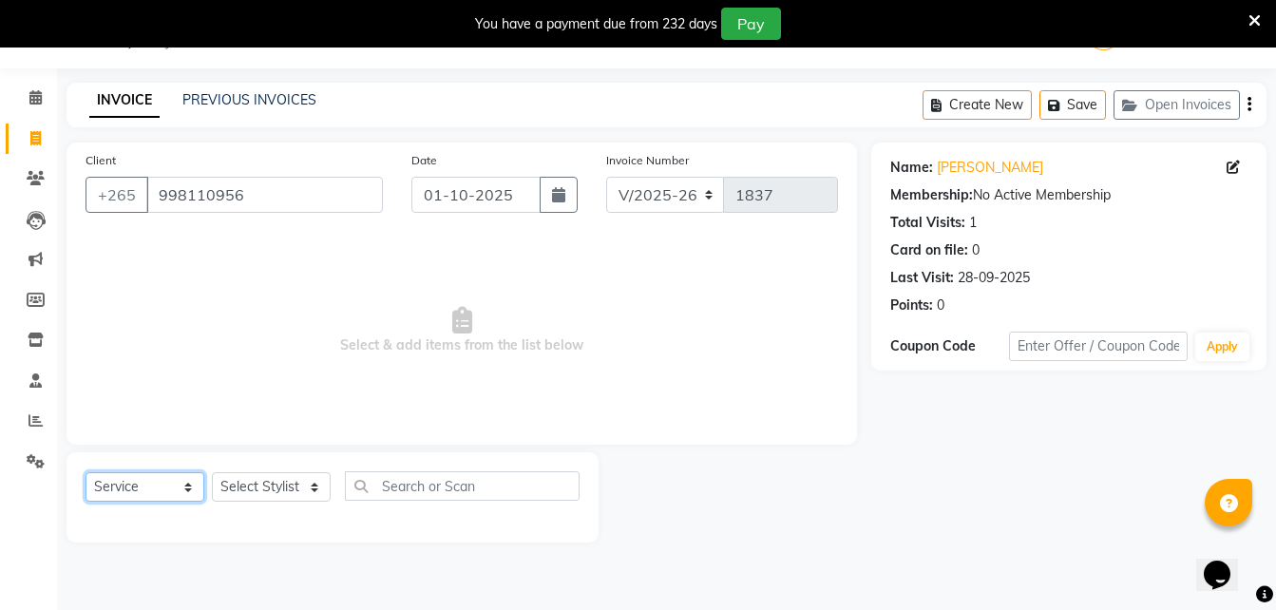
click at [139, 483] on select "Select Service Product Membership Package Voucher Prepaid Gift Card" at bounding box center [145, 486] width 119 height 29
select select "product"
click at [86, 472] on select "Select Service Product Membership Package Voucher Prepaid Gift Card" at bounding box center [145, 486] width 119 height 29
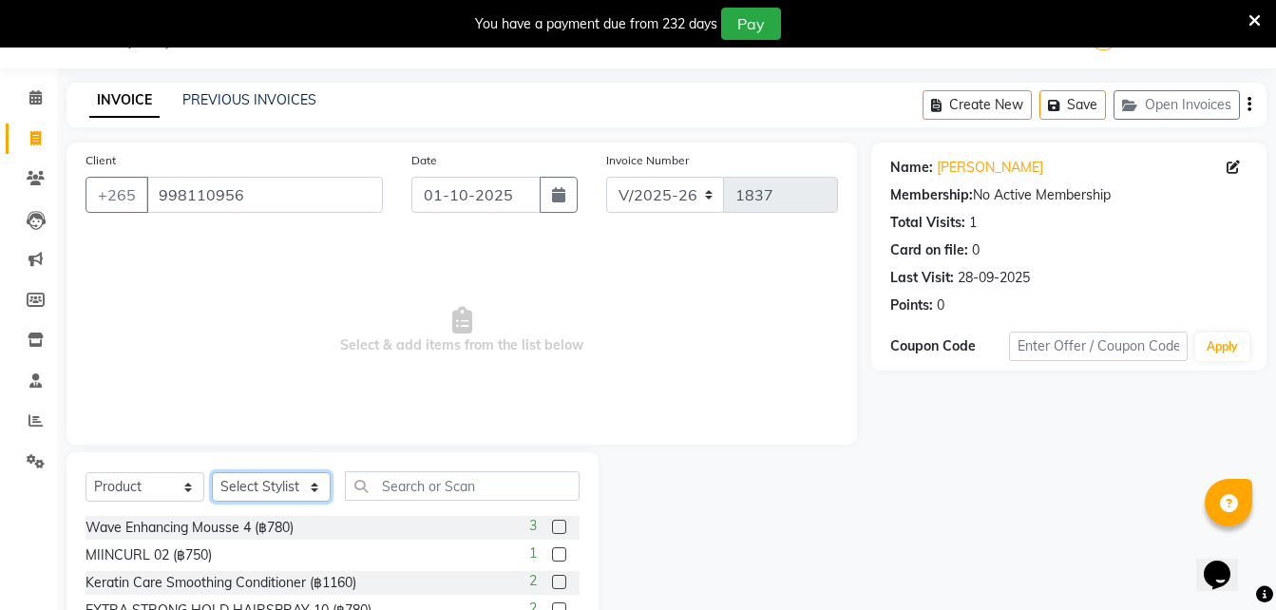
click at [257, 492] on select "Select Stylist Aon Apple Boss [PERSON_NAME] [PERSON_NAME] Pim Por" at bounding box center [271, 486] width 119 height 29
select select "56708"
click at [212, 472] on select "Select Stylist Aon Apple Boss [PERSON_NAME] [PERSON_NAME] Pim Por" at bounding box center [271, 486] width 119 height 29
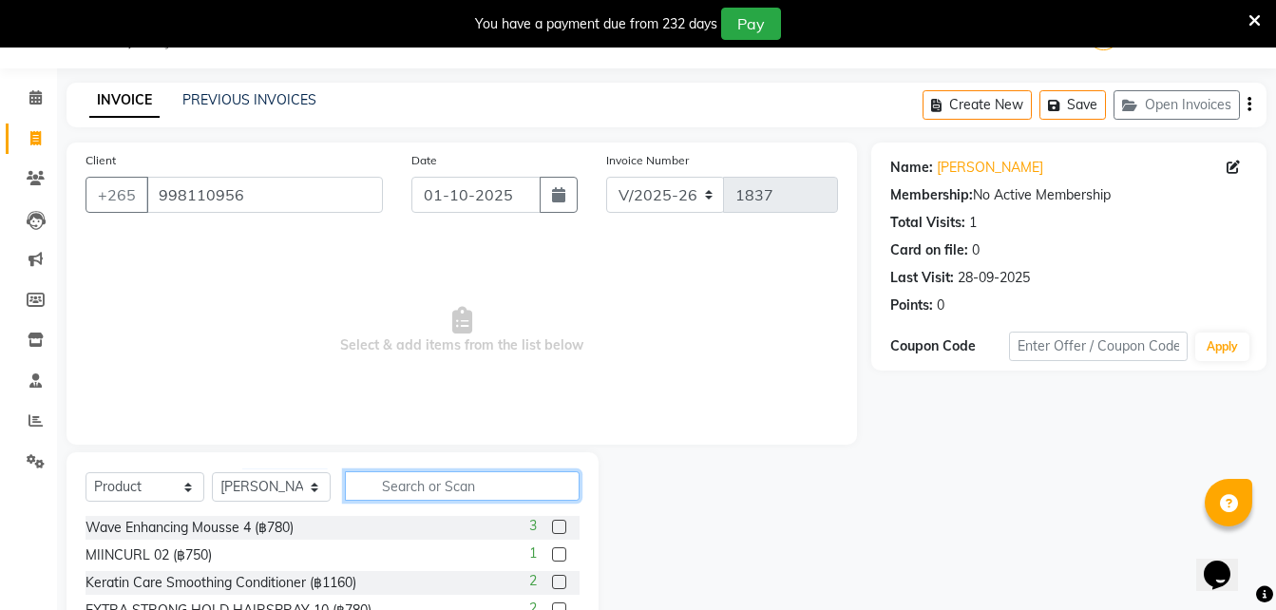
click at [387, 497] on input "text" at bounding box center [462, 485] width 235 height 29
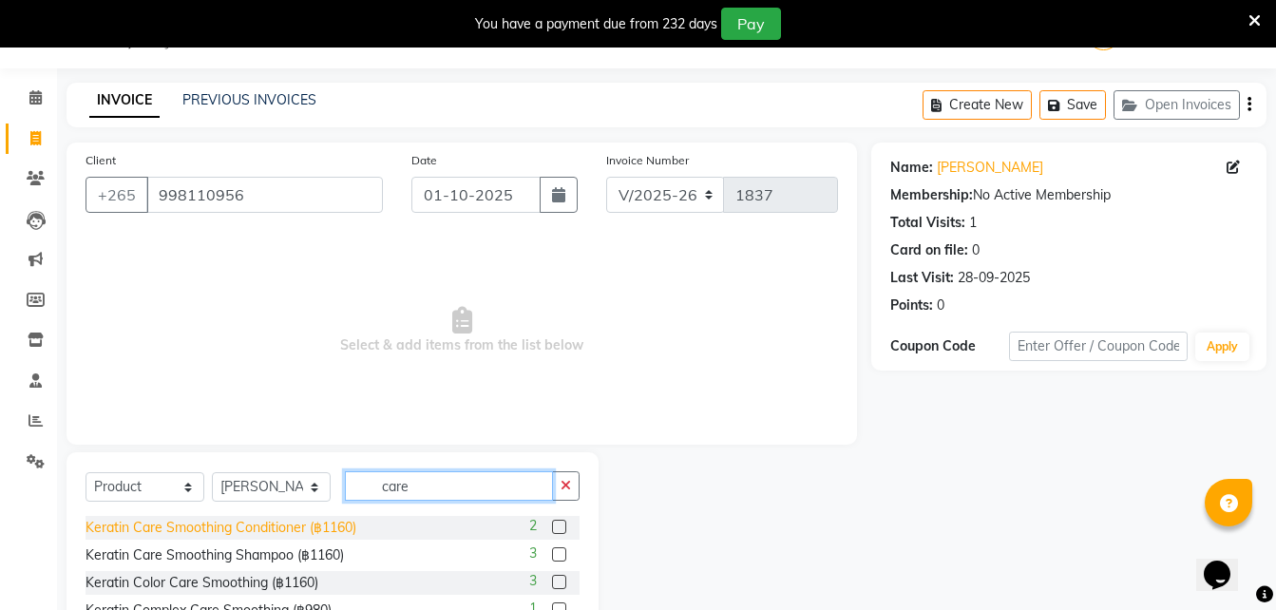
type input "care"
click at [240, 522] on div "Keratin Care Smoothing Conditioner (฿1160)" at bounding box center [221, 528] width 271 height 20
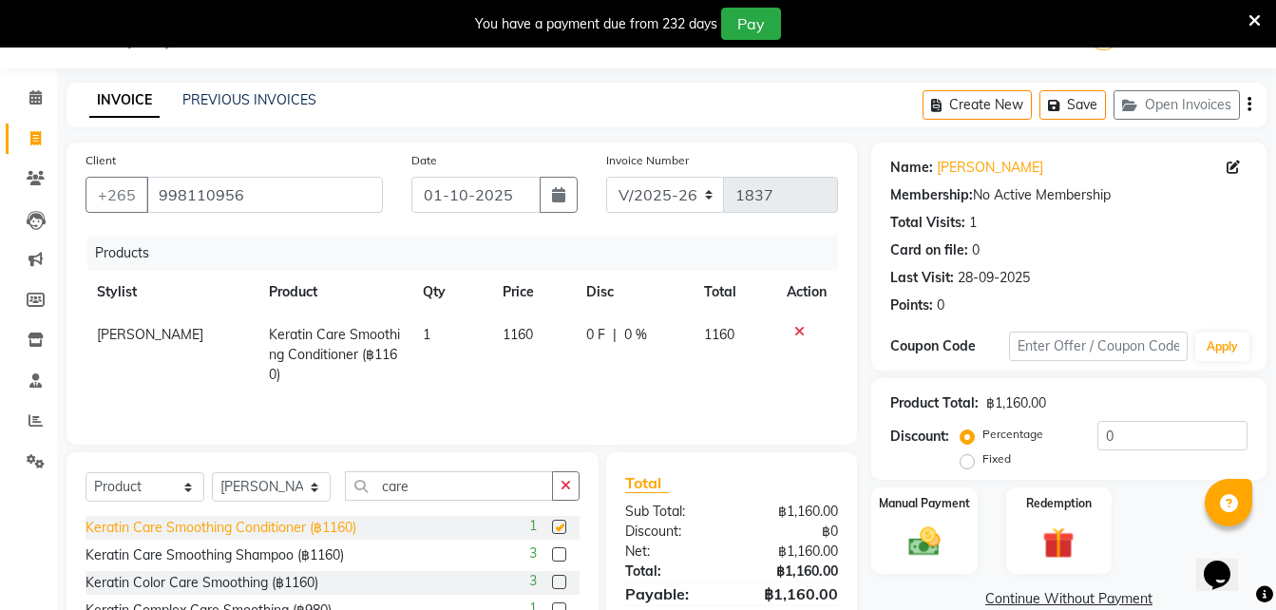
checkbox input "false"
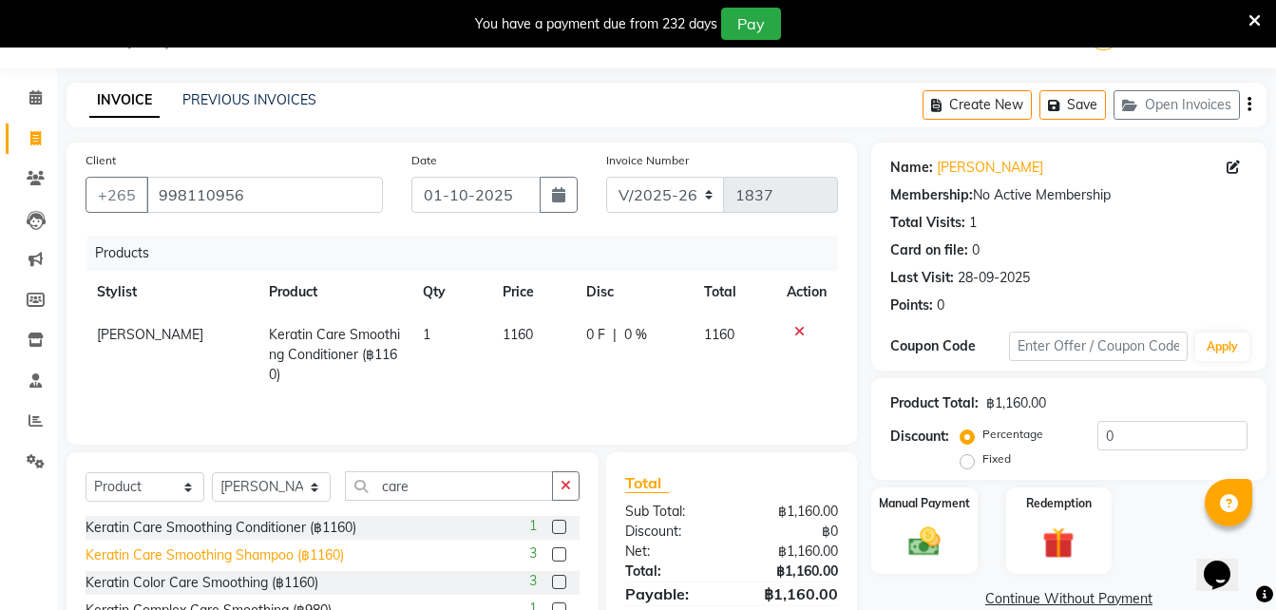
click at [282, 555] on div "Keratin Care Smoothing Shampoo (฿1160)" at bounding box center [215, 555] width 258 height 20
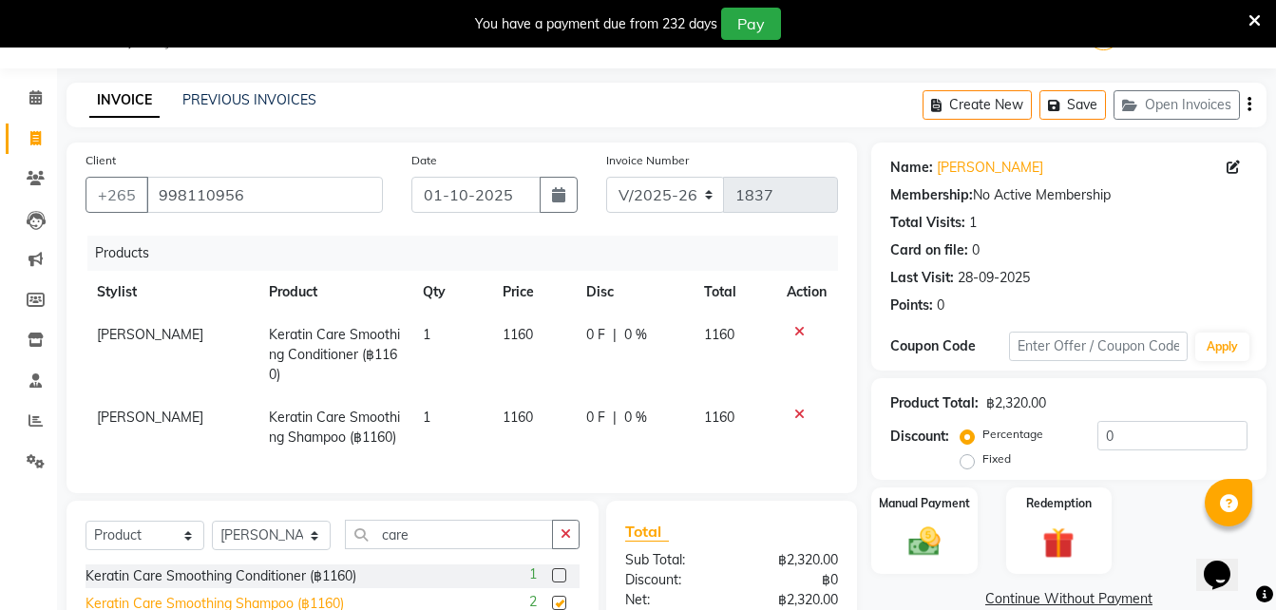
checkbox input "false"
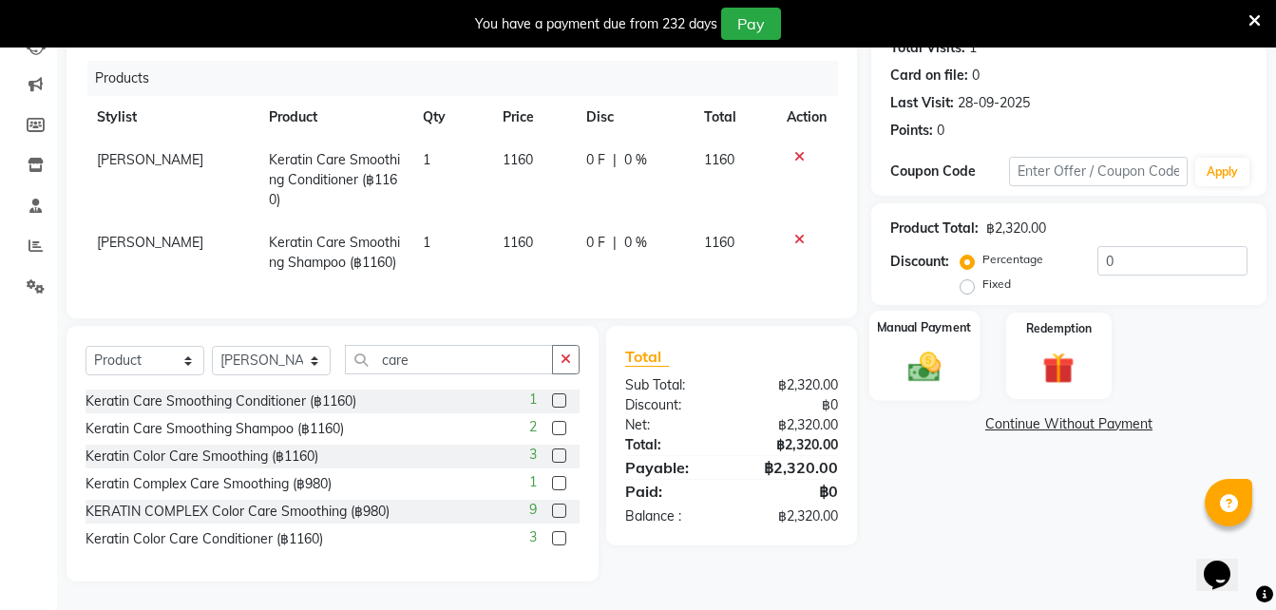
click at [933, 348] on img at bounding box center [924, 367] width 53 height 38
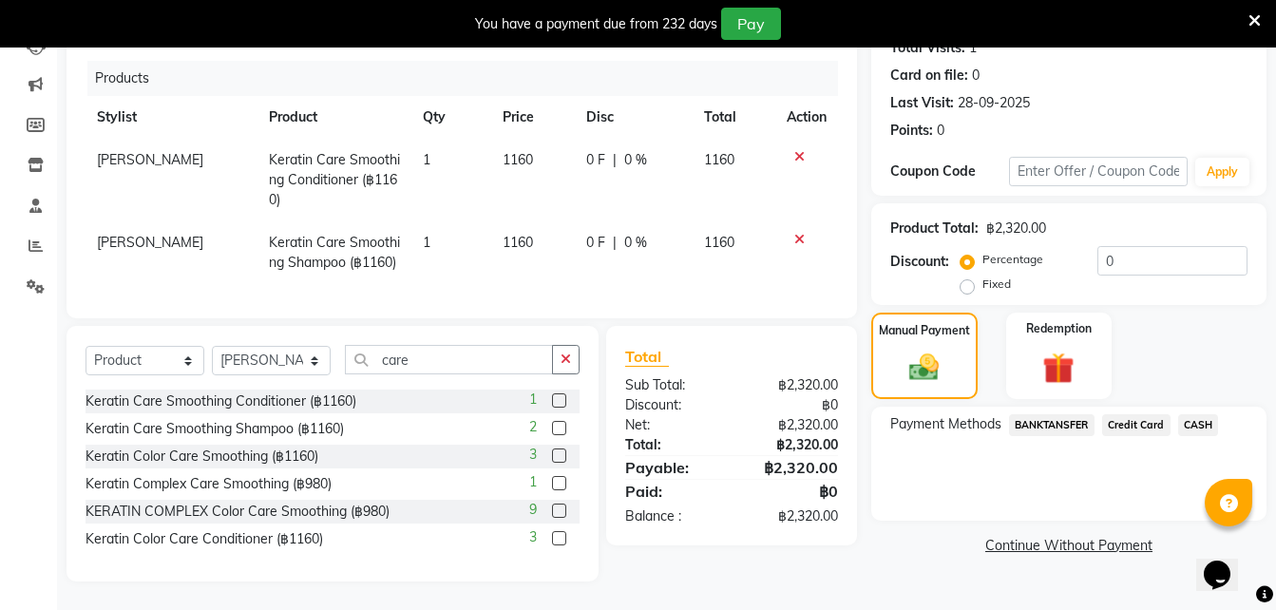
click at [1129, 414] on span "Credit Card" at bounding box center [1136, 425] width 68 height 22
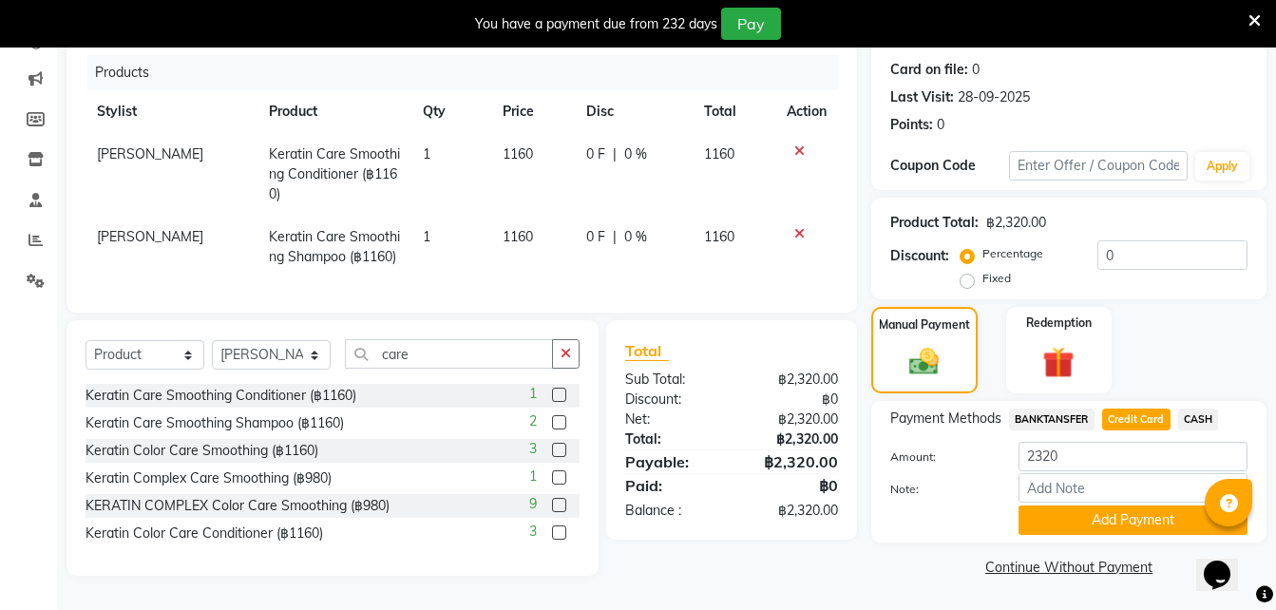
click at [1055, 526] on div "Payment Methods BANKTANSFER Credit Card CASH Amount: 2320 Note: Add Payment" at bounding box center [1068, 472] width 395 height 142
click at [1055, 522] on button "Add Payment" at bounding box center [1132, 519] width 229 height 29
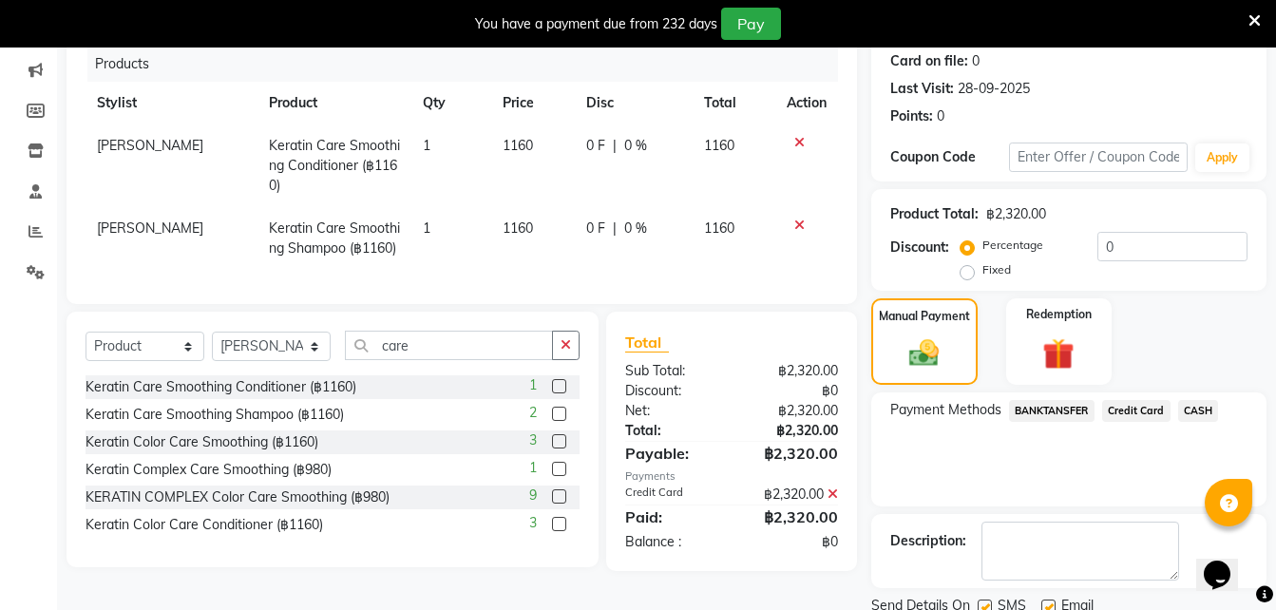
scroll to position [308, 0]
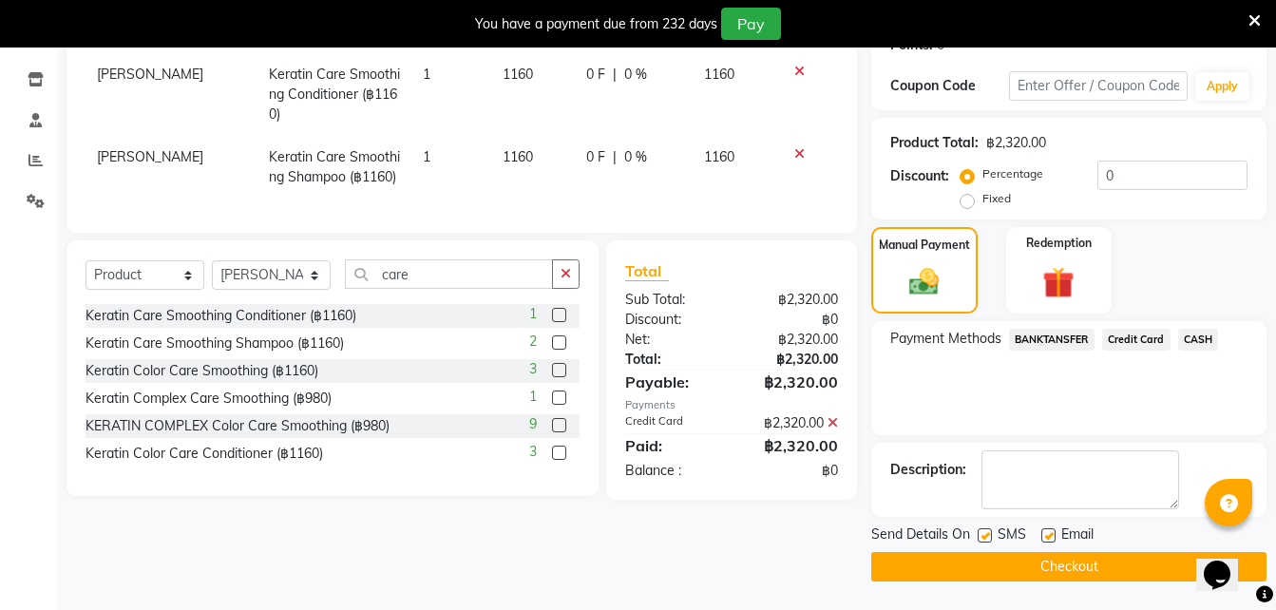
click at [986, 562] on button "Checkout" at bounding box center [1068, 566] width 395 height 29
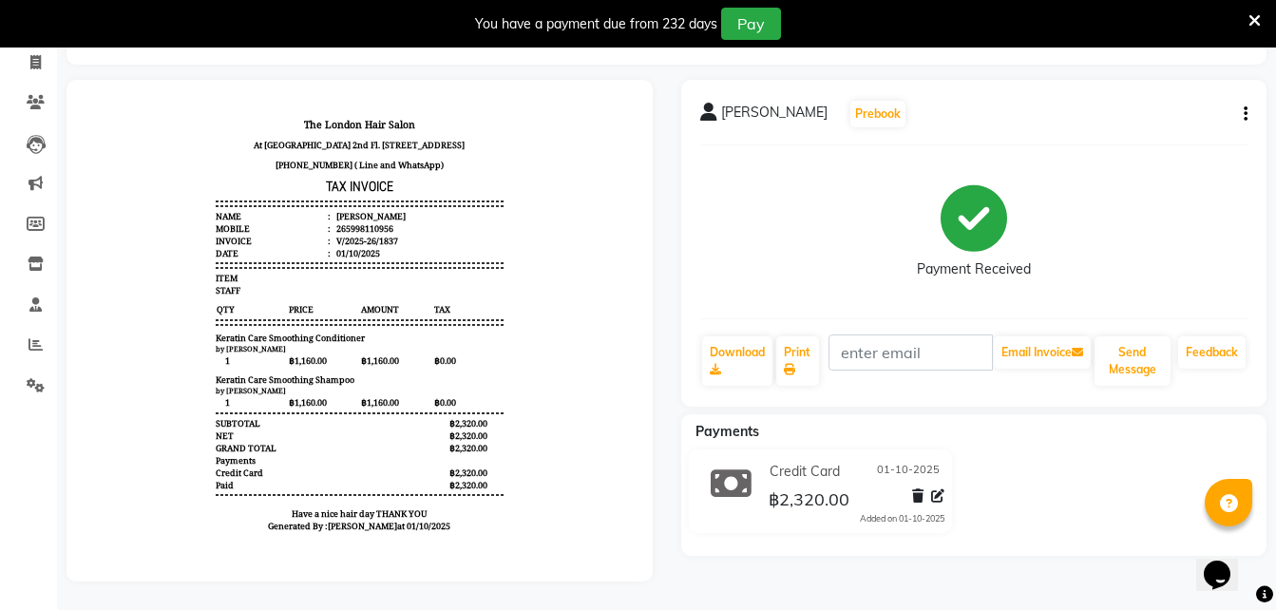
click at [866, 249] on div "Payment Received" at bounding box center [974, 232] width 548 height 143
click at [797, 352] on link "Print" at bounding box center [798, 360] width 44 height 49
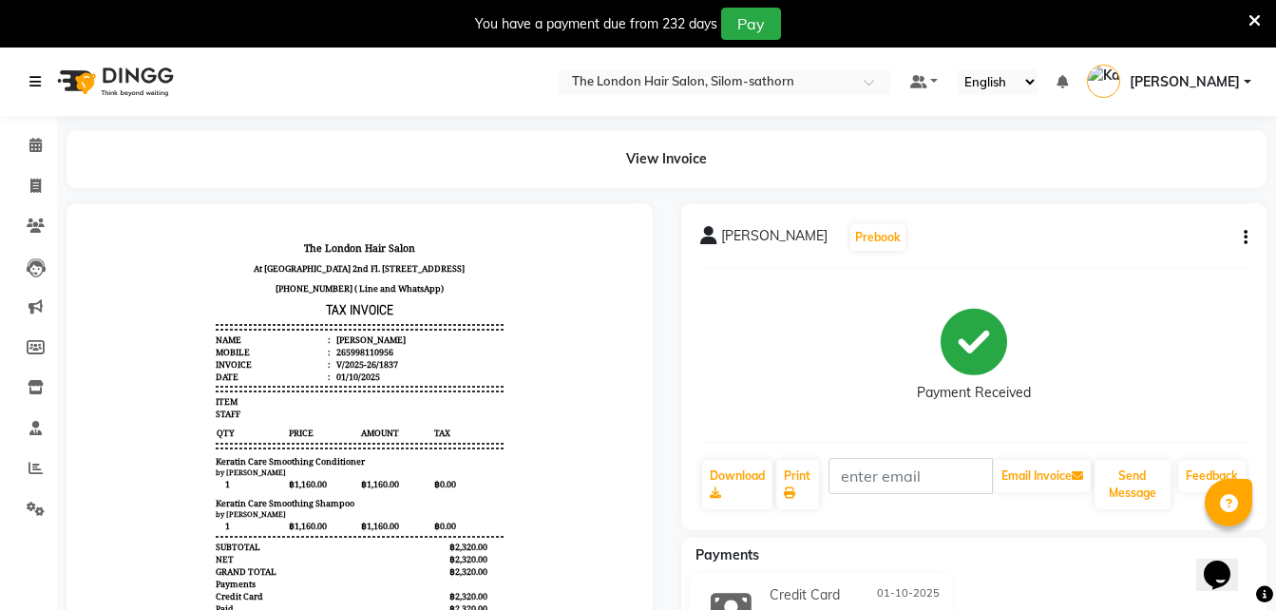
click at [41, 78] on icon at bounding box center [34, 81] width 11 height 13
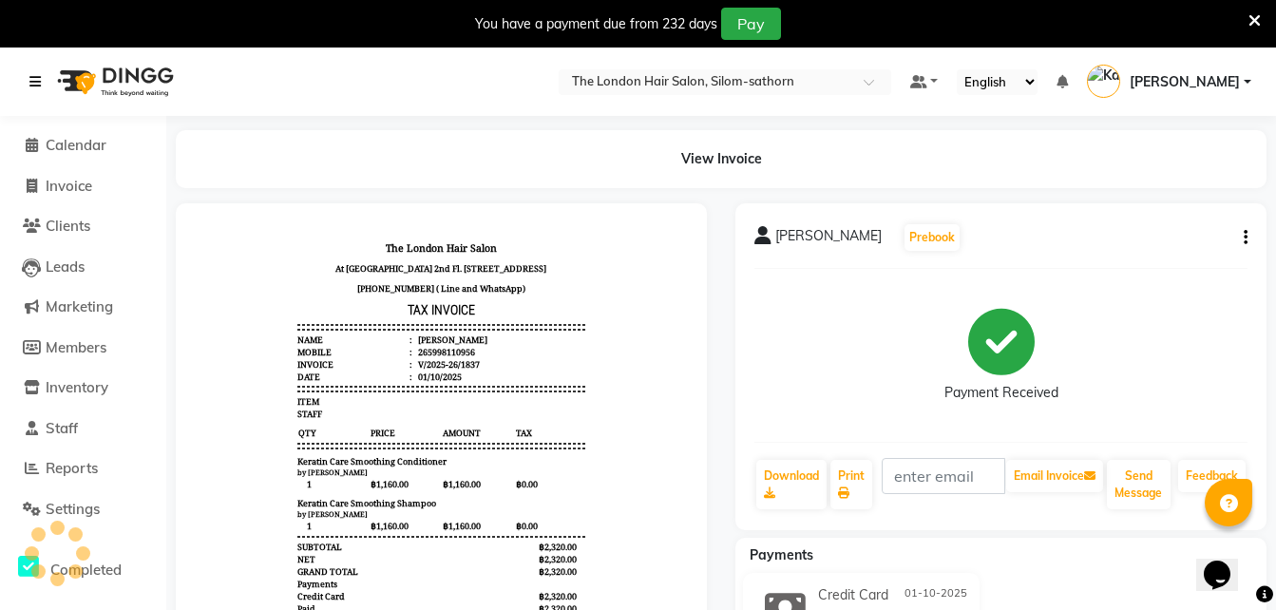
click at [41, 78] on icon at bounding box center [34, 81] width 11 height 13
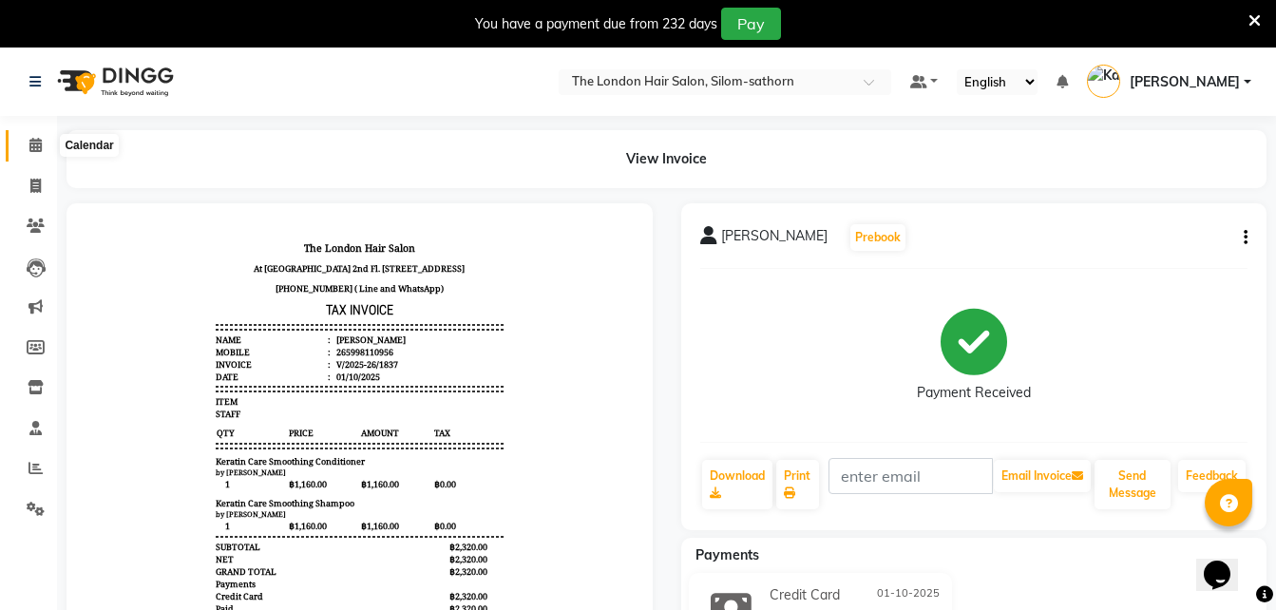
click at [35, 149] on icon at bounding box center [35, 145] width 12 height 14
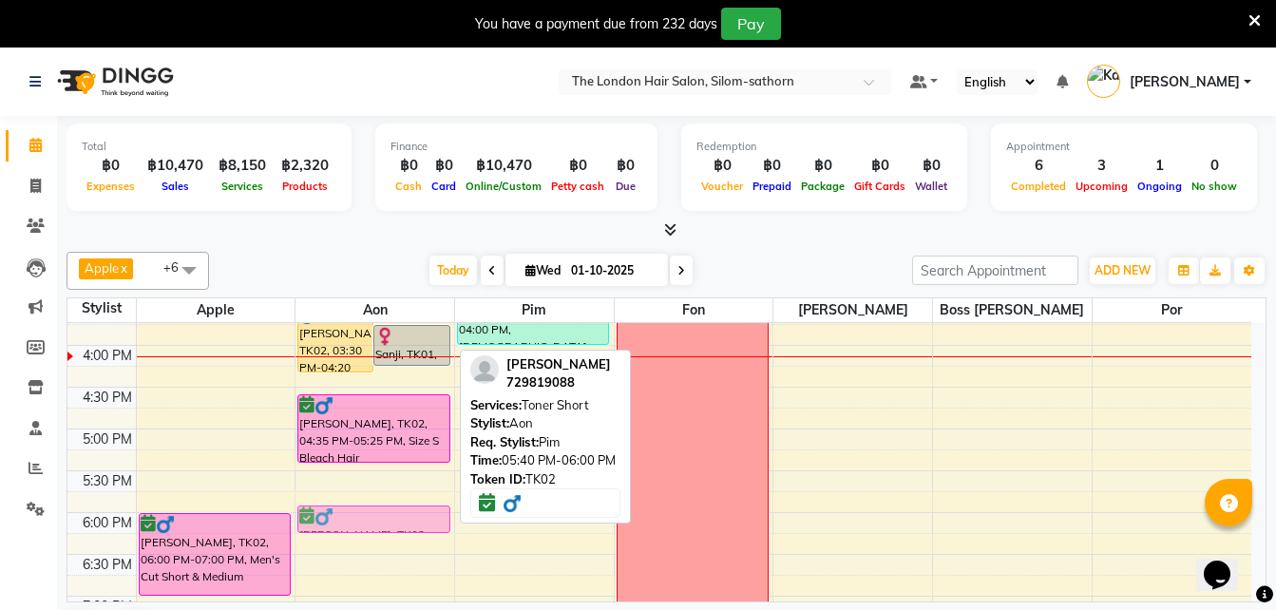
scroll to position [566, 0]
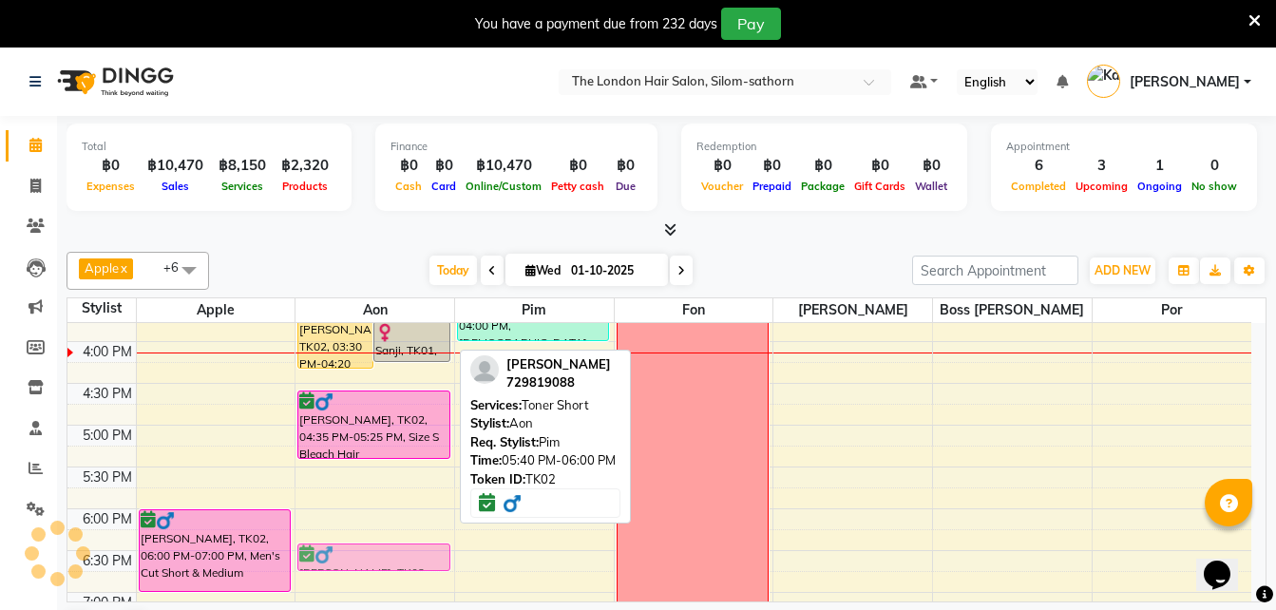
drag, startPoint x: 356, startPoint y: 534, endPoint x: 361, endPoint y: 548, distance: 15.0
click at [361, 548] on div "[PERSON_NAME], TK02, 03:30 PM-04:20 PM, Size S Bleach Hair Sanji, TK01, 03:45 P…" at bounding box center [374, 258] width 159 height 1002
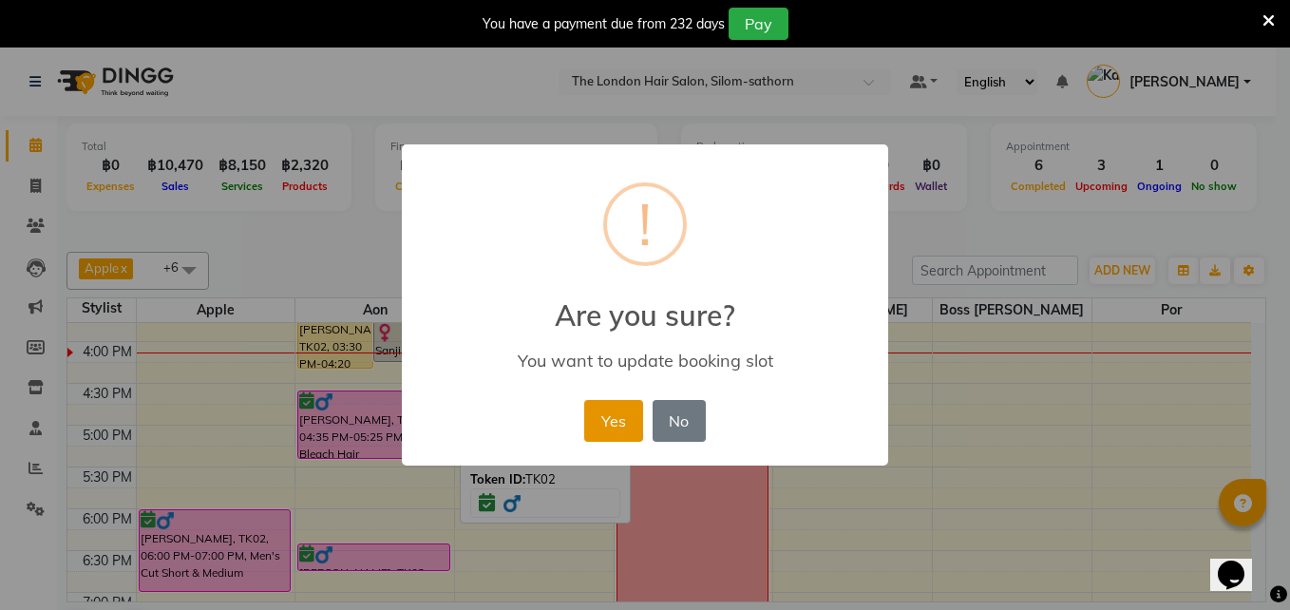
click at [619, 418] on button "Yes" at bounding box center [613, 421] width 58 height 42
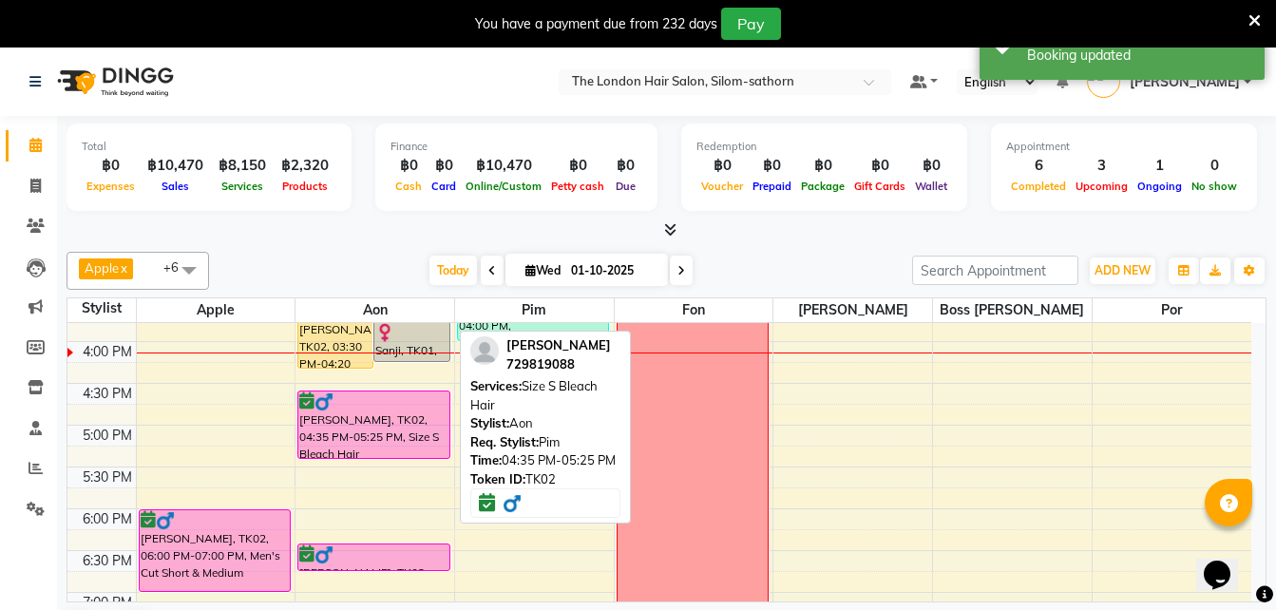
click at [371, 430] on div "[PERSON_NAME], TK02, 04:35 PM-05:25 PM, Size S Bleach Hair" at bounding box center [373, 424] width 151 height 67
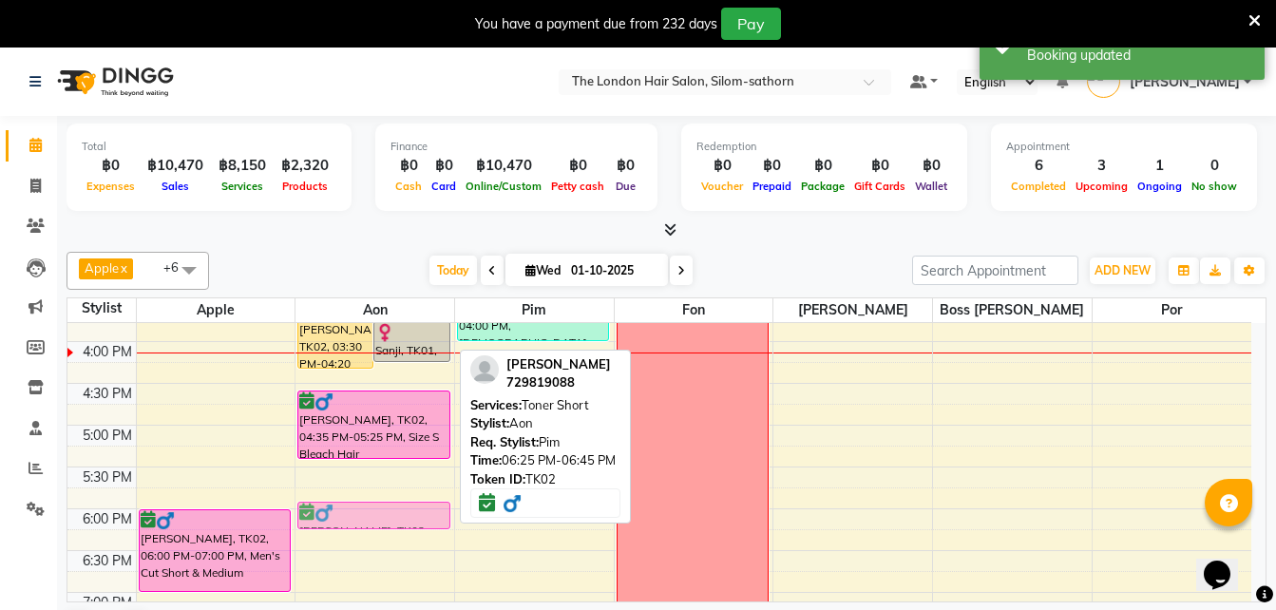
drag, startPoint x: 374, startPoint y: 559, endPoint x: 383, endPoint y: 528, distance: 31.6
click at [383, 528] on div "[PERSON_NAME], TK02, 03:30 PM-04:20 PM, Size S Bleach Hair Sanji, TK01, 03:45 P…" at bounding box center [374, 258] width 159 height 1002
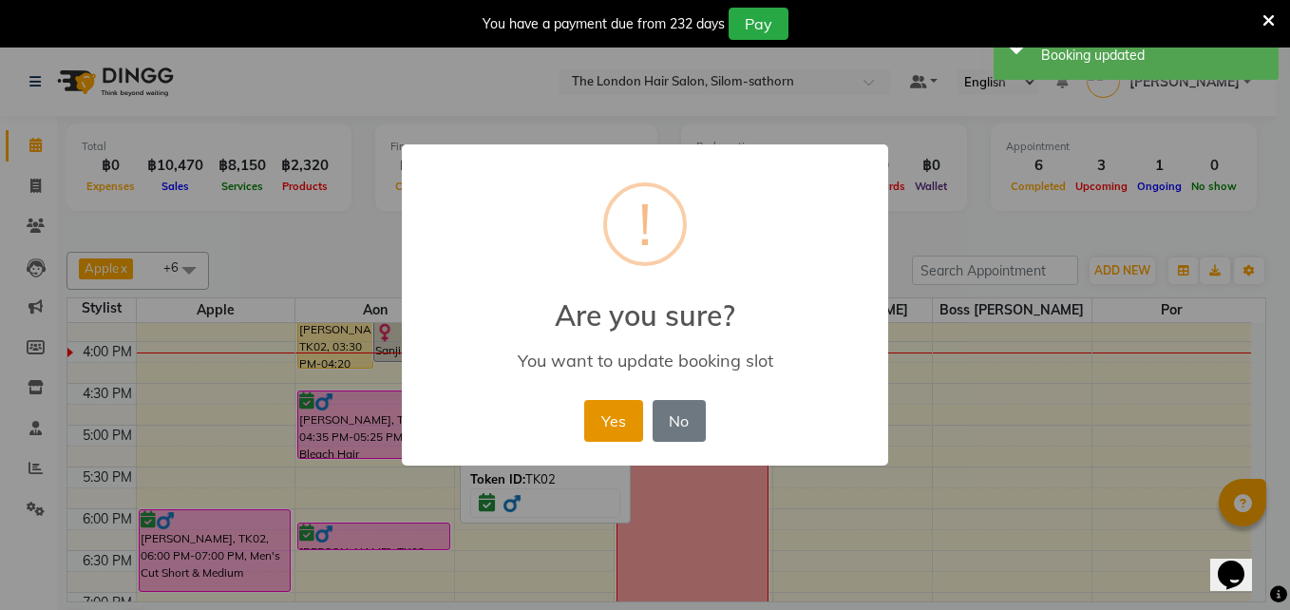
click at [619, 421] on button "Yes" at bounding box center [613, 421] width 58 height 42
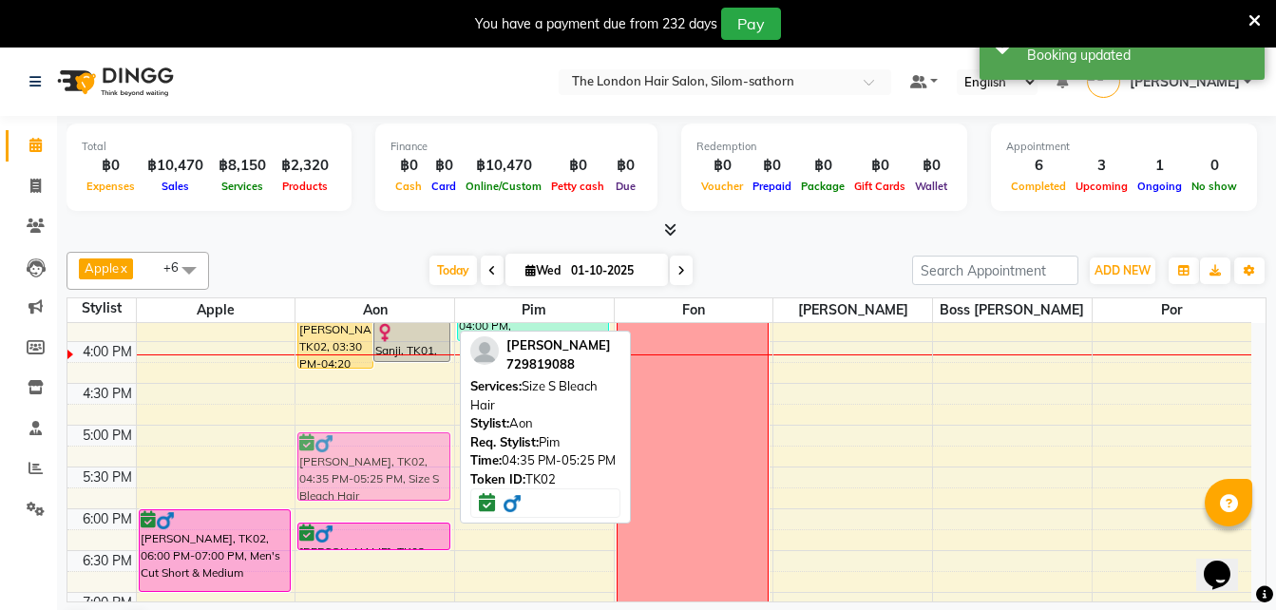
drag, startPoint x: 345, startPoint y: 421, endPoint x: 351, endPoint y: 468, distance: 47.8
click at [351, 468] on div "[PERSON_NAME], TK02, 03:30 PM-04:20 PM, Size S Bleach Hair Sanji, TK01, 03:45 P…" at bounding box center [374, 258] width 159 height 1002
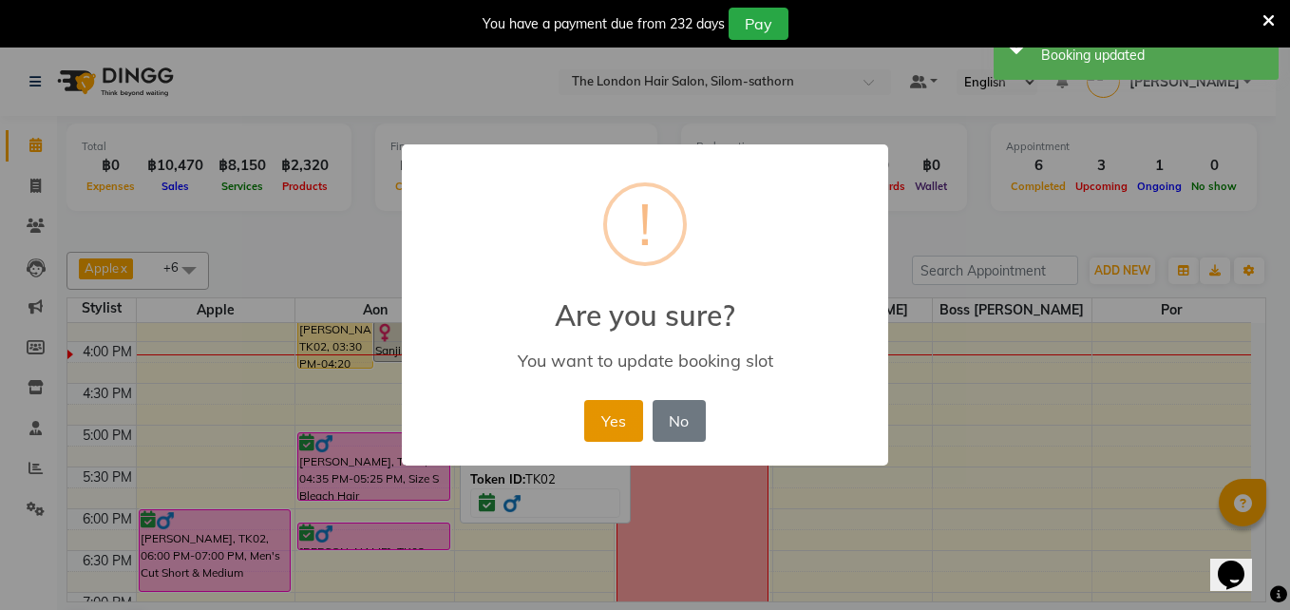
click at [630, 421] on button "Yes" at bounding box center [613, 421] width 58 height 42
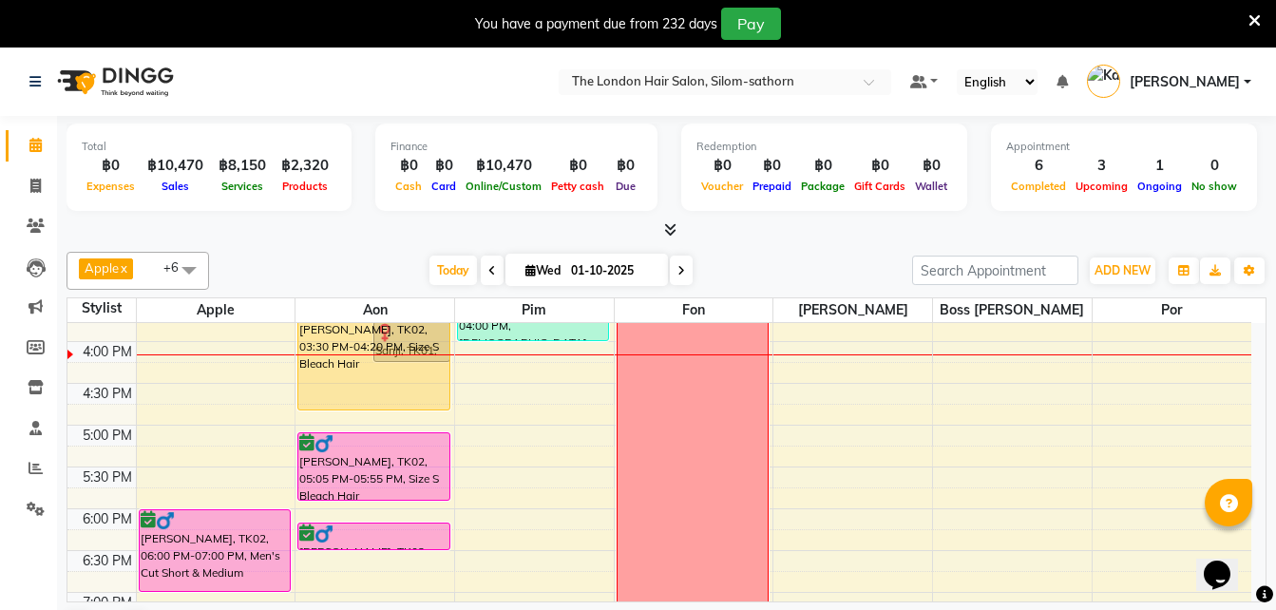
drag, startPoint x: 340, startPoint y: 371, endPoint x: 347, endPoint y: 421, distance: 50.8
click at [347, 421] on div "9:00 AM 9:30 AM 10:00 AM 10:30 AM 11:00 AM 11:30 AM 12:00 PM 12:30 PM 1:00 PM 1…" at bounding box center [659, 258] width 1184 height 1002
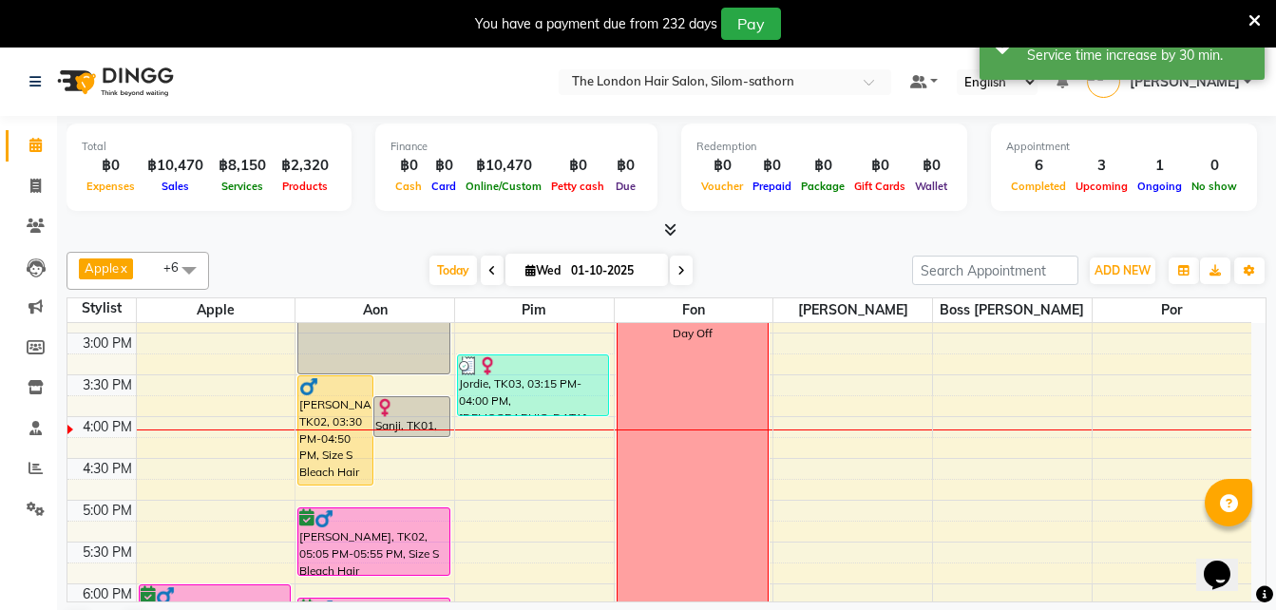
scroll to position [490, 0]
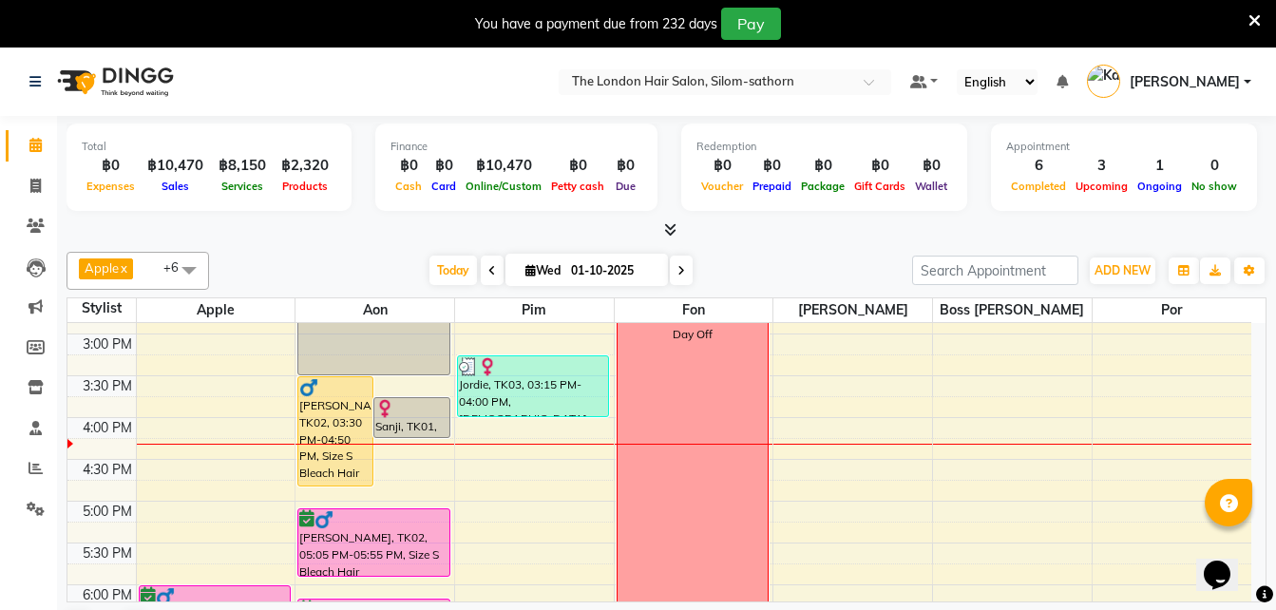
click at [677, 274] on icon at bounding box center [681, 270] width 8 height 11
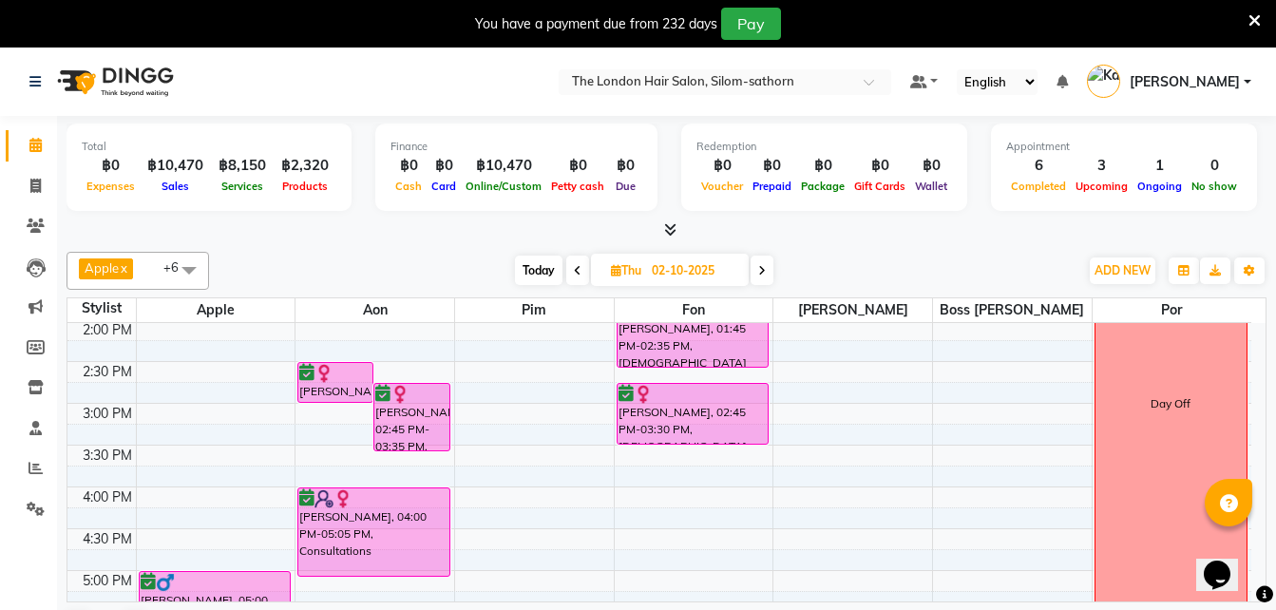
scroll to position [423, 0]
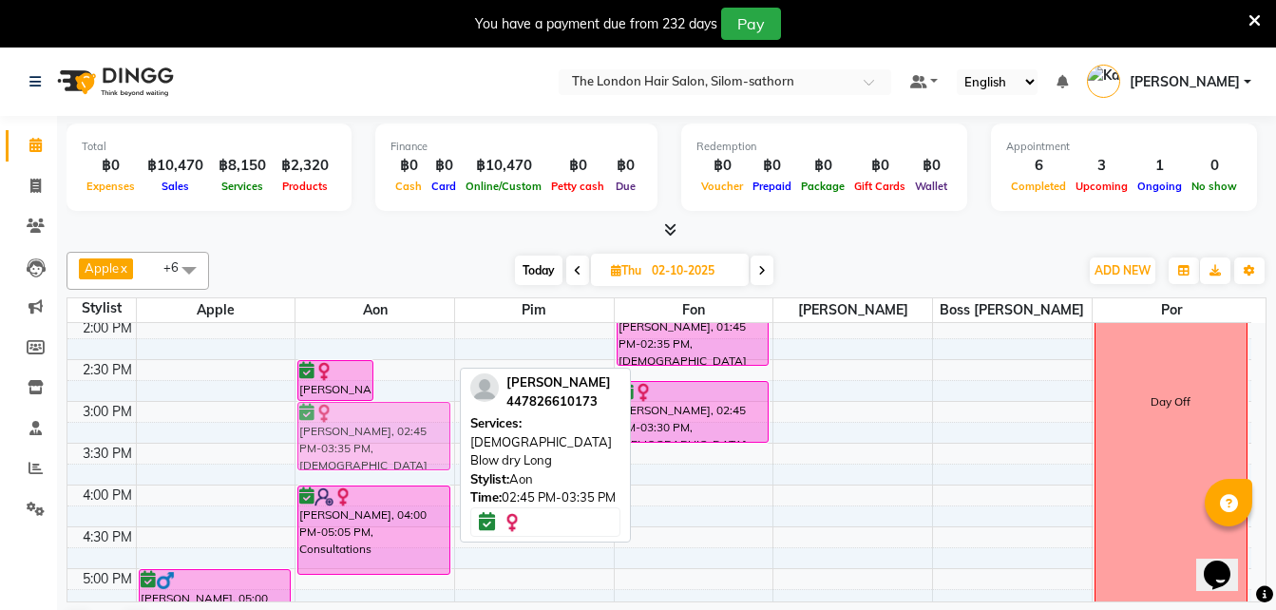
drag, startPoint x: 406, startPoint y: 421, endPoint x: 409, endPoint y: 437, distance: 16.6
click at [409, 437] on div "[PERSON_NAME], 02:30 PM-03:00 PM, Toner [PERSON_NAME], 02:45 PM-03:35 PM, [DEMO…" at bounding box center [374, 401] width 159 height 1002
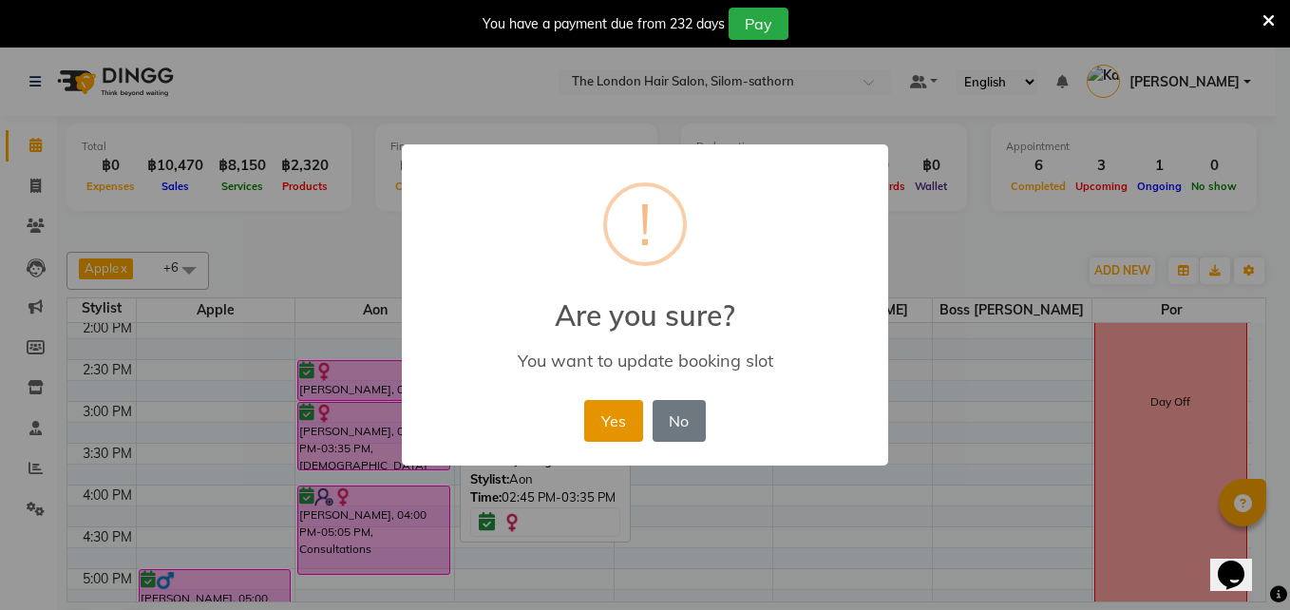
click at [619, 428] on button "Yes" at bounding box center [613, 421] width 58 height 42
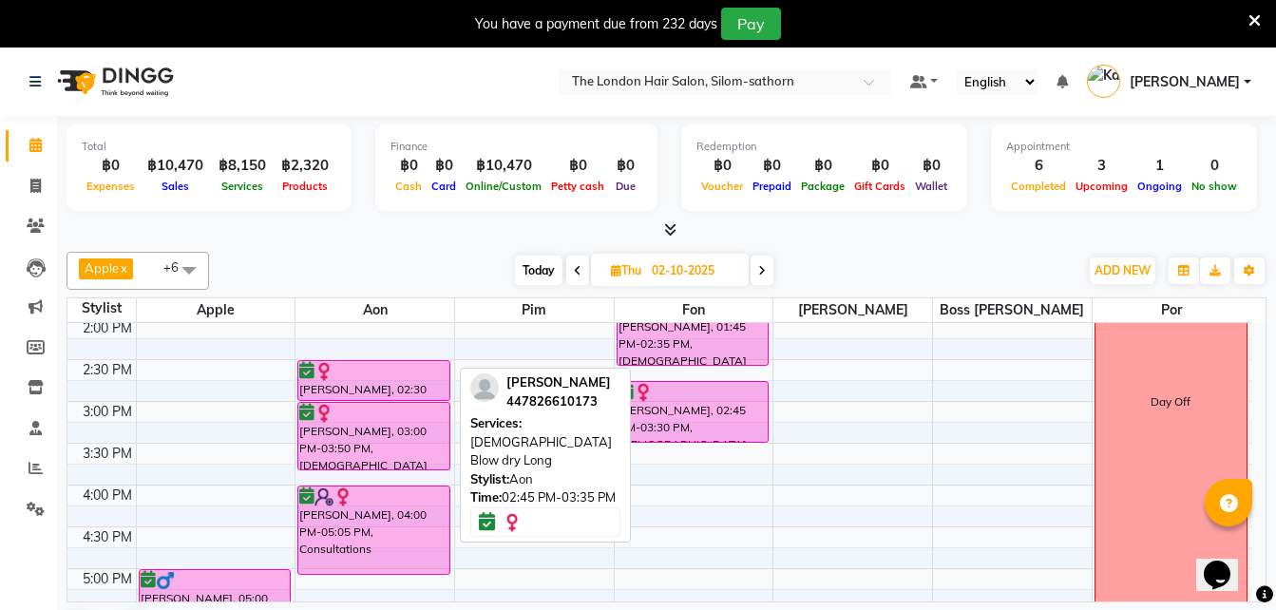
click at [619, 428] on div "Services: [DEMOGRAPHIC_DATA] Blow dry Long" at bounding box center [545, 442] width 150 height 56
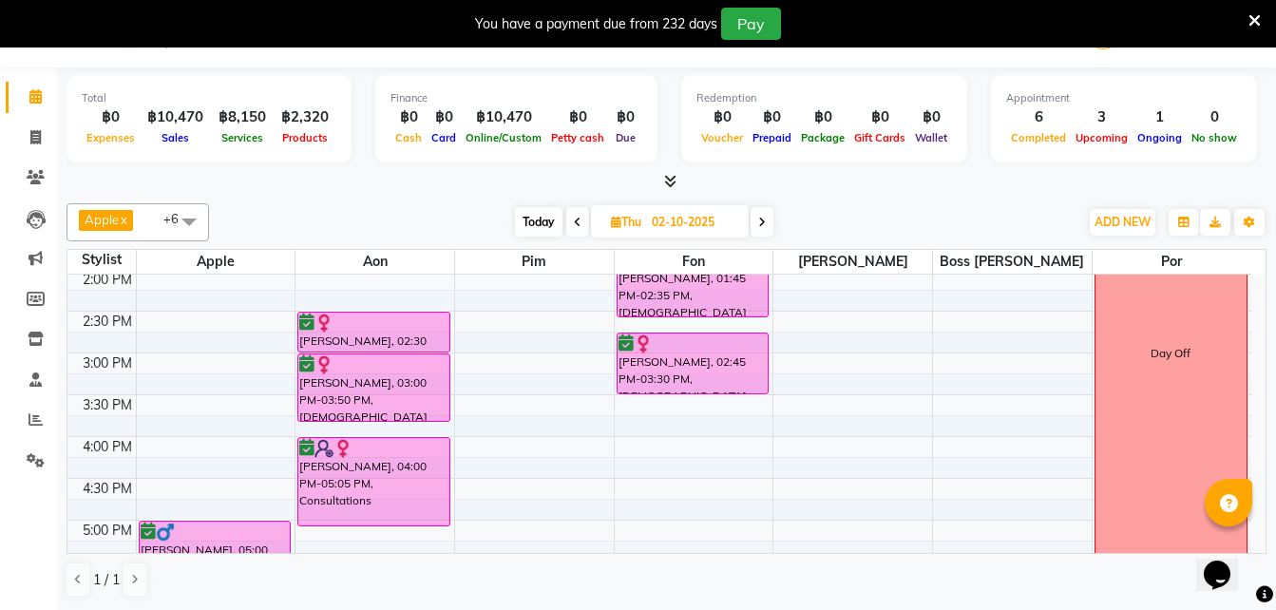
click at [533, 219] on span "Today" at bounding box center [539, 221] width 48 height 29
type input "01-10-2025"
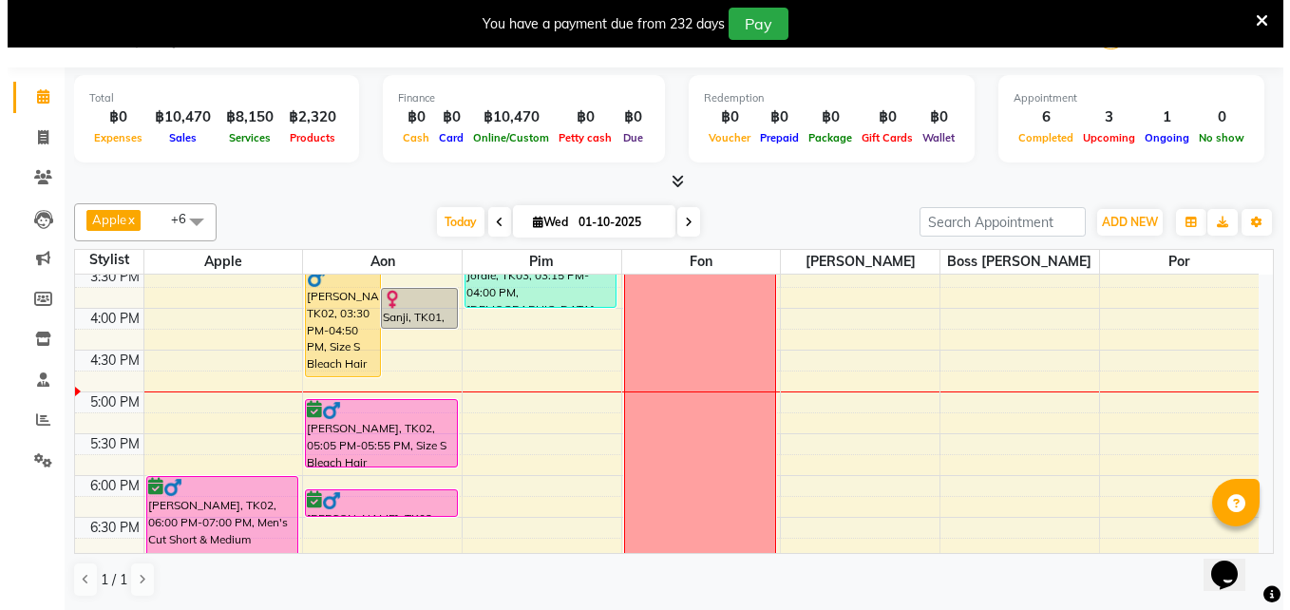
scroll to position [550, 0]
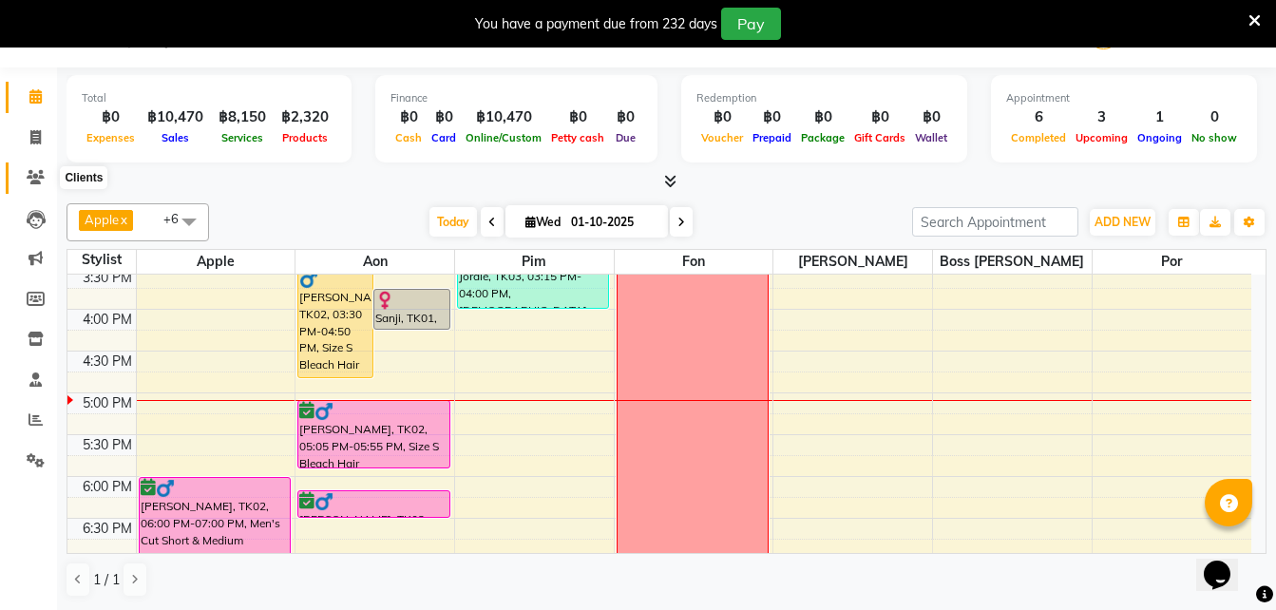
click at [41, 176] on icon at bounding box center [36, 177] width 18 height 14
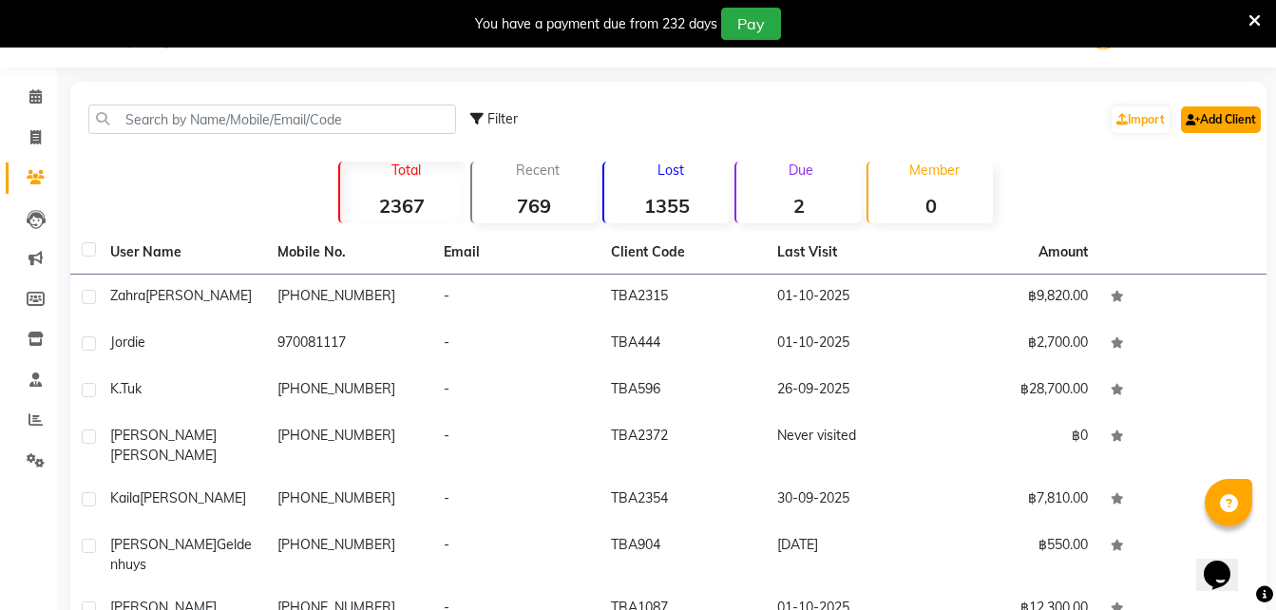
click at [1245, 120] on link "Add Client" at bounding box center [1221, 119] width 80 height 27
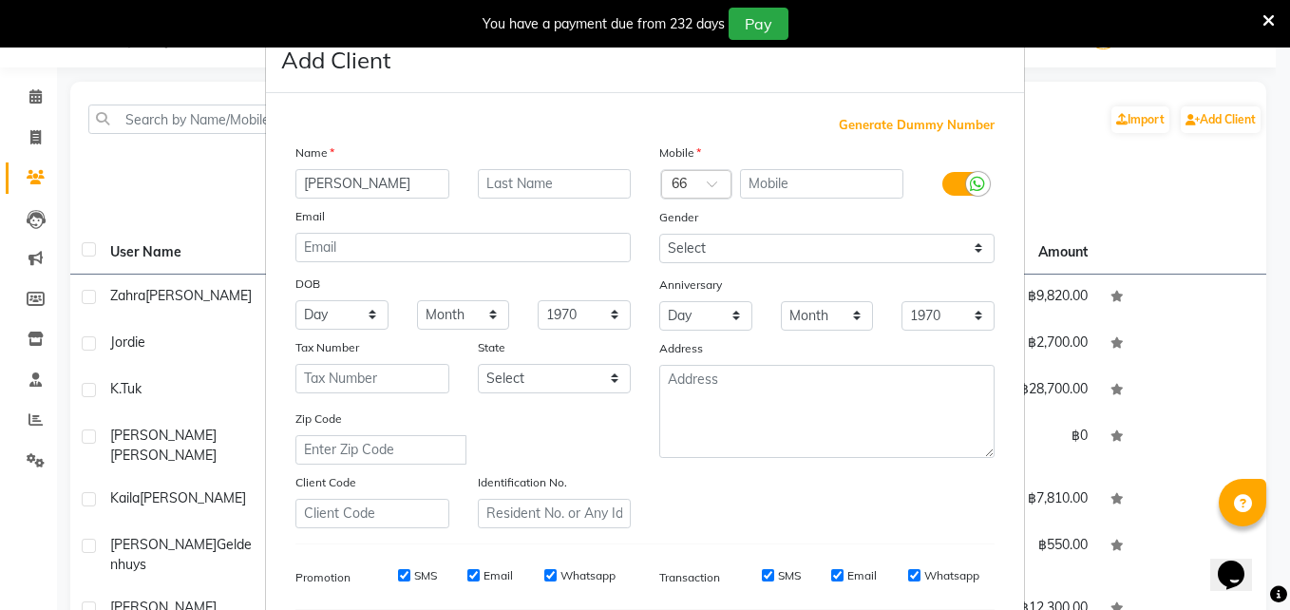
type input "[PERSON_NAME]"
click at [533, 187] on input "text" at bounding box center [555, 183] width 154 height 29
type input "Bafris"
click at [689, 182] on div at bounding box center [696, 186] width 68 height 20
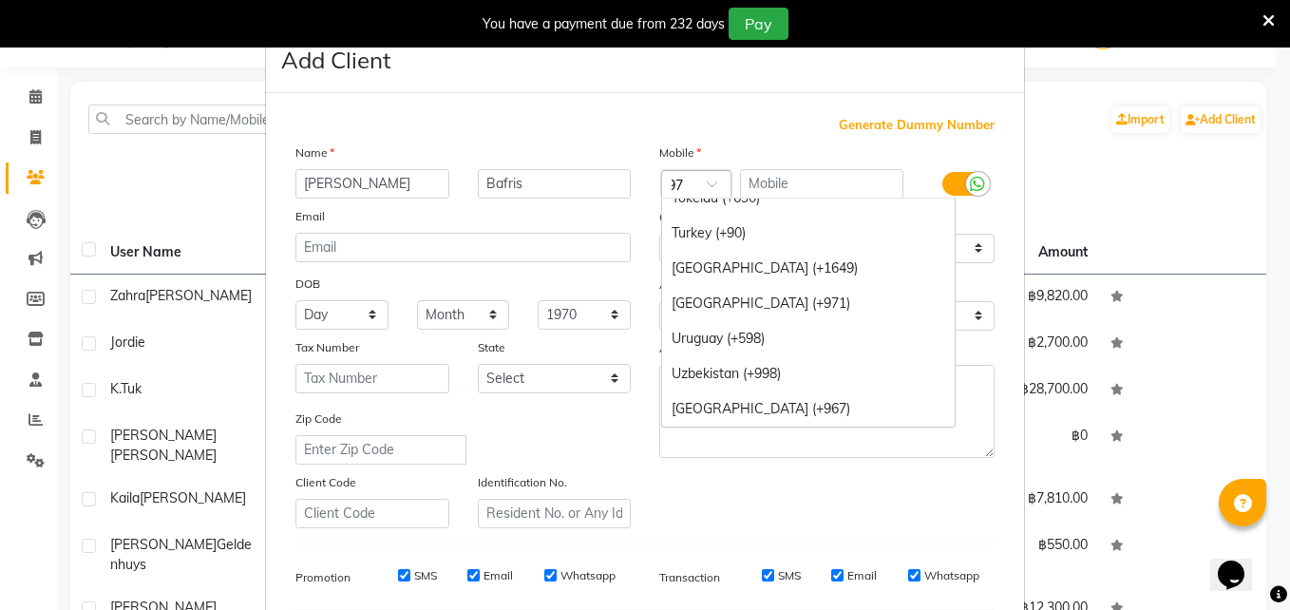
scroll to position [124, 0]
type input "972"
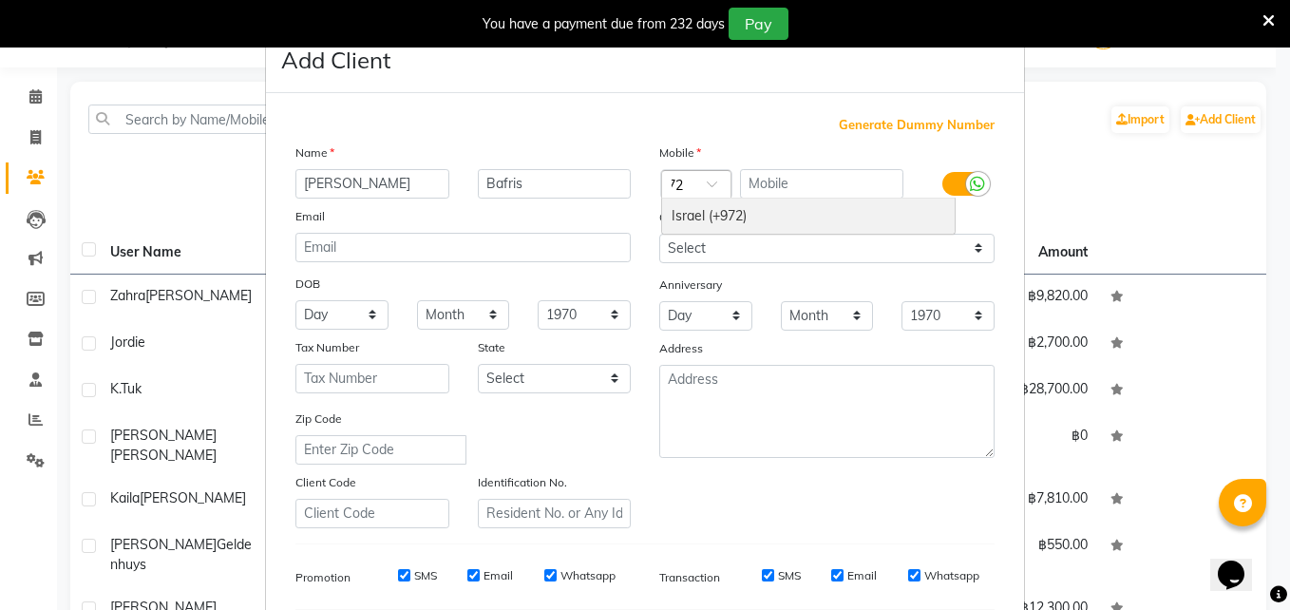
click at [688, 222] on div "Israel (+972)" at bounding box center [808, 216] width 293 height 35
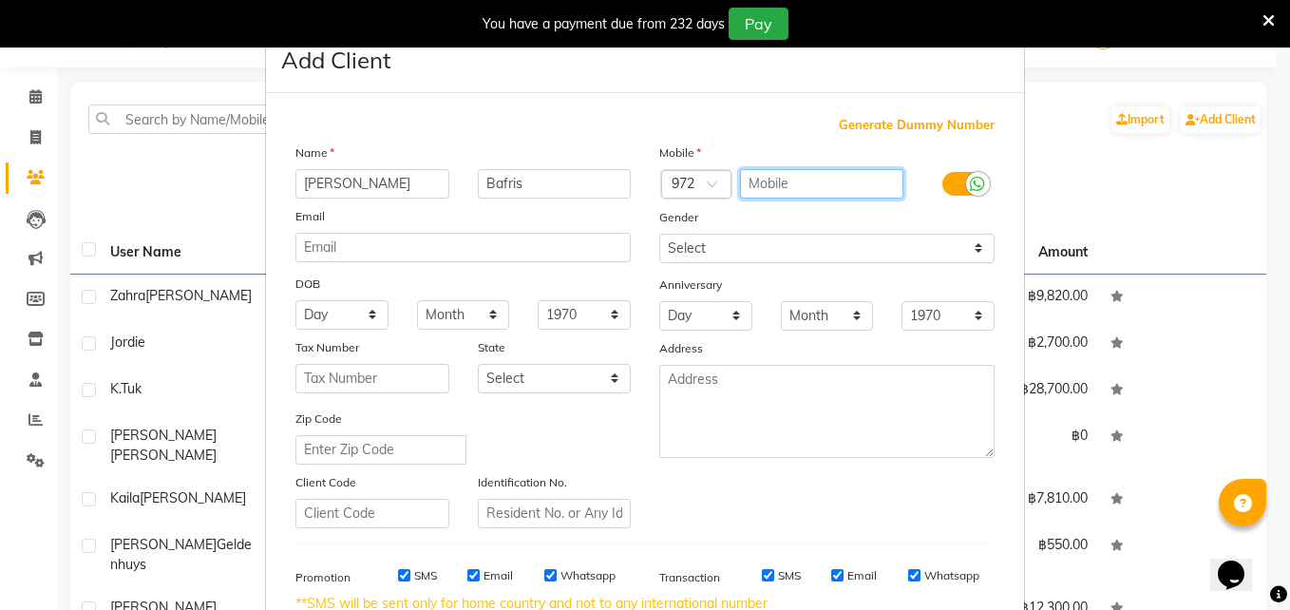
click at [794, 173] on input "text" at bounding box center [822, 183] width 164 height 29
type input "523254164"
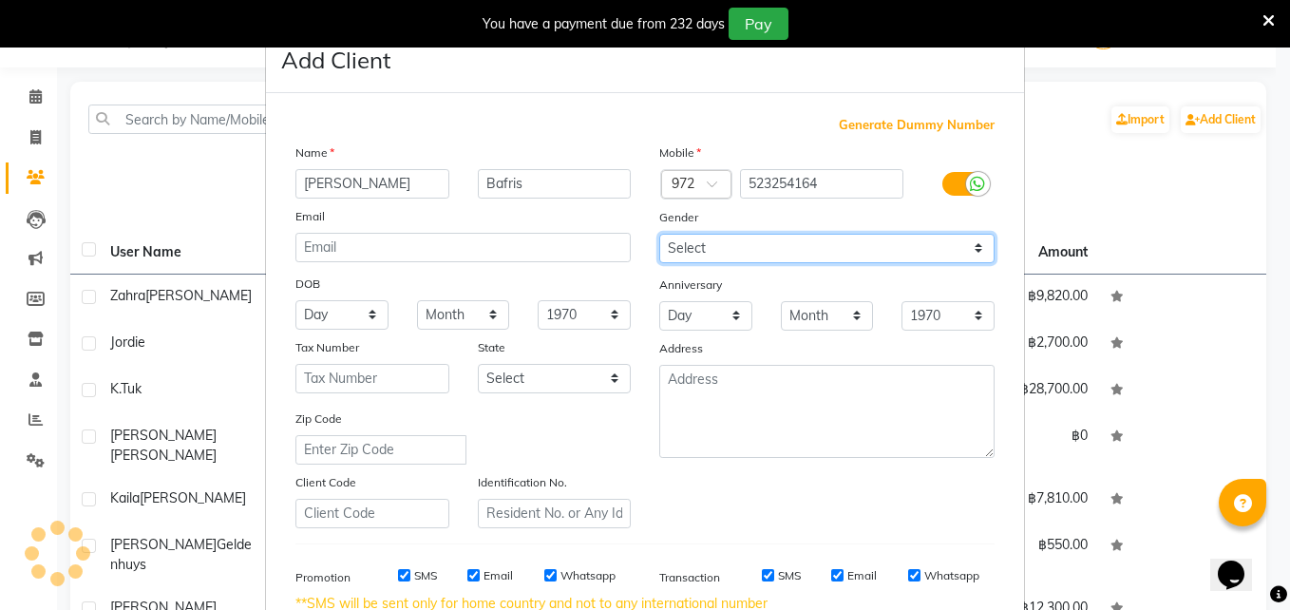
click at [696, 258] on select "Select [DEMOGRAPHIC_DATA] [DEMOGRAPHIC_DATA] Other Prefer Not To Say" at bounding box center [826, 248] width 335 height 29
select select "[DEMOGRAPHIC_DATA]"
click at [659, 234] on select "Select [DEMOGRAPHIC_DATA] [DEMOGRAPHIC_DATA] Other Prefer Not To Say" at bounding box center [826, 248] width 335 height 29
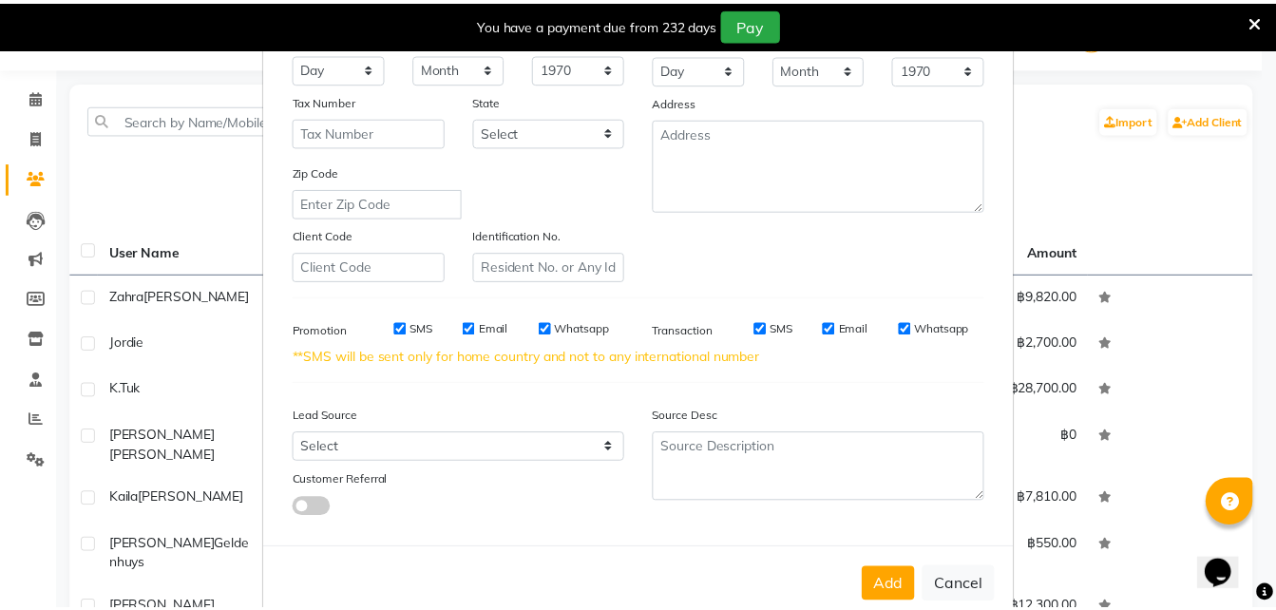
scroll to position [287, 0]
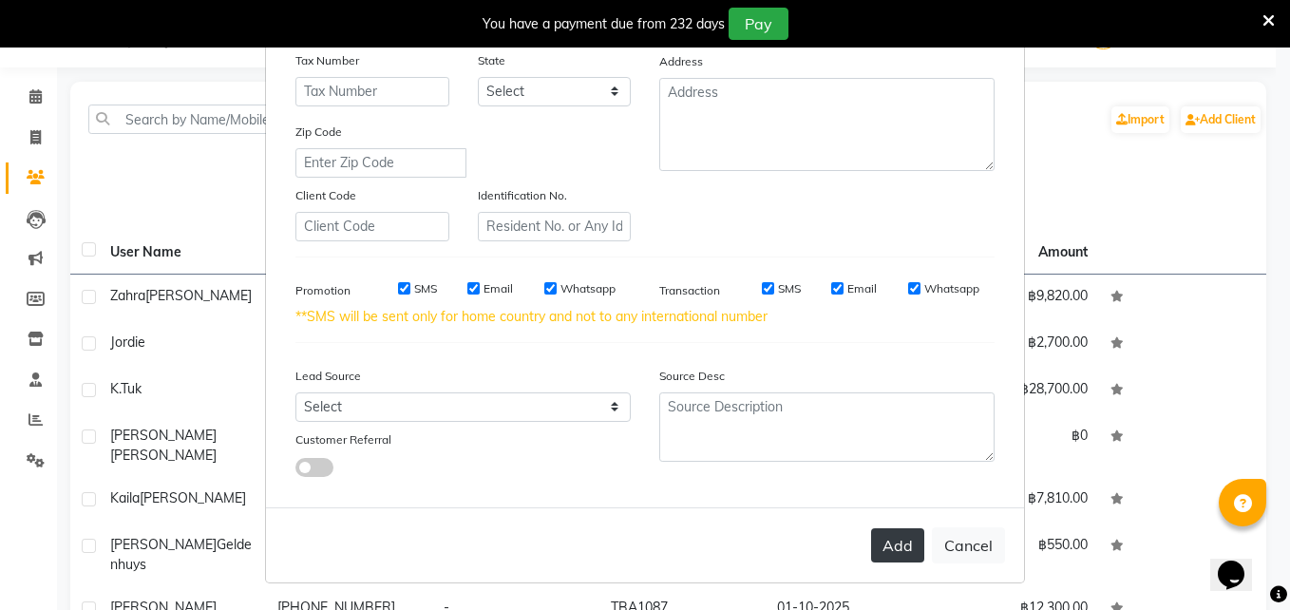
click at [877, 546] on button "Add" at bounding box center [897, 545] width 53 height 34
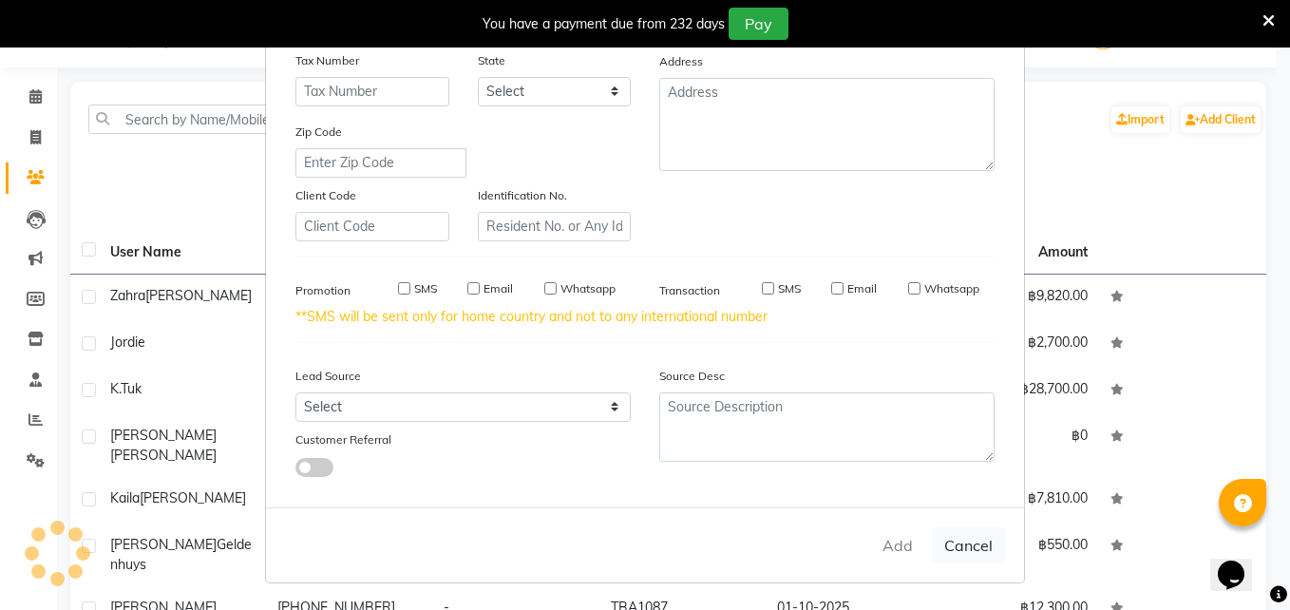
select select
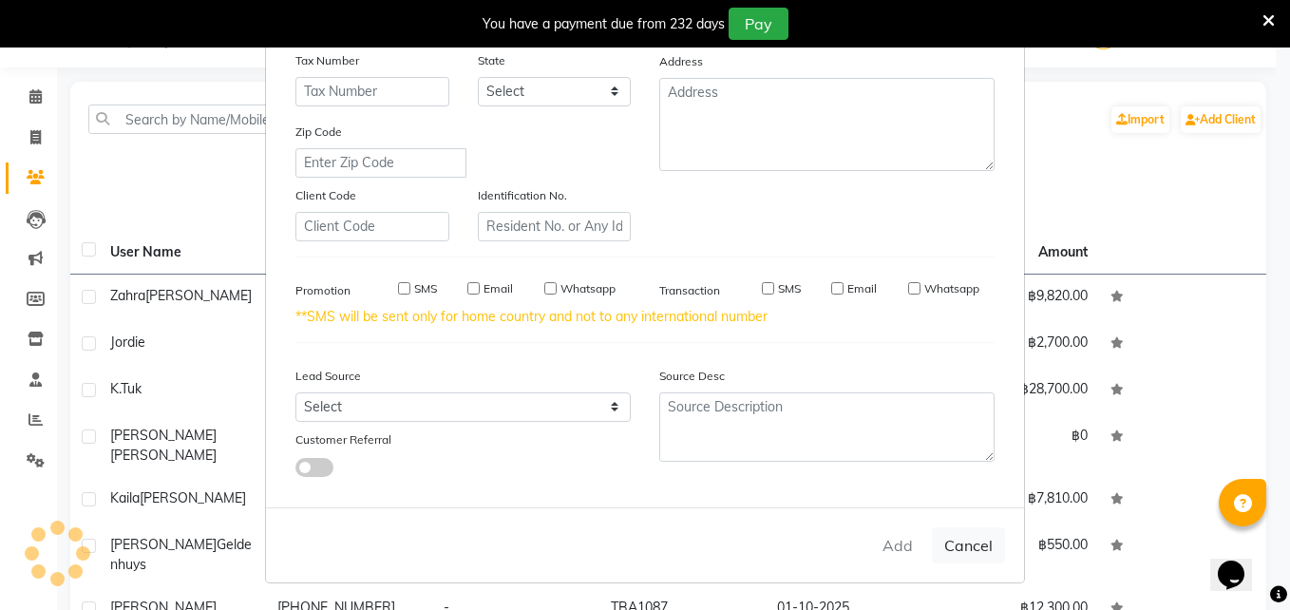
select select
checkbox input "false"
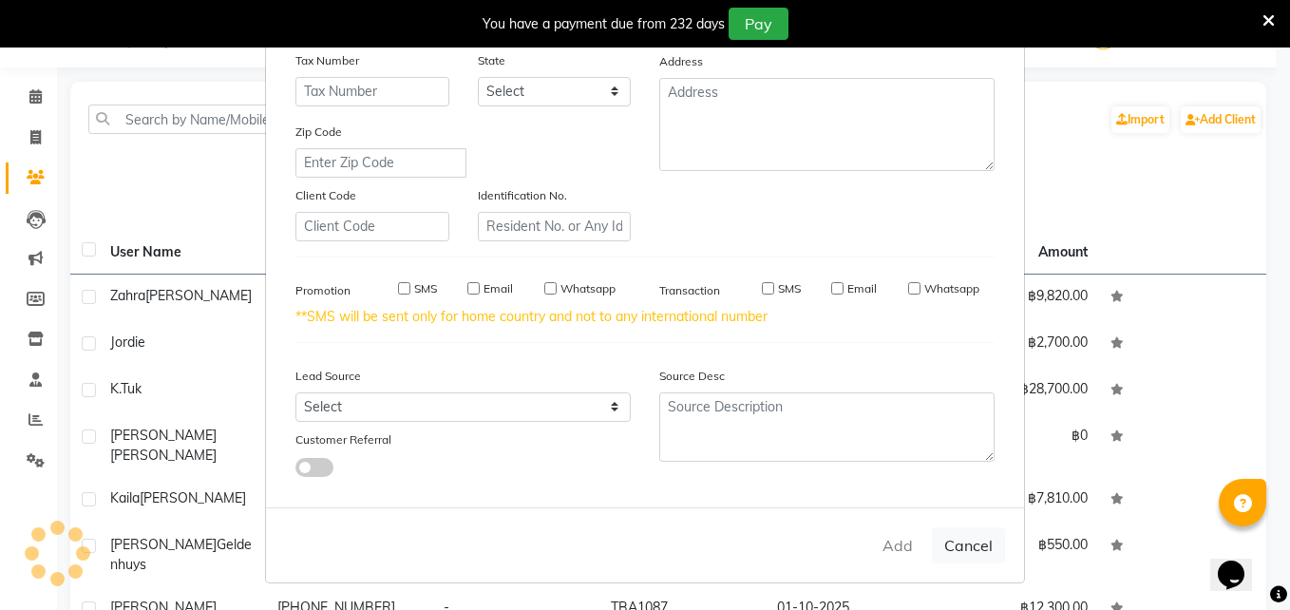
checkbox input "false"
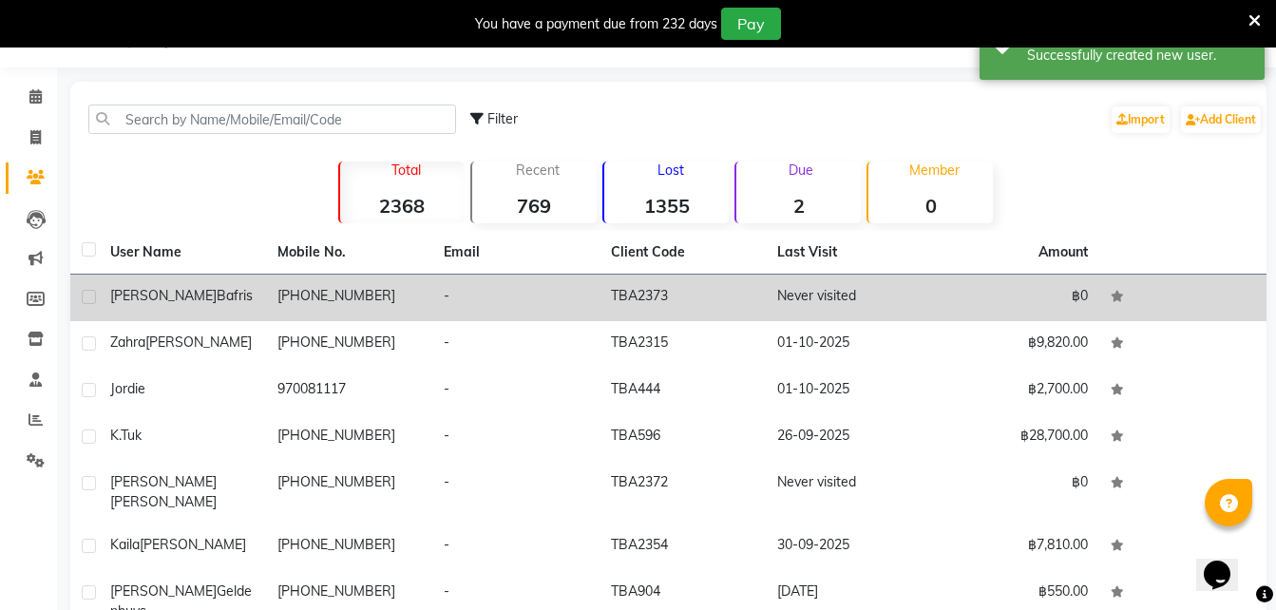
click at [309, 300] on td "[PHONE_NUMBER]" at bounding box center [349, 298] width 167 height 47
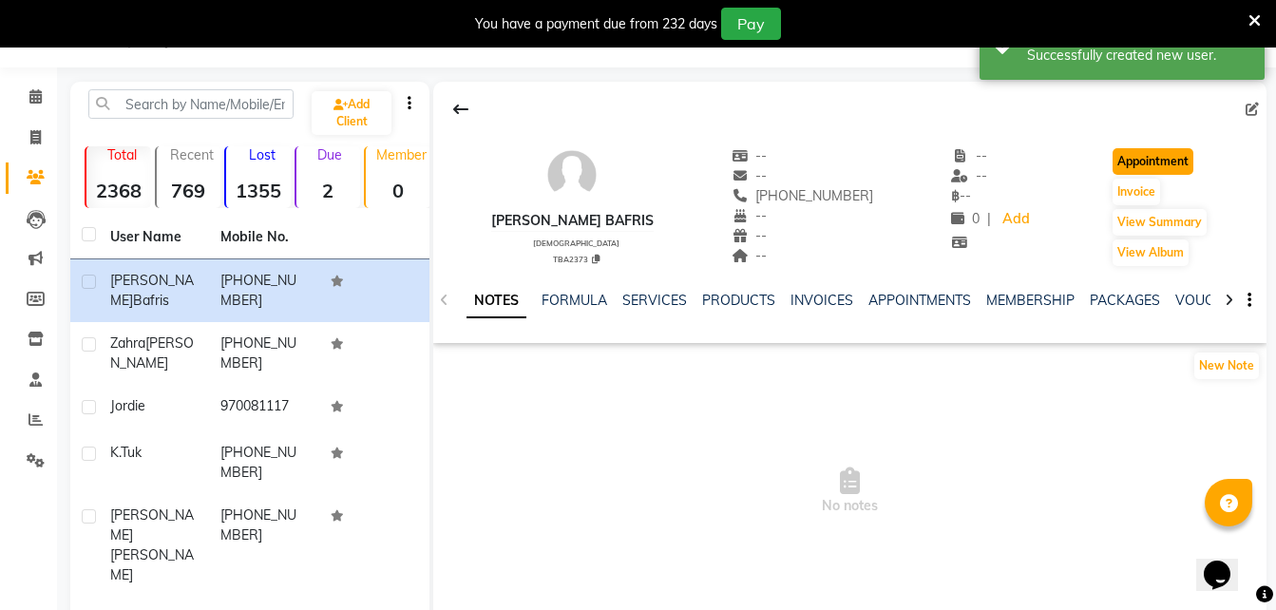
click at [1138, 153] on button "Appointment" at bounding box center [1153, 161] width 81 height 27
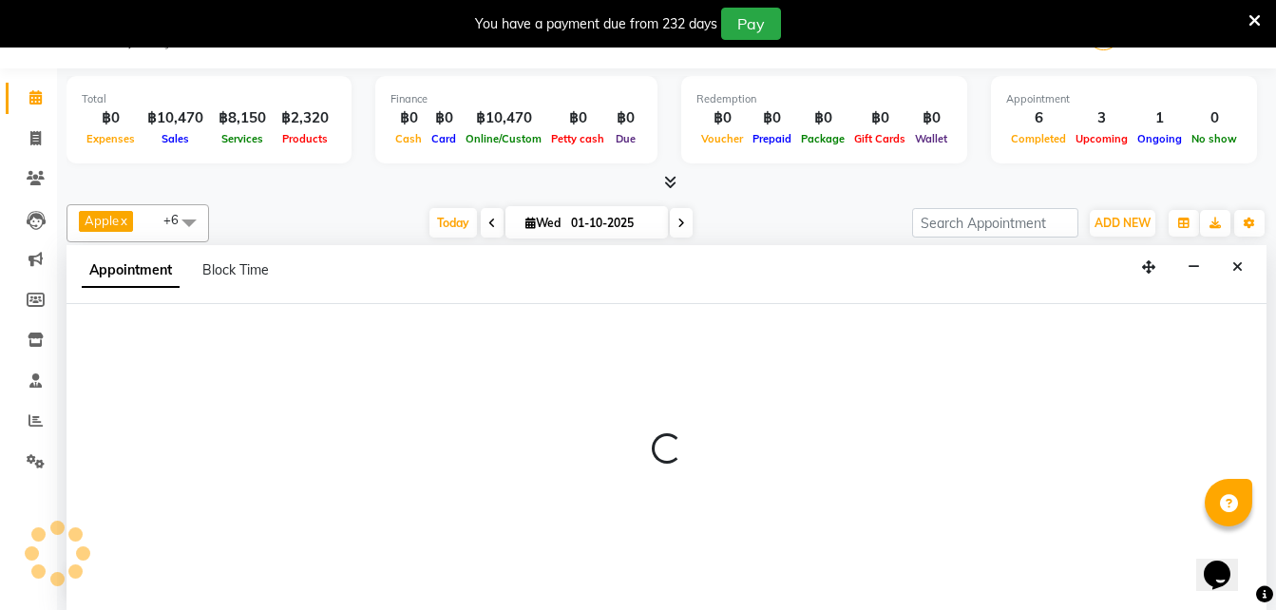
scroll to position [48, 0]
select select "tentative"
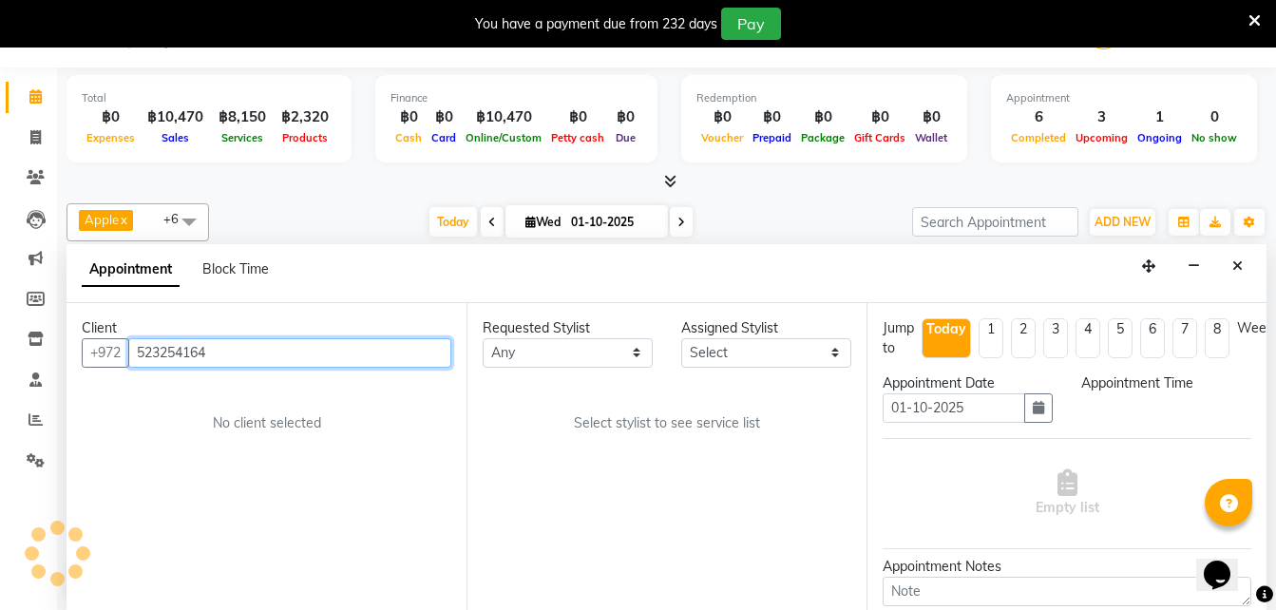
select select "600"
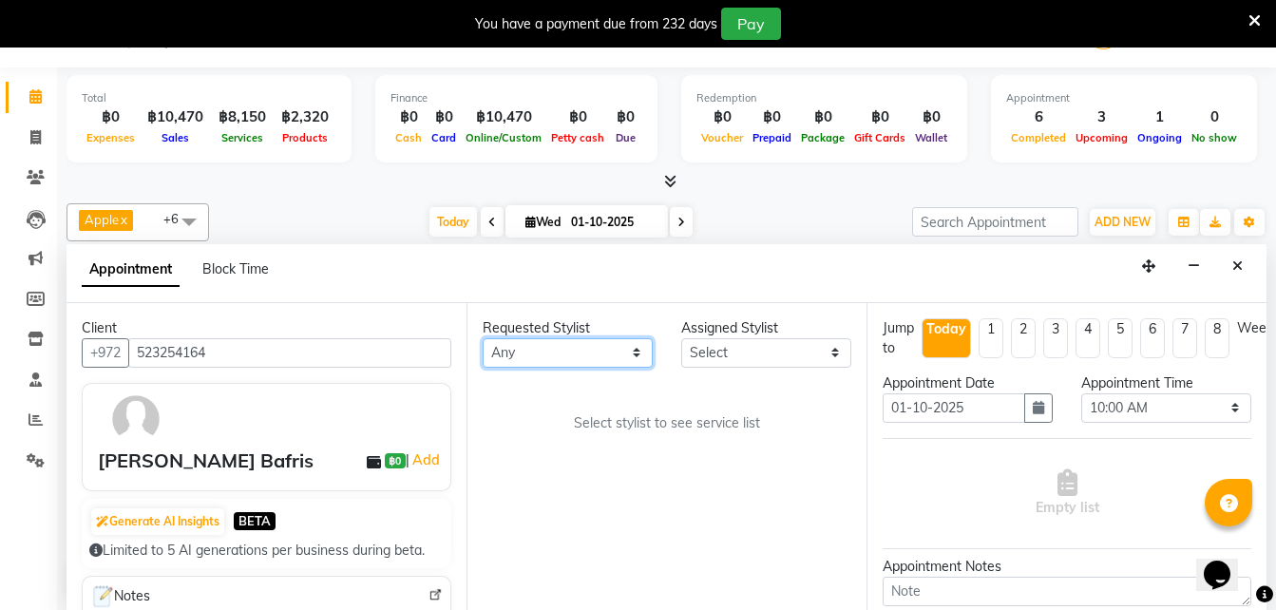
click at [550, 354] on select "Any Aon Apple Boss [PERSON_NAME] [PERSON_NAME] Pim Por" at bounding box center [568, 352] width 170 height 29
select select "56710"
click at [483, 338] on select "Any Aon Apple Boss [PERSON_NAME] [PERSON_NAME] Pim Por" at bounding box center [568, 352] width 170 height 29
select select "56710"
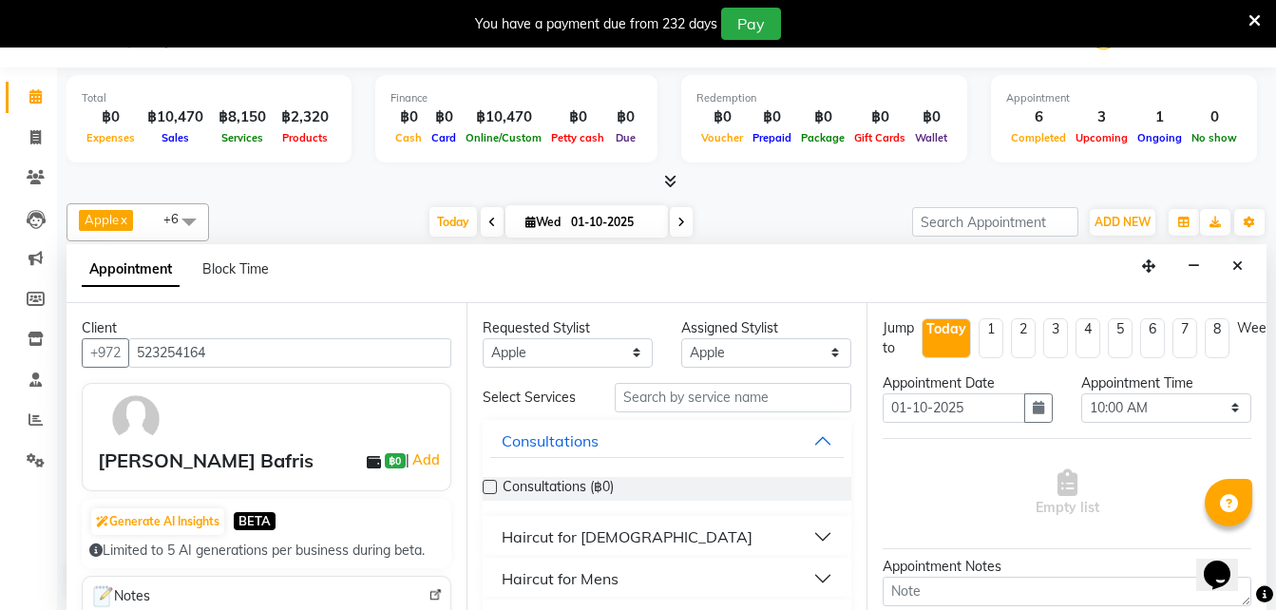
click at [585, 570] on div "Haircut for Mens" at bounding box center [560, 578] width 117 height 23
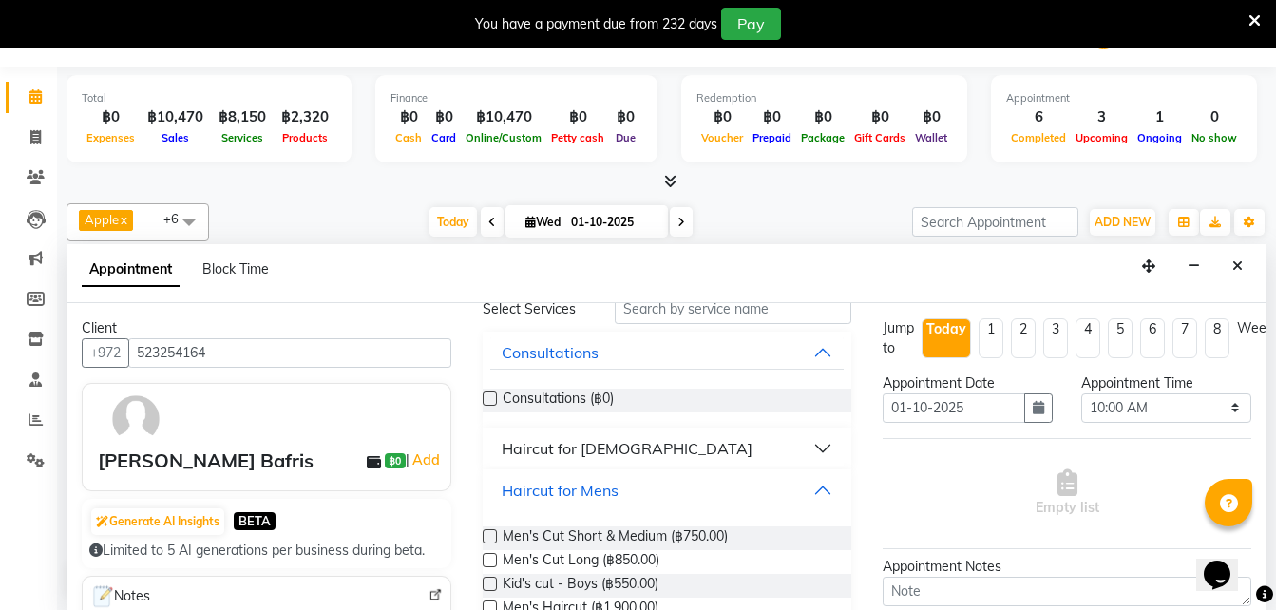
scroll to position [89, 0]
click at [665, 543] on span "Men's Cut Short & Medium (฿750.00)" at bounding box center [615, 537] width 225 height 24
checkbox input "false"
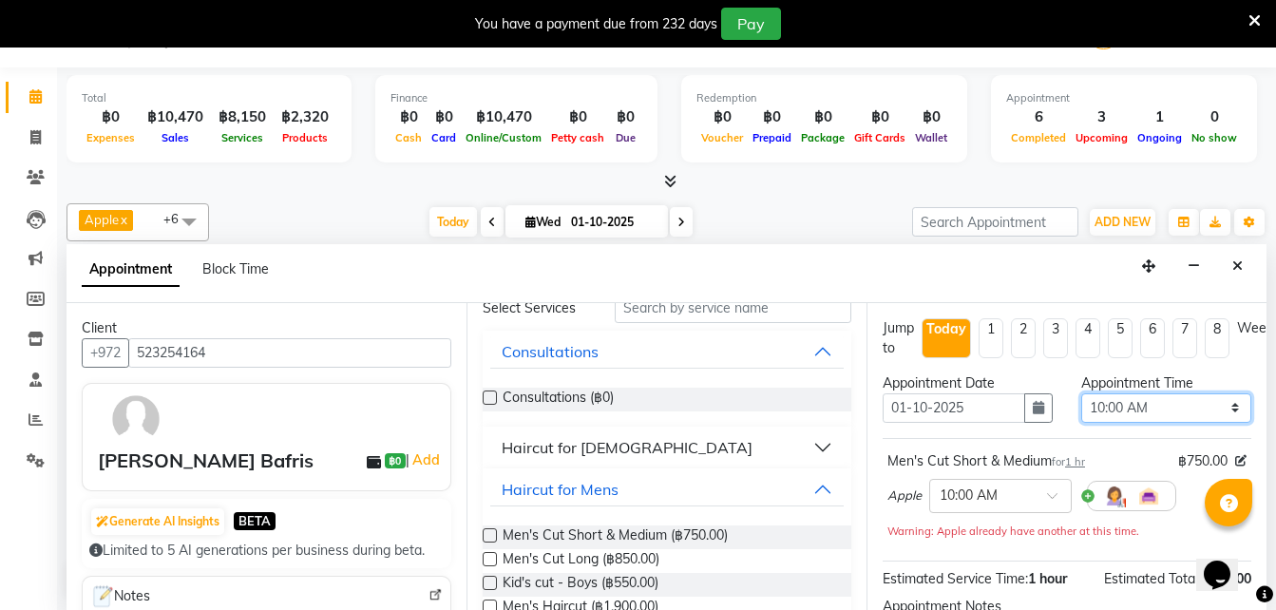
click at [1095, 410] on select "Select 10:00 AM 10:05 AM 10:10 AM 10:15 AM 10:20 AM 10:25 AM 10:30 AM 10:35 AM …" at bounding box center [1166, 407] width 170 height 29
select select "1025"
click at [1081, 393] on select "Select 10:00 AM 10:05 AM 10:10 AM 10:15 AM 10:20 AM 10:25 AM 10:30 AM 10:35 AM …" at bounding box center [1166, 407] width 170 height 29
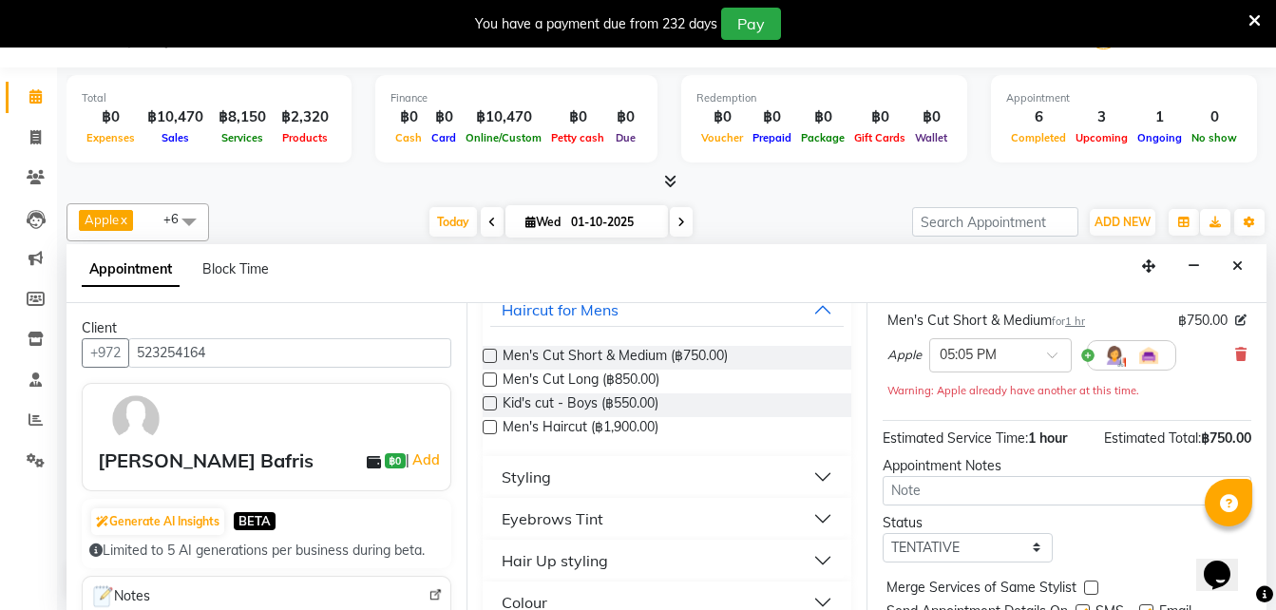
scroll to position [143, 0]
click at [930, 546] on select "Select TENTATIVE CONFIRM CHECK-IN UPCOMING" at bounding box center [968, 545] width 170 height 29
select select "confirm booking"
click at [883, 531] on select "Select TENTATIVE CONFIRM CHECK-IN UPCOMING" at bounding box center [968, 545] width 170 height 29
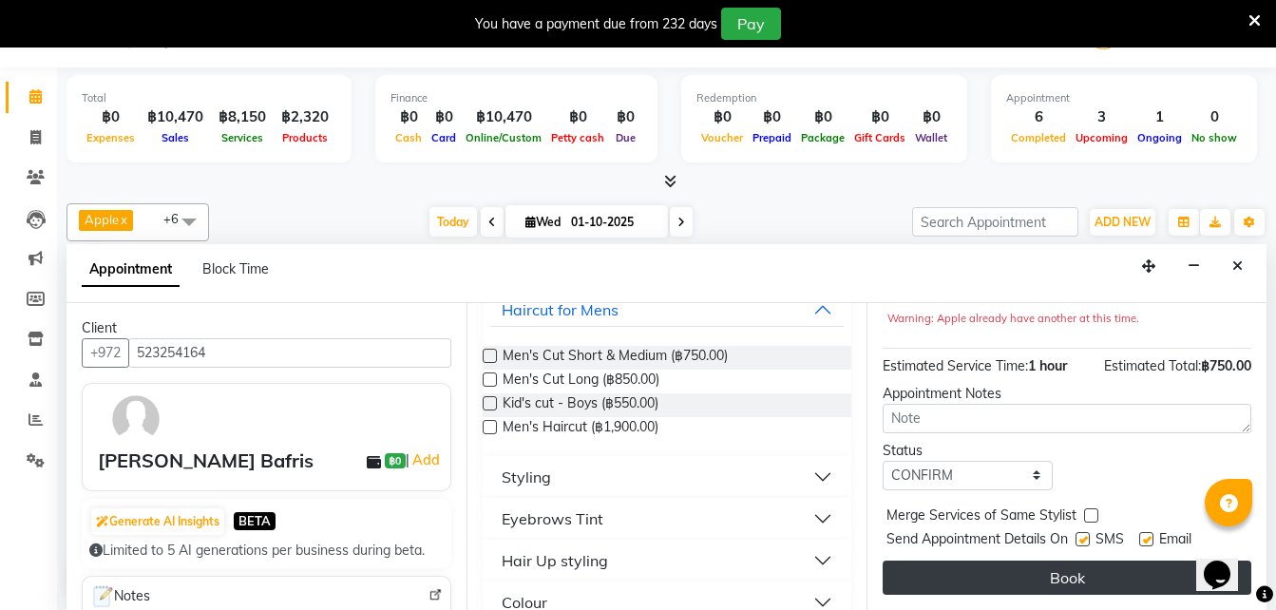
click at [987, 565] on button "Book" at bounding box center [1067, 578] width 369 height 34
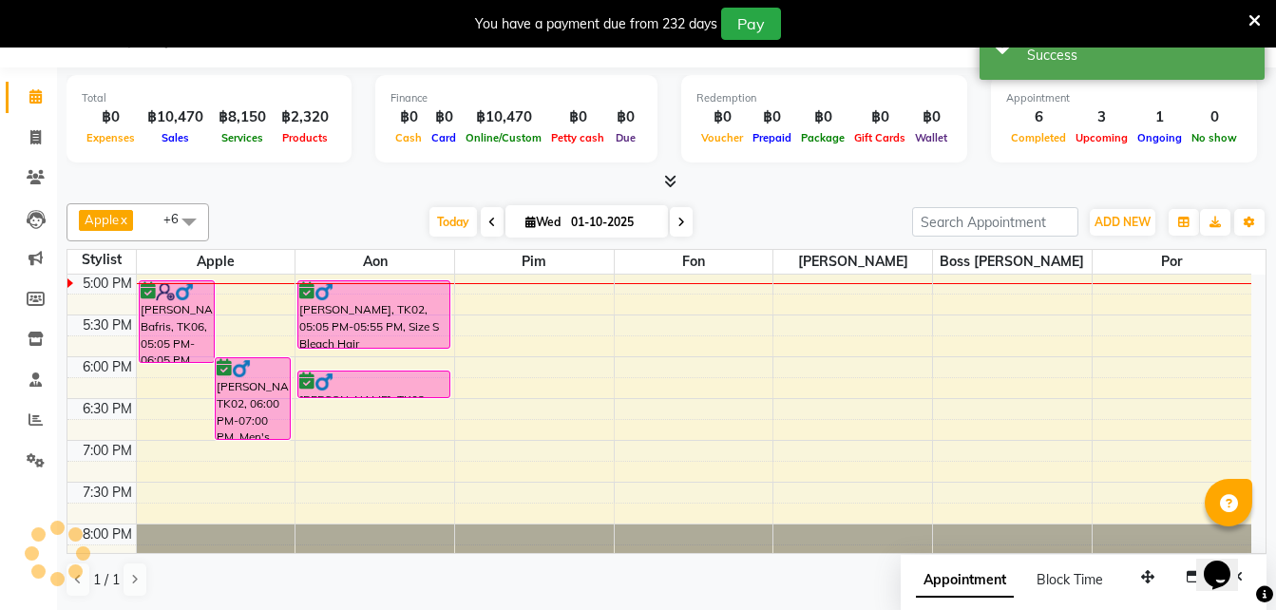
scroll to position [0, 0]
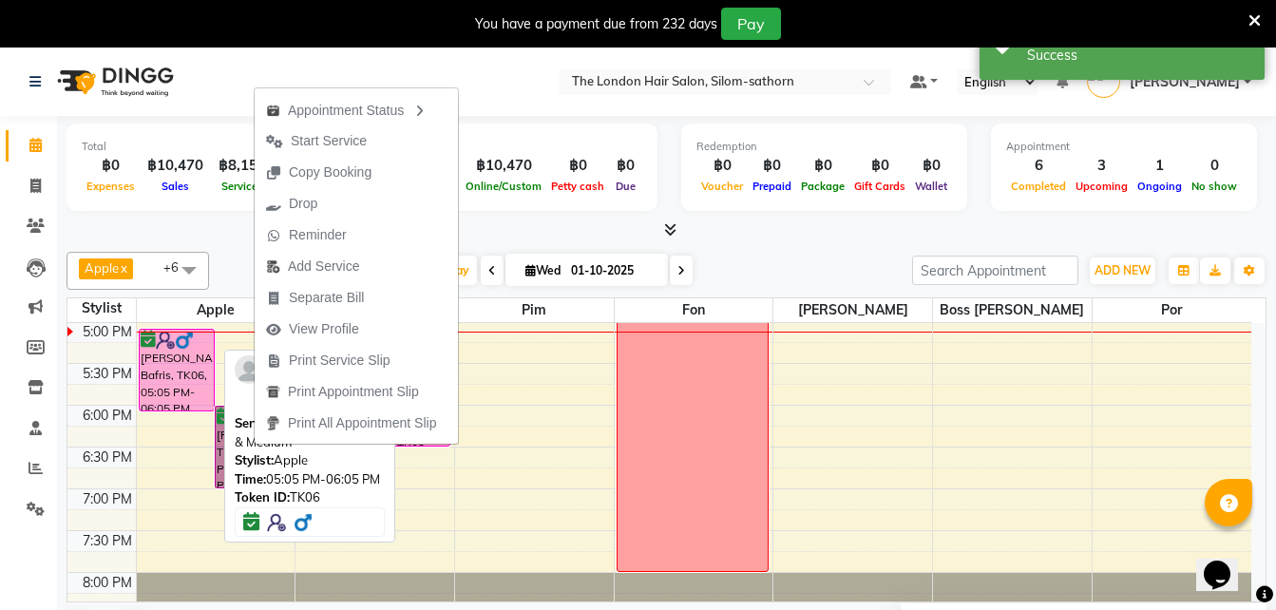
click at [180, 360] on div "[PERSON_NAME] Bafris, TK06, 05:05 PM-06:05 PM, Men's Cut Short & Medium" at bounding box center [177, 370] width 74 height 81
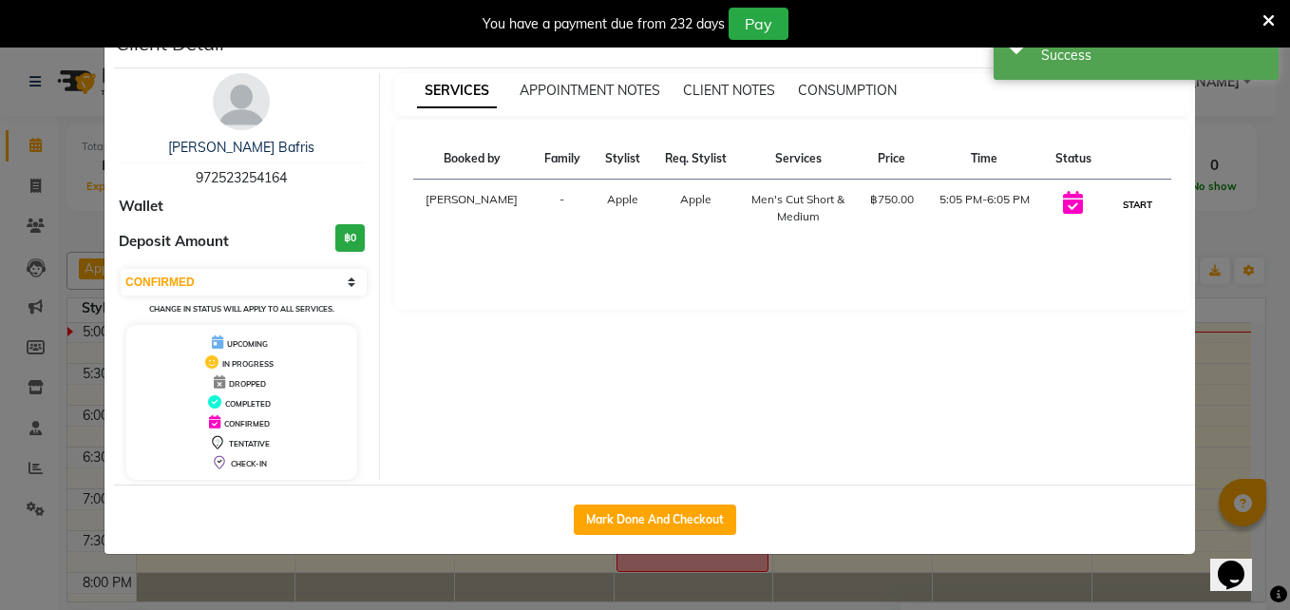
click at [1127, 206] on button "START" at bounding box center [1137, 205] width 39 height 24
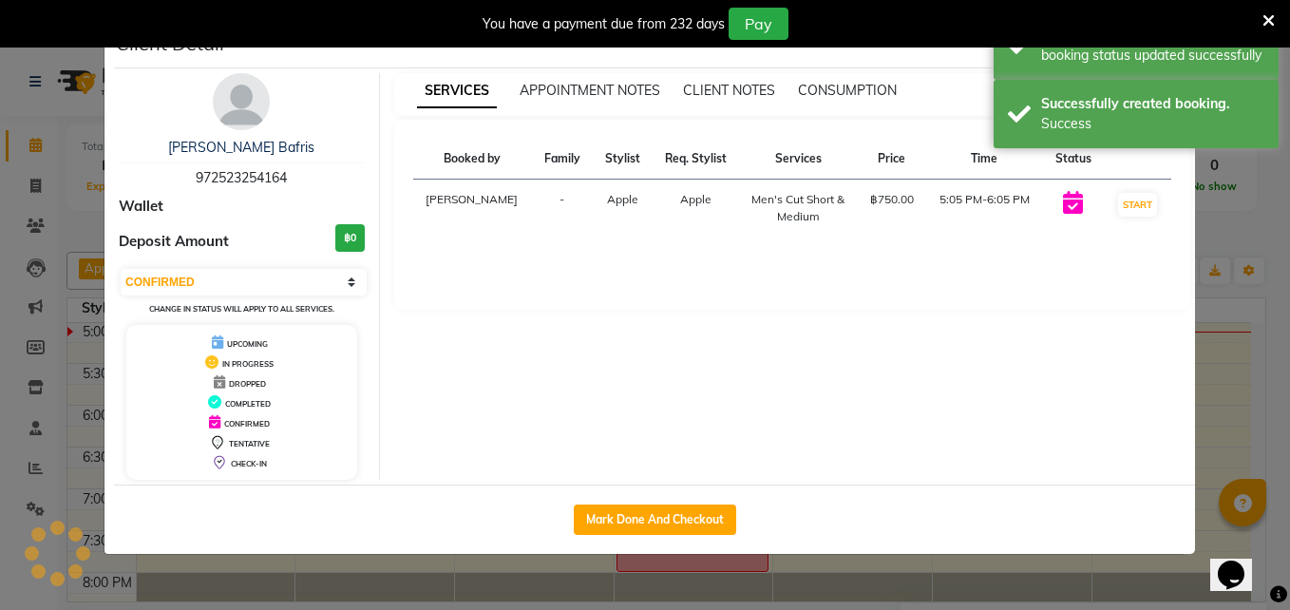
select select "1"
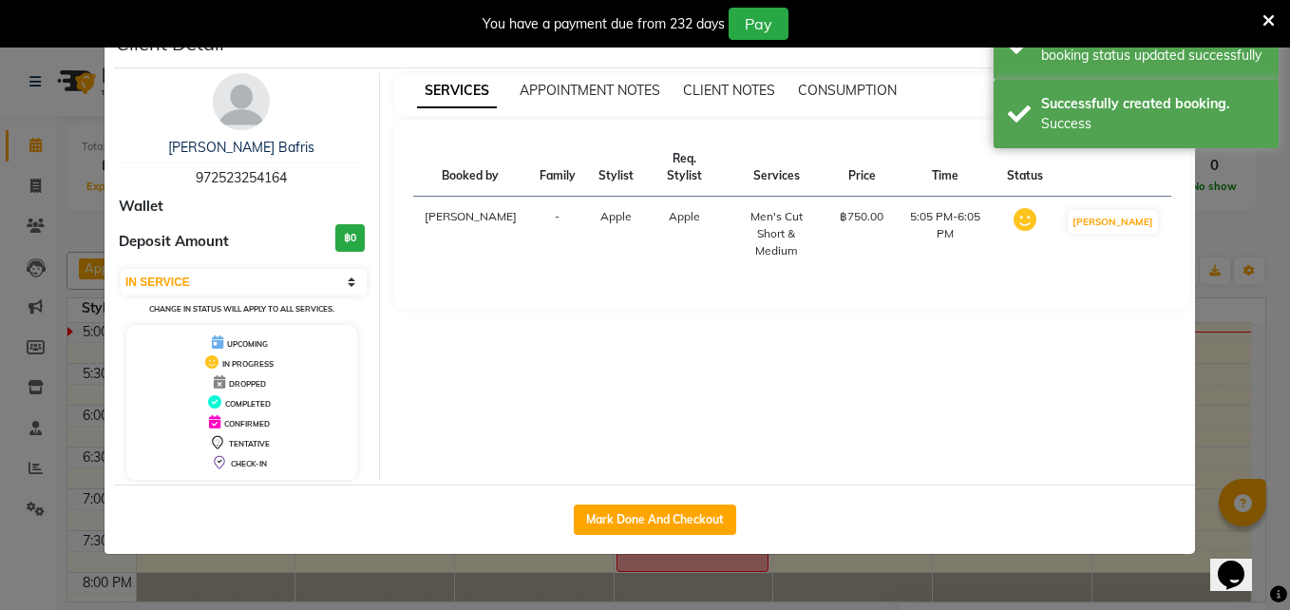
click at [1219, 428] on ngb-modal-window "Client Detail [PERSON_NAME] Bafris 972523254164 Wallet Deposit Amount ฿0 Select…" at bounding box center [645, 305] width 1290 height 610
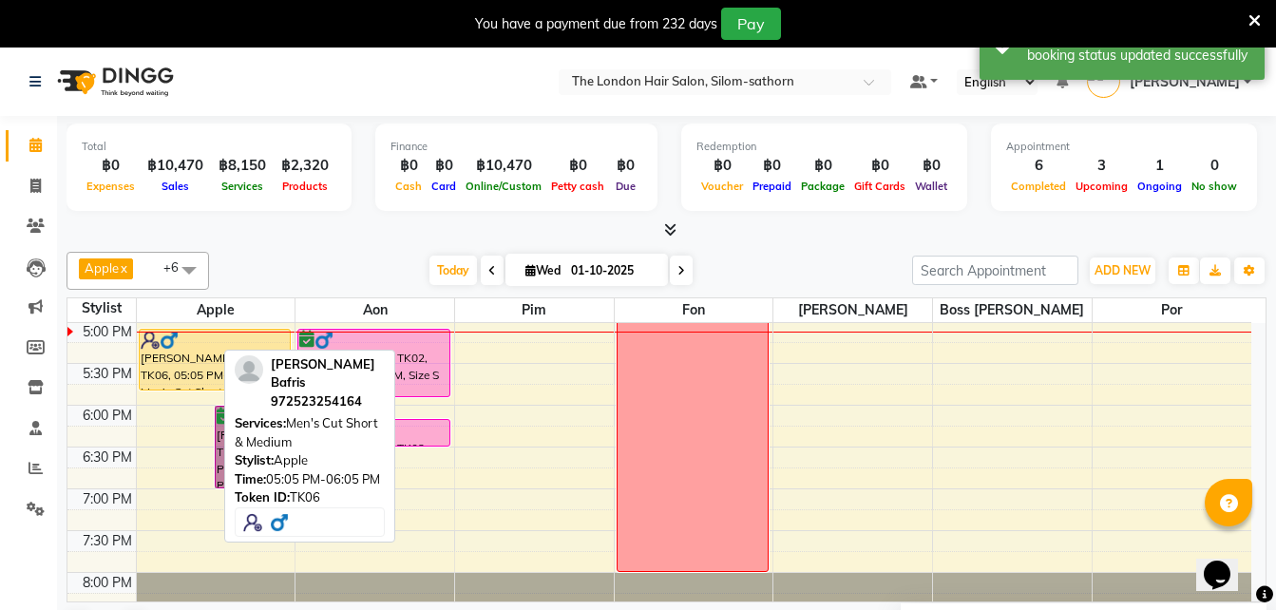
click at [173, 399] on div "9:00 AM 9:30 AM 10:00 AM 10:30 AM 11:00 AM 11:30 AM 12:00 PM 12:30 PM 1:00 PM 1…" at bounding box center [659, 154] width 1184 height 1002
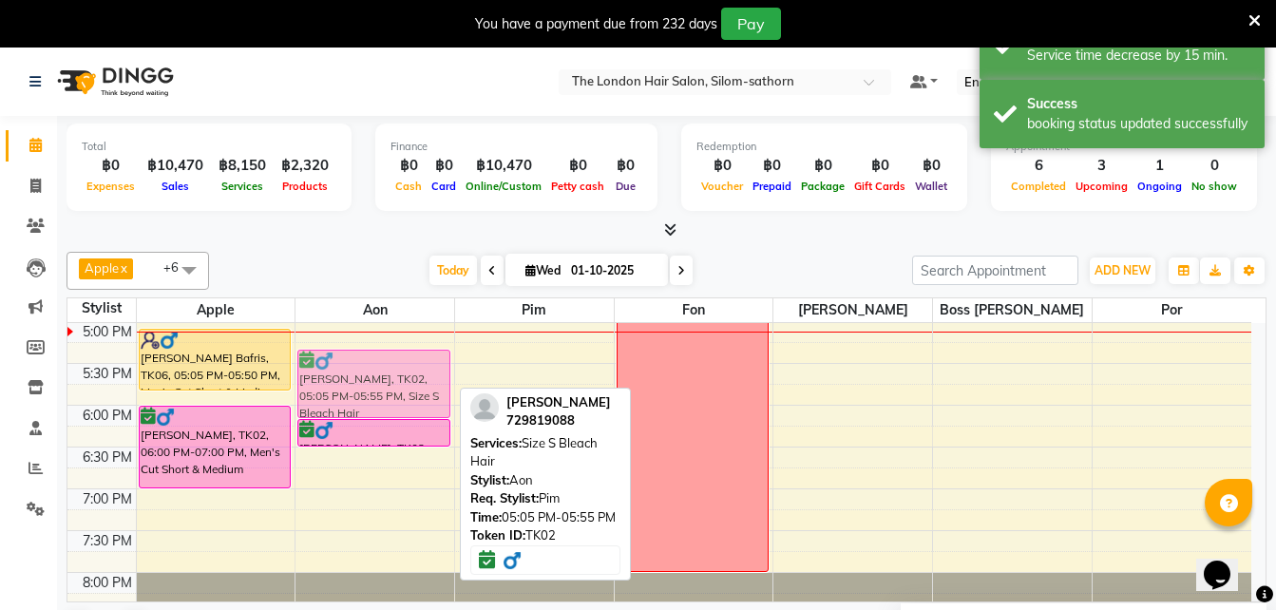
scroll to position [669, 0]
drag, startPoint x: 404, startPoint y: 351, endPoint x: 404, endPoint y: 373, distance: 22.8
click at [404, 373] on div "[PERSON_NAME], TK02, 03:30 PM-04:50 PM, Size S Bleach Hair Sanji, TK01, 03:45 P…" at bounding box center [374, 155] width 159 height 1002
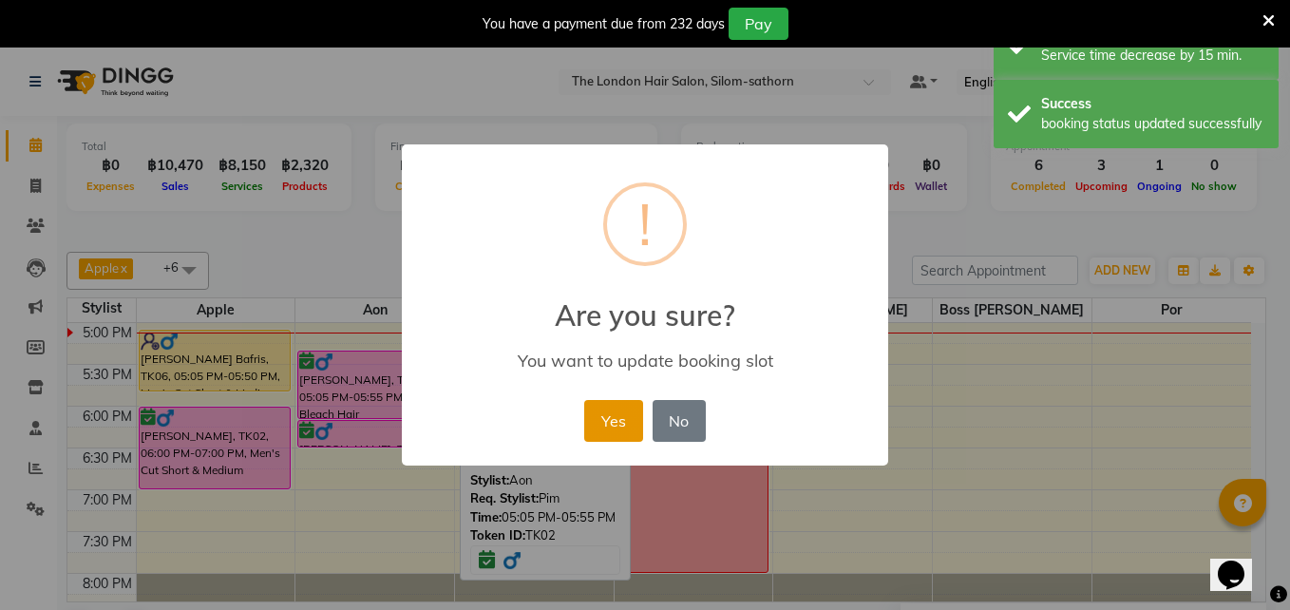
click at [625, 428] on button "Yes" at bounding box center [613, 421] width 58 height 42
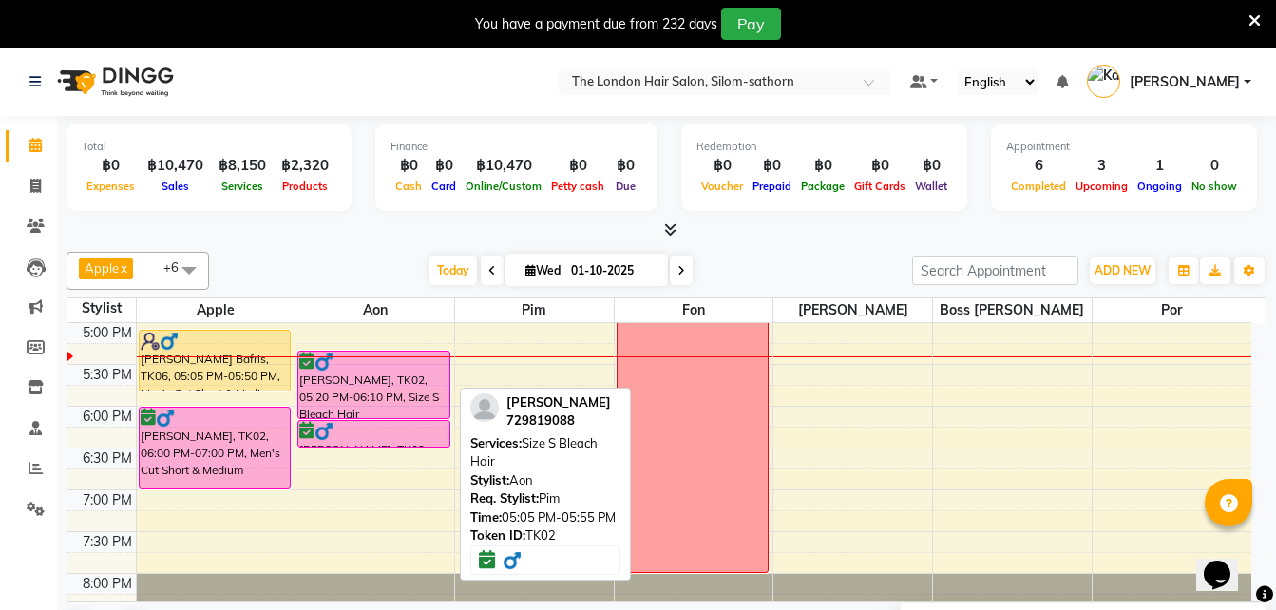
click at [625, 428] on div "[PERSON_NAME] 729819088 Services: Size S Bleach Hair Stylist: Aon Req. Stylist:…" at bounding box center [545, 484] width 171 height 193
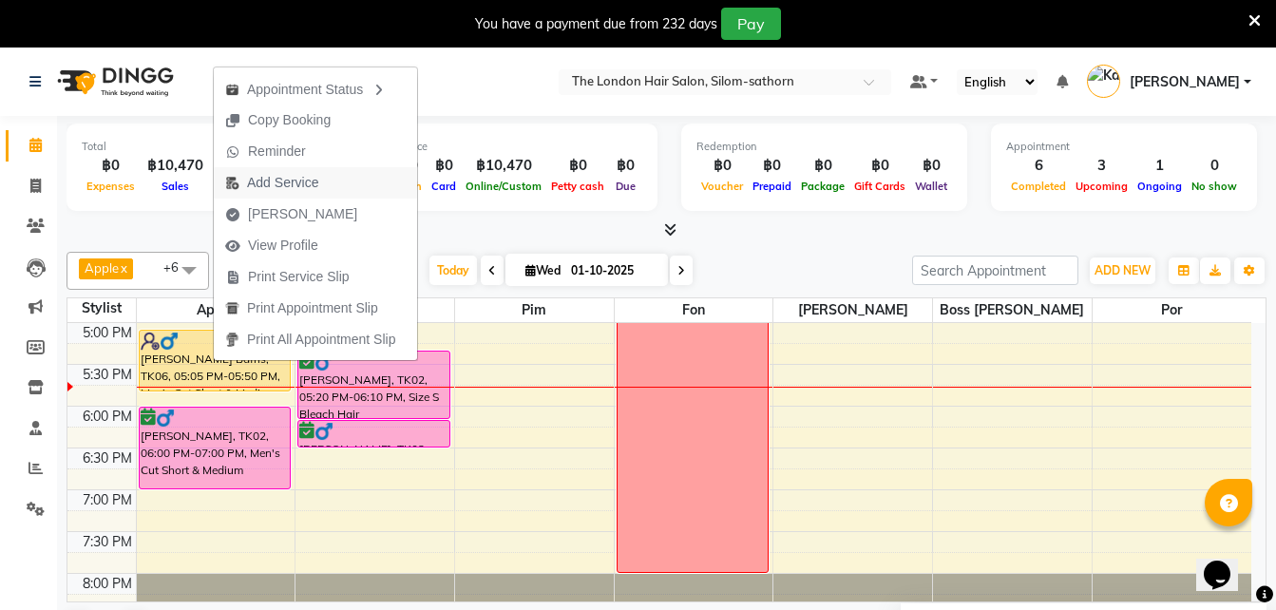
click at [292, 175] on span "Add Service" at bounding box center [282, 183] width 71 height 20
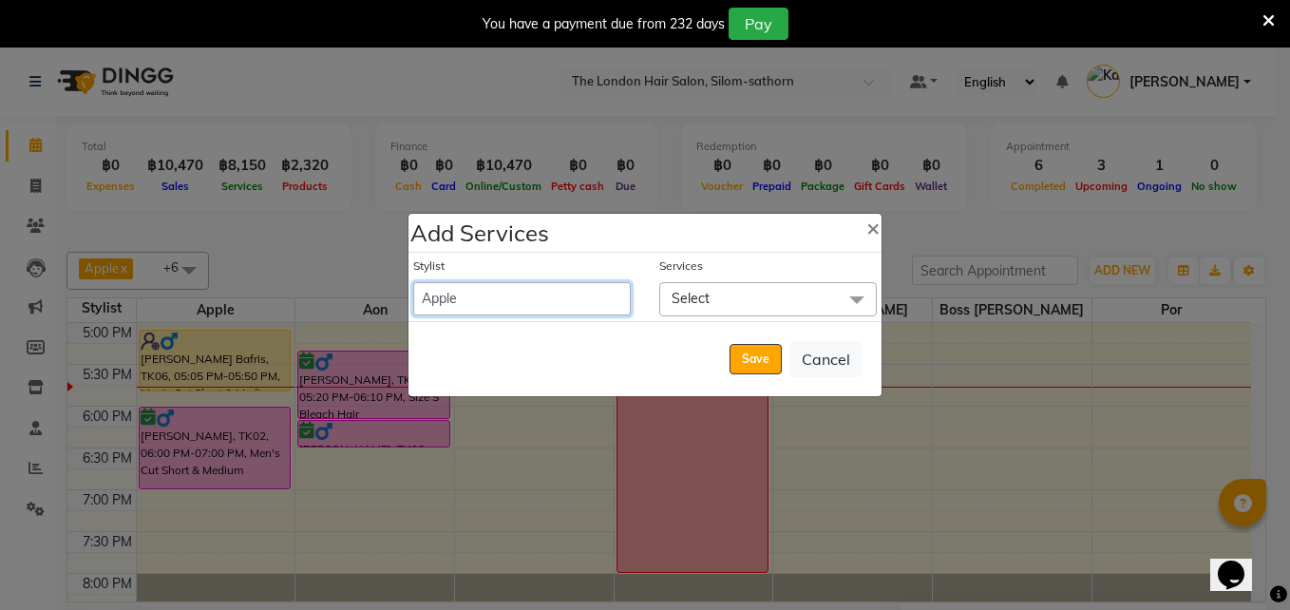
click at [594, 295] on select "Aon Apple Boss [PERSON_NAME] [PERSON_NAME] Pim Por" at bounding box center [522, 298] width 218 height 33
select select "65351"
click at [413, 282] on select "Aon Apple Boss [PERSON_NAME] [PERSON_NAME] Pim Por" at bounding box center [522, 298] width 218 height 33
select select "1085"
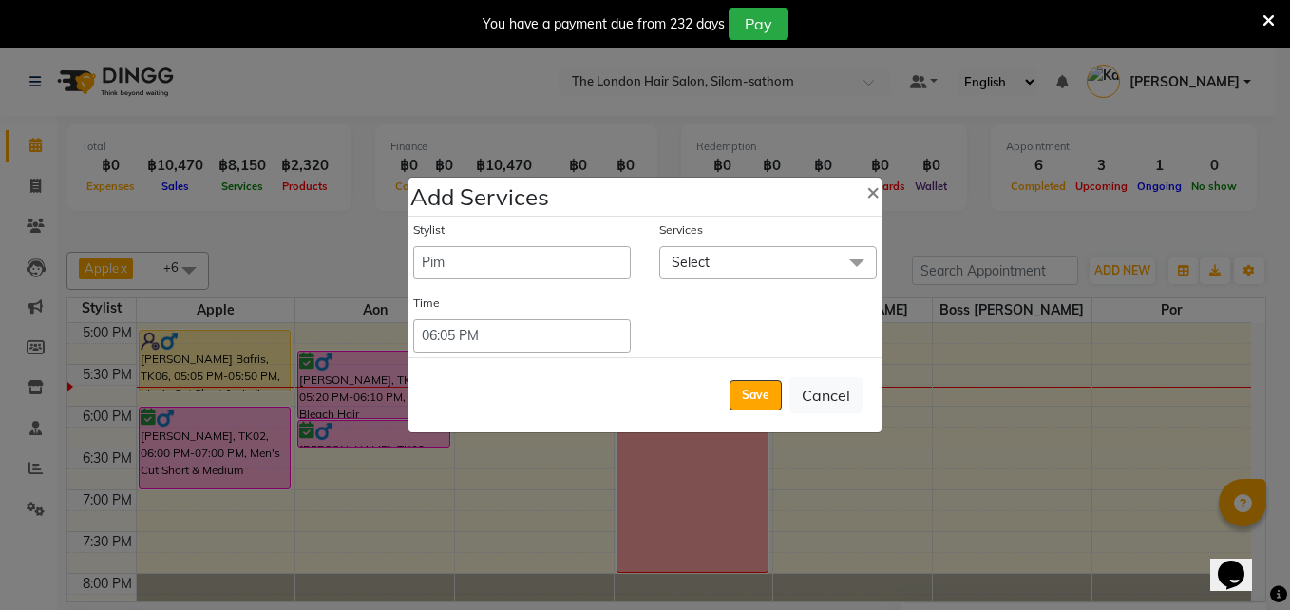
click at [701, 264] on span "Select" at bounding box center [691, 262] width 38 height 17
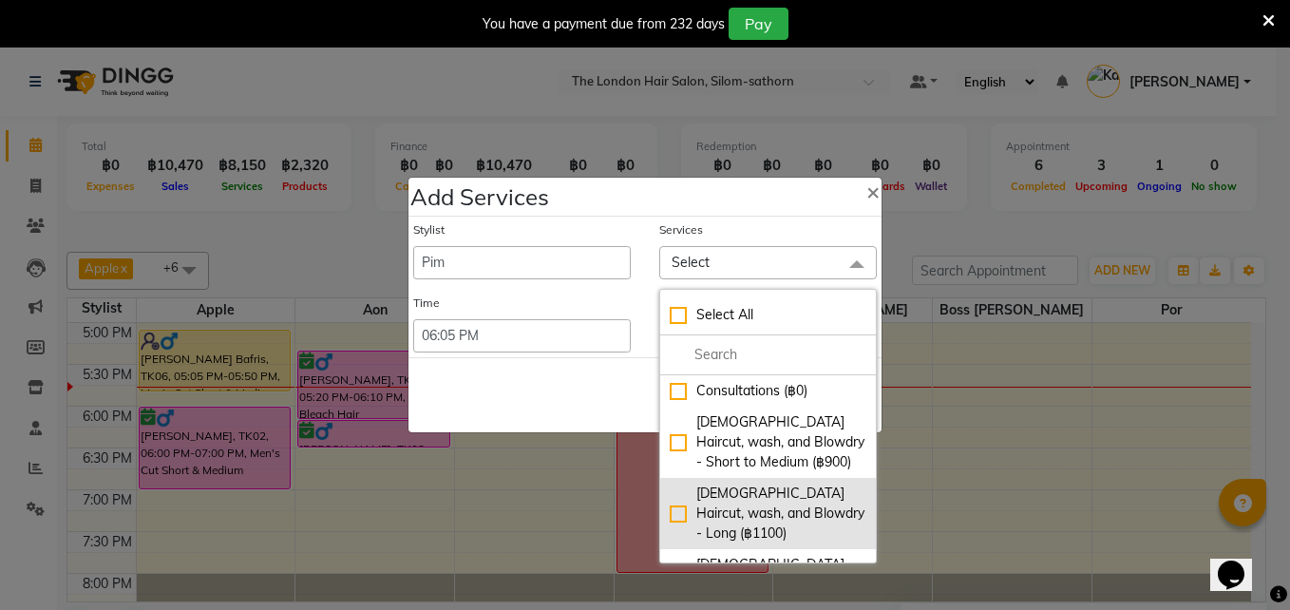
click at [674, 517] on div "[DEMOGRAPHIC_DATA] Haircut, wash, and Blowdry - Long (฿1100)" at bounding box center [768, 514] width 197 height 60
checkbox input "true"
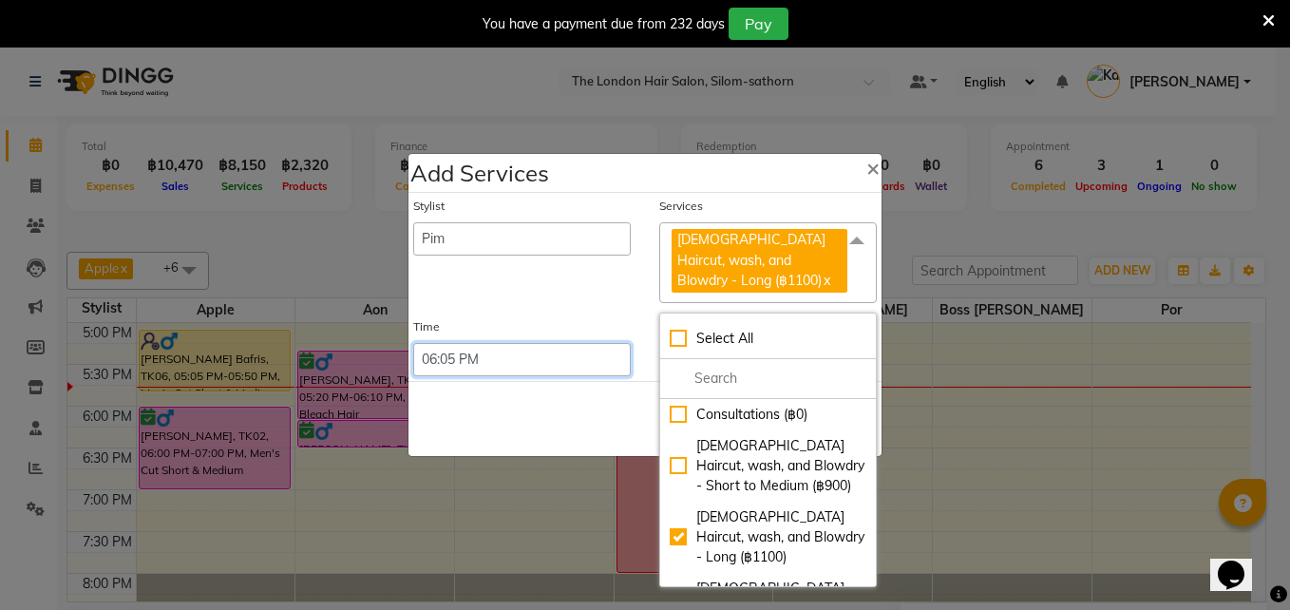
click at [543, 350] on select "Select 09:00 AM 09:05 AM 09:10 AM 09:15 AM 09:20 AM 09:25 AM 09:30 AM 09:35 AM …" at bounding box center [522, 359] width 218 height 33
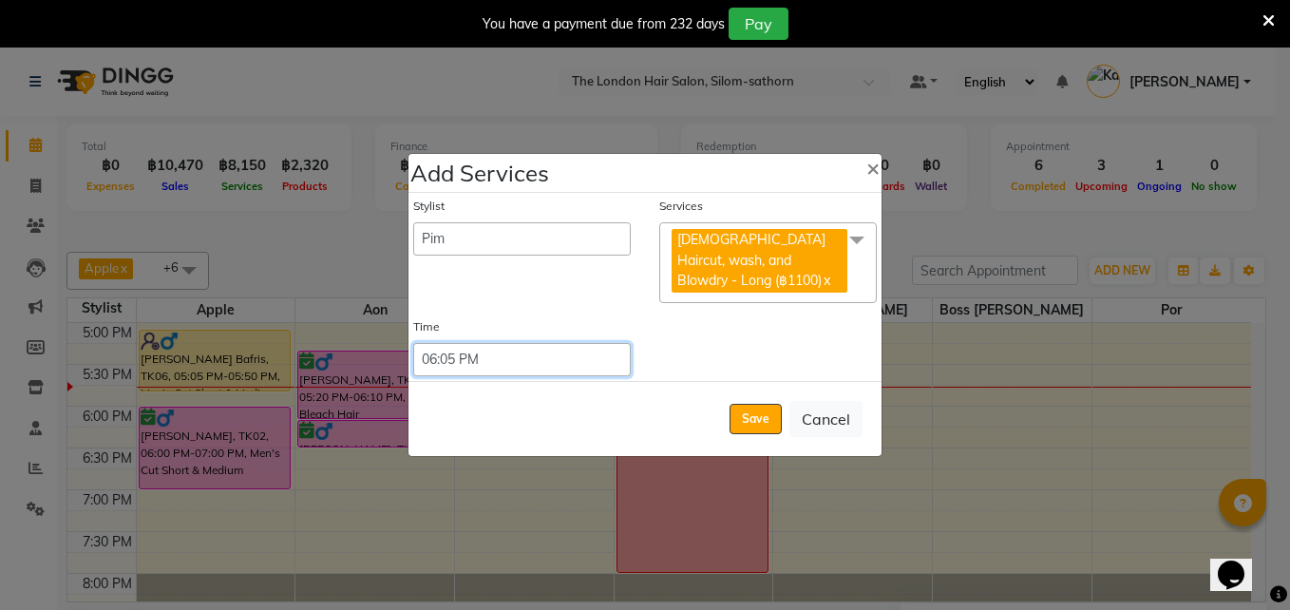
select select "1040"
click at [413, 343] on select "Select 09:00 AM 09:05 AM 09:10 AM 09:15 AM 09:20 AM 09:25 AM 09:30 AM 09:35 AM …" at bounding box center [522, 359] width 218 height 33
drag, startPoint x: 762, startPoint y: 404, endPoint x: 753, endPoint y: 411, distance: 11.4
click at [753, 411] on button "Save" at bounding box center [756, 419] width 52 height 30
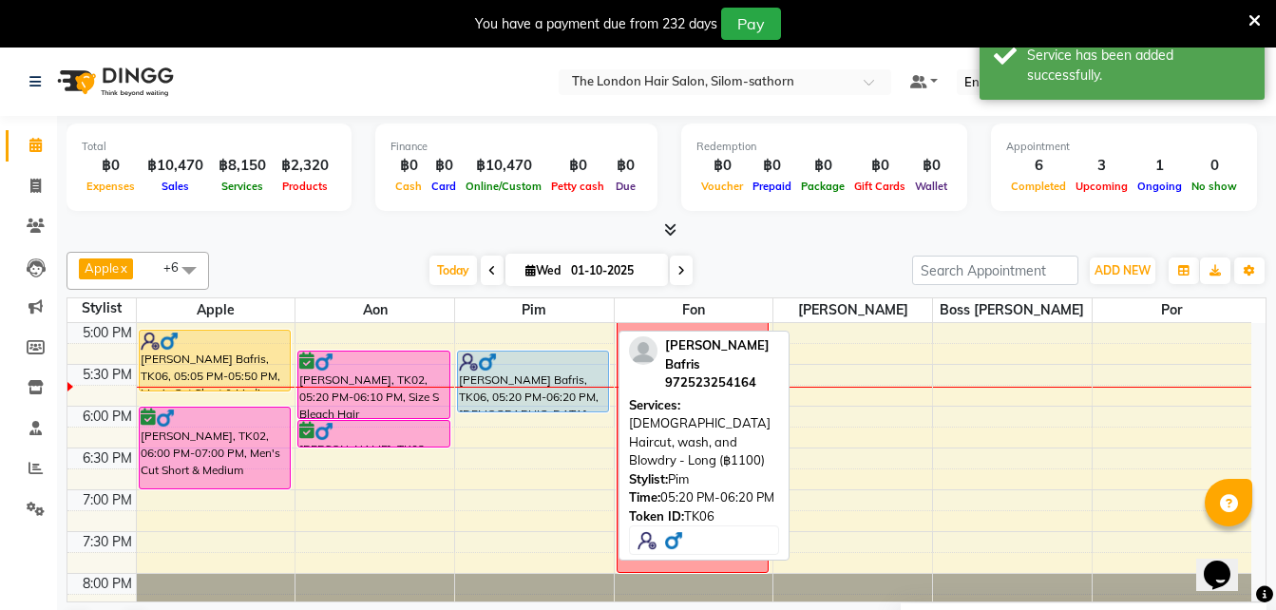
drag, startPoint x: 526, startPoint y: 429, endPoint x: 527, endPoint y: 417, distance: 12.4
click at [527, 417] on div "9:00 AM 9:30 AM 10:00 AM 10:30 AM 11:00 AM 11:30 AM 12:00 PM 12:30 PM 1:00 PM 1…" at bounding box center [659, 155] width 1184 height 1002
click at [530, 378] on div "[PERSON_NAME] Bafris, TK06, 05:20 PM-06:20 PM, [DEMOGRAPHIC_DATA] Haircut, wash…" at bounding box center [533, 382] width 151 height 60
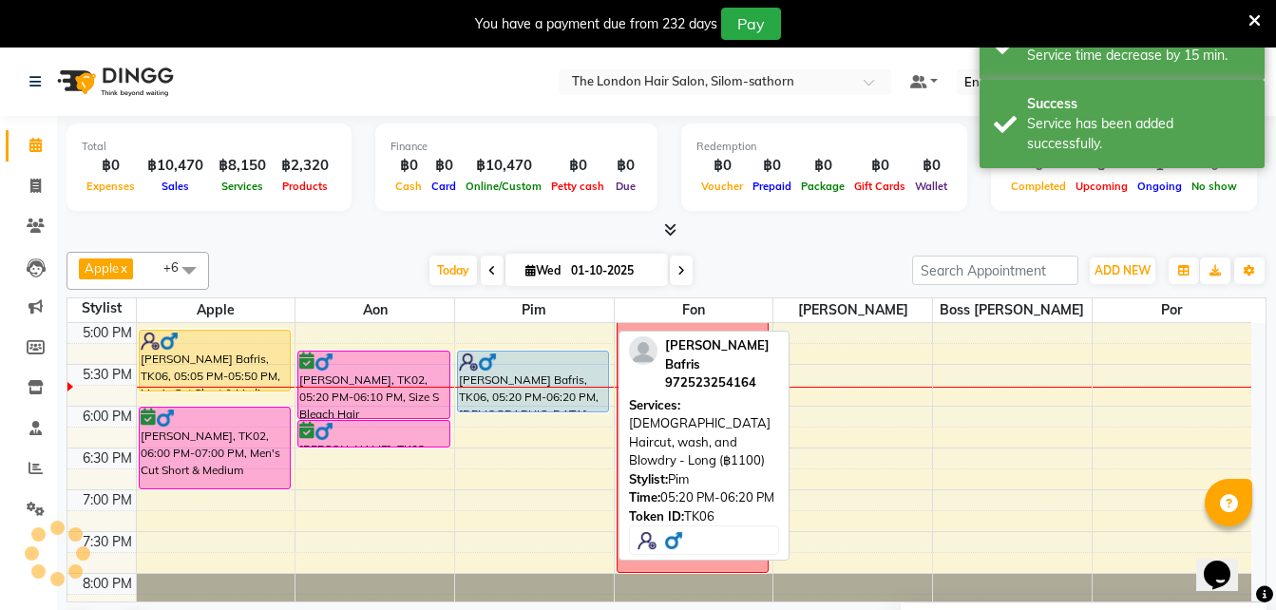
click at [530, 378] on div "[PERSON_NAME] Bafris, TK06, 05:20 PM-06:20 PM, [DEMOGRAPHIC_DATA] Haircut, wash…" at bounding box center [533, 382] width 151 height 60
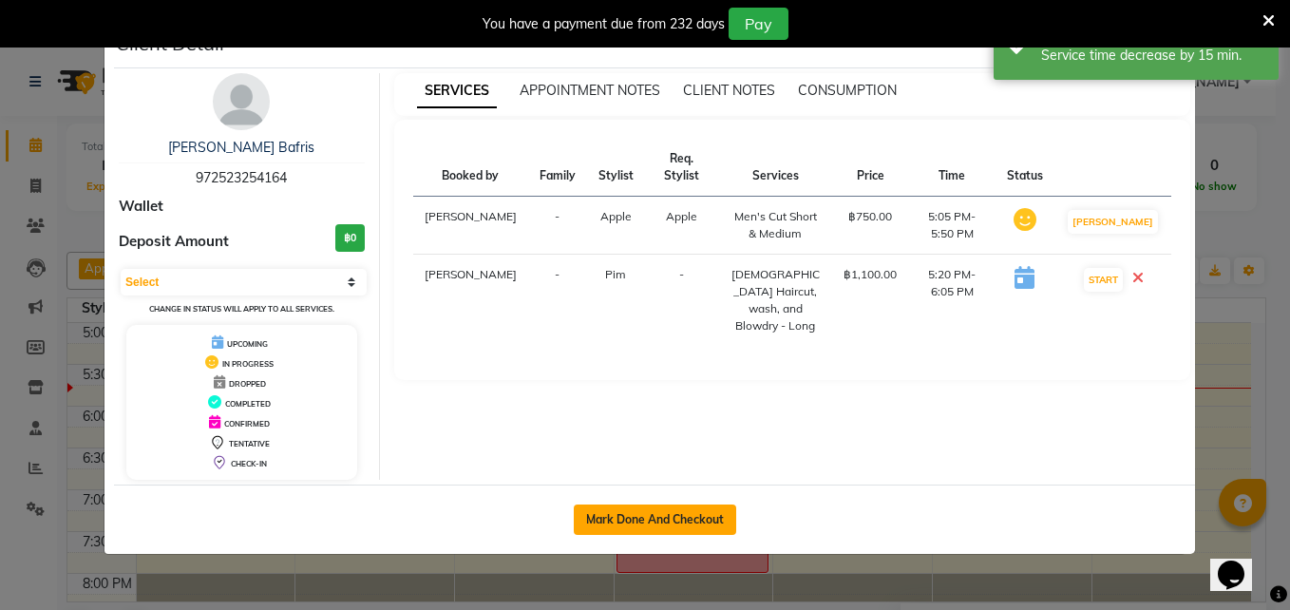
click at [678, 512] on button "Mark Done And Checkout" at bounding box center [655, 519] width 162 height 30
select select "service"
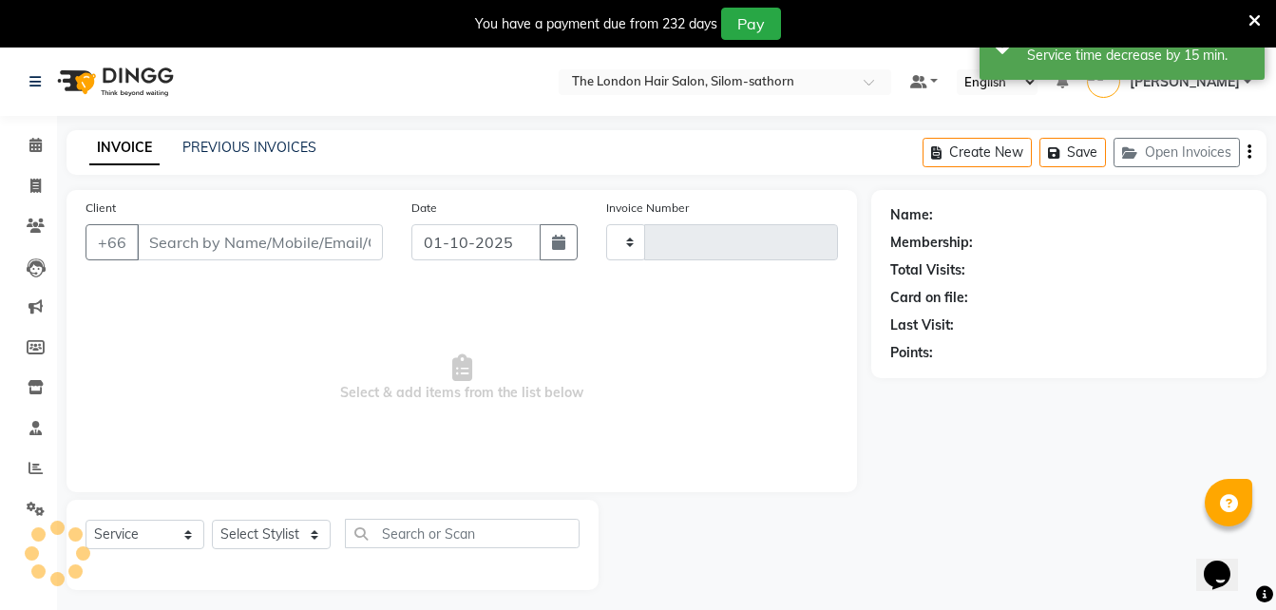
type input "1838"
select select "6977"
type input "972523254164"
select select "65351"
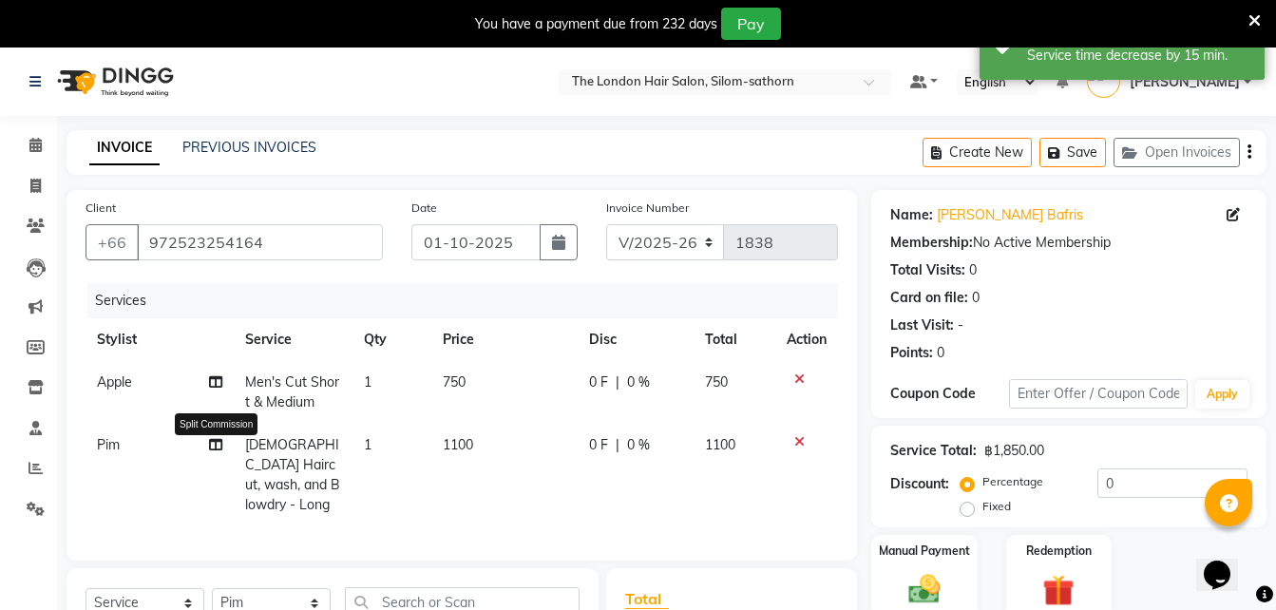
click at [216, 449] on icon at bounding box center [215, 444] width 13 height 13
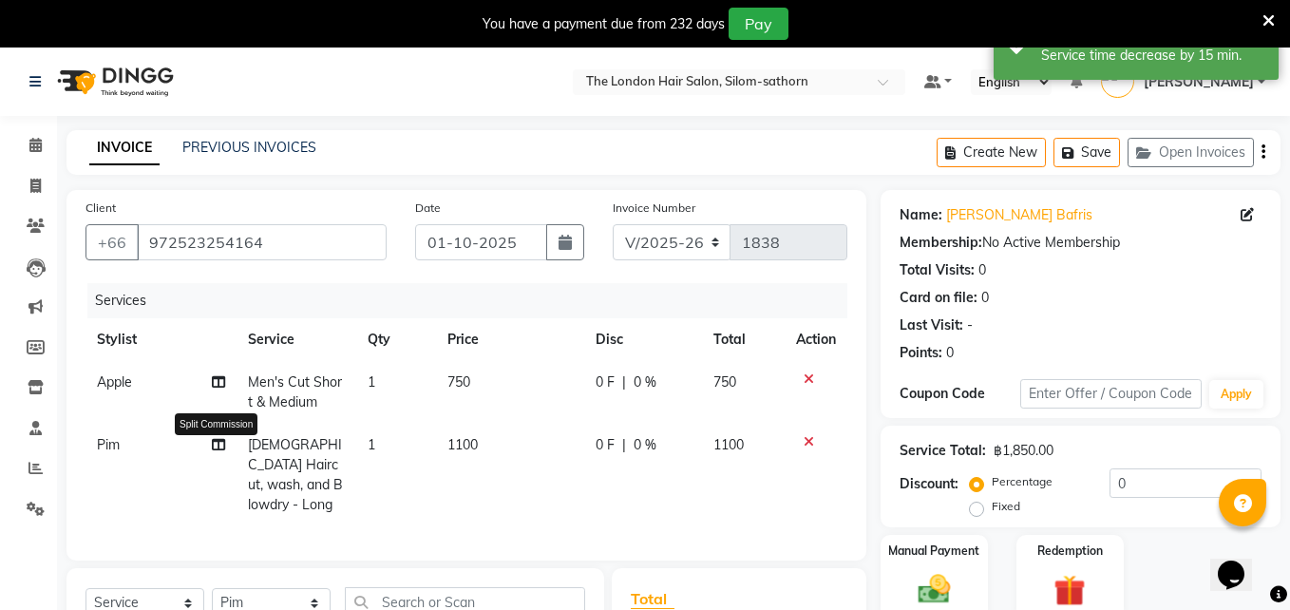
select select "65351"
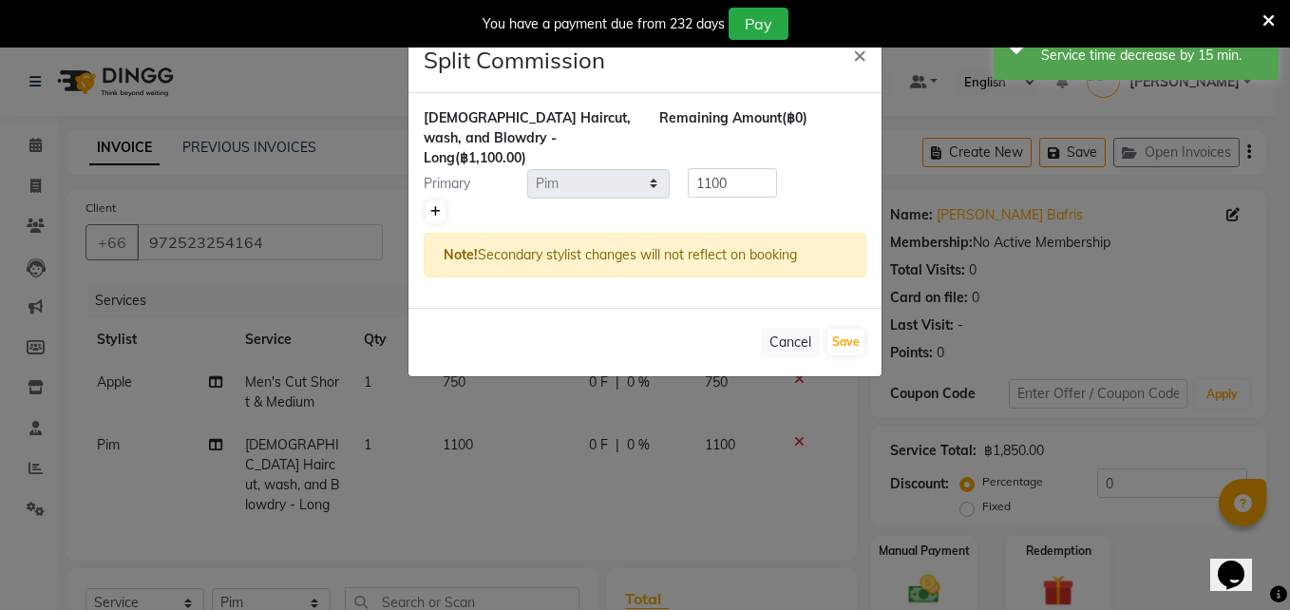
click at [434, 206] on icon at bounding box center [435, 211] width 10 height 11
type input "550"
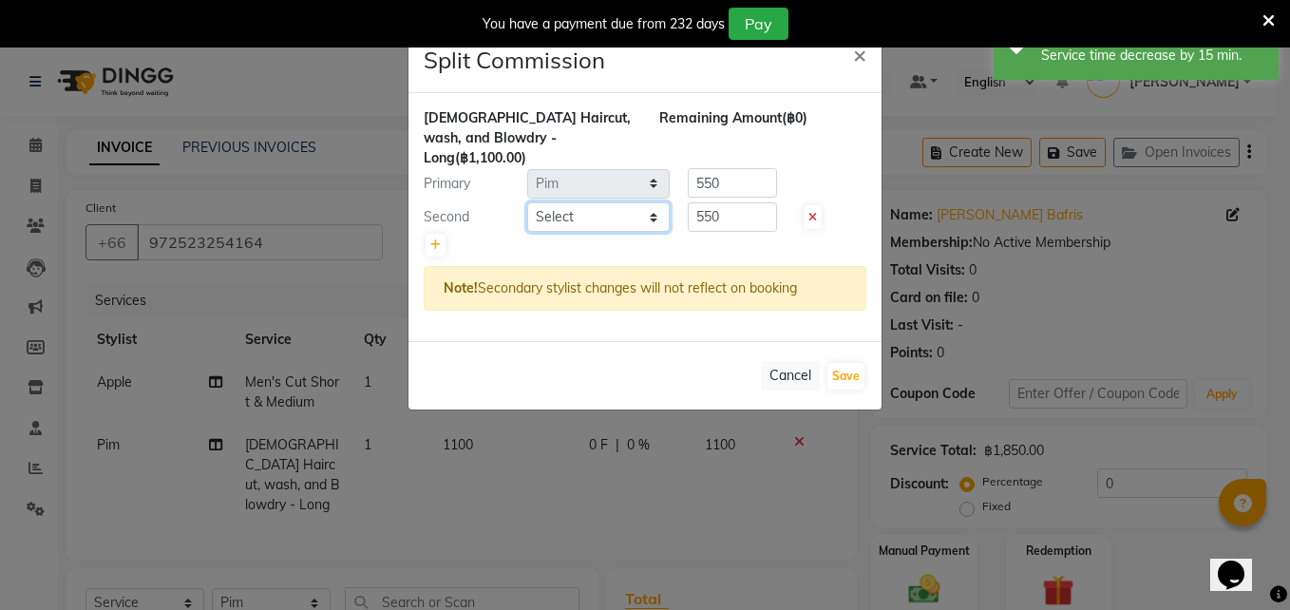
click at [569, 205] on select "Select Aon Apple Boss [PERSON_NAME] [PERSON_NAME] Pim Por" at bounding box center [598, 216] width 143 height 29
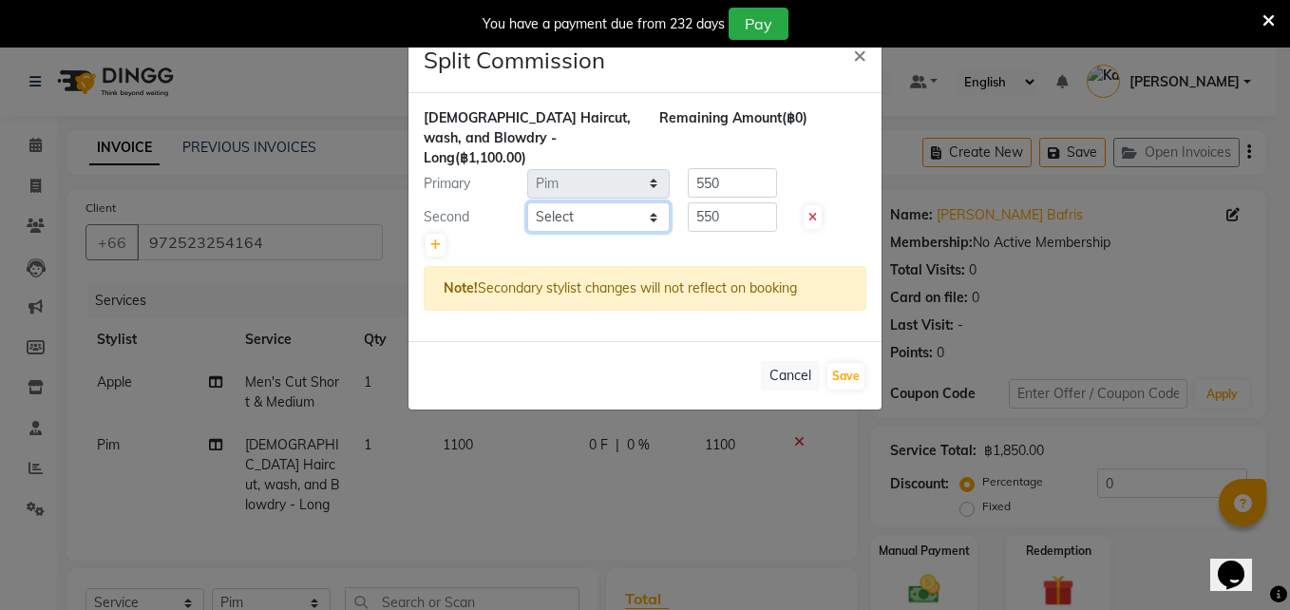
select select "91913"
click at [527, 202] on select "Select Aon Apple Boss [PERSON_NAME] [PERSON_NAME] Pim Por" at bounding box center [598, 216] width 143 height 29
click at [741, 232] on div at bounding box center [645, 245] width 443 height 27
click at [749, 202] on input "550" at bounding box center [732, 216] width 89 height 29
type input "5"
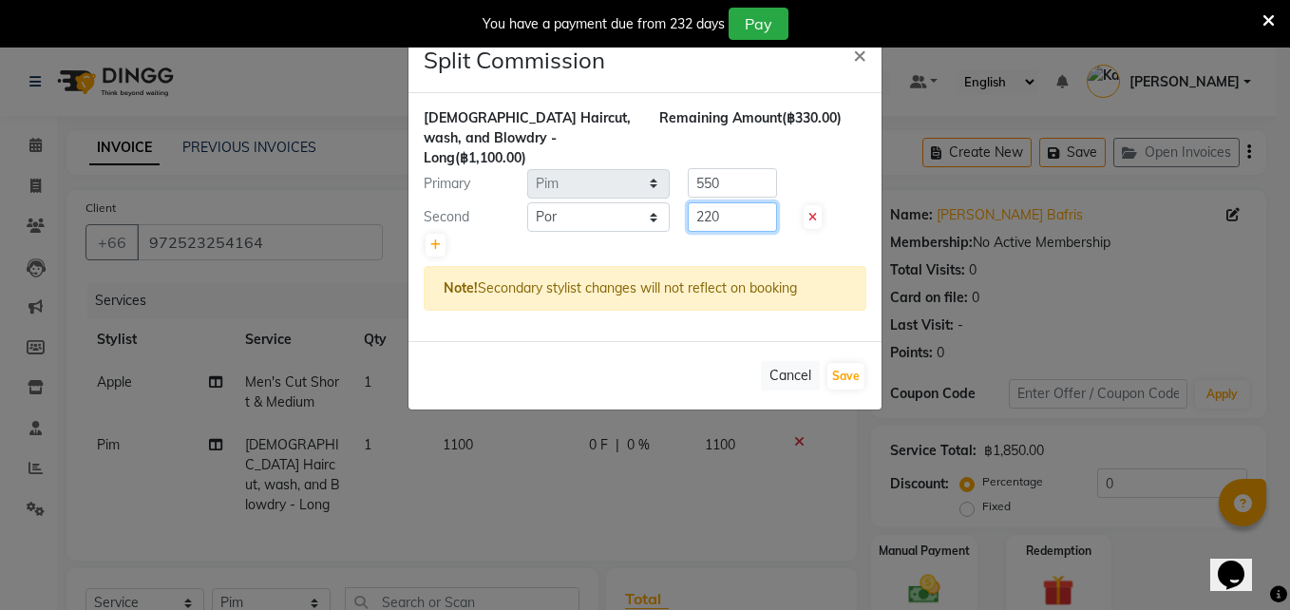
type input "220"
click at [749, 168] on input "550" at bounding box center [732, 182] width 89 height 29
type input "5"
type input "880"
click at [854, 363] on button "Save" at bounding box center [846, 376] width 37 height 27
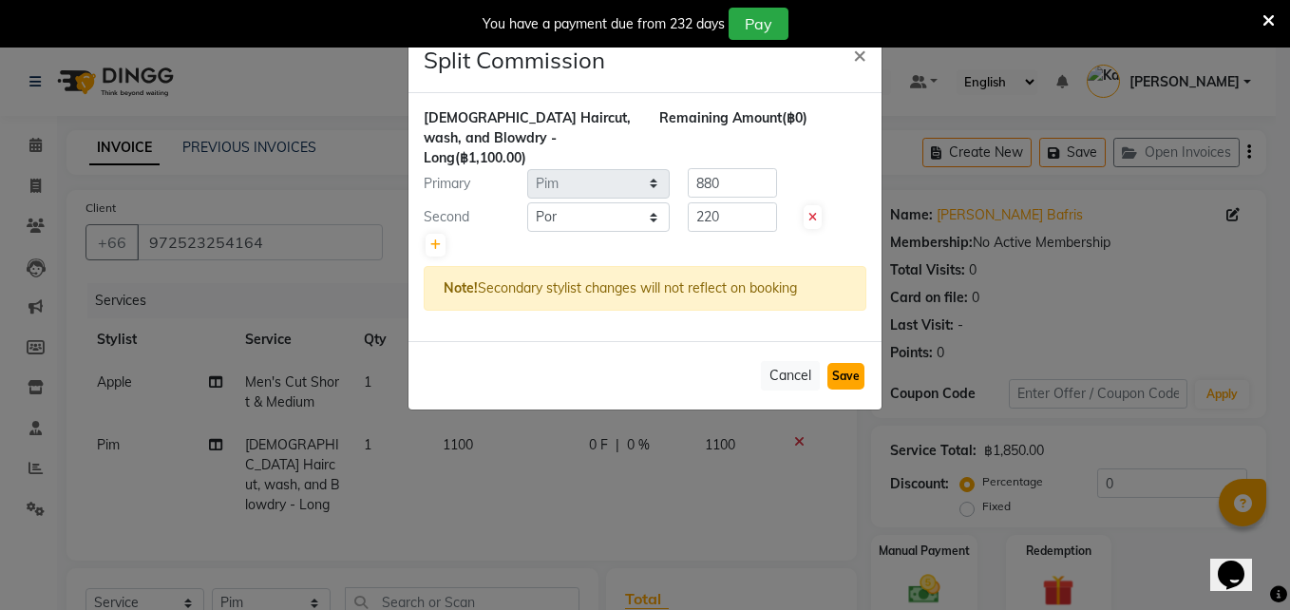
select select "Select"
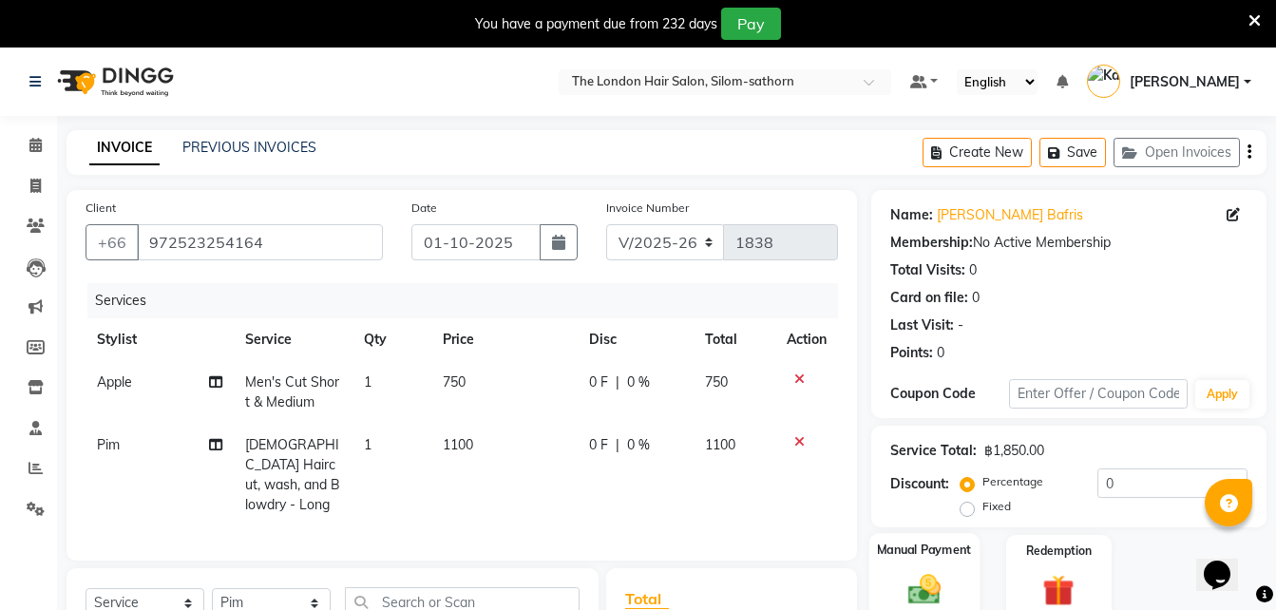
scroll to position [183, 0]
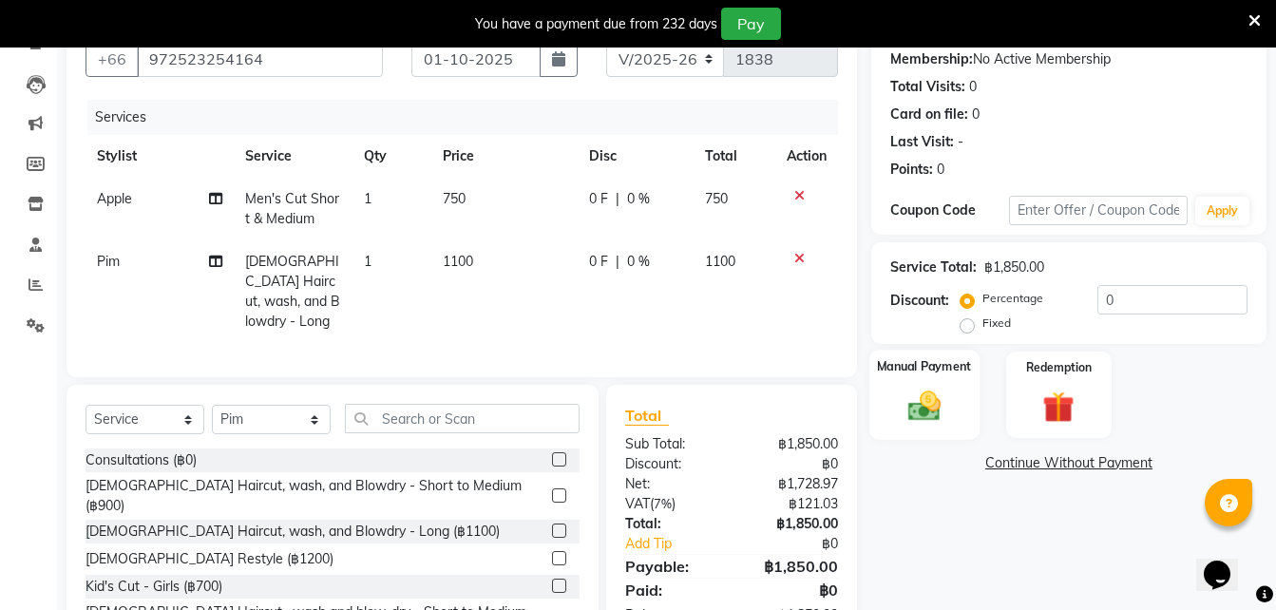
click at [930, 400] on img at bounding box center [924, 406] width 53 height 38
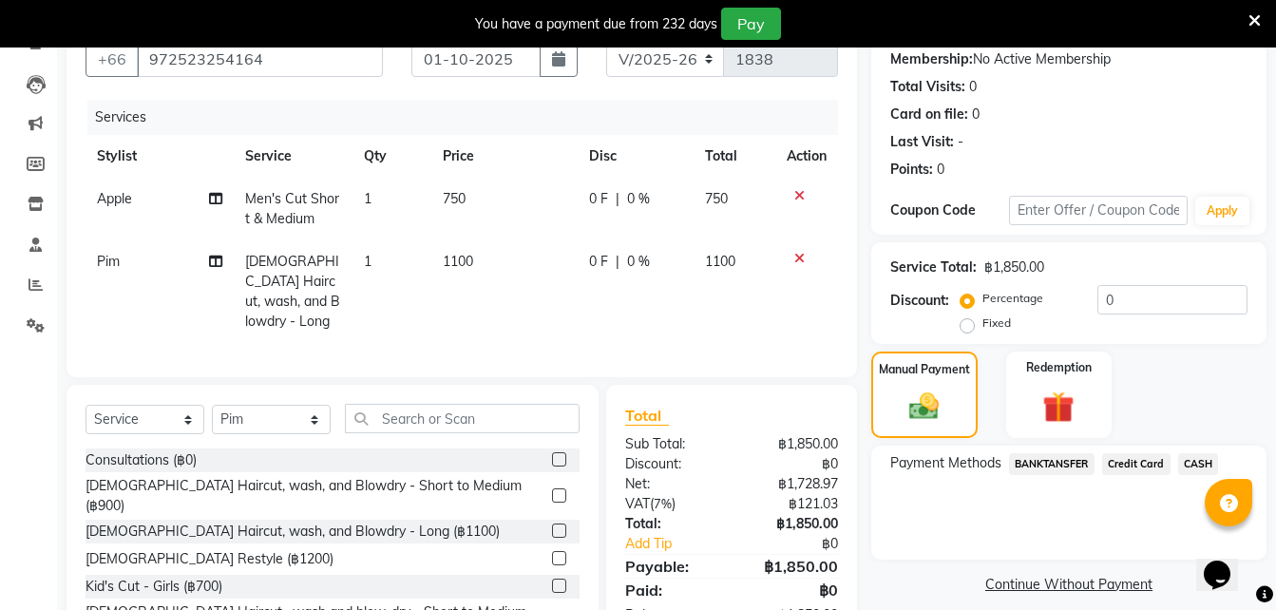
click at [1198, 457] on span "CASH" at bounding box center [1198, 464] width 41 height 22
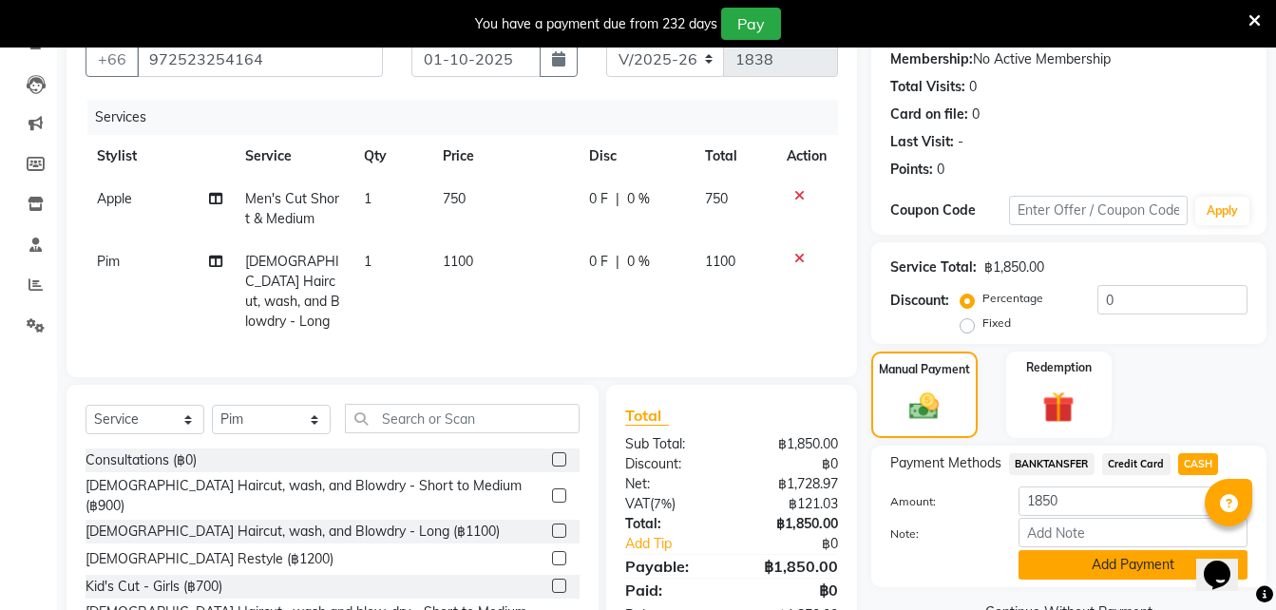
scroll to position [261, 0]
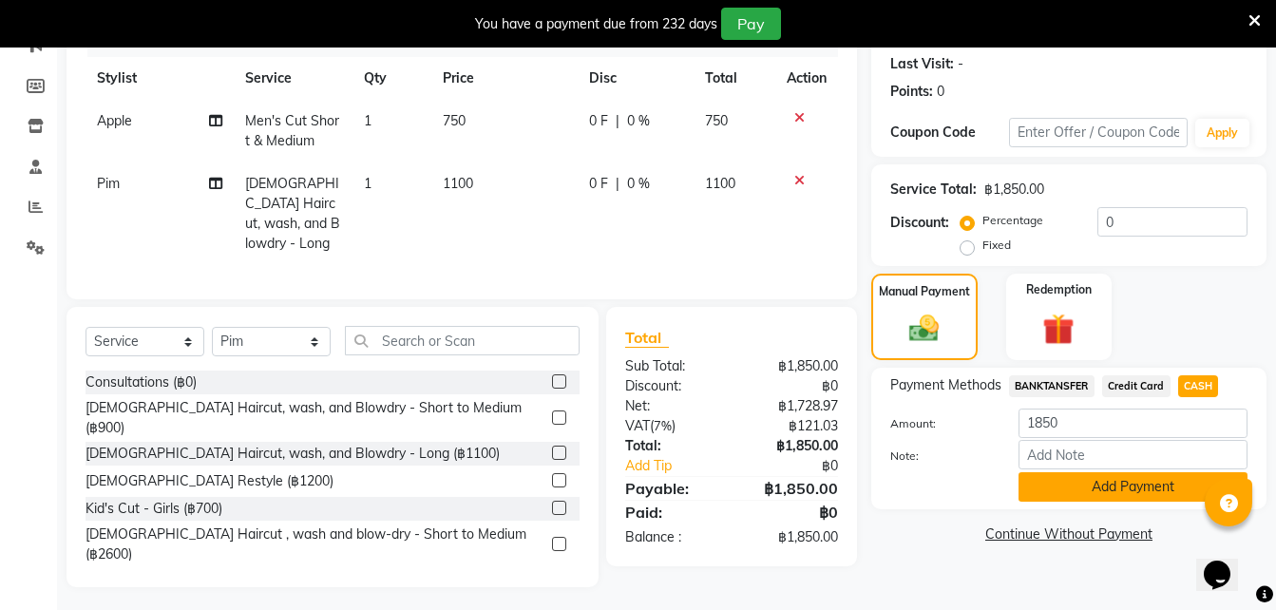
click at [1074, 487] on button "Add Payment" at bounding box center [1132, 486] width 229 height 29
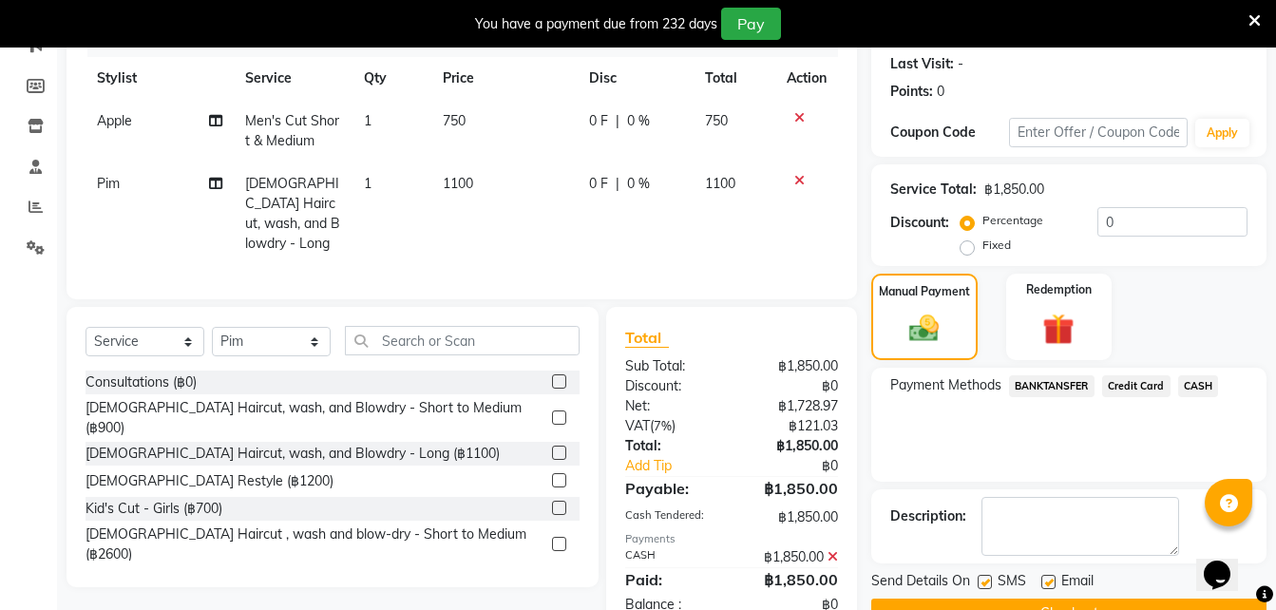
scroll to position [308, 0]
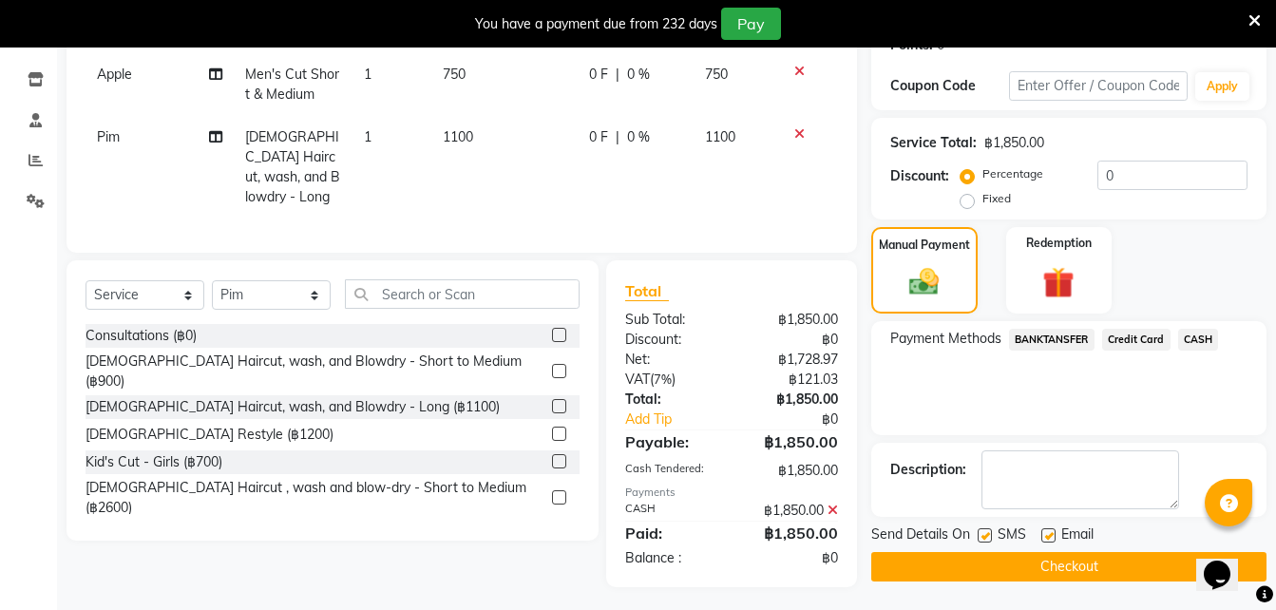
click at [1035, 571] on button "Checkout" at bounding box center [1068, 566] width 395 height 29
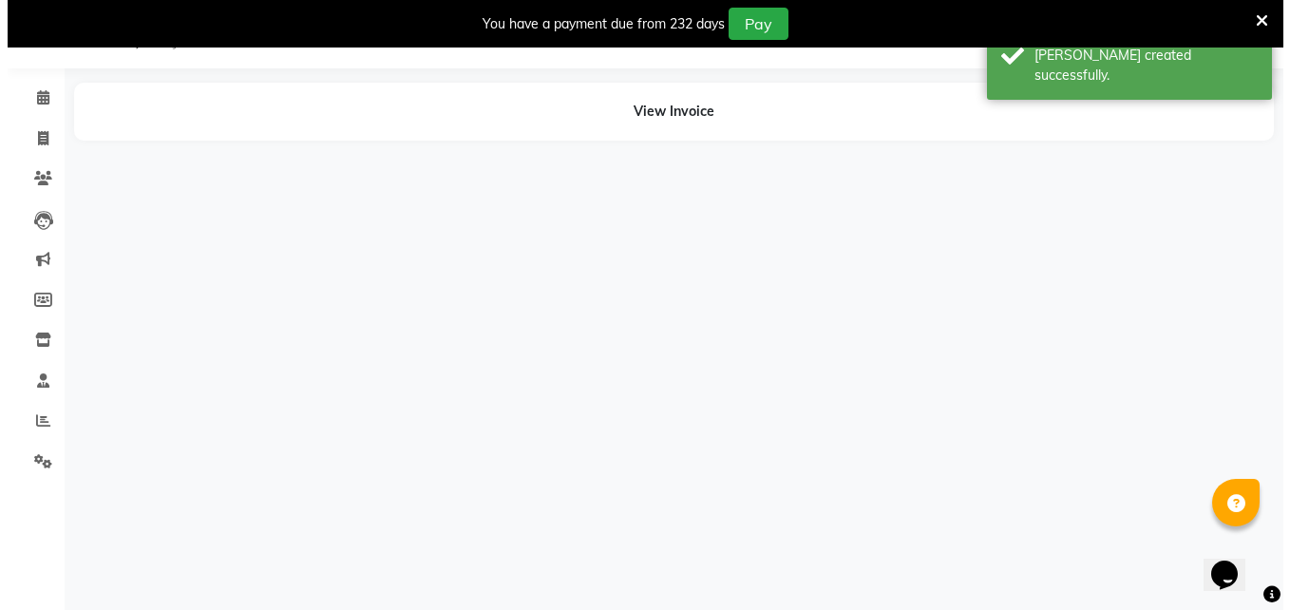
scroll to position [48, 0]
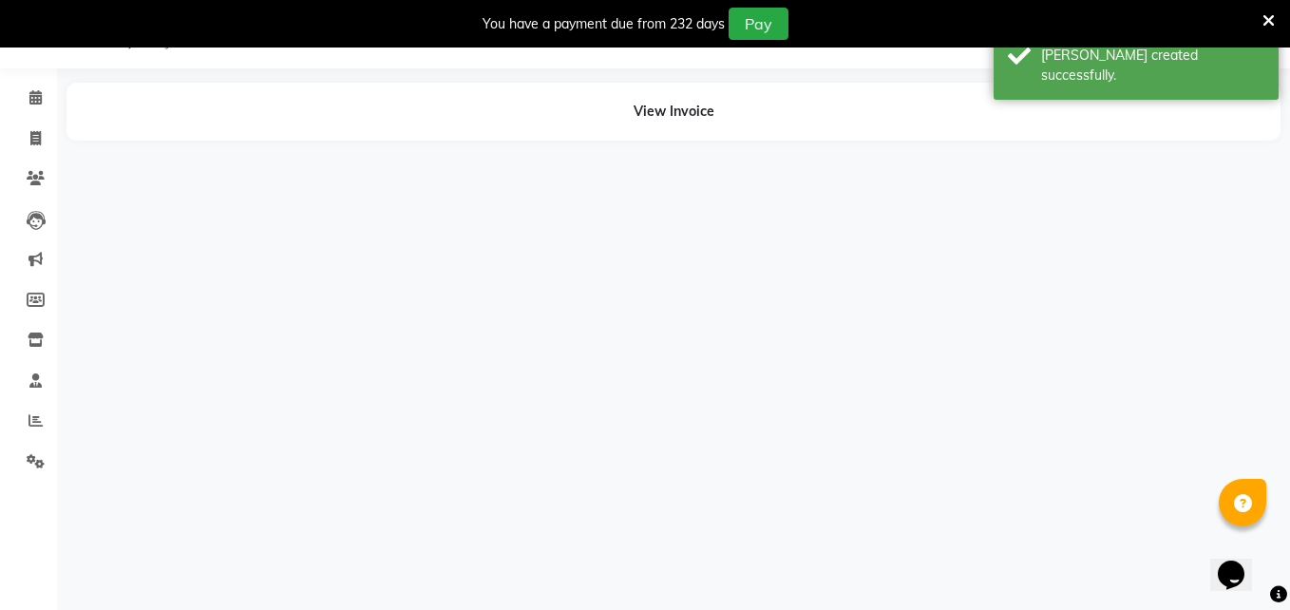
select select "56710"
select select "65351"
select select "91913"
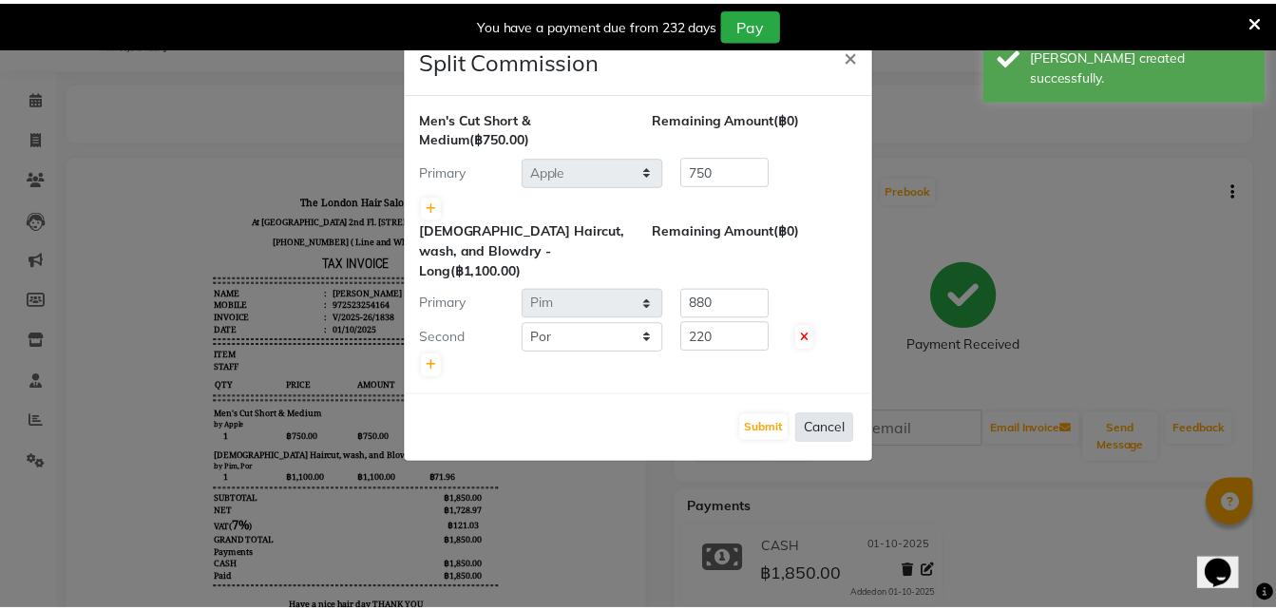
scroll to position [0, 0]
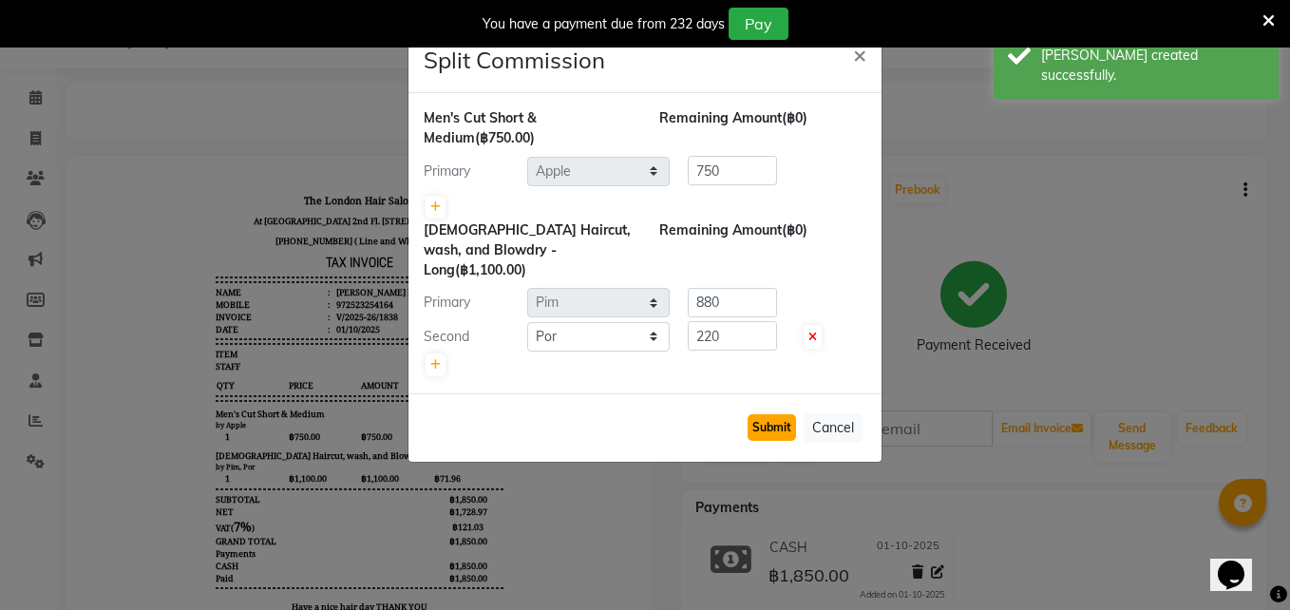
click at [771, 414] on button "Submit" at bounding box center [772, 427] width 48 height 27
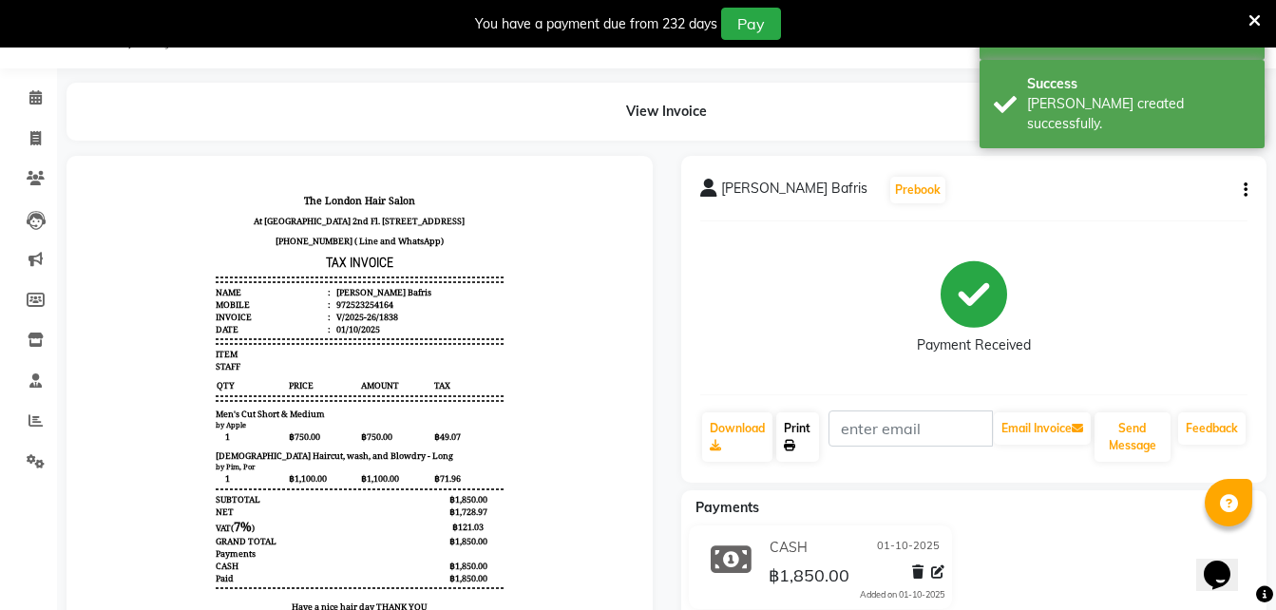
click at [803, 440] on link "Print" at bounding box center [798, 436] width 44 height 49
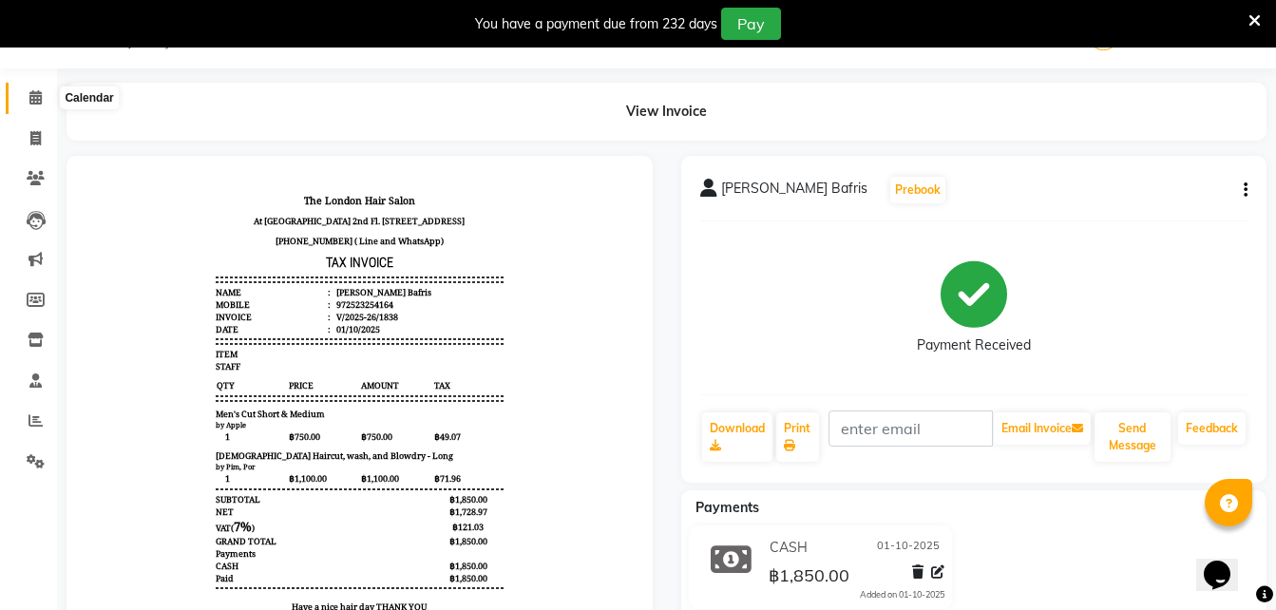
click at [43, 91] on span at bounding box center [35, 98] width 33 height 22
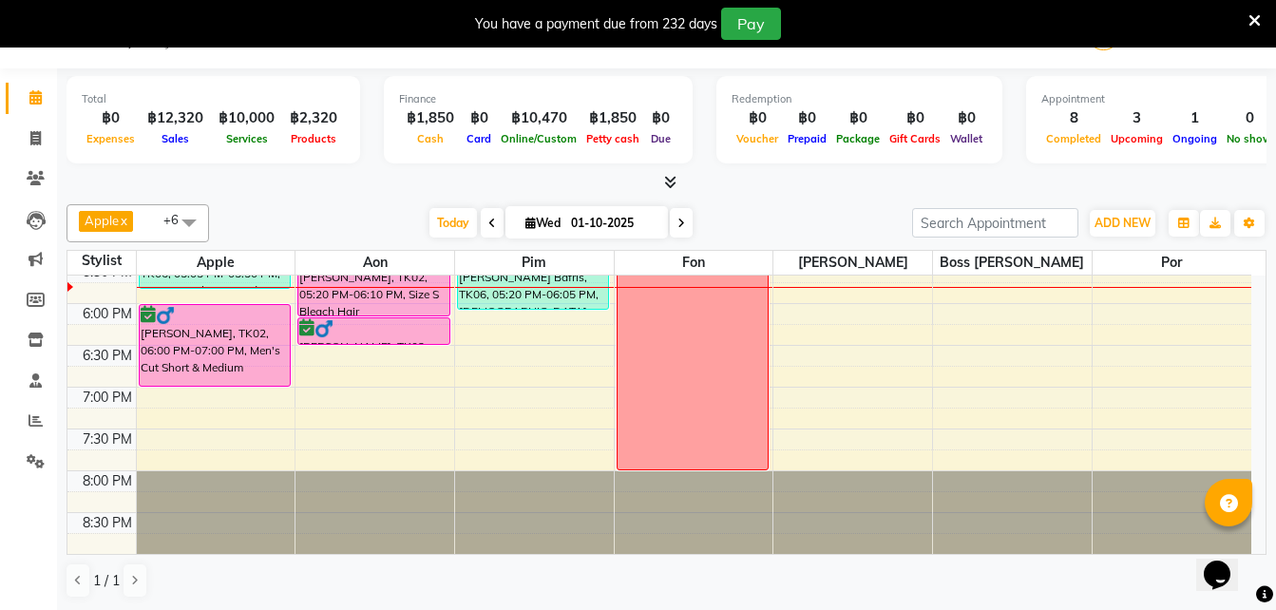
scroll to position [2, 0]
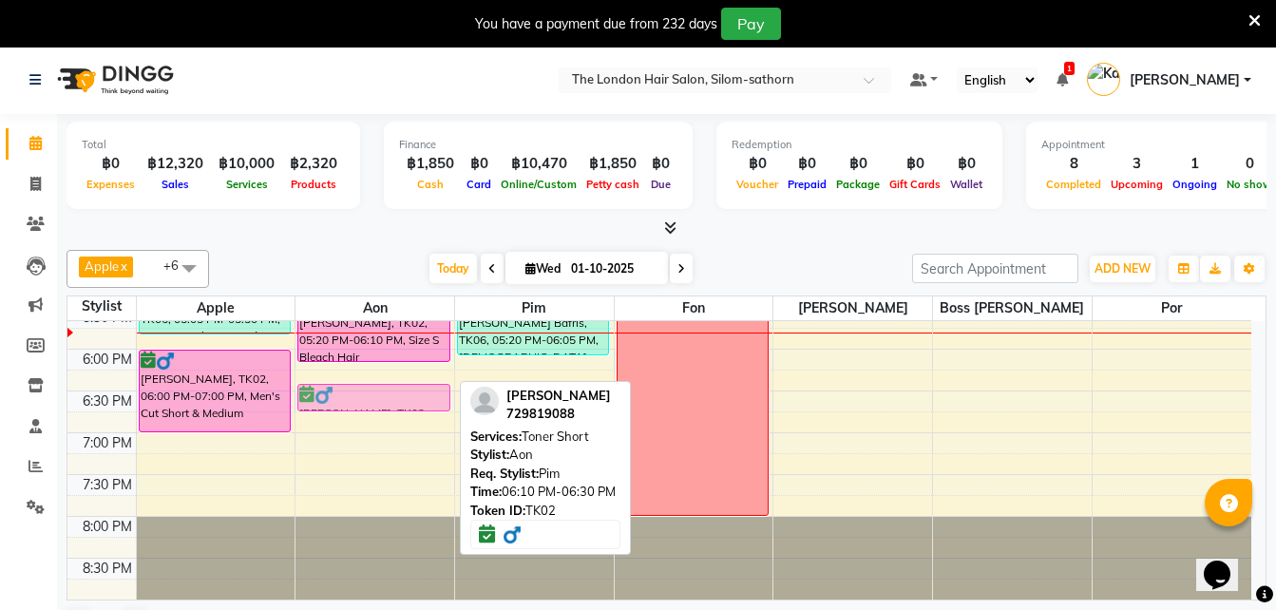
drag, startPoint x: 360, startPoint y: 371, endPoint x: 366, endPoint y: 402, distance: 30.9
click at [366, 402] on div "[PERSON_NAME], TK02, 03:30 PM-04:50 PM, Size S Bleach Hair Sanji, TK01, 03:45 P…" at bounding box center [374, 98] width 159 height 1002
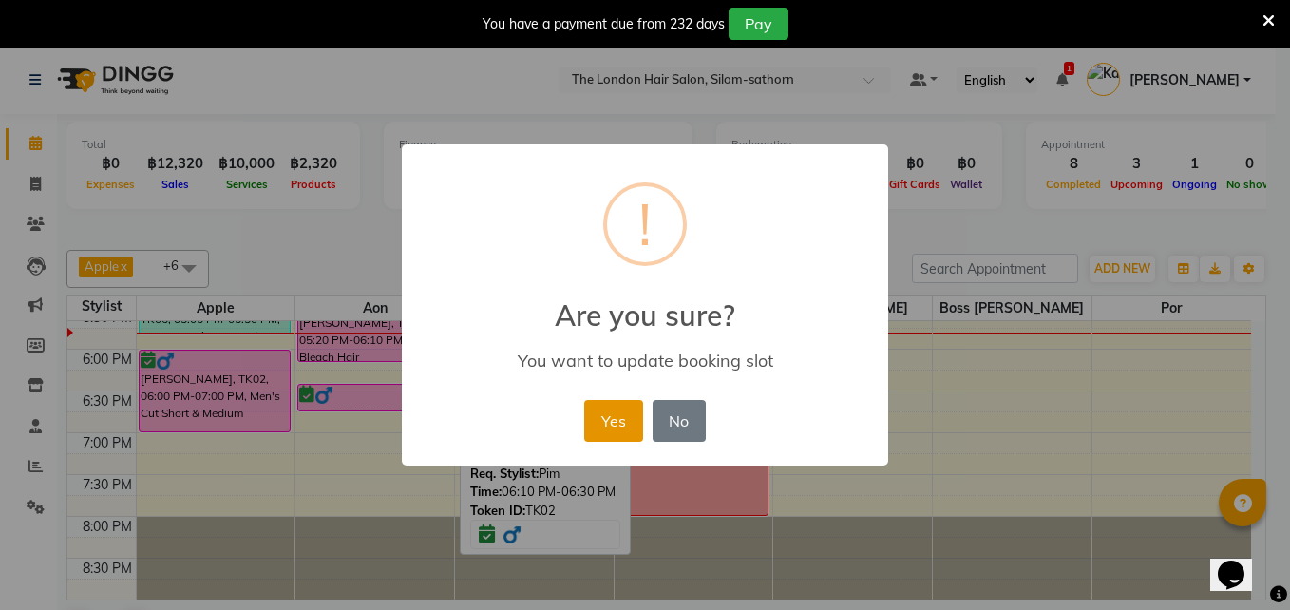
click at [619, 428] on button "Yes" at bounding box center [613, 421] width 58 height 42
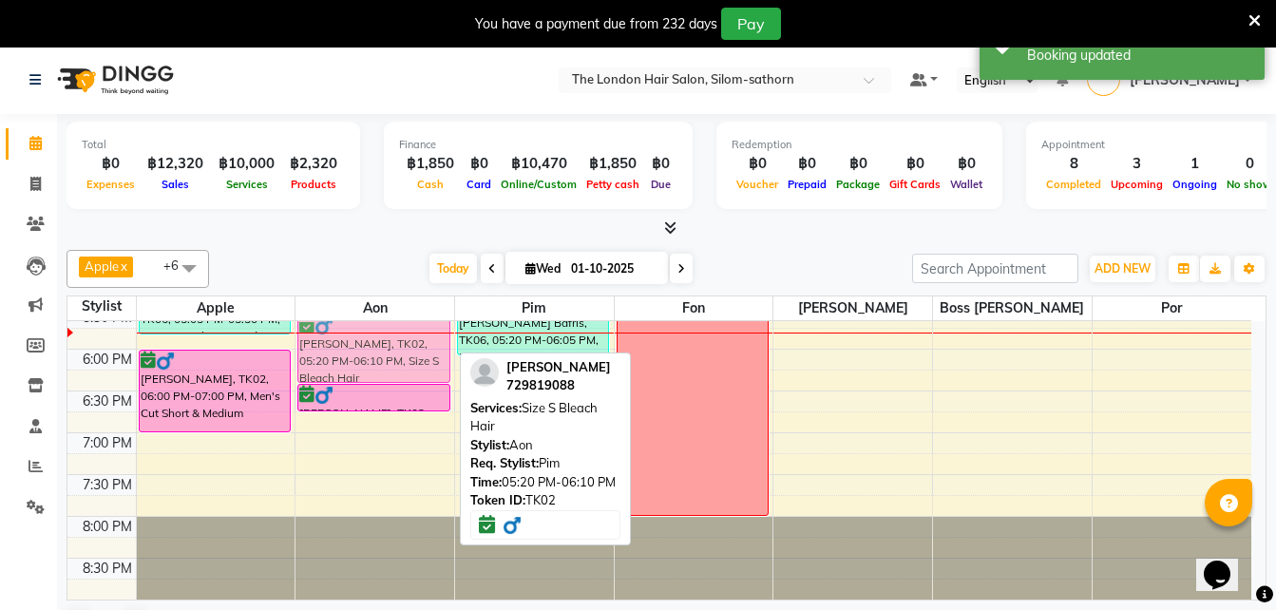
drag, startPoint x: 381, startPoint y: 337, endPoint x: 384, endPoint y: 364, distance: 26.8
click at [384, 364] on div "[PERSON_NAME], TK02, 03:30 PM-04:50 PM, Size S Bleach Hair Sanji, TK01, 03:45 P…" at bounding box center [374, 98] width 159 height 1002
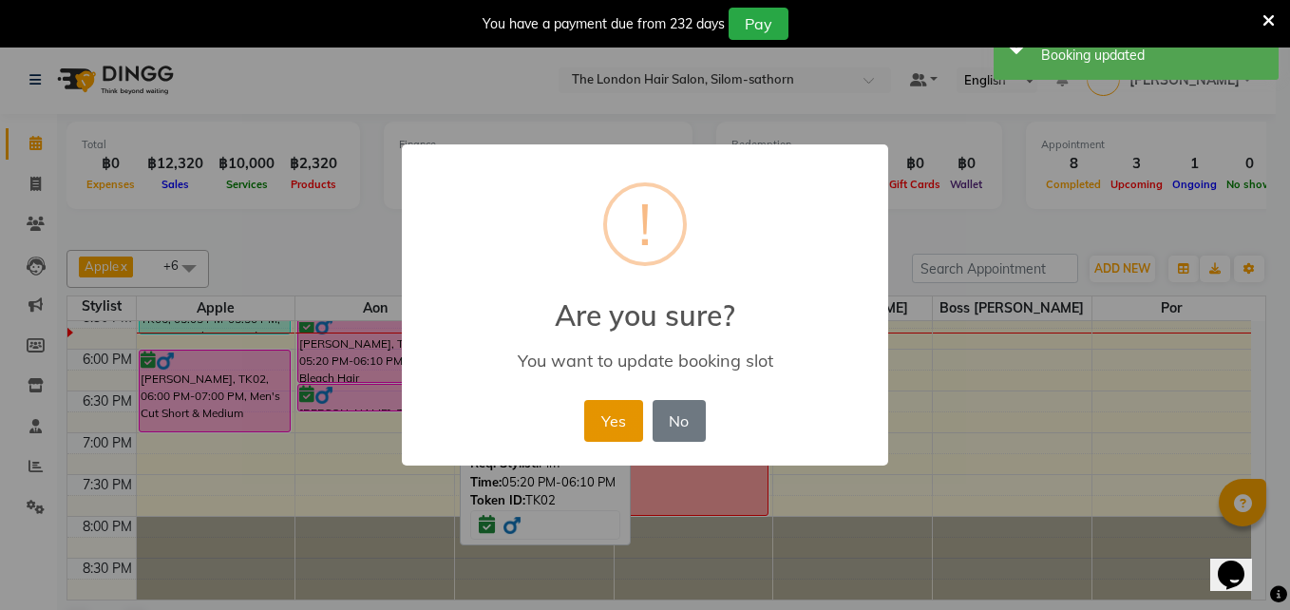
click at [619, 422] on button "Yes" at bounding box center [613, 421] width 58 height 42
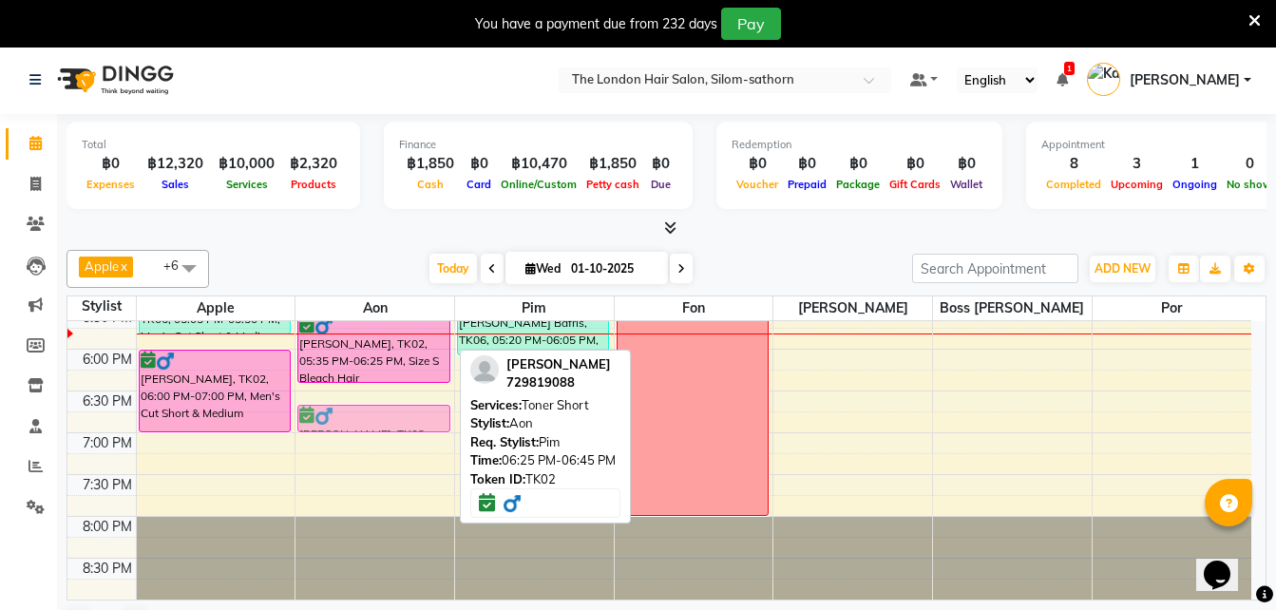
click at [363, 397] on div "[PERSON_NAME], TK02, 03:30 PM-04:50 PM, Size S Bleach Hair Sanji, TK01, 03:45 P…" at bounding box center [374, 98] width 159 height 1002
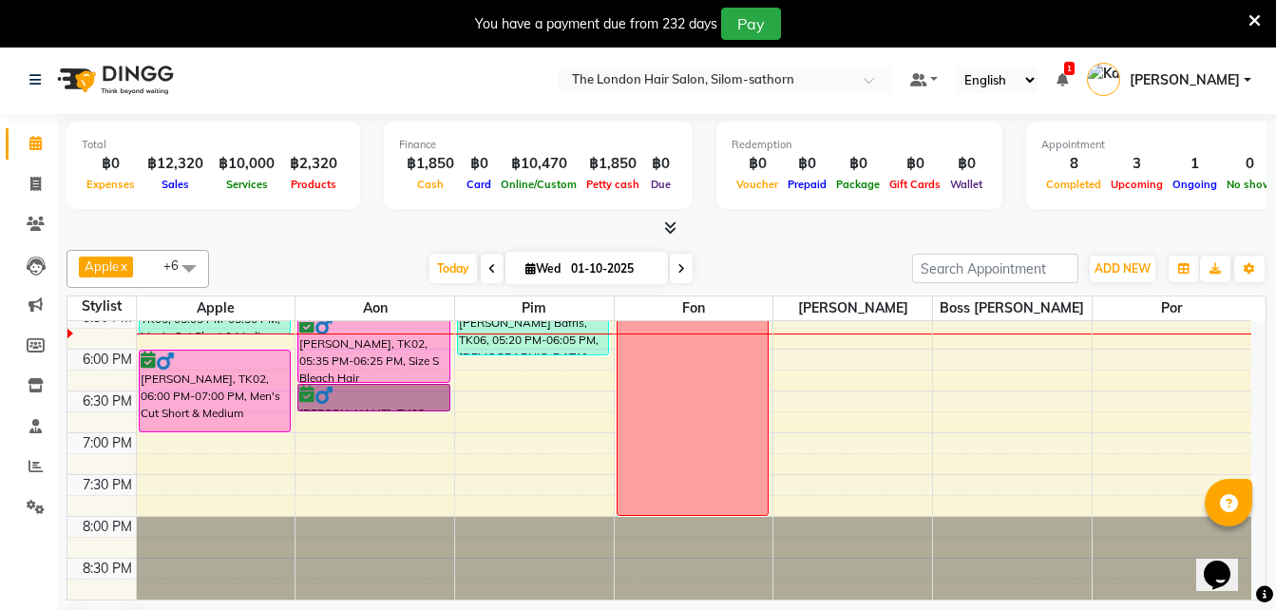
drag, startPoint x: 376, startPoint y: 400, endPoint x: 378, endPoint y: 429, distance: 29.5
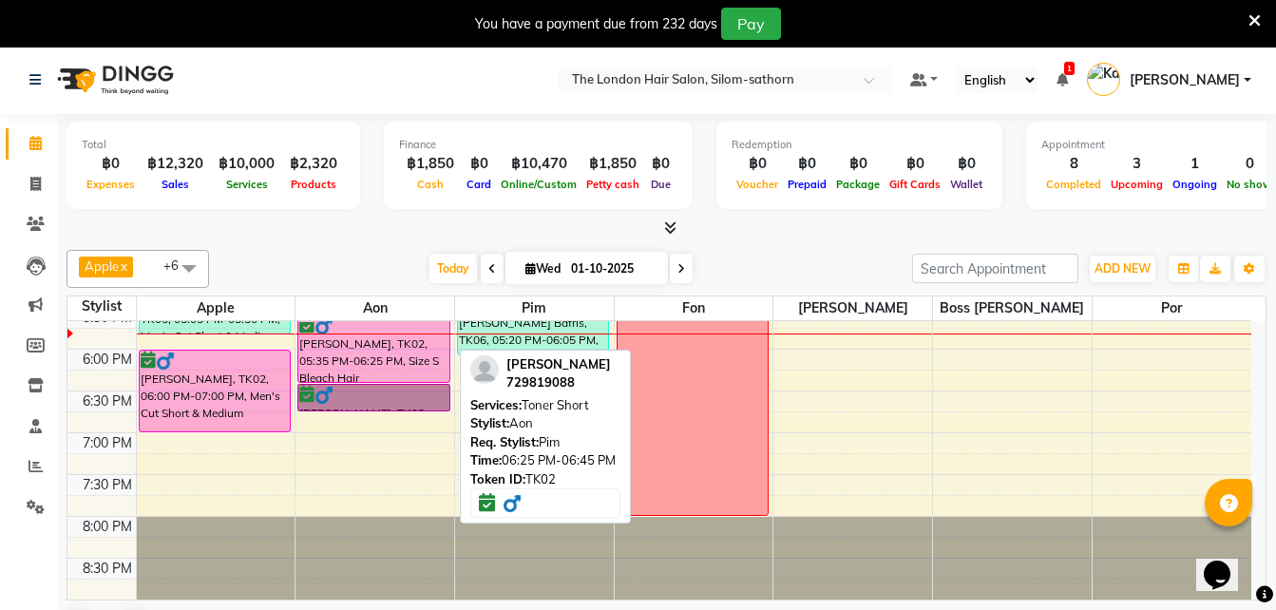
drag, startPoint x: 378, startPoint y: 429, endPoint x: 341, endPoint y: 395, distance: 50.4
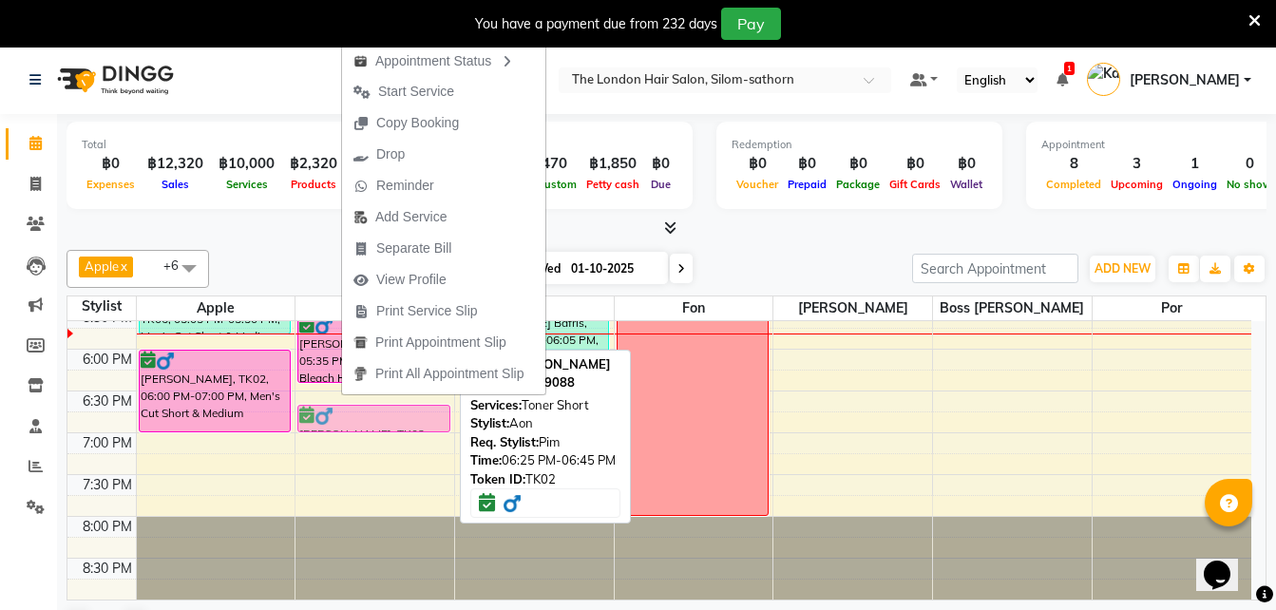
drag, startPoint x: 329, startPoint y: 391, endPoint x: 329, endPoint y: 414, distance: 22.8
click at [329, 414] on div "[PERSON_NAME], TK02, 03:30 PM-04:50 PM, Size S Bleach Hair Sanji, TK01, 03:45 P…" at bounding box center [374, 98] width 159 height 1002
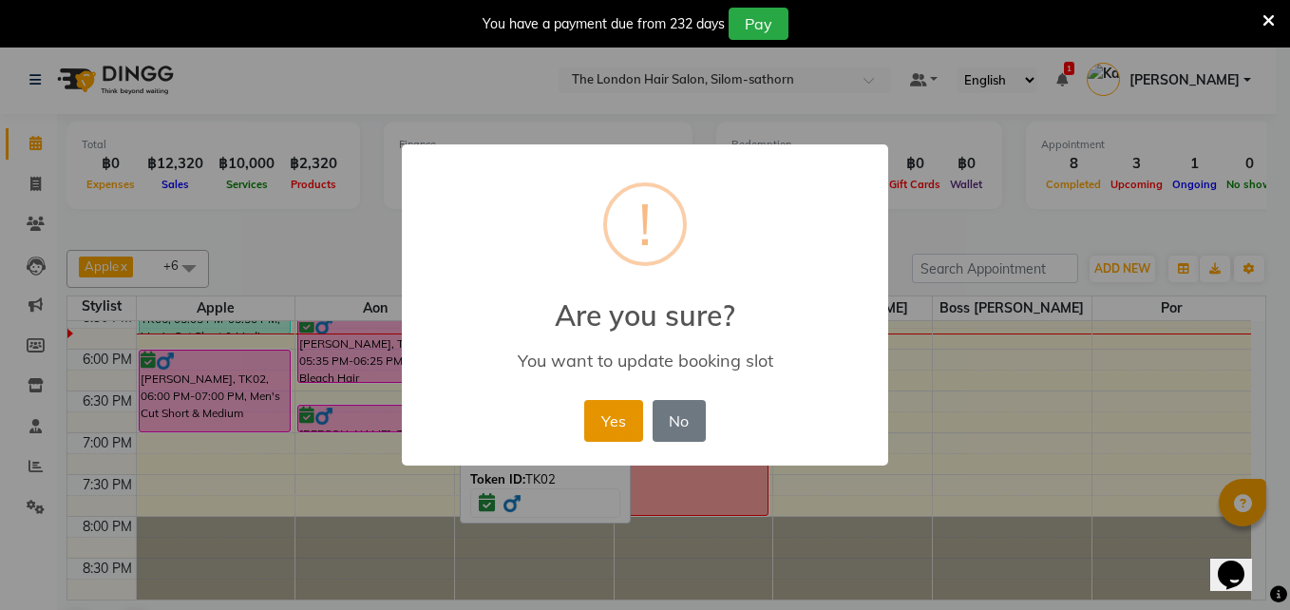
click at [612, 407] on button "Yes" at bounding box center [613, 421] width 58 height 42
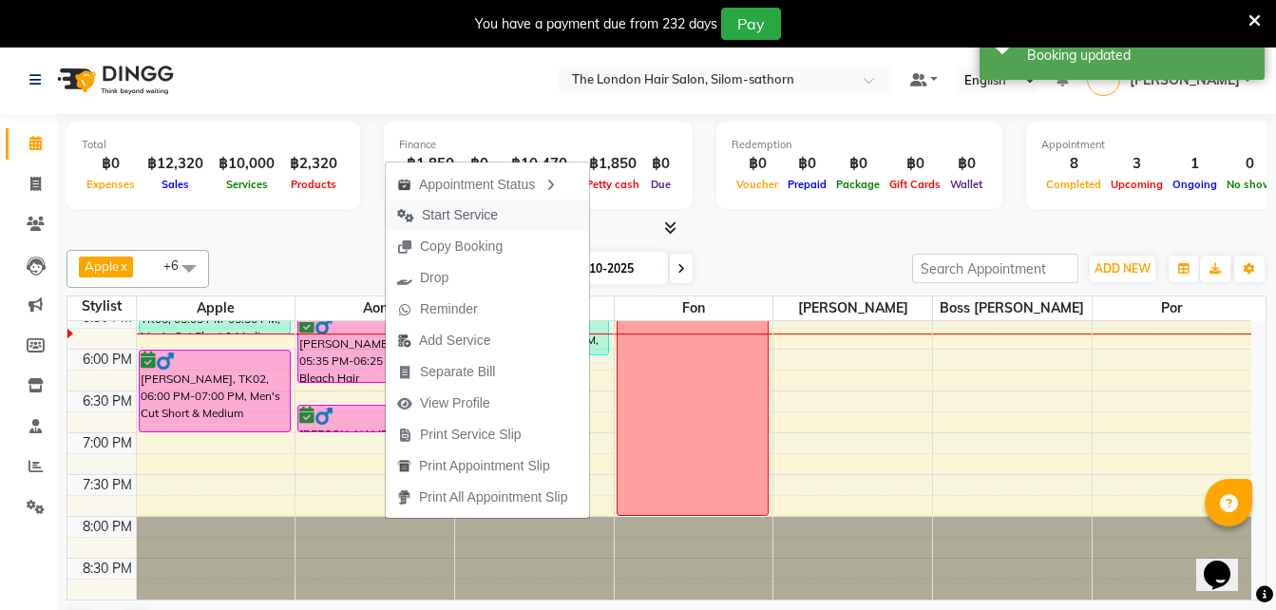
drag, startPoint x: 488, startPoint y: 217, endPoint x: 427, endPoint y: 218, distance: 61.8
click at [427, 218] on span "Start Service" at bounding box center [460, 215] width 76 height 20
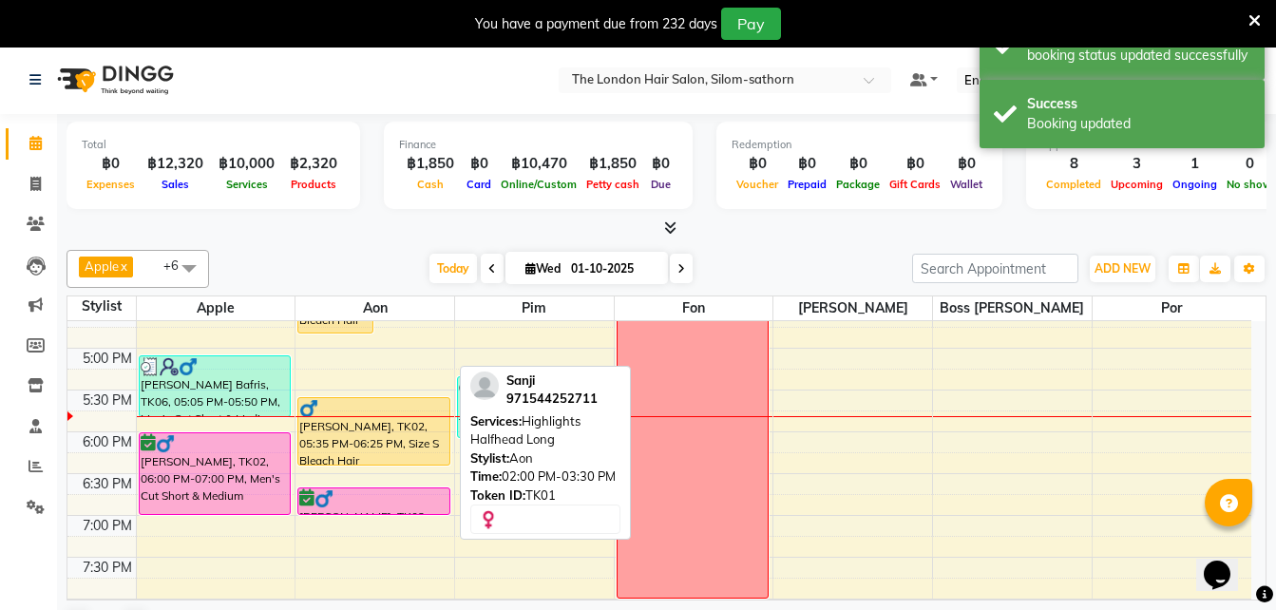
scroll to position [670, 0]
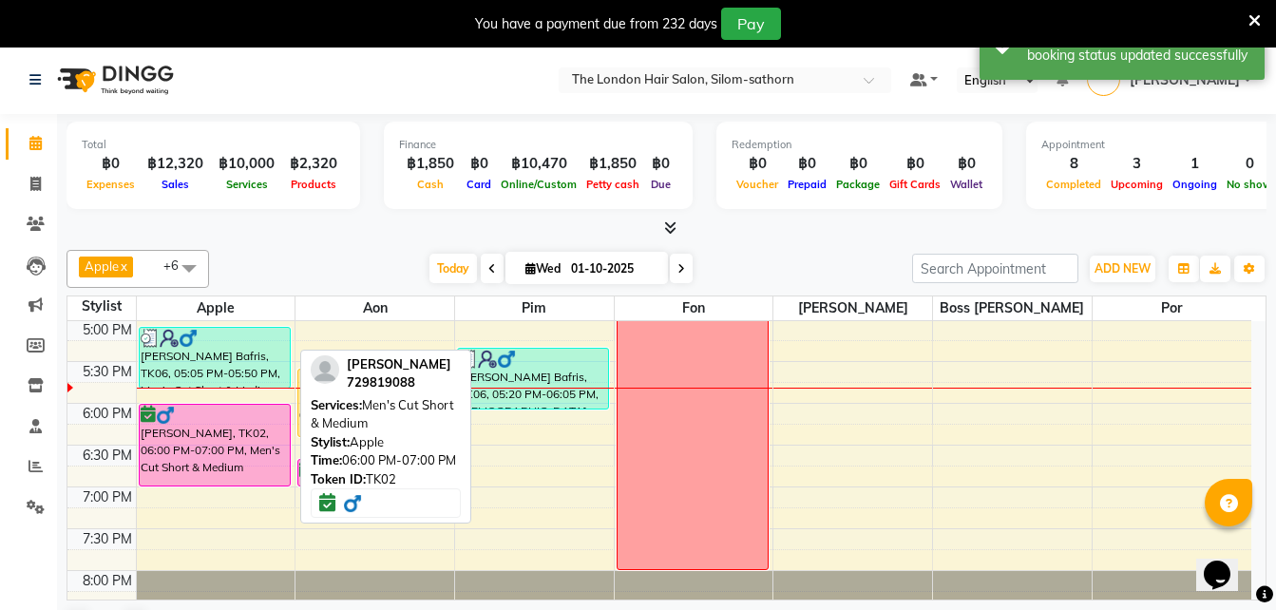
click at [211, 463] on div "[PERSON_NAME], TK02, 06:00 PM-07:00 PM, Men's Cut Short & Medium" at bounding box center [215, 445] width 151 height 81
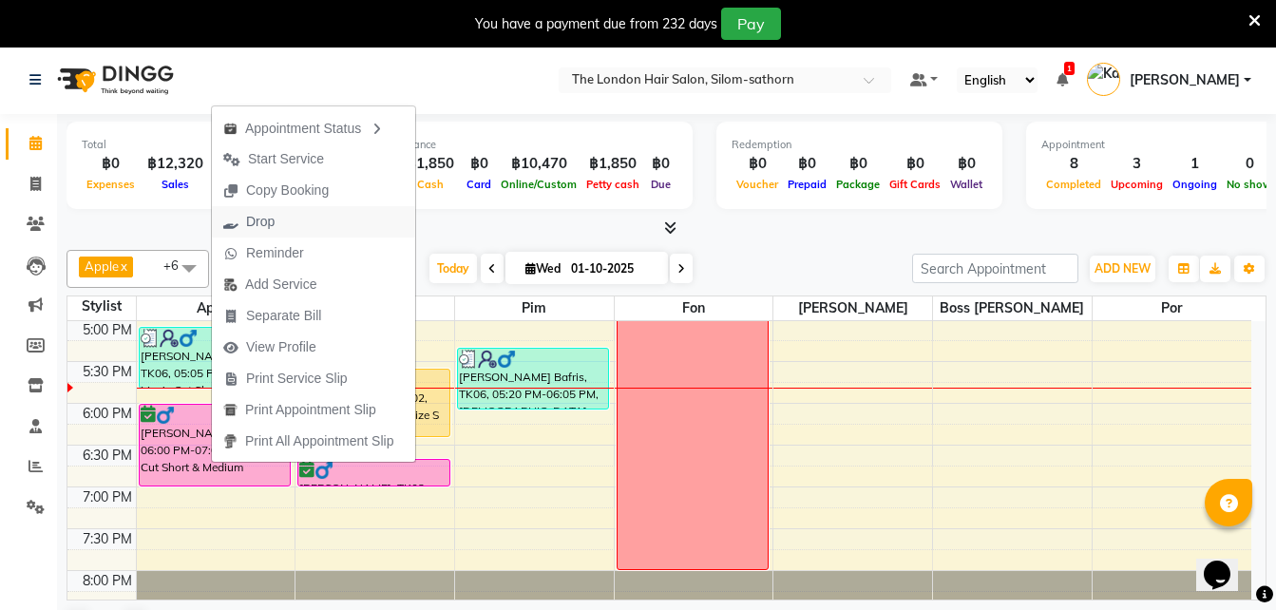
click at [257, 219] on span "Drop" at bounding box center [260, 222] width 29 height 20
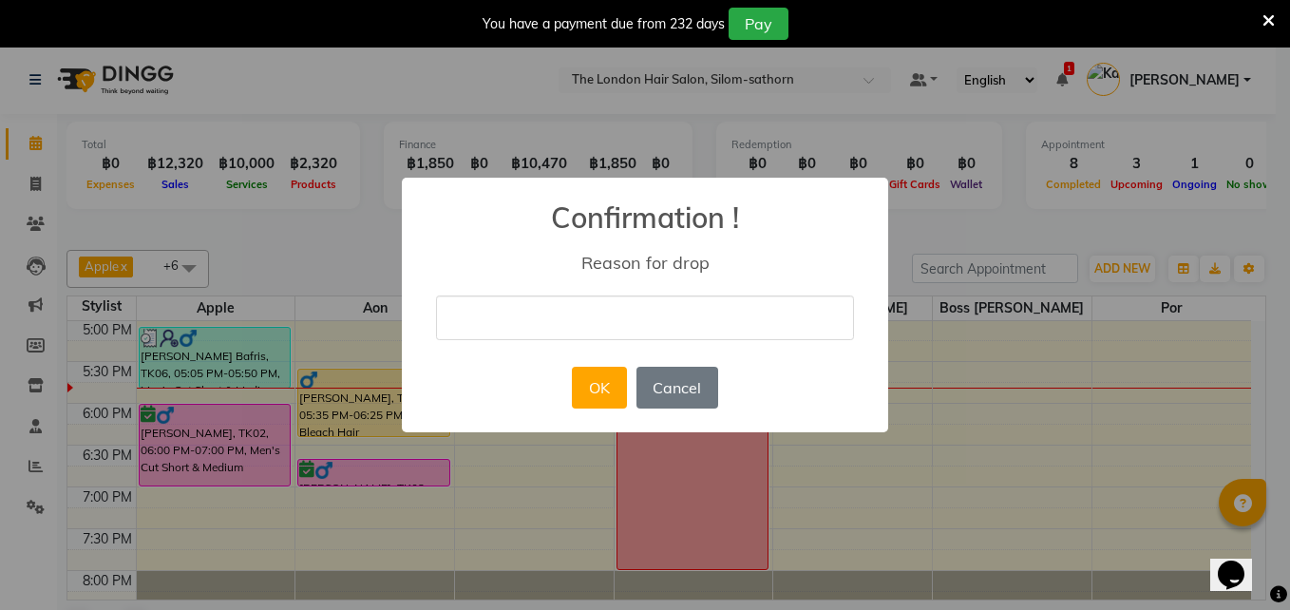
click at [499, 347] on div "× Confirmation ! Reason for drop OK No Cancel" at bounding box center [645, 306] width 486 height 256
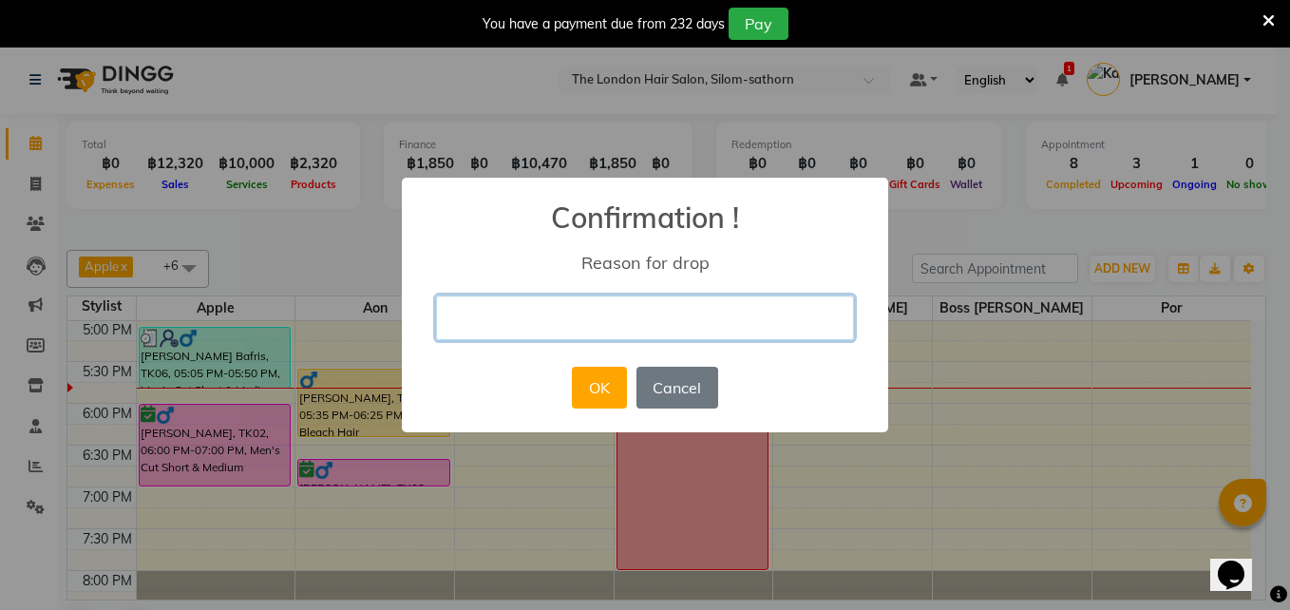
click at [503, 321] on input "text" at bounding box center [645, 317] width 418 height 45
type input "no need"
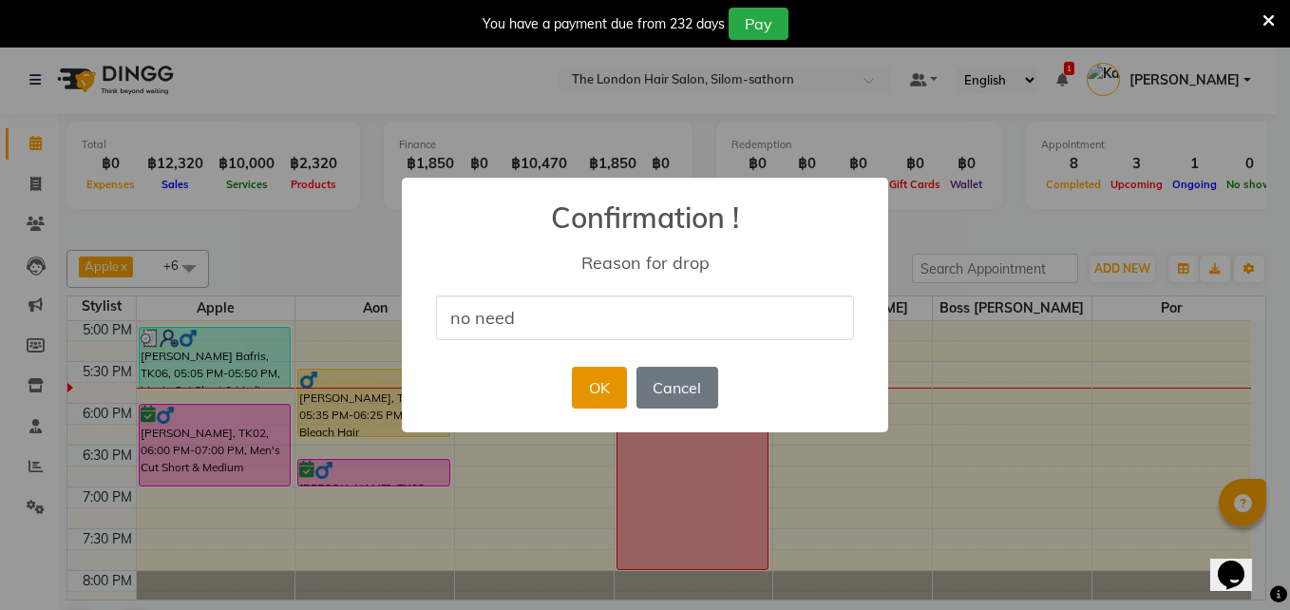
click at [605, 395] on button "OK" at bounding box center [599, 388] width 54 height 42
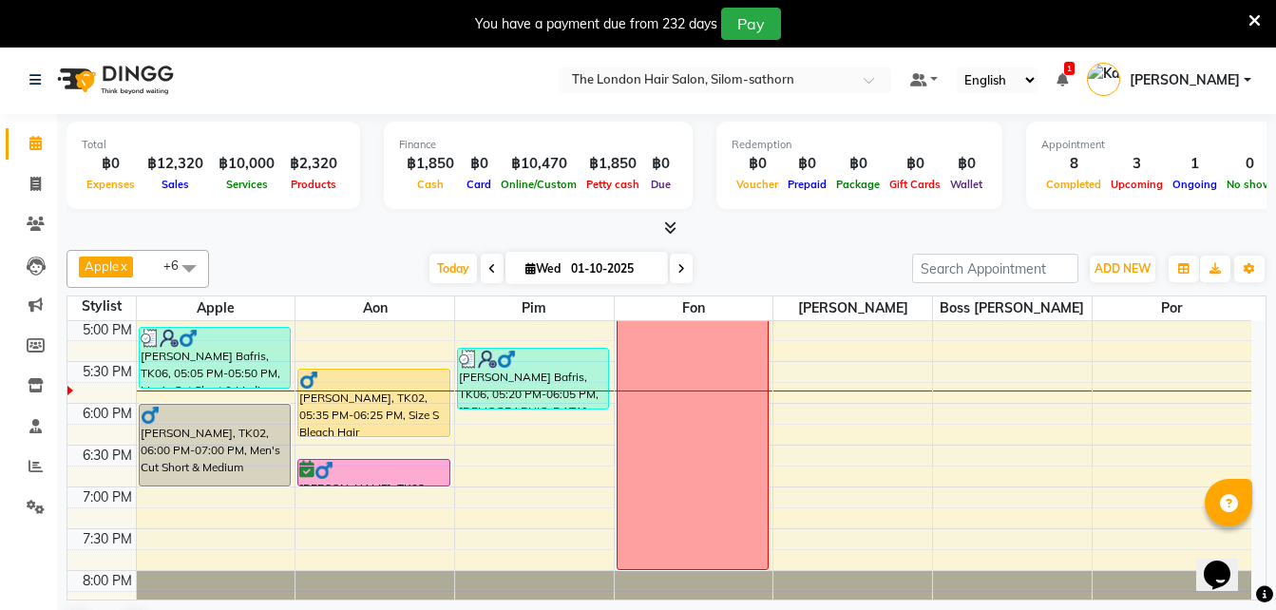
click at [678, 270] on icon at bounding box center [681, 268] width 8 height 11
type input "02-10-2025"
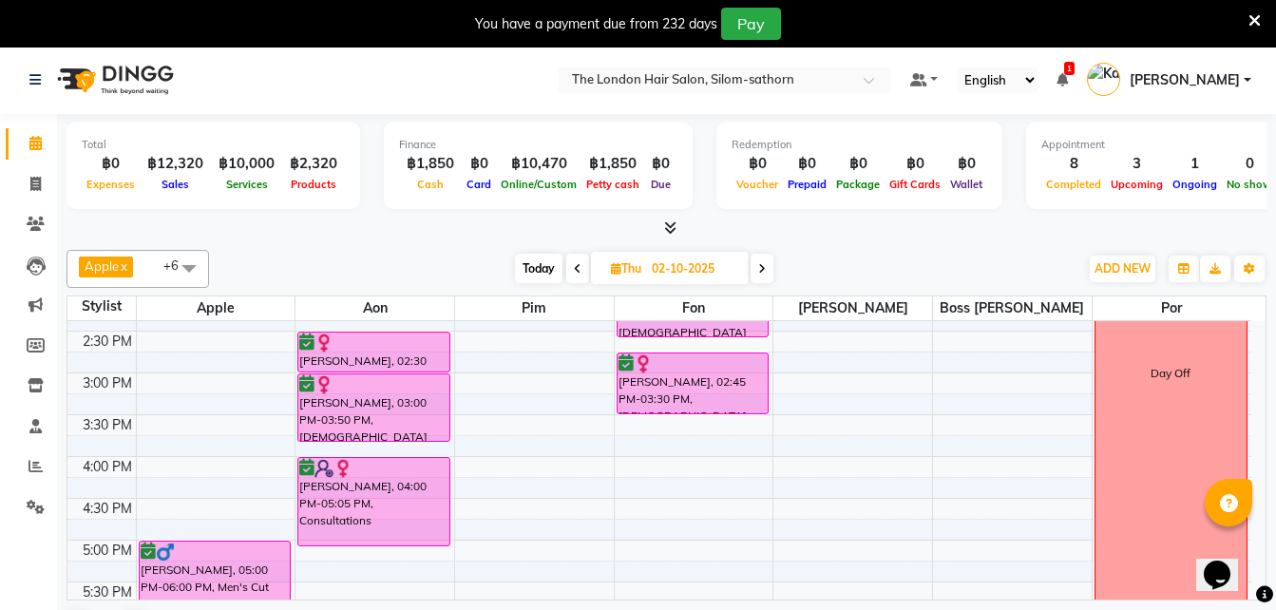
scroll to position [458, 0]
